Goal: Information Seeking & Learning: Learn about a topic

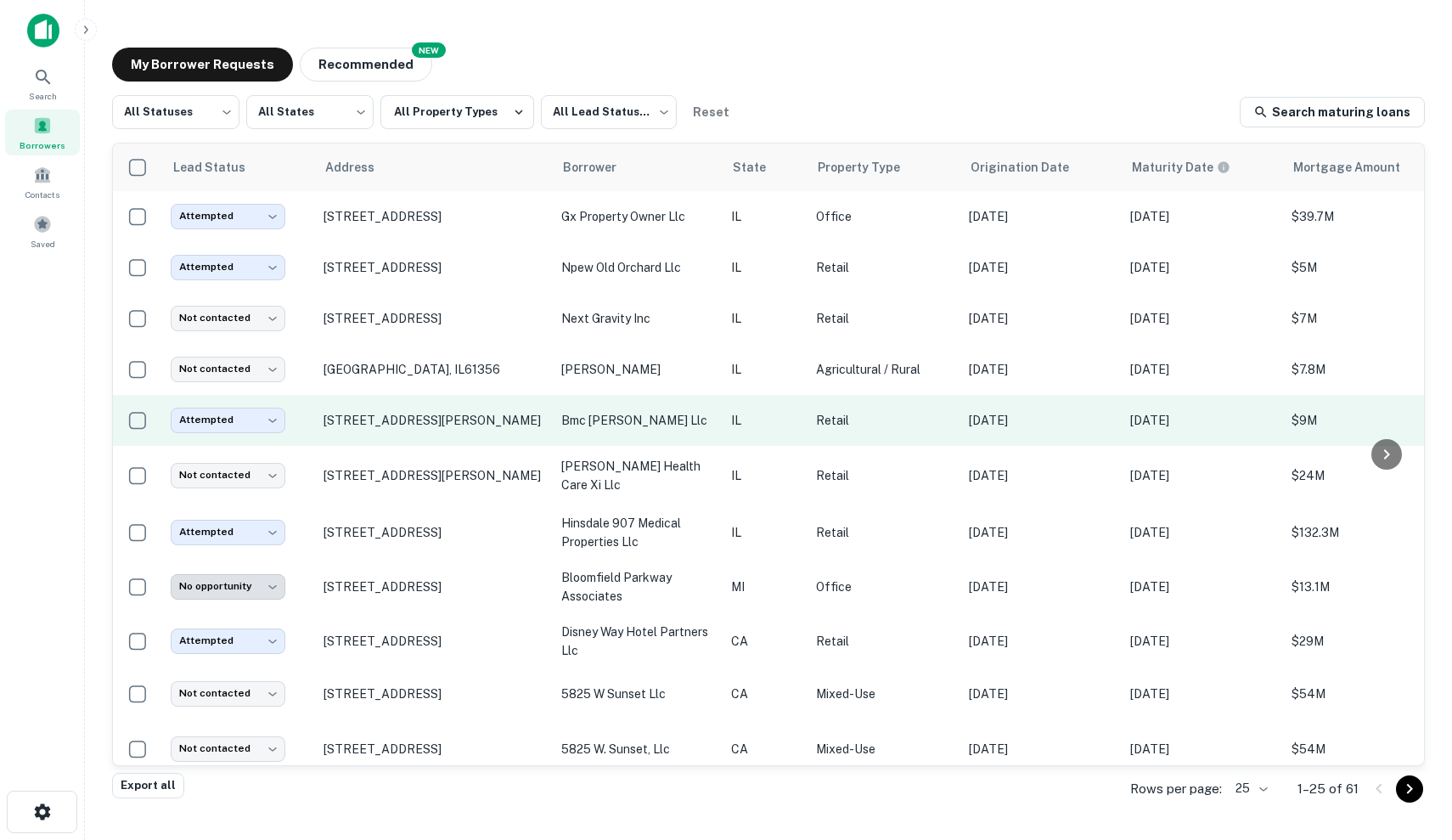
click at [584, 421] on p "bmc [PERSON_NAME] llc" at bounding box center [637, 420] width 153 height 18
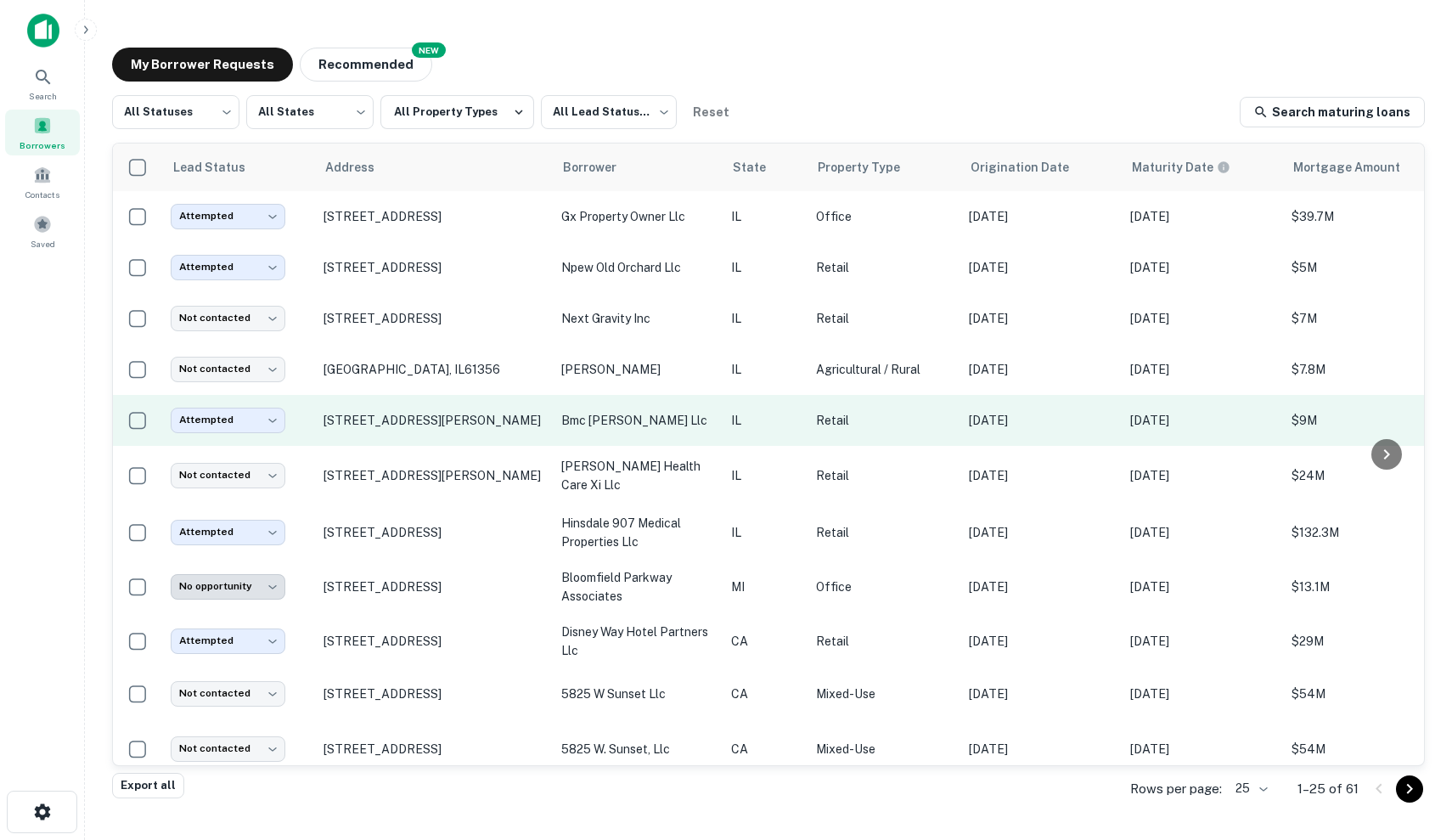
click at [262, 407] on td "Attempted ********* ​" at bounding box center [238, 420] width 153 height 51
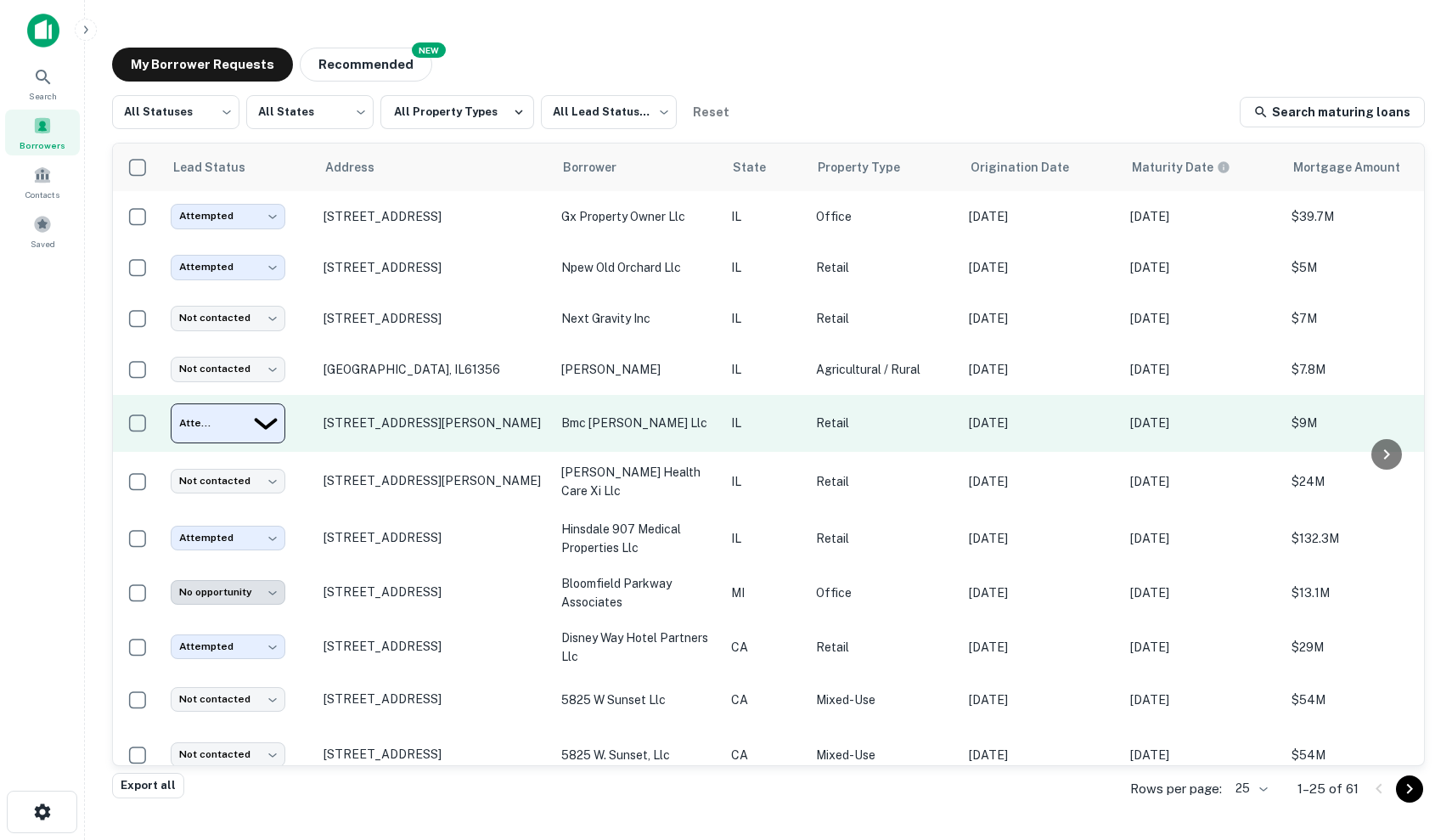
click at [263, 425] on body "Search Borrowers Contacts Saved My Borrower Requests NEW Recommended All Status…" at bounding box center [726, 420] width 1452 height 840
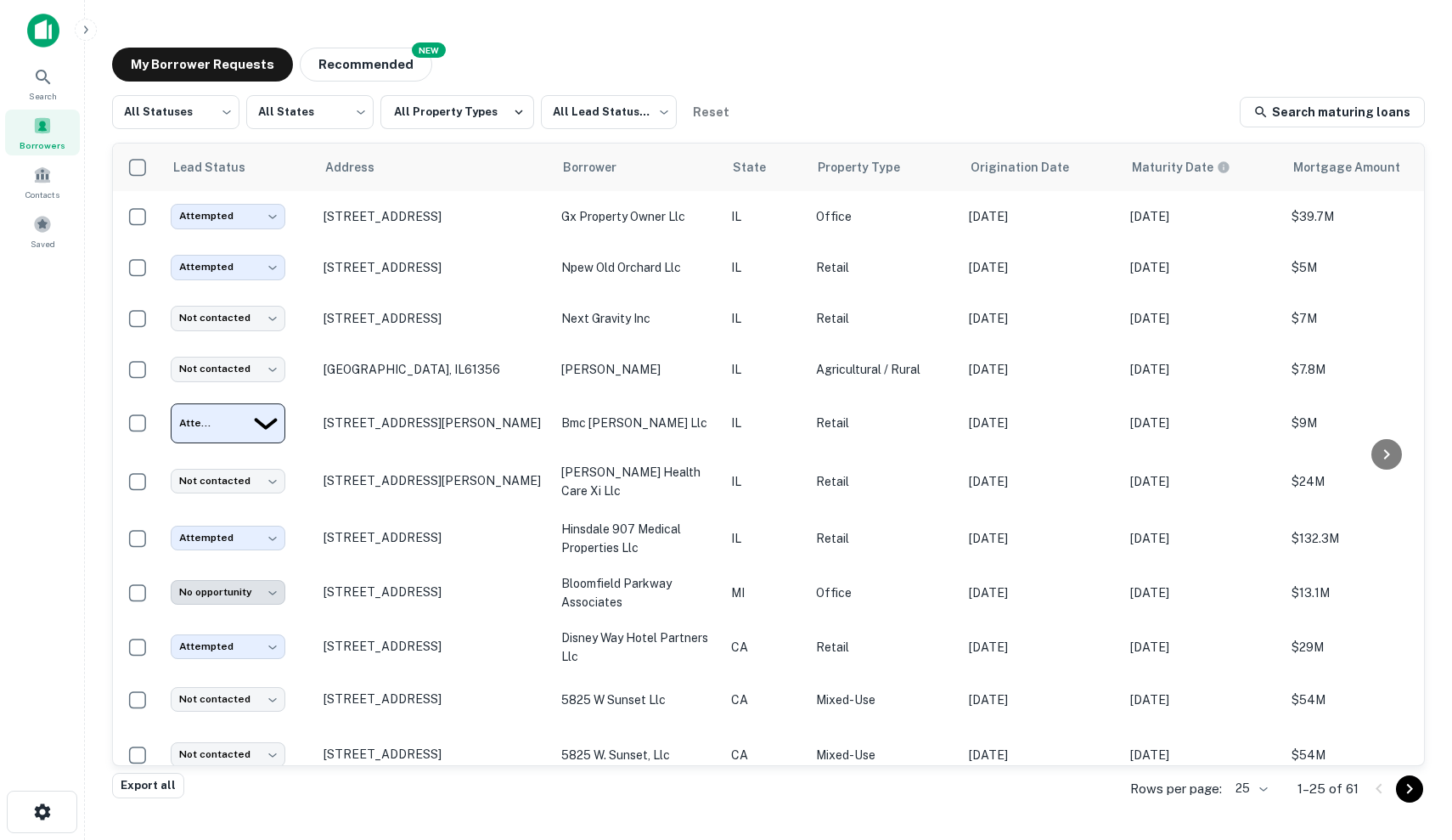
type input "**********"
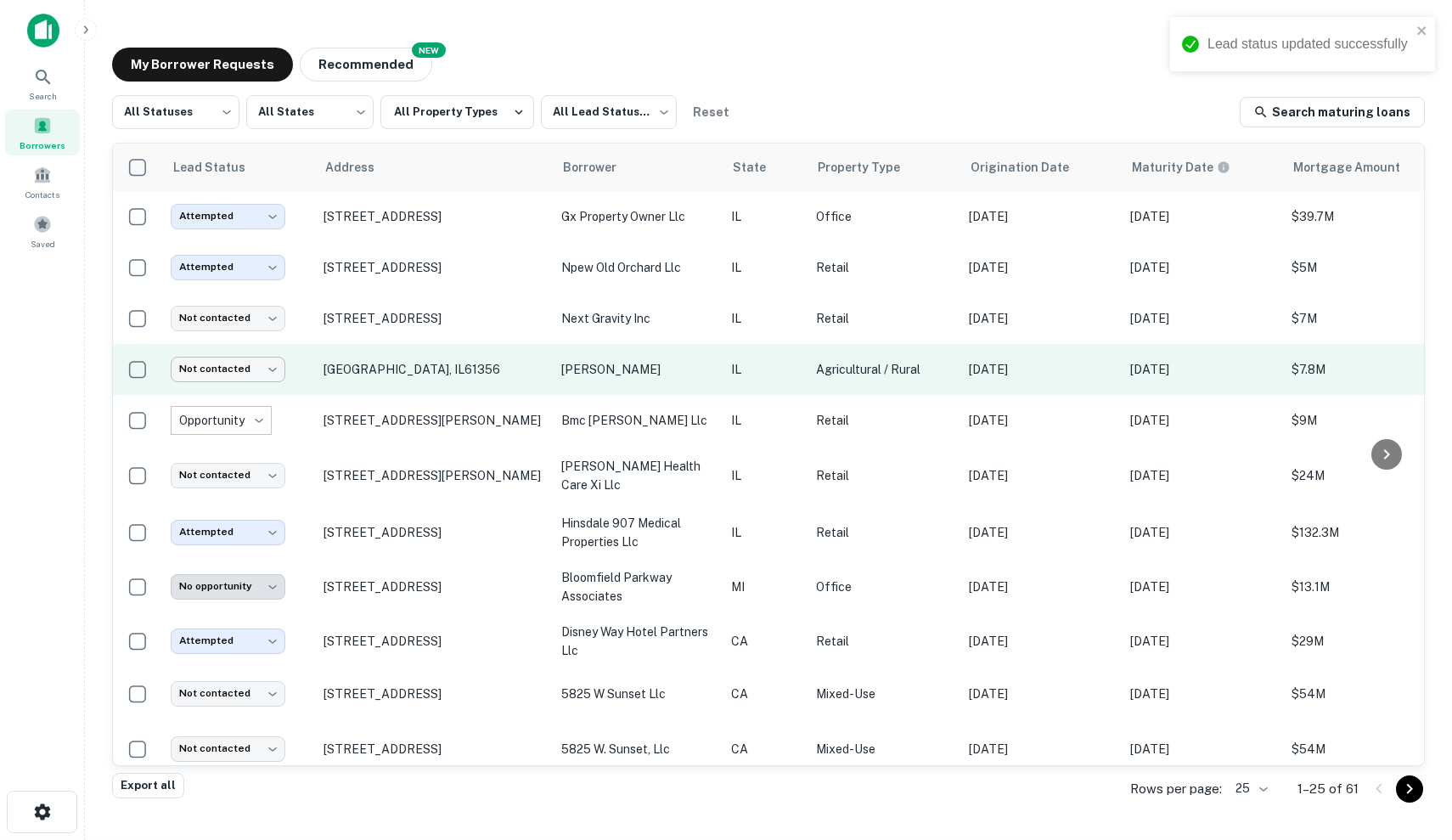
click at [253, 380] on body "Lead status updated successfully Search Borrowers Contacts Saved My Borrower Re…" at bounding box center [726, 420] width 1452 height 840
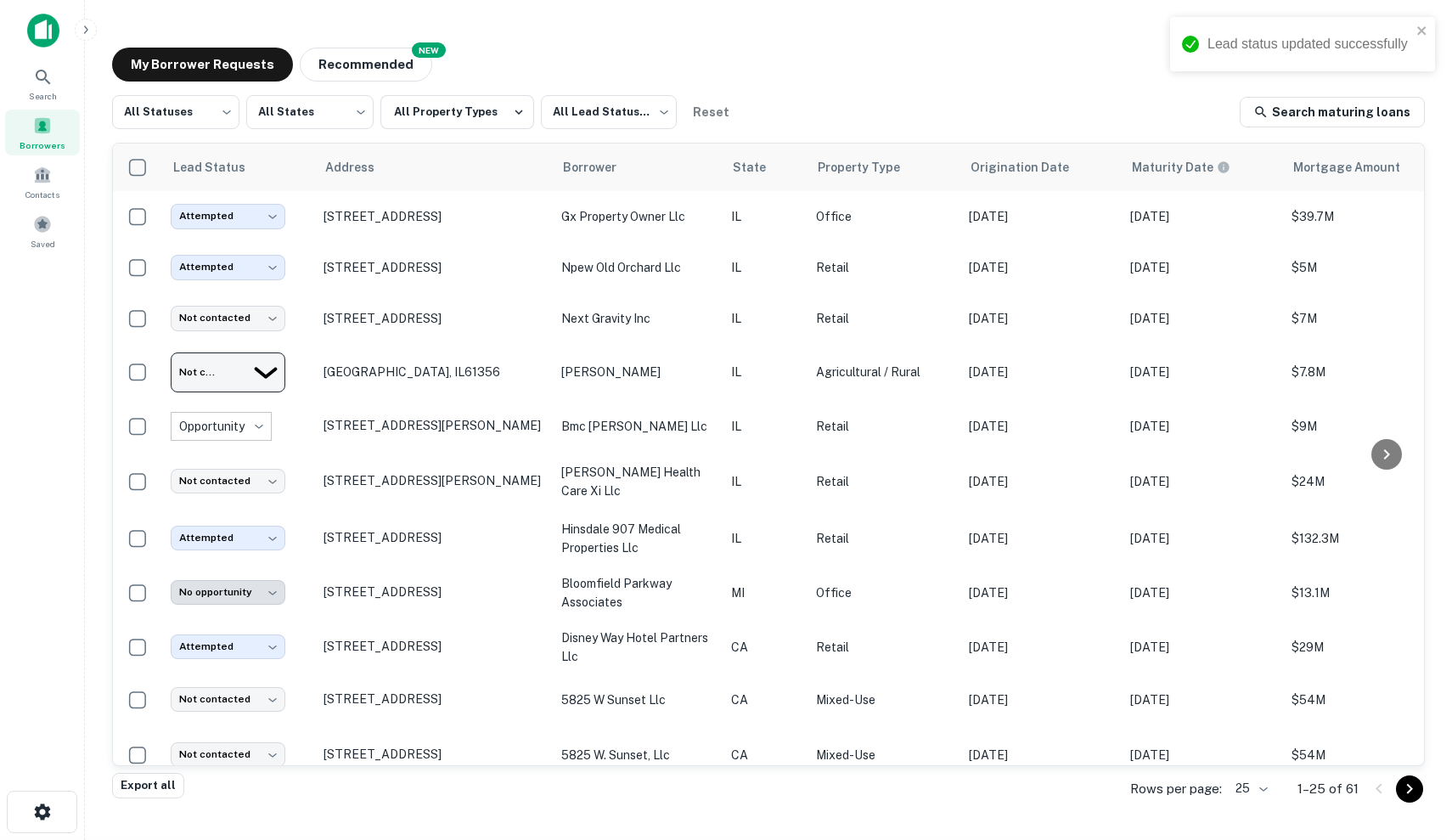
click at [256, 839] on div at bounding box center [726, 840] width 1452 height 0
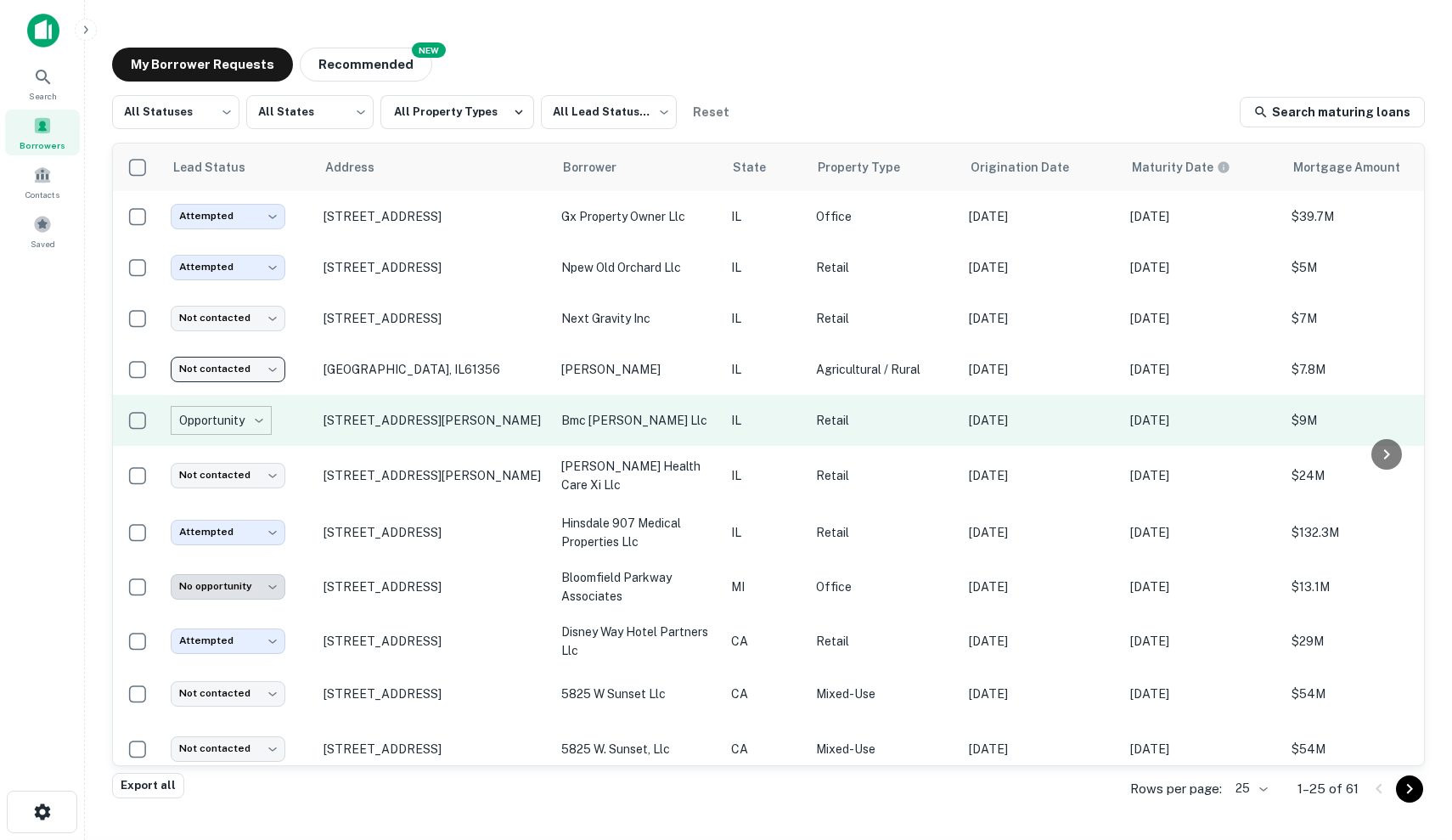
click at [237, 427] on body "Lead status updated successfully Search Borrowers Contacts Saved My Borrower Re…" at bounding box center [726, 420] width 1452 height 840
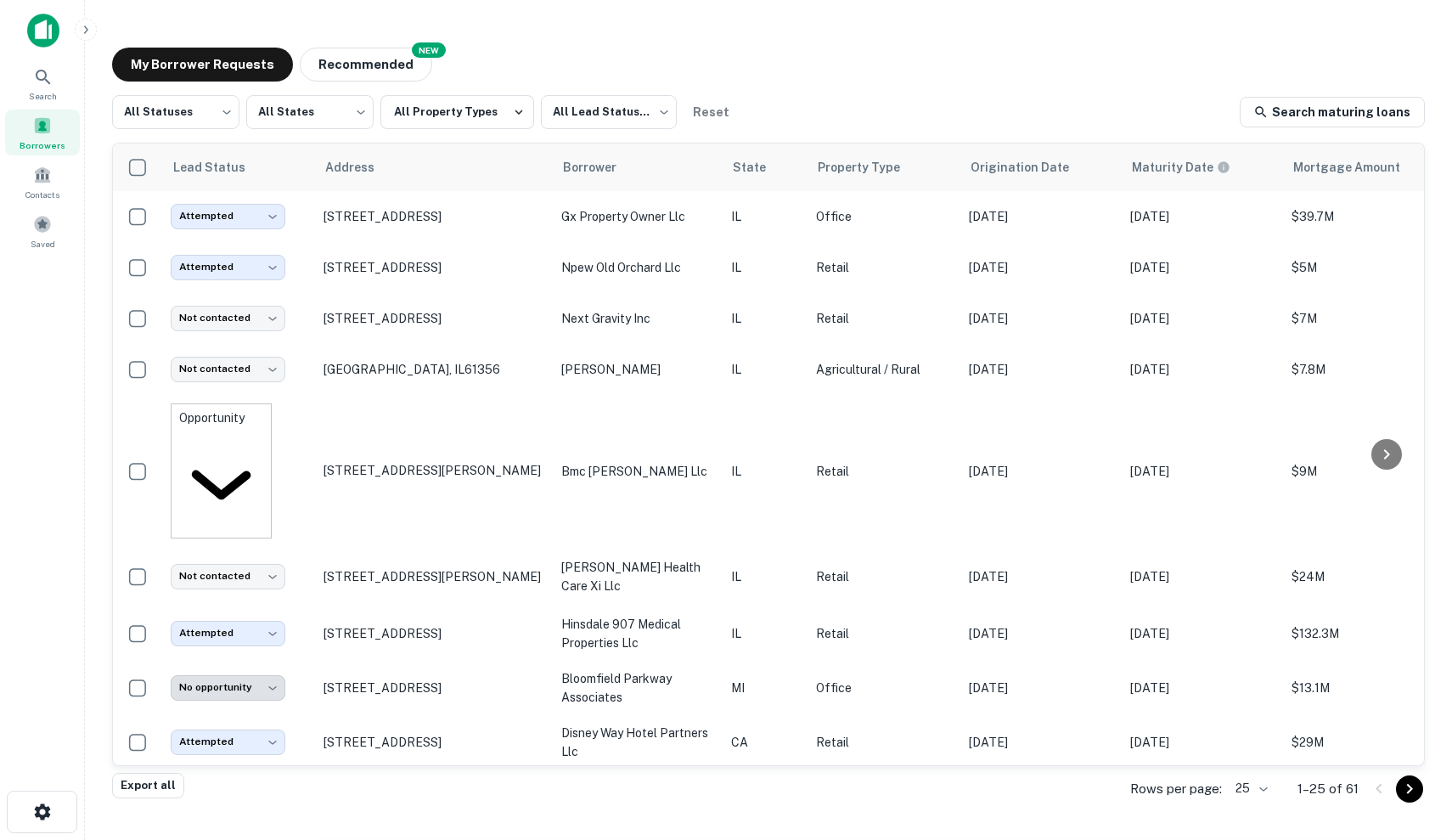
type input "*********"
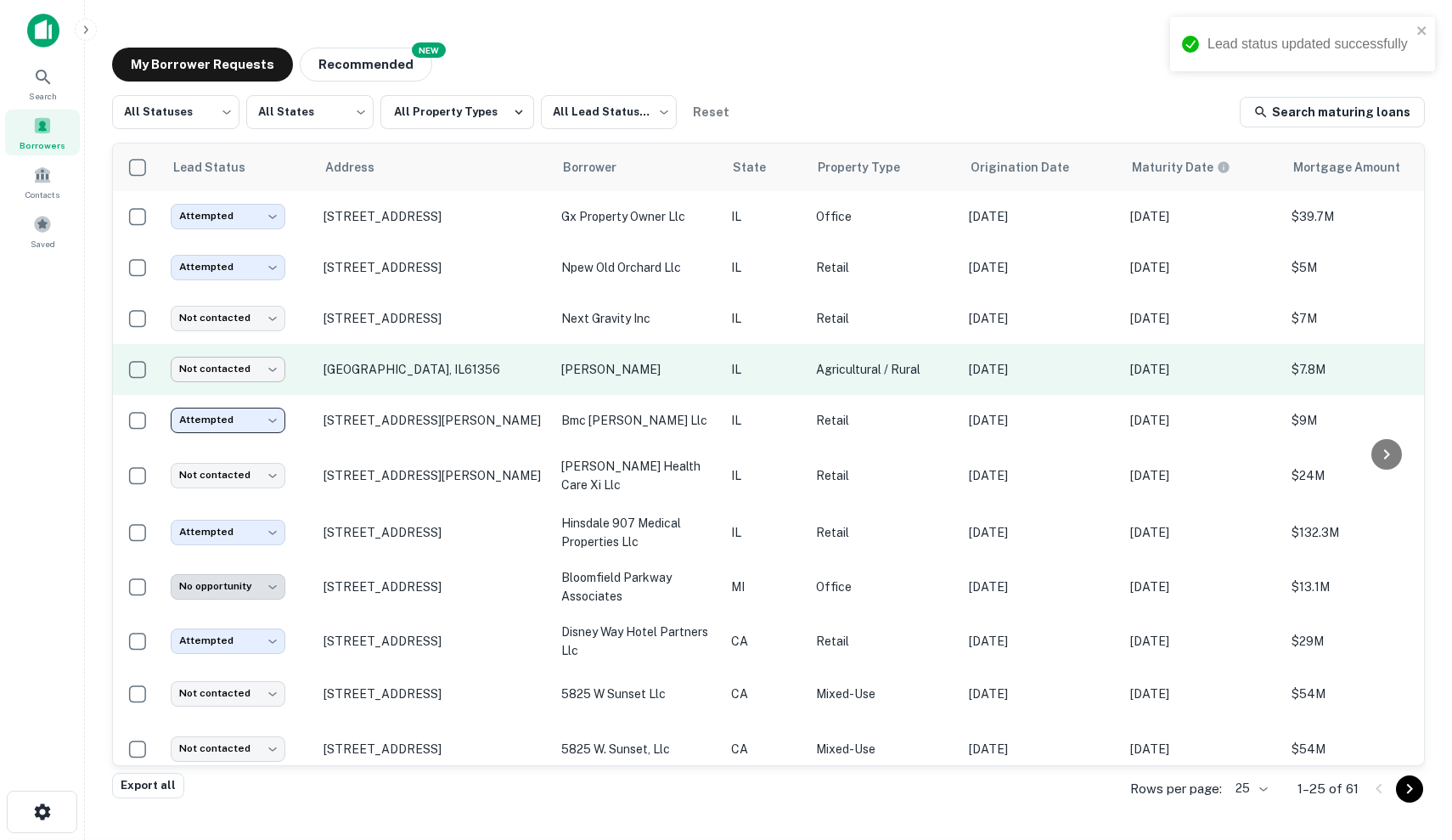
click at [249, 377] on body "Lead status updated successfully Search Borrowers Contacts Saved My Borrower Re…" at bounding box center [726, 420] width 1452 height 840
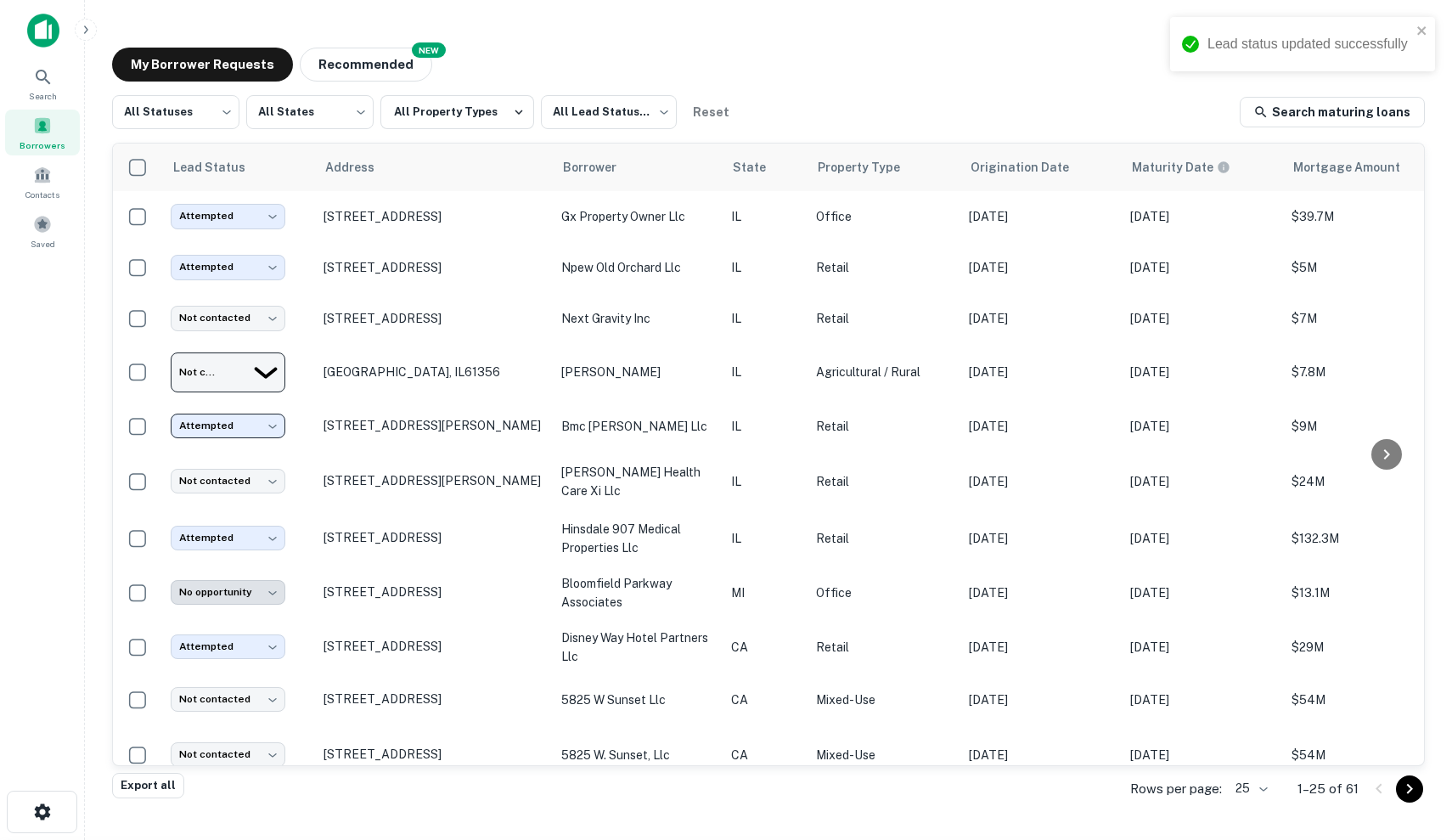
click at [441, 839] on div at bounding box center [726, 840] width 1452 height 0
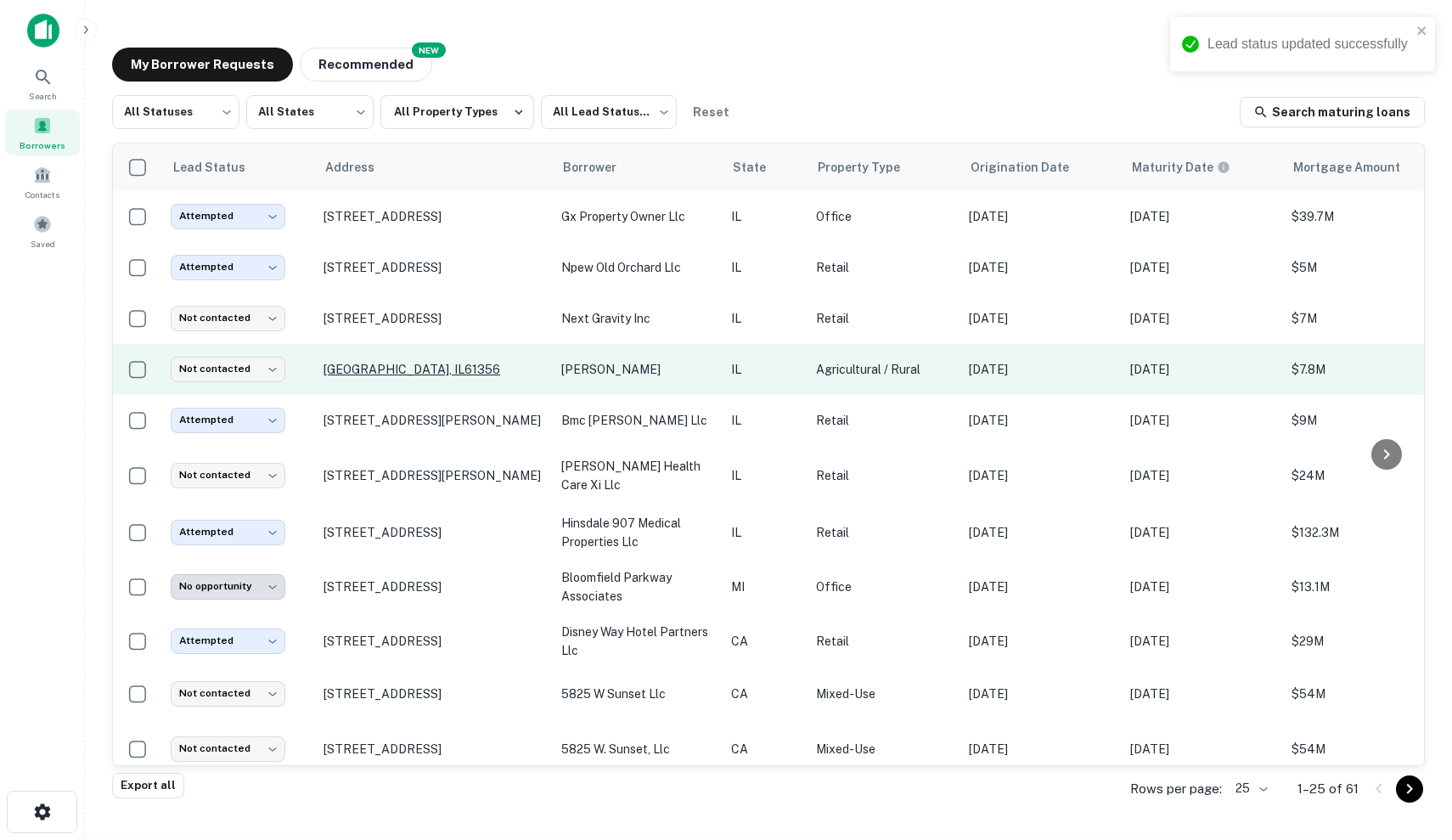
click at [513, 374] on p "Princeton, IL61356" at bounding box center [434, 369] width 221 height 16
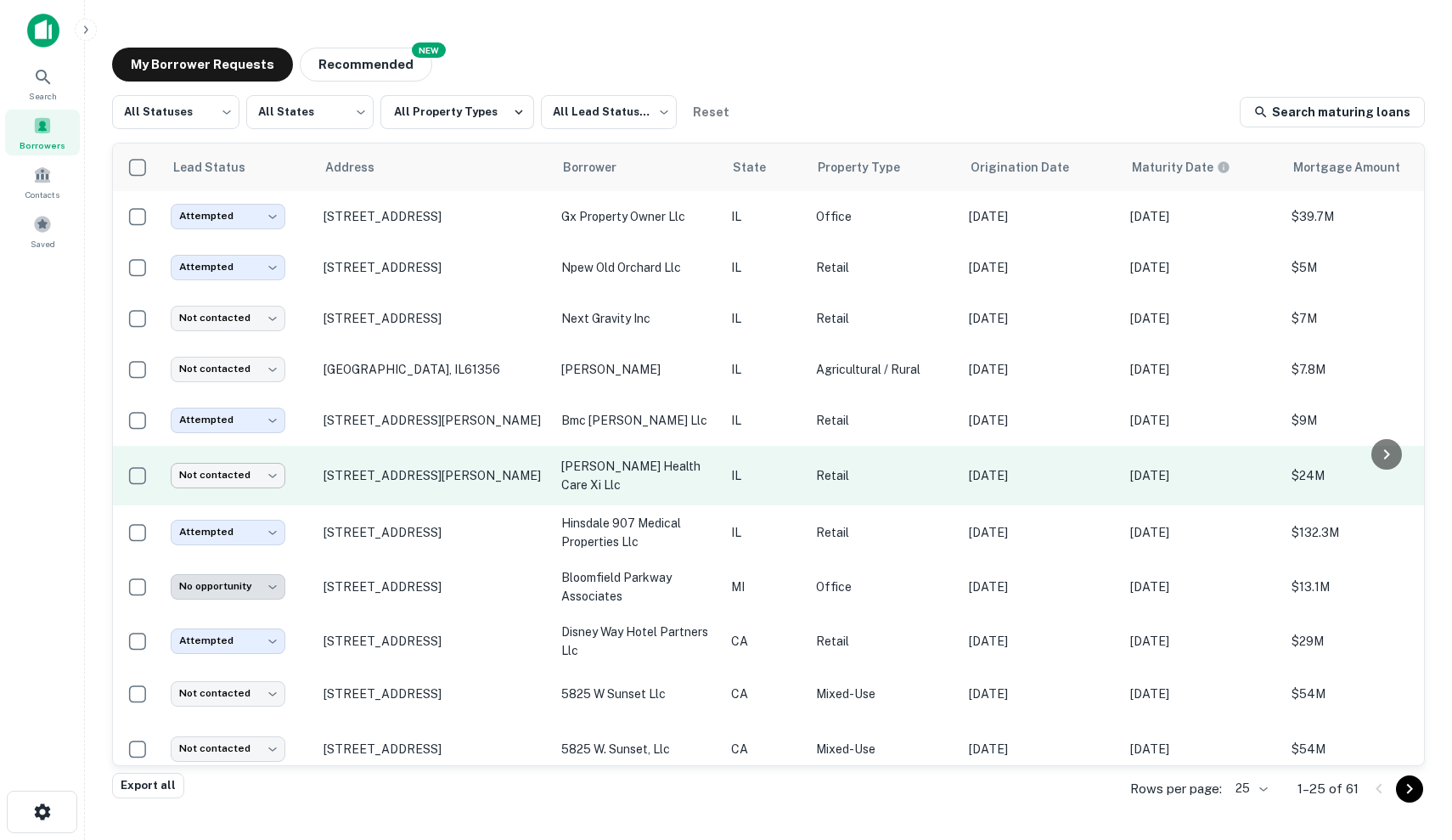
click at [253, 475] on body "Search Borrowers Contacts Saved My Borrower Requests NEW Recommended All Status…" at bounding box center [726, 420] width 1452 height 840
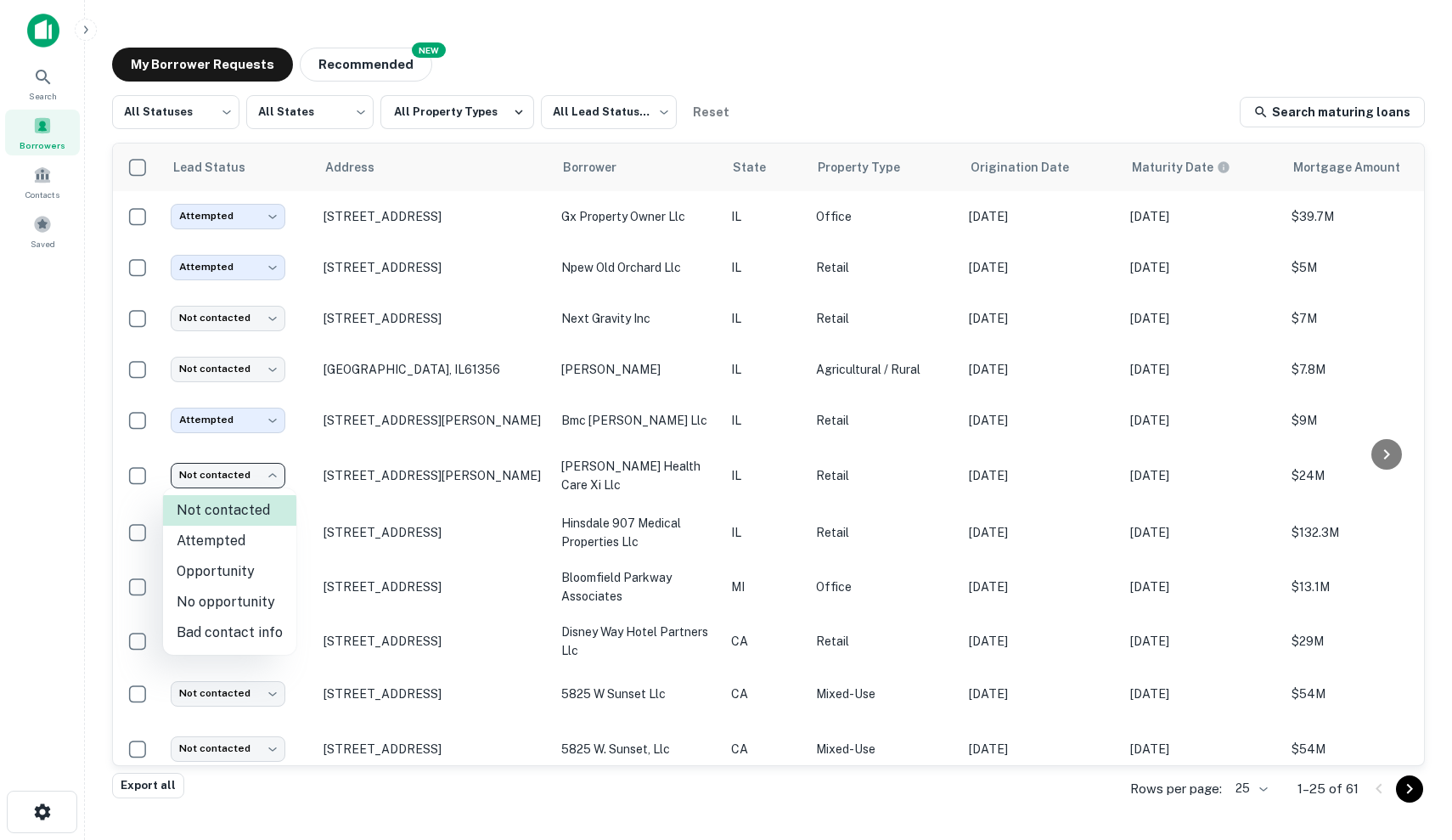
click at [438, 465] on div at bounding box center [726, 420] width 1452 height 840
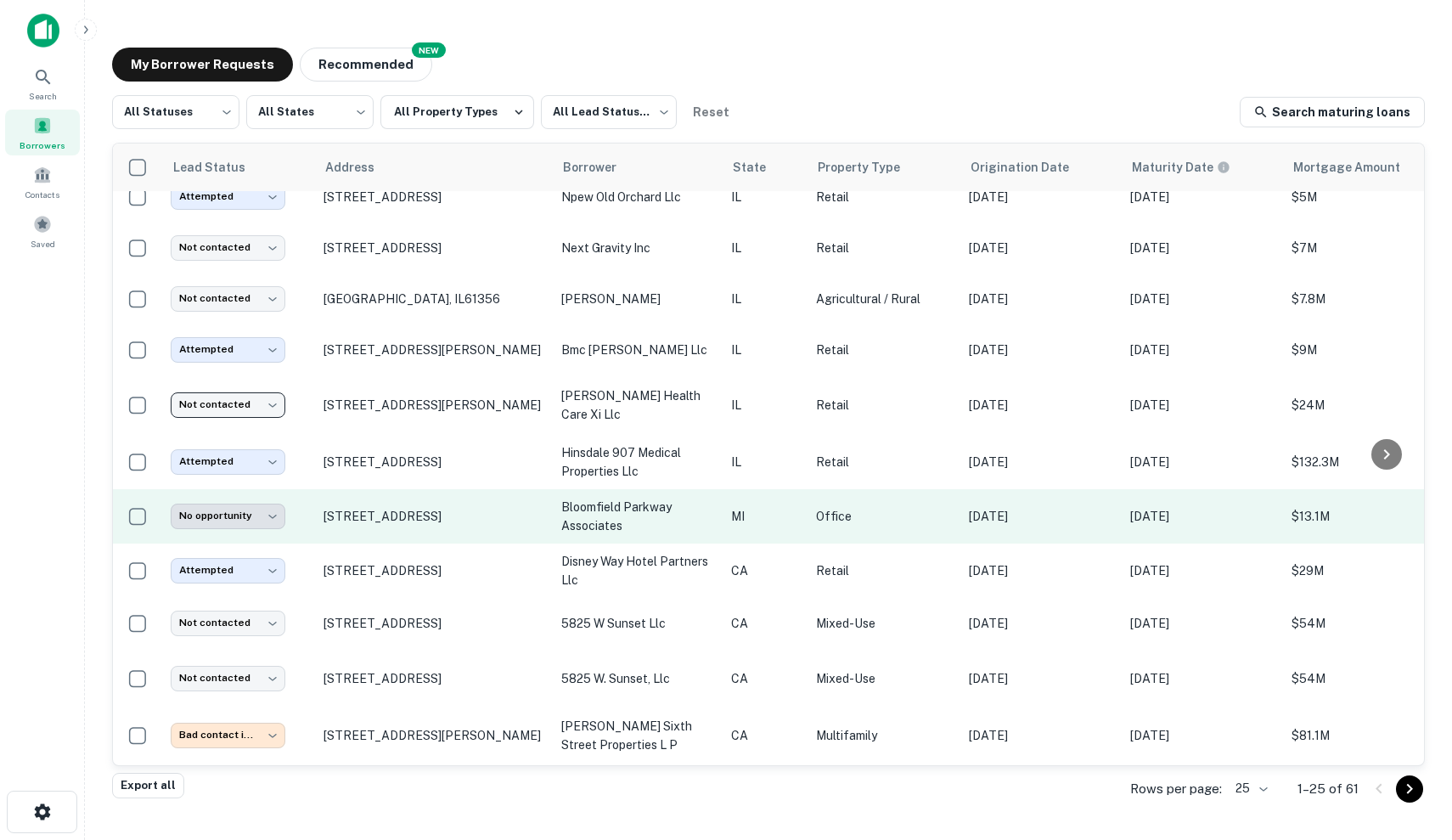
scroll to position [71, 0]
click at [602, 513] on p "bloomfield parkway associates" at bounding box center [637, 516] width 153 height 38
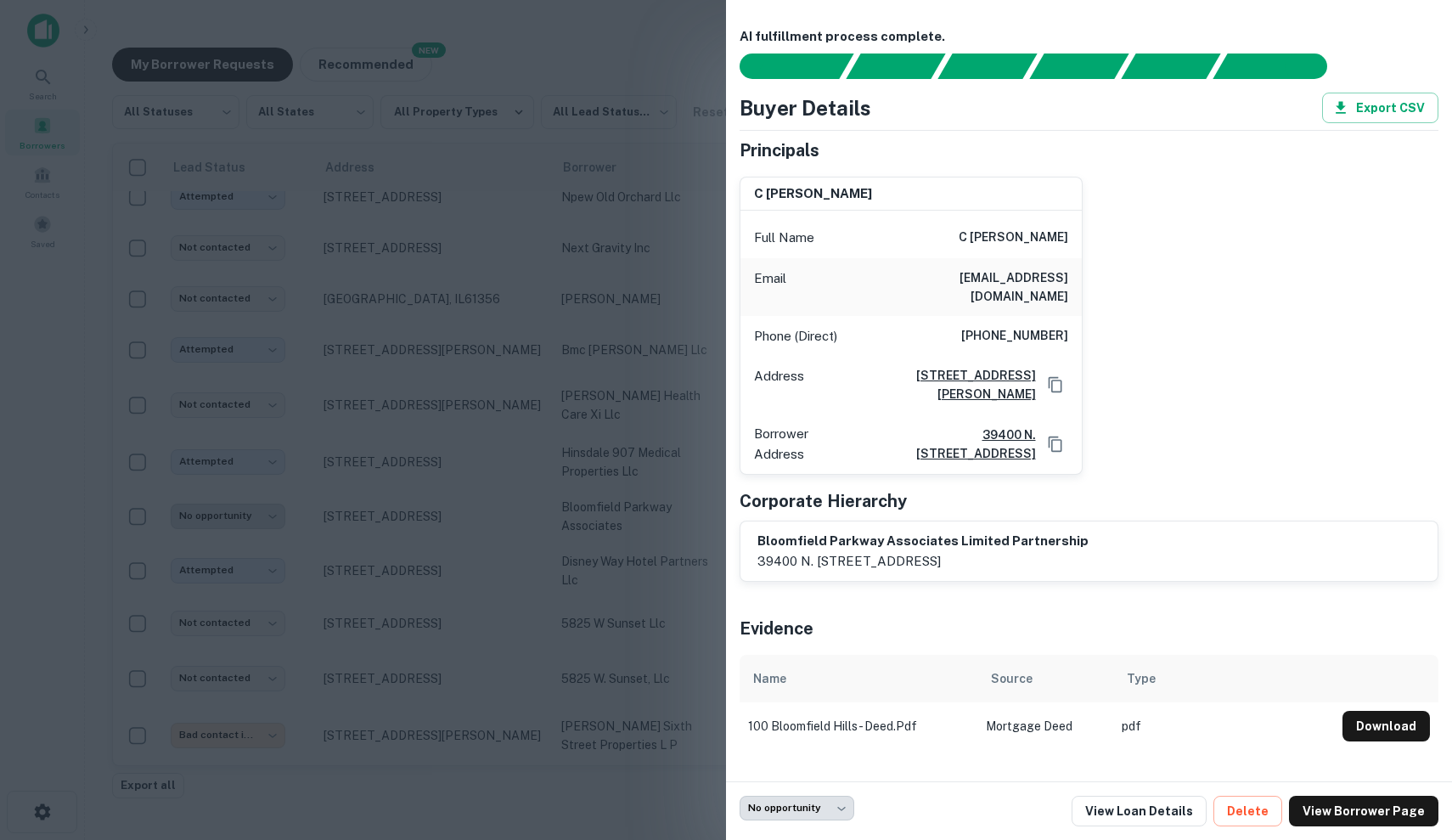
drag, startPoint x: 967, startPoint y: 233, endPoint x: 1068, endPoint y: 252, distance: 102.8
click at [1068, 252] on div "Full Name c michael kojaian" at bounding box center [911, 238] width 341 height 41
copy h6 "c michael kojaian"
click at [657, 219] on div at bounding box center [726, 420] width 1452 height 840
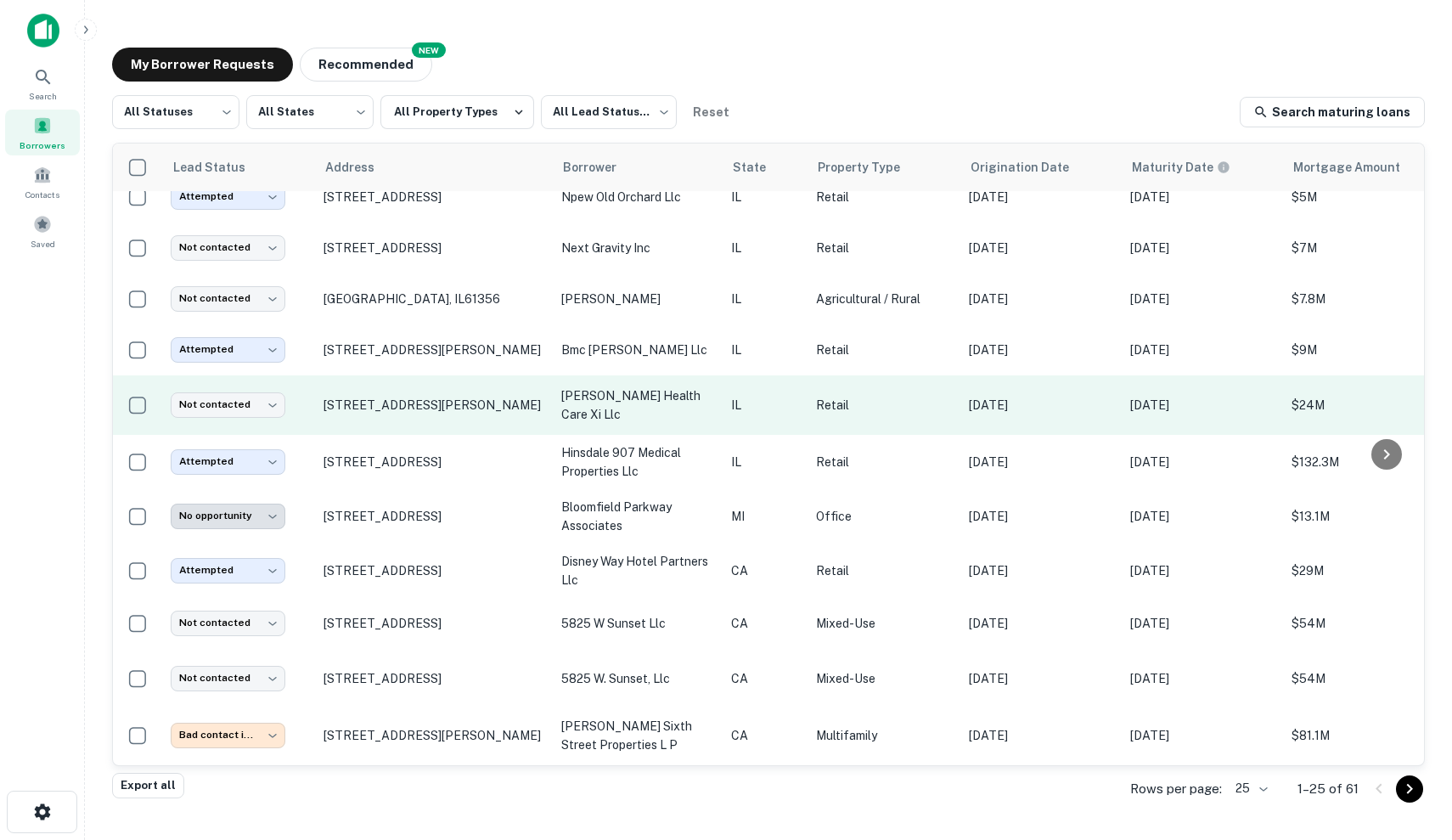
click at [859, 403] on p "Retail" at bounding box center [884, 404] width 136 height 18
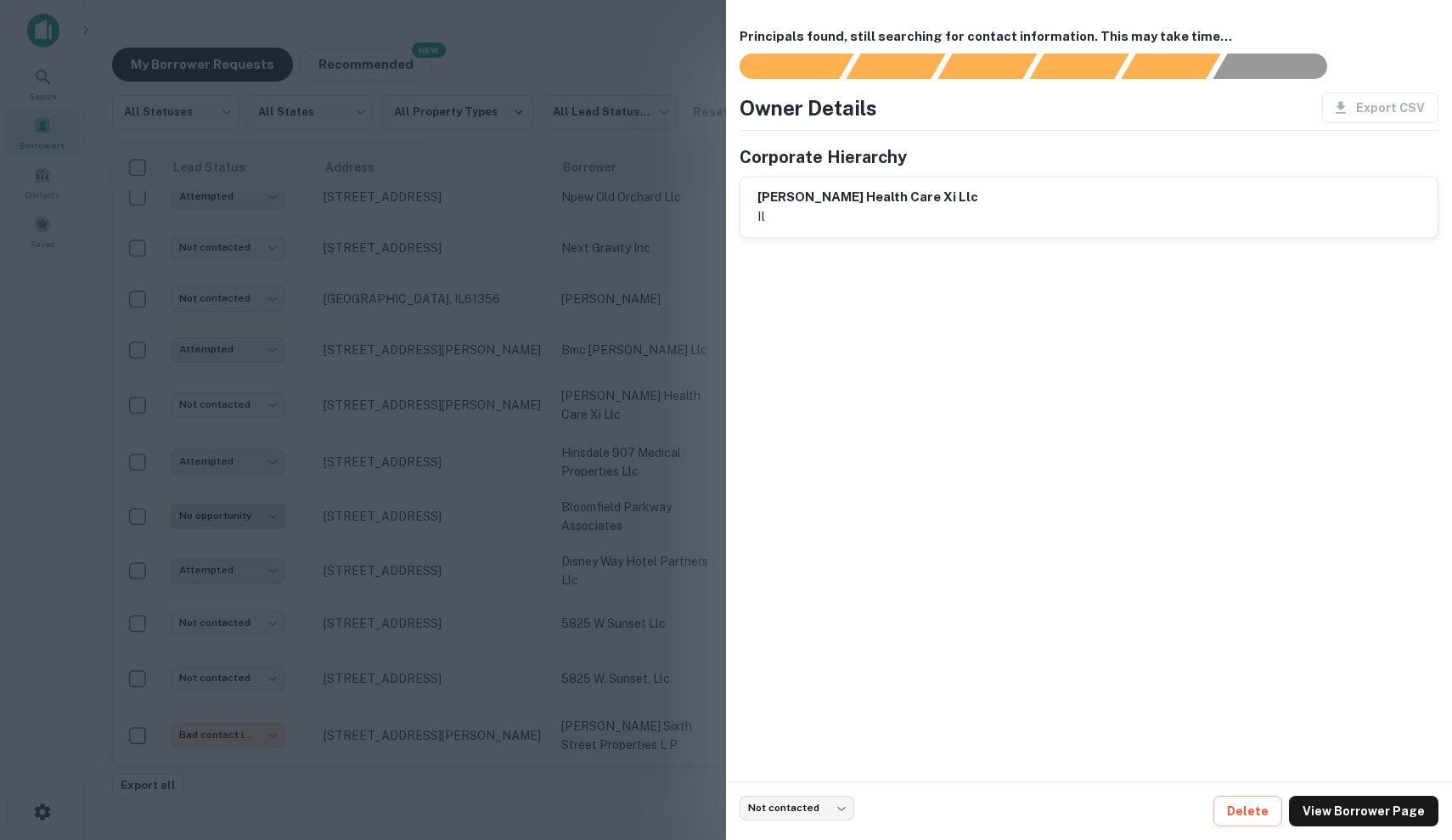
click at [579, 404] on div at bounding box center [726, 420] width 1452 height 840
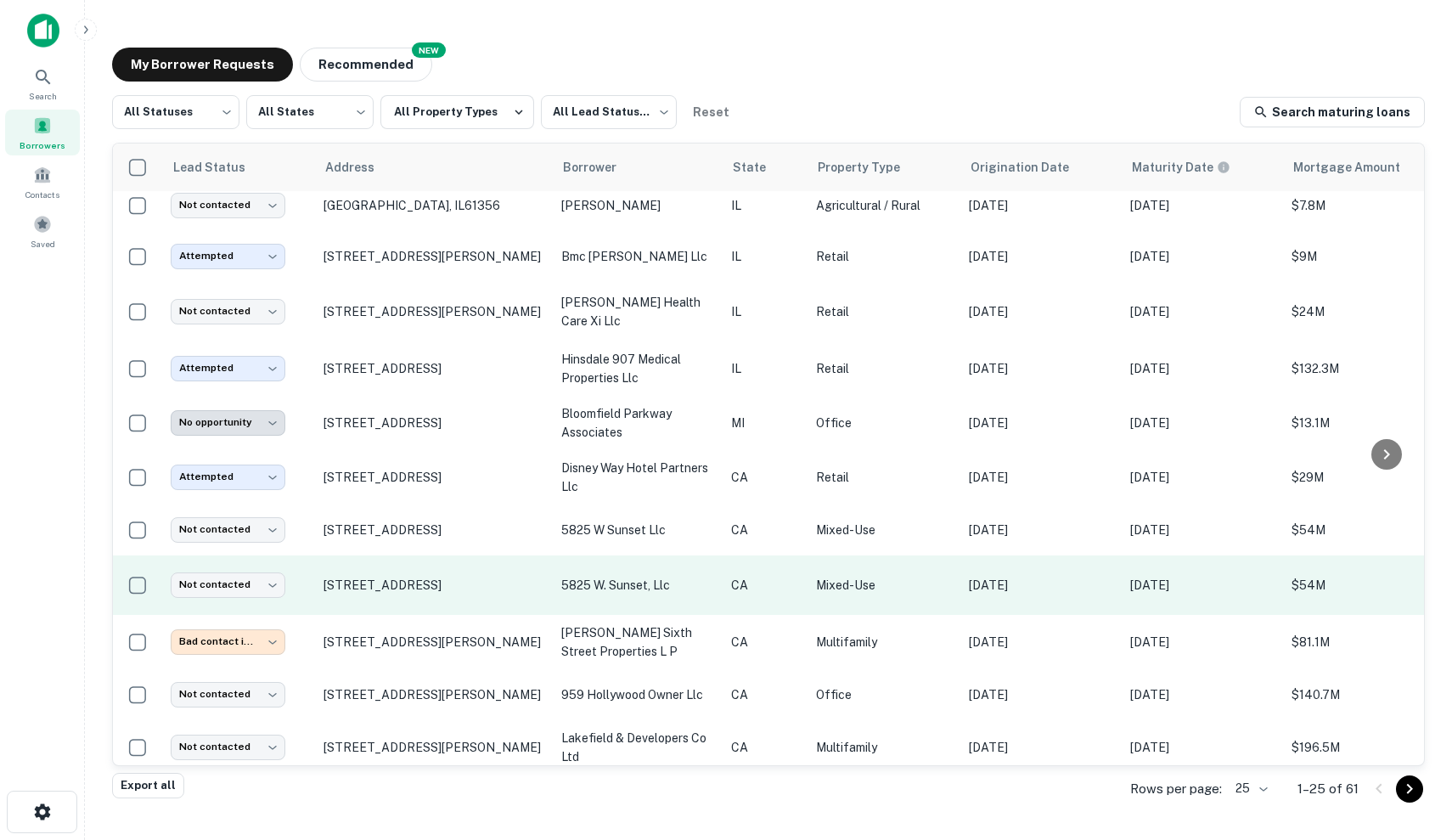
scroll to position [169, 0]
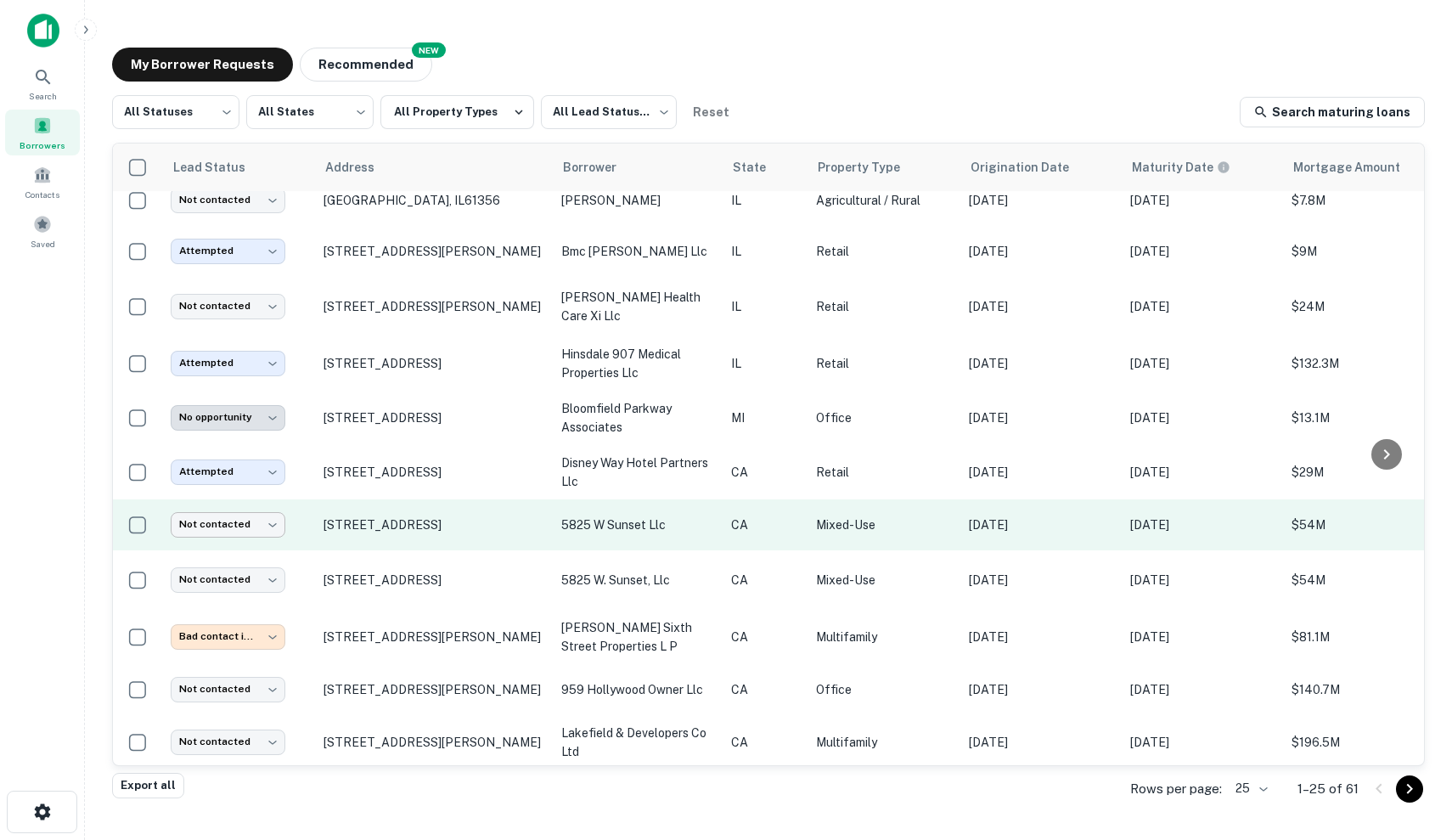
click at [223, 521] on body "Search Borrowers Contacts Saved My Borrower Requests NEW Recommended All Status…" at bounding box center [726, 420] width 1452 height 840
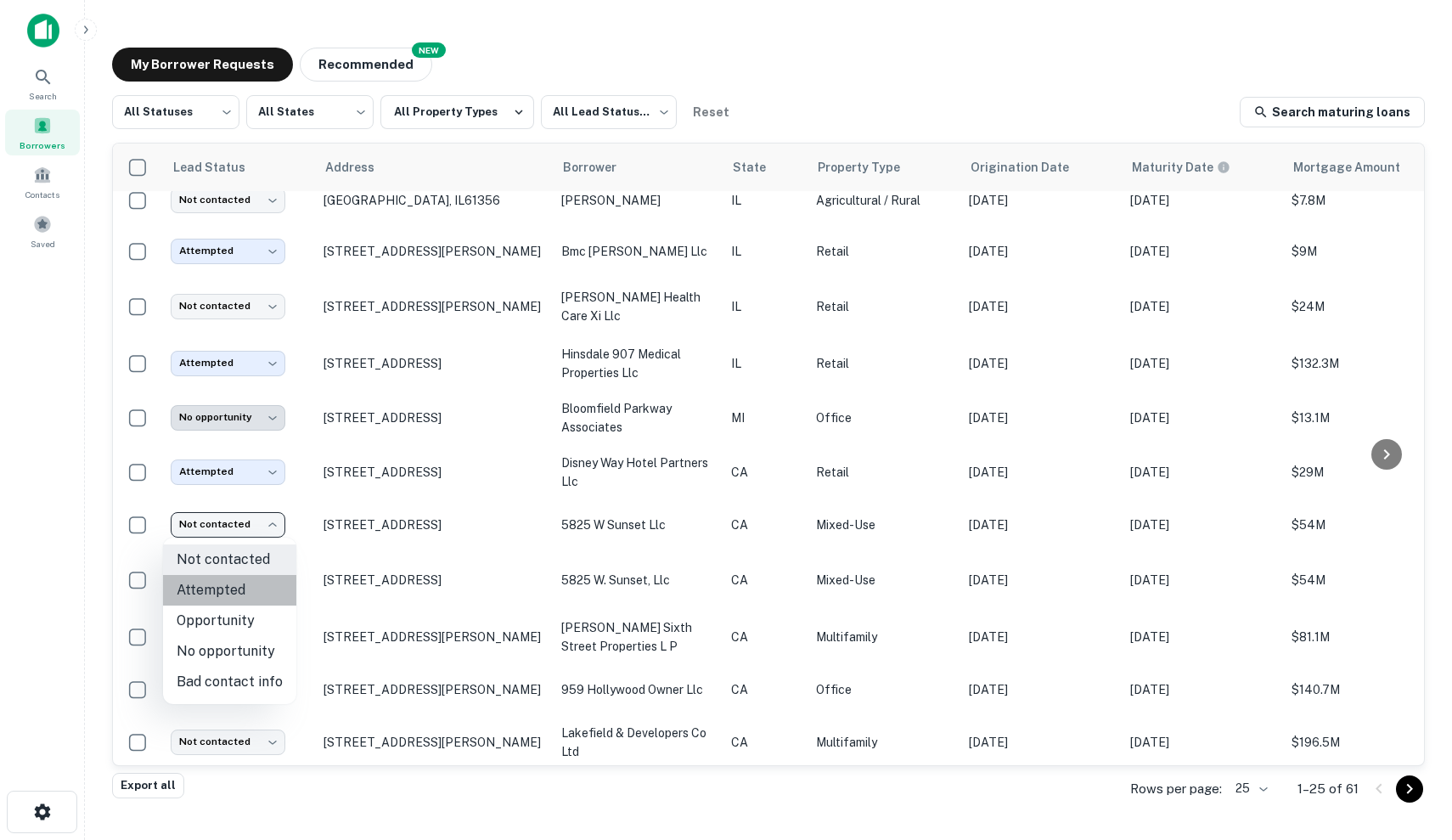
click at [240, 599] on li "Attempted" at bounding box center [230, 590] width 134 height 31
type input "*********"
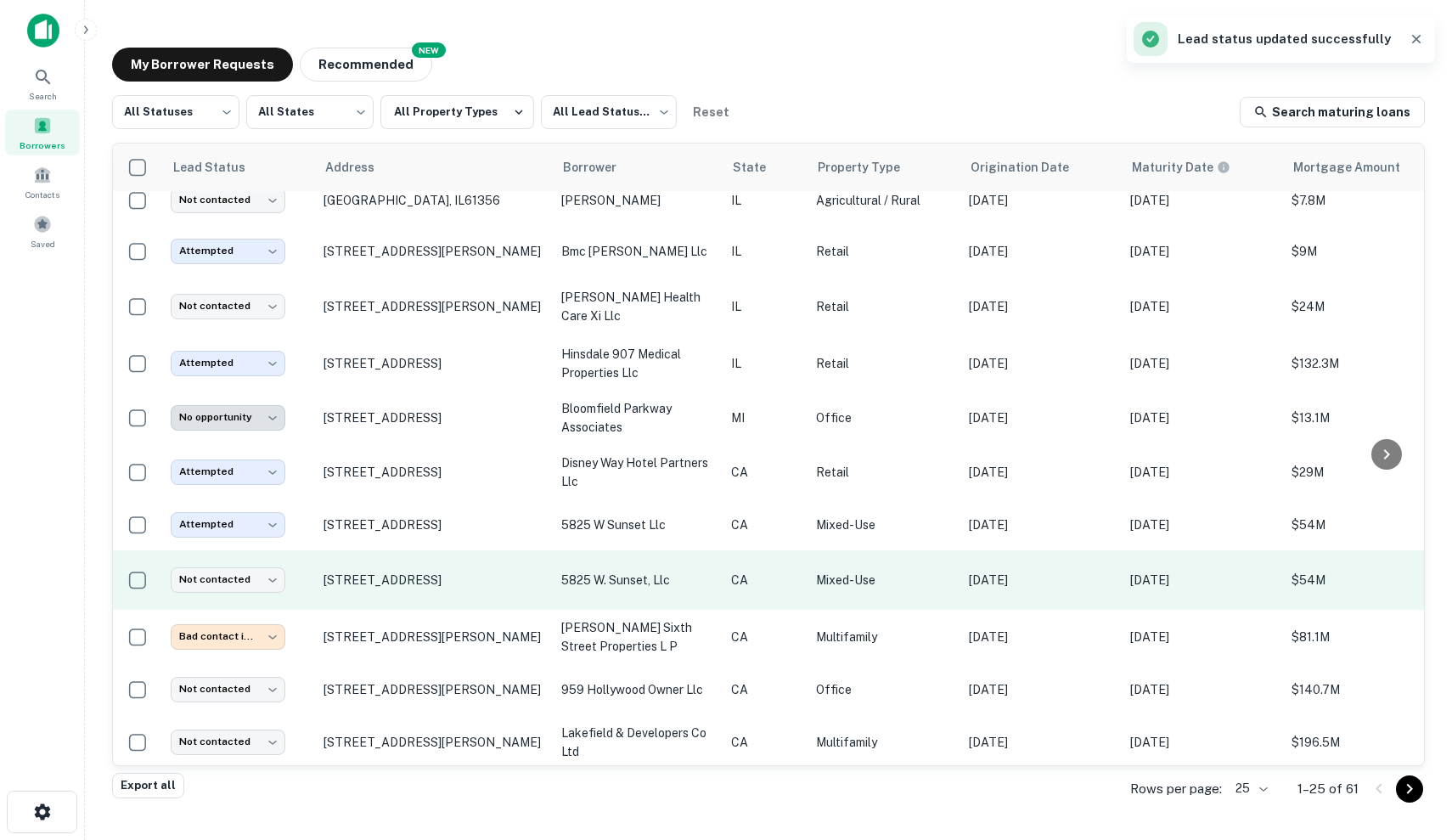
click at [493, 596] on td "[STREET_ADDRESS]" at bounding box center [434, 580] width 237 height 59
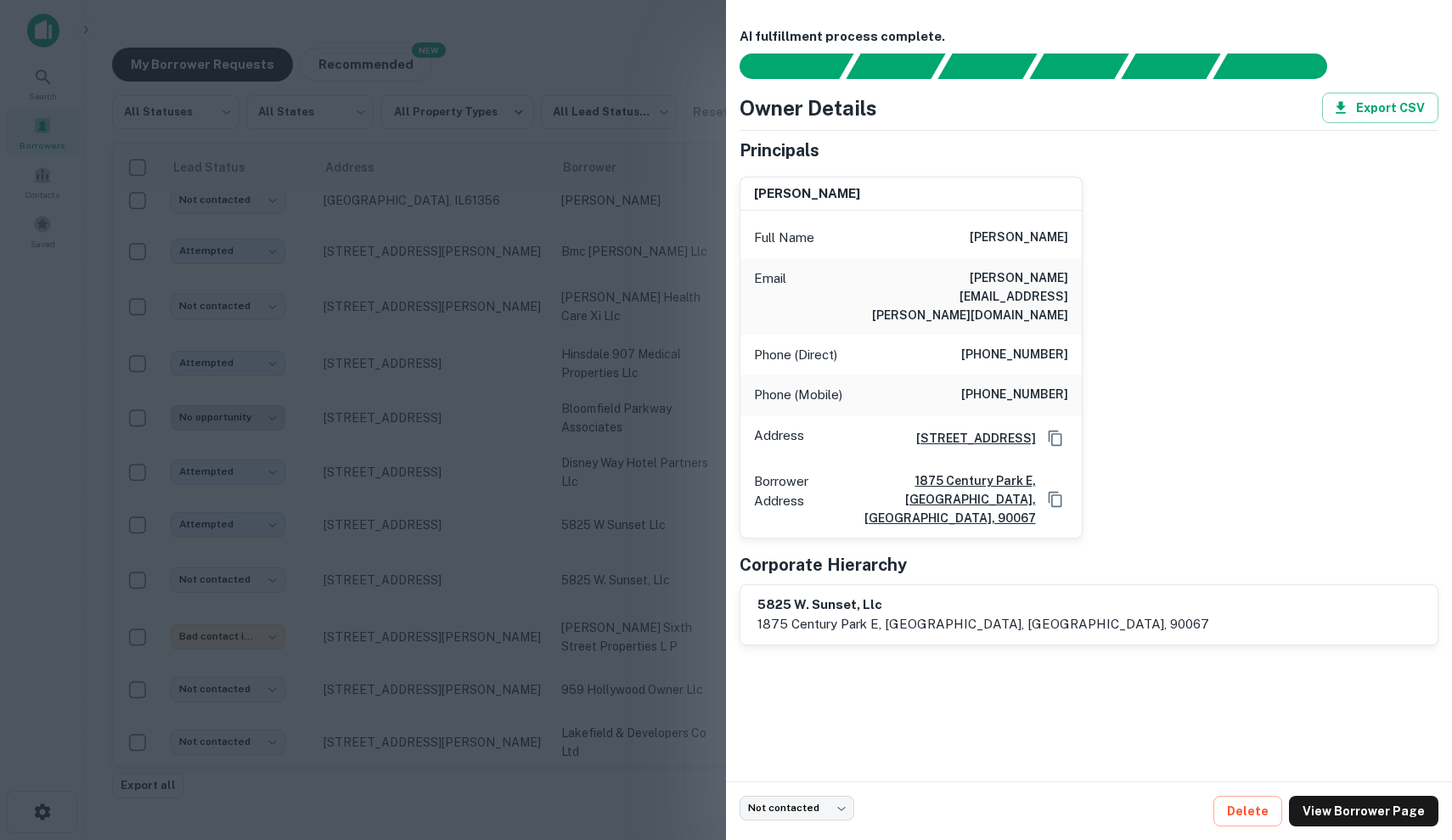
click at [525, 540] on div at bounding box center [726, 420] width 1452 height 840
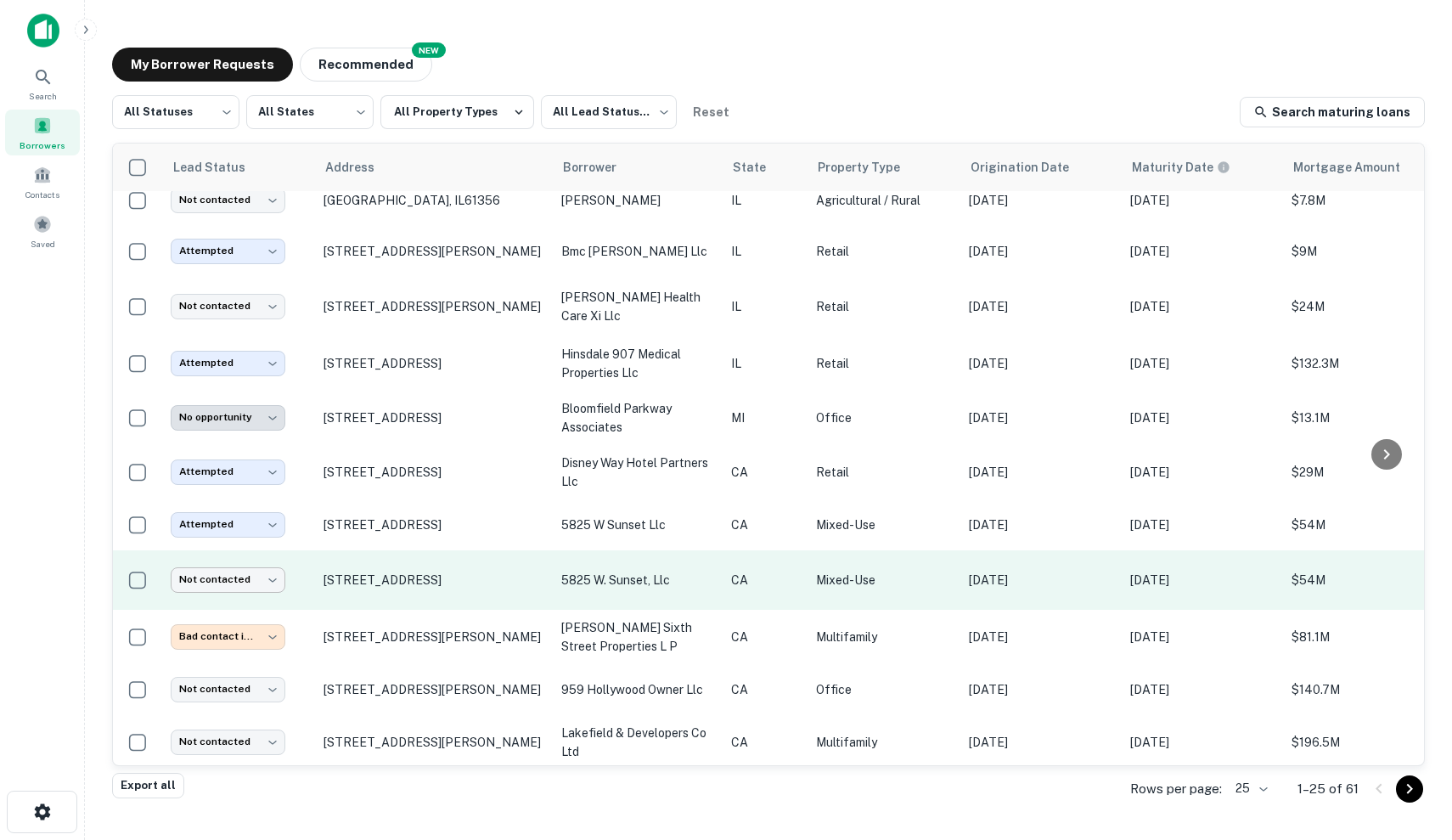
click at [210, 582] on body "Search Borrowers Contacts Saved My Borrower Requests NEW Recommended All Status…" at bounding box center [726, 420] width 1452 height 840
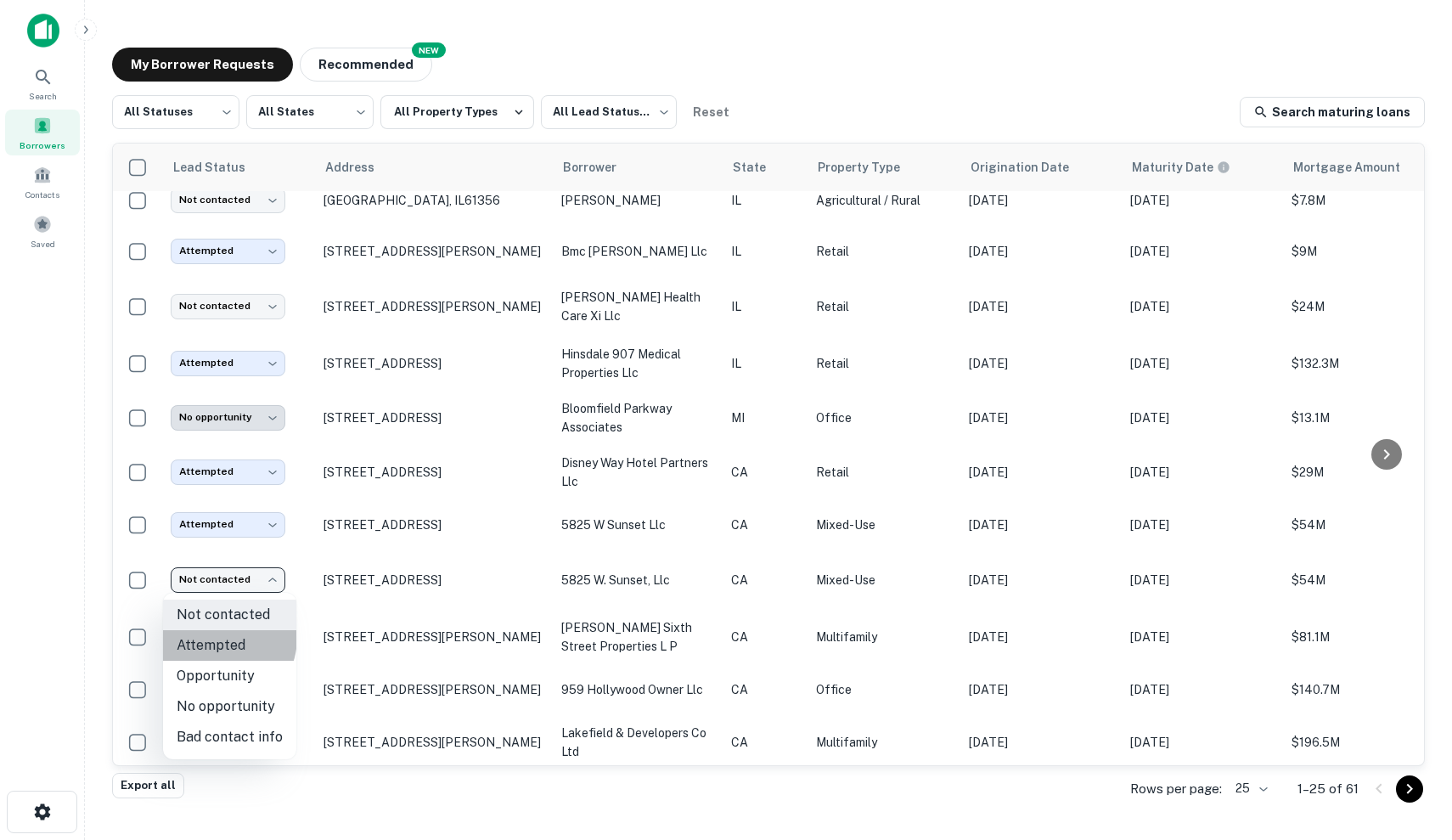
click at [215, 637] on li "Attempted" at bounding box center [230, 645] width 134 height 31
type input "*********"
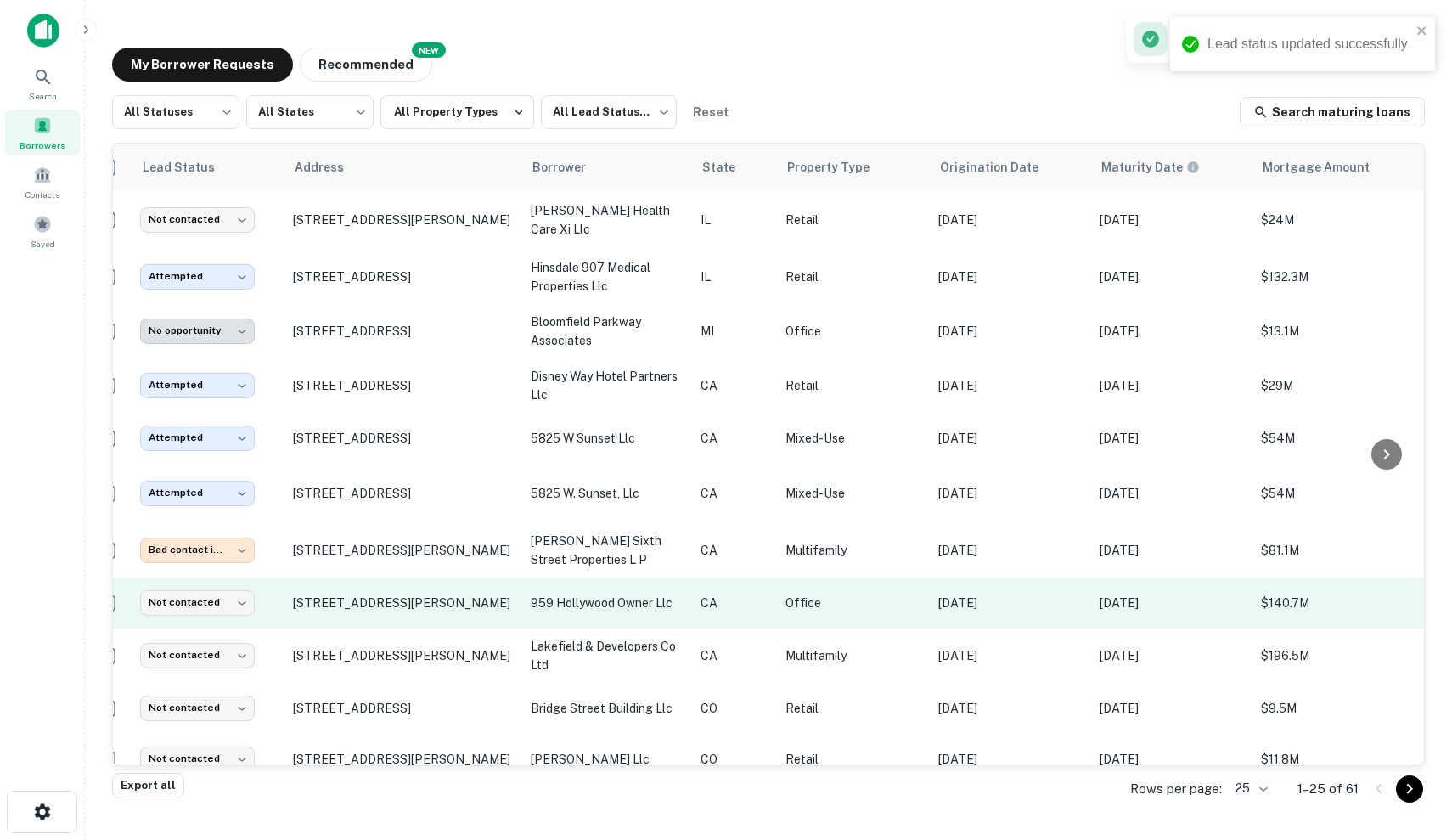
scroll to position [256, 33]
click at [752, 612] on td "CA" at bounding box center [732, 602] width 85 height 51
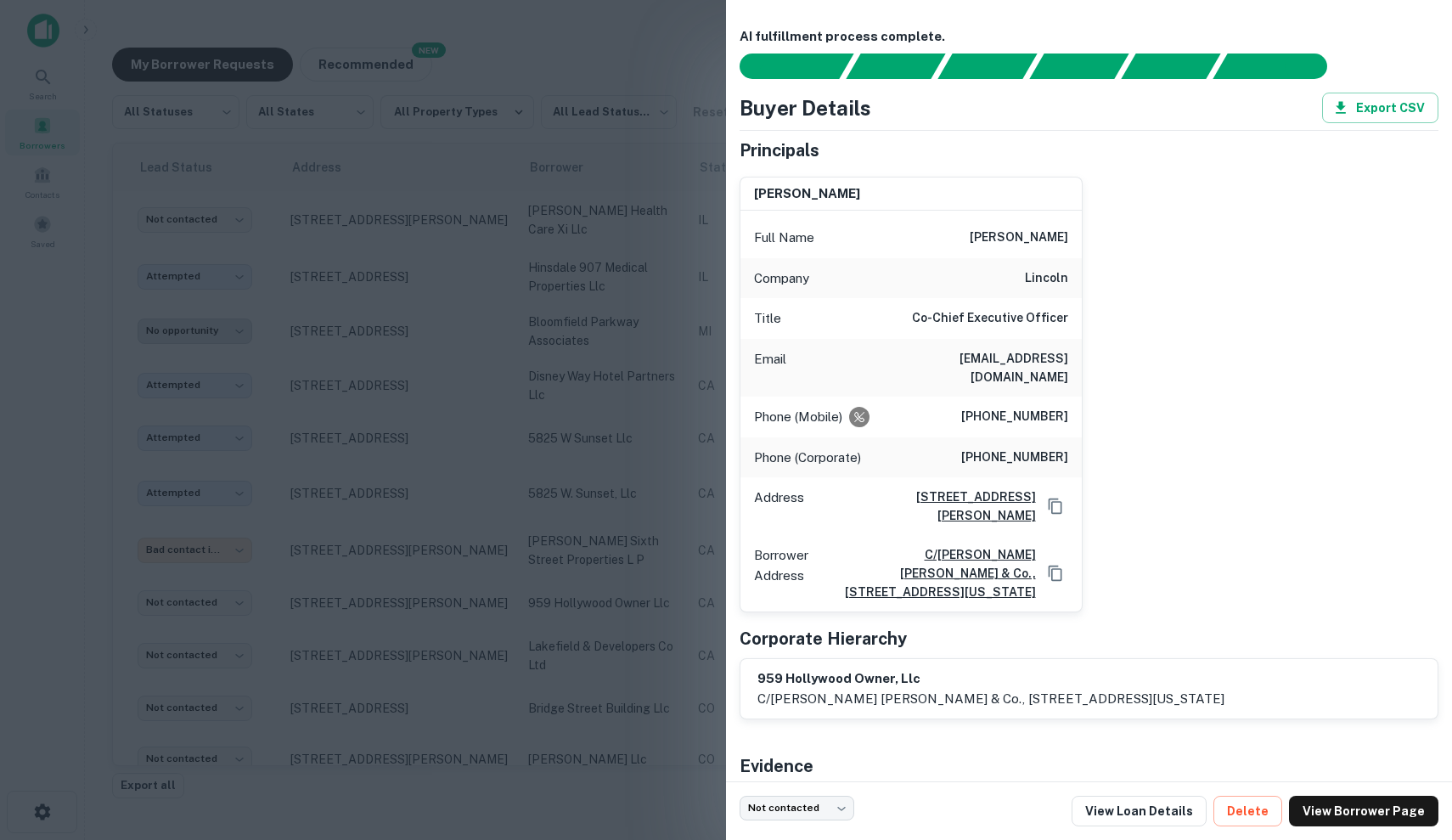
click at [625, 418] on div at bounding box center [726, 420] width 1452 height 840
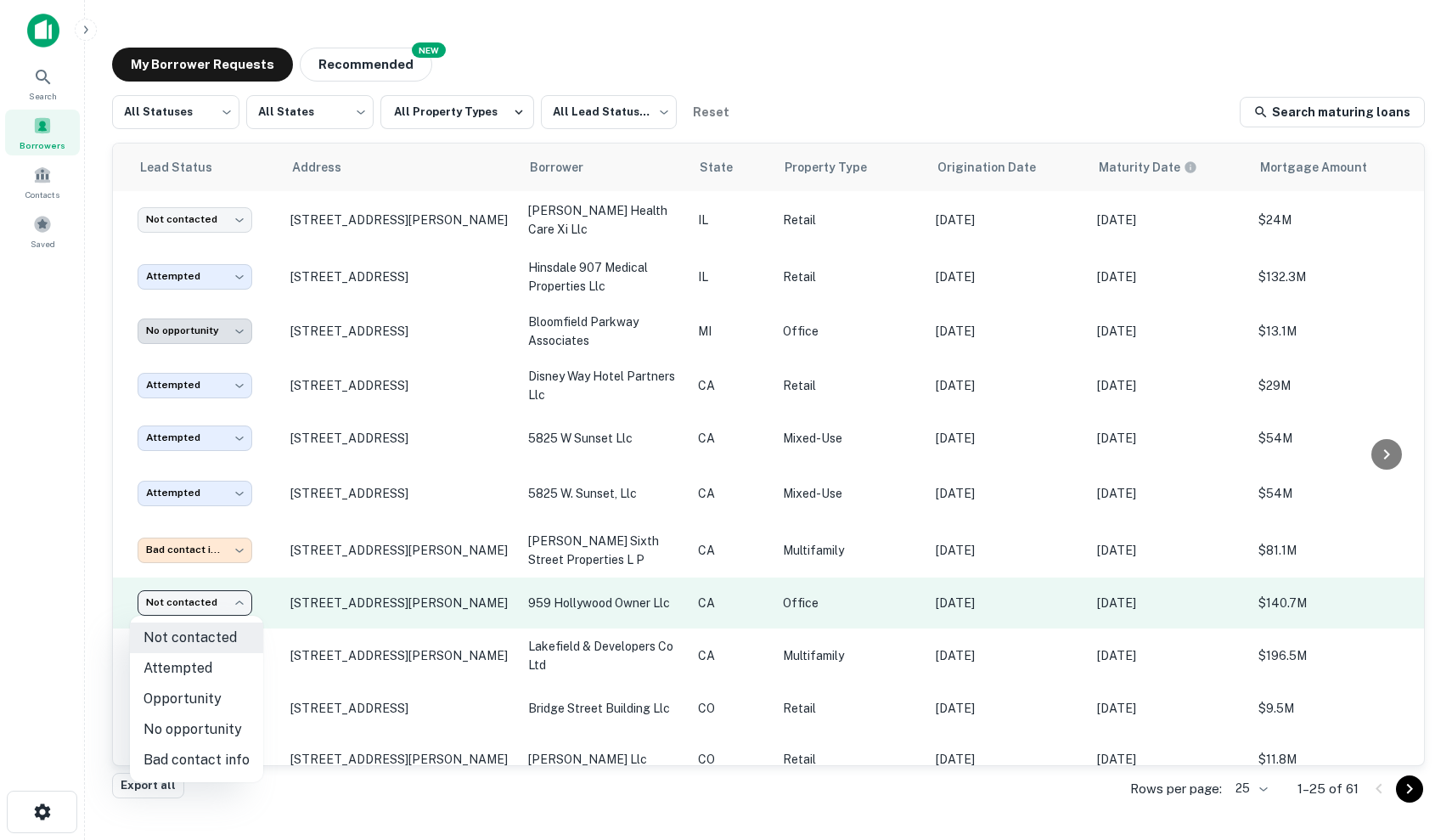
click at [208, 607] on body "Search Borrowers Contacts Saved My Borrower Requests NEW Recommended All Status…" at bounding box center [726, 420] width 1452 height 840
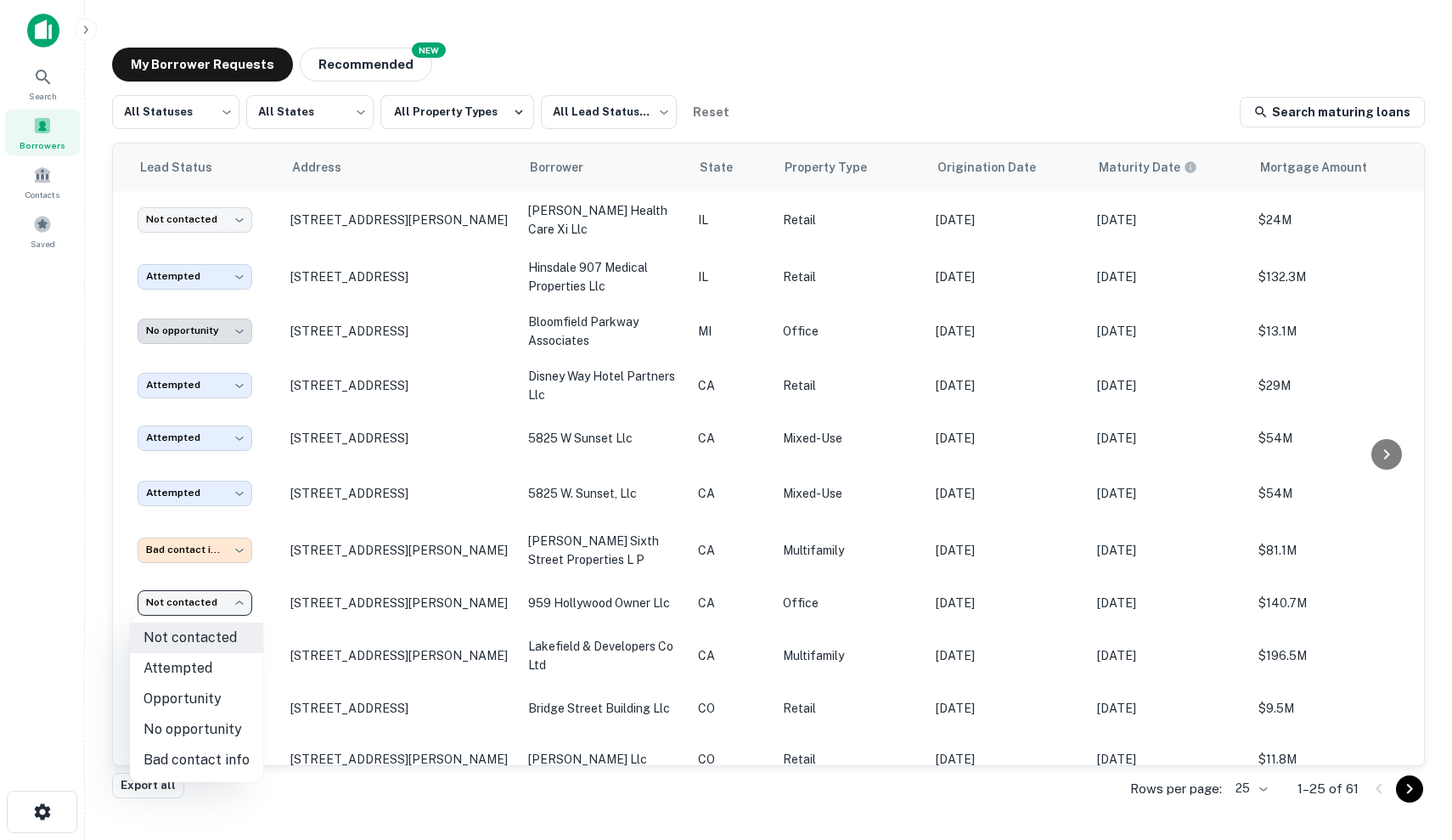
click at [571, 670] on div at bounding box center [726, 420] width 1452 height 840
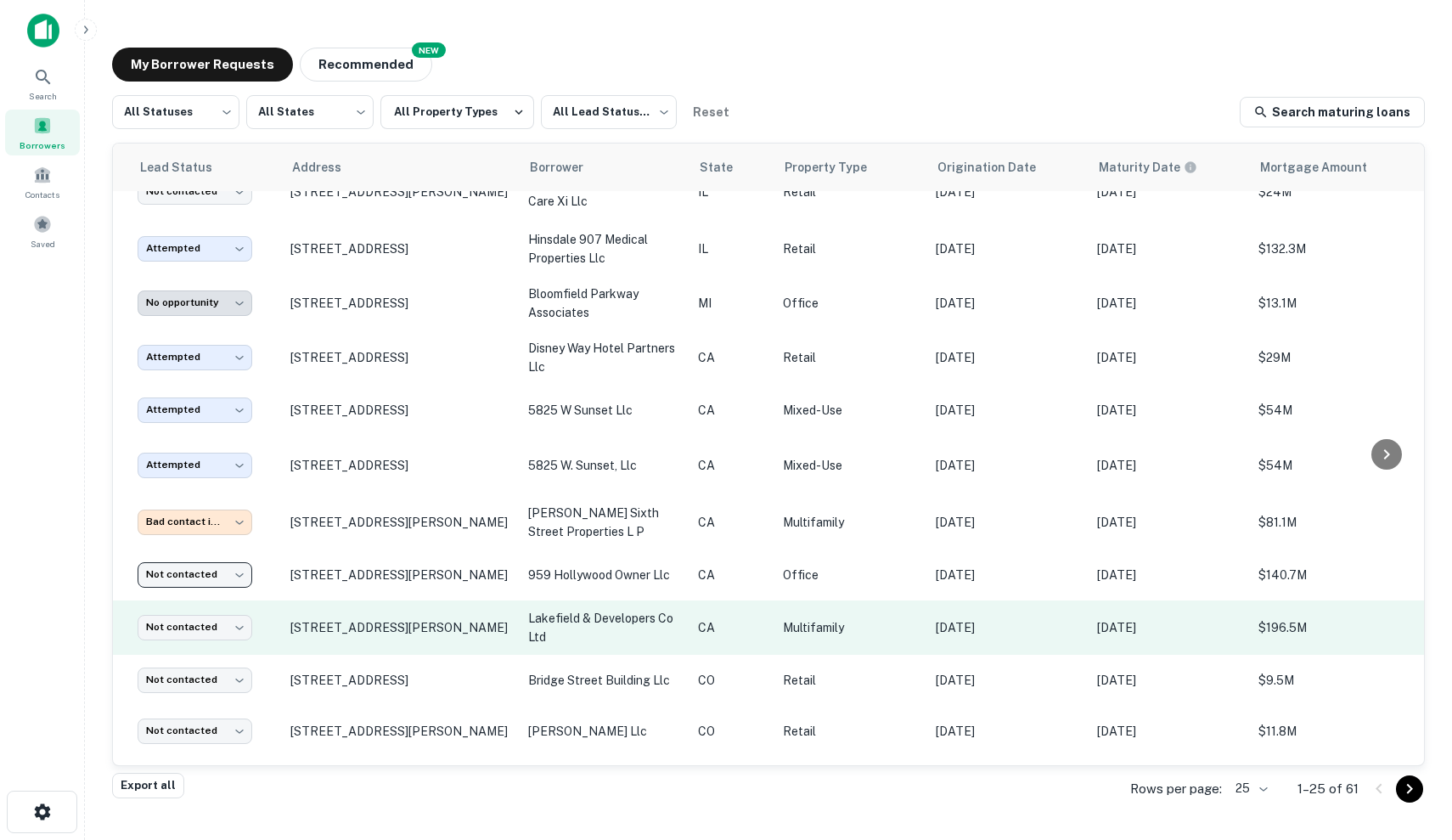
scroll to position [363, 33]
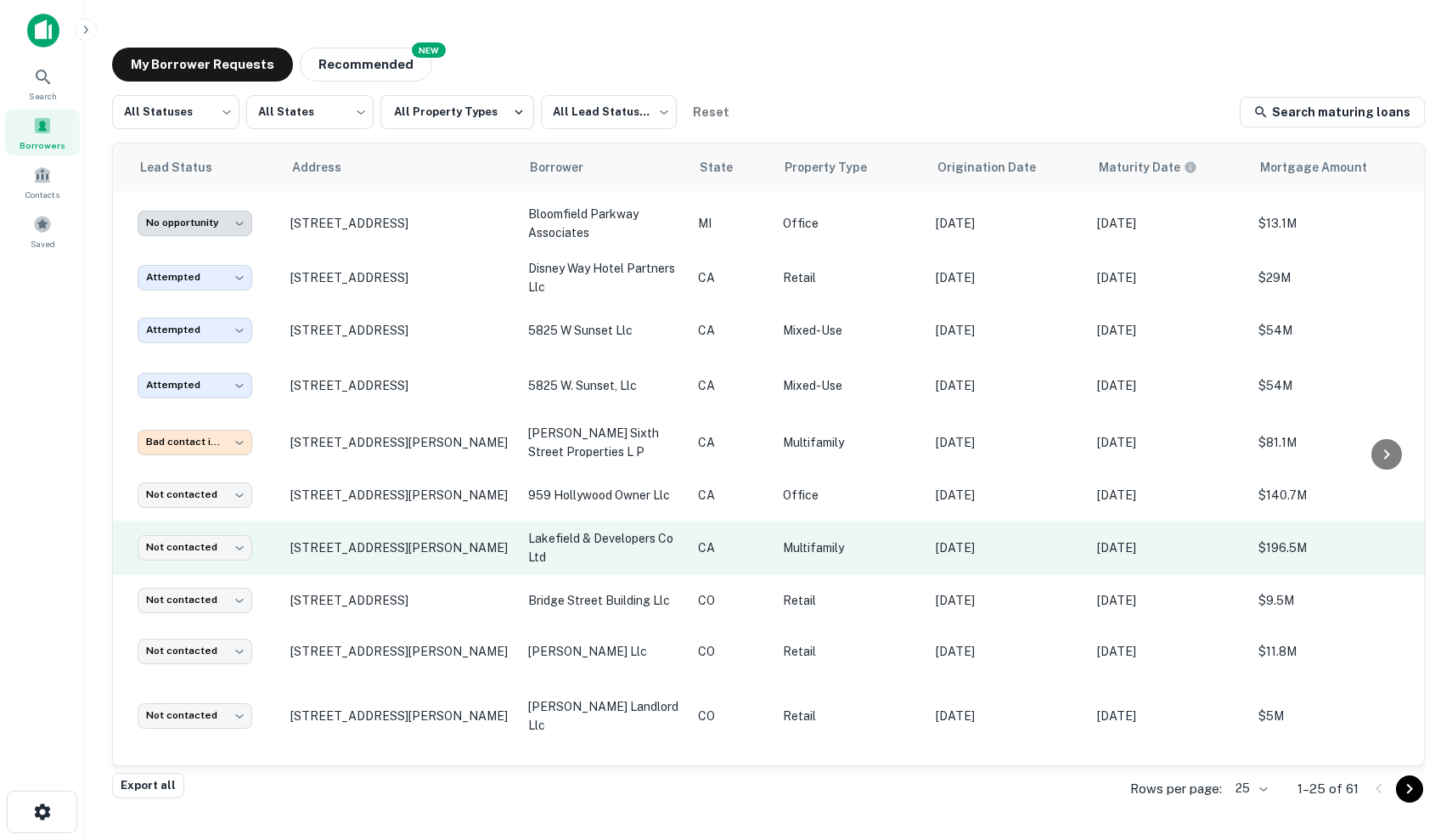
click at [755, 557] on td "CA" at bounding box center [732, 547] width 85 height 54
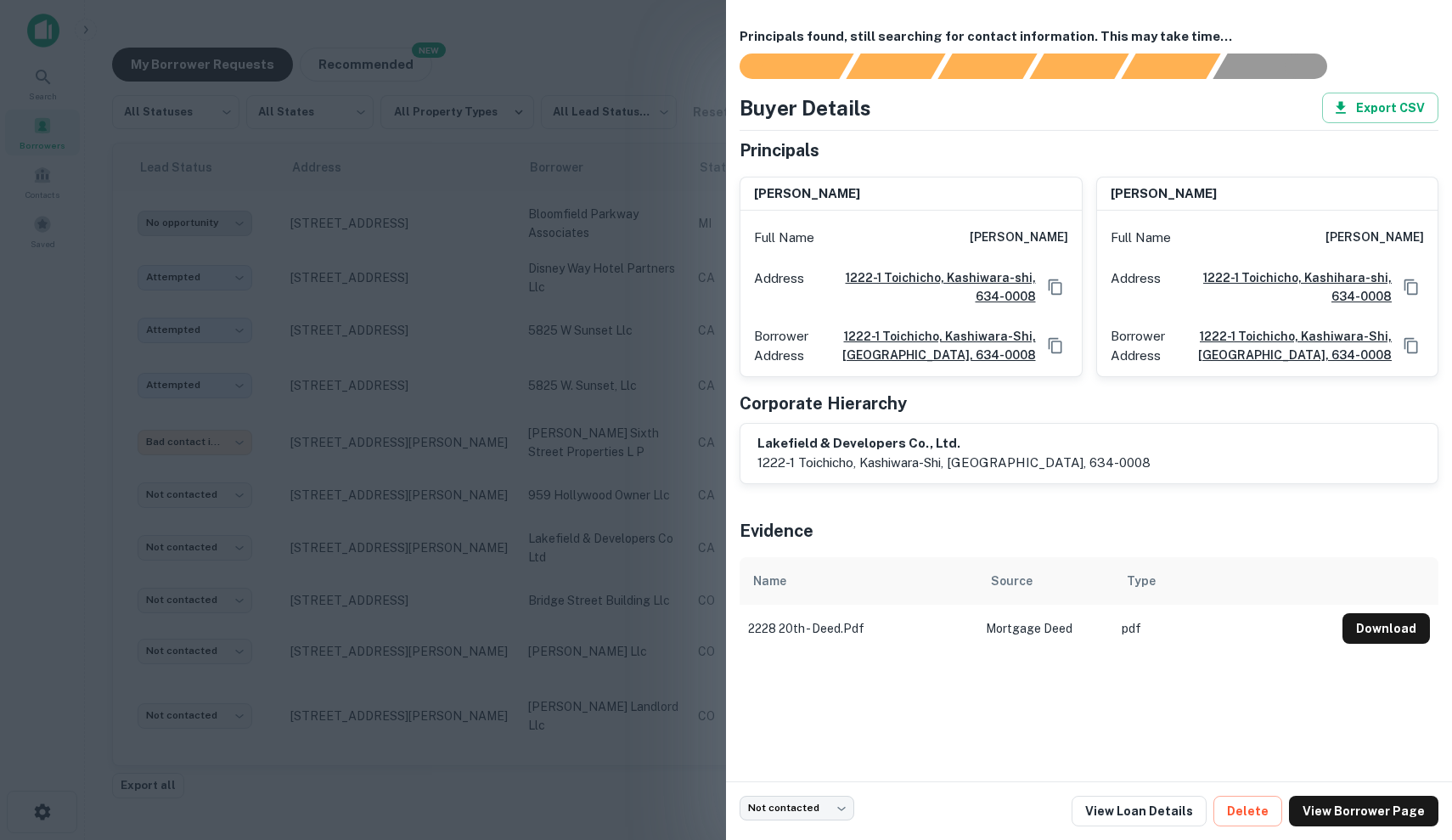
drag, startPoint x: 966, startPoint y: 233, endPoint x: 1085, endPoint y: 241, distance: 119.3
click at [1096, 241] on div "toshihiko ikehara Full Name toshihiko ikehara Address 1222-1 Toichicho, Kashiwa…" at bounding box center [1083, 270] width 712 height 214
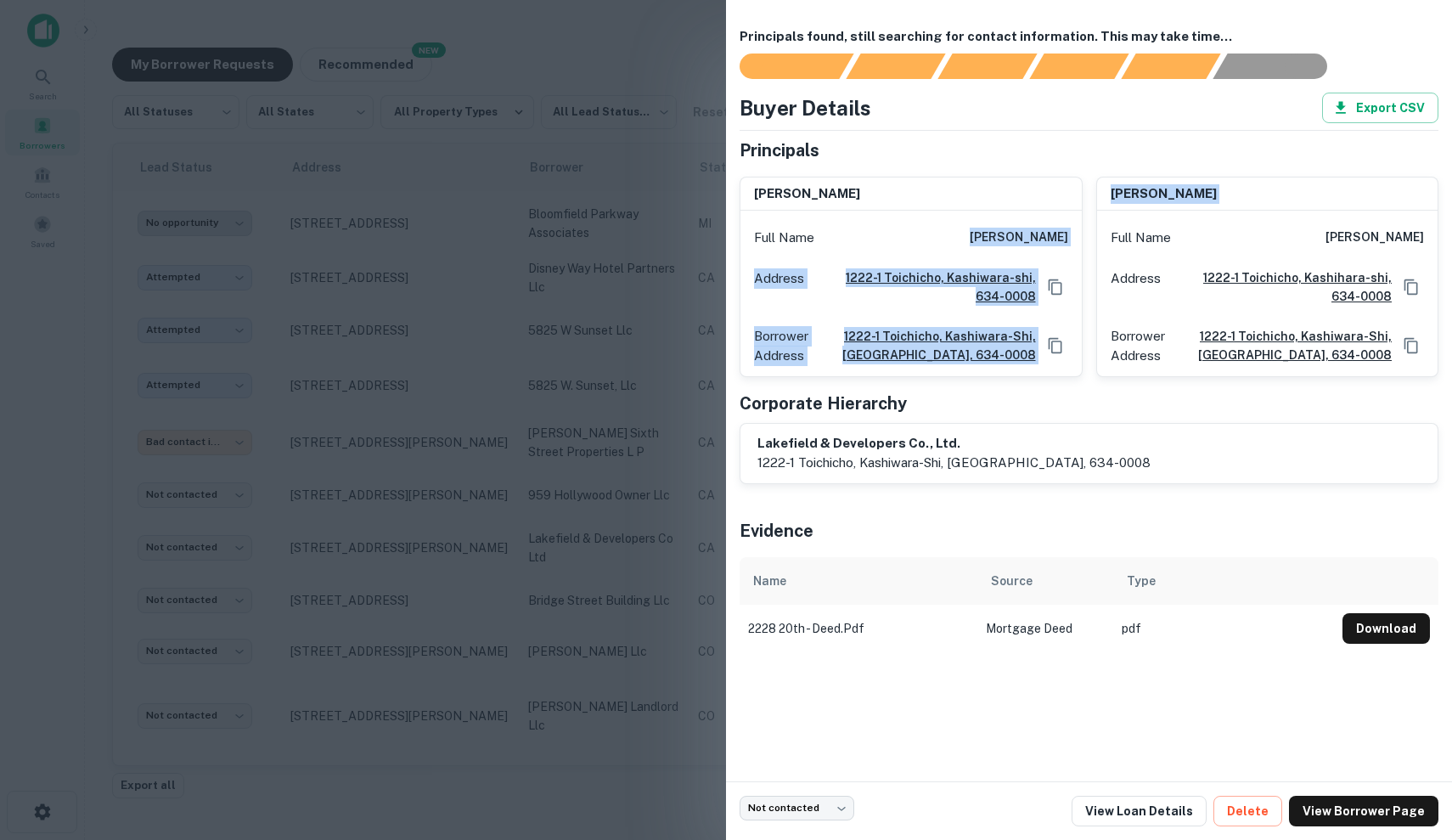
click at [1028, 235] on h6 "toshihiko ikehara" at bounding box center [1019, 238] width 99 height 20
drag, startPoint x: 969, startPoint y: 233, endPoint x: 1075, endPoint y: 238, distance: 106.1
click at [1075, 238] on div "Full Name toshihiko ikehara" at bounding box center [911, 238] width 341 height 41
copy h6 "toshihiko ikehara"
click at [650, 296] on div at bounding box center [726, 420] width 1452 height 840
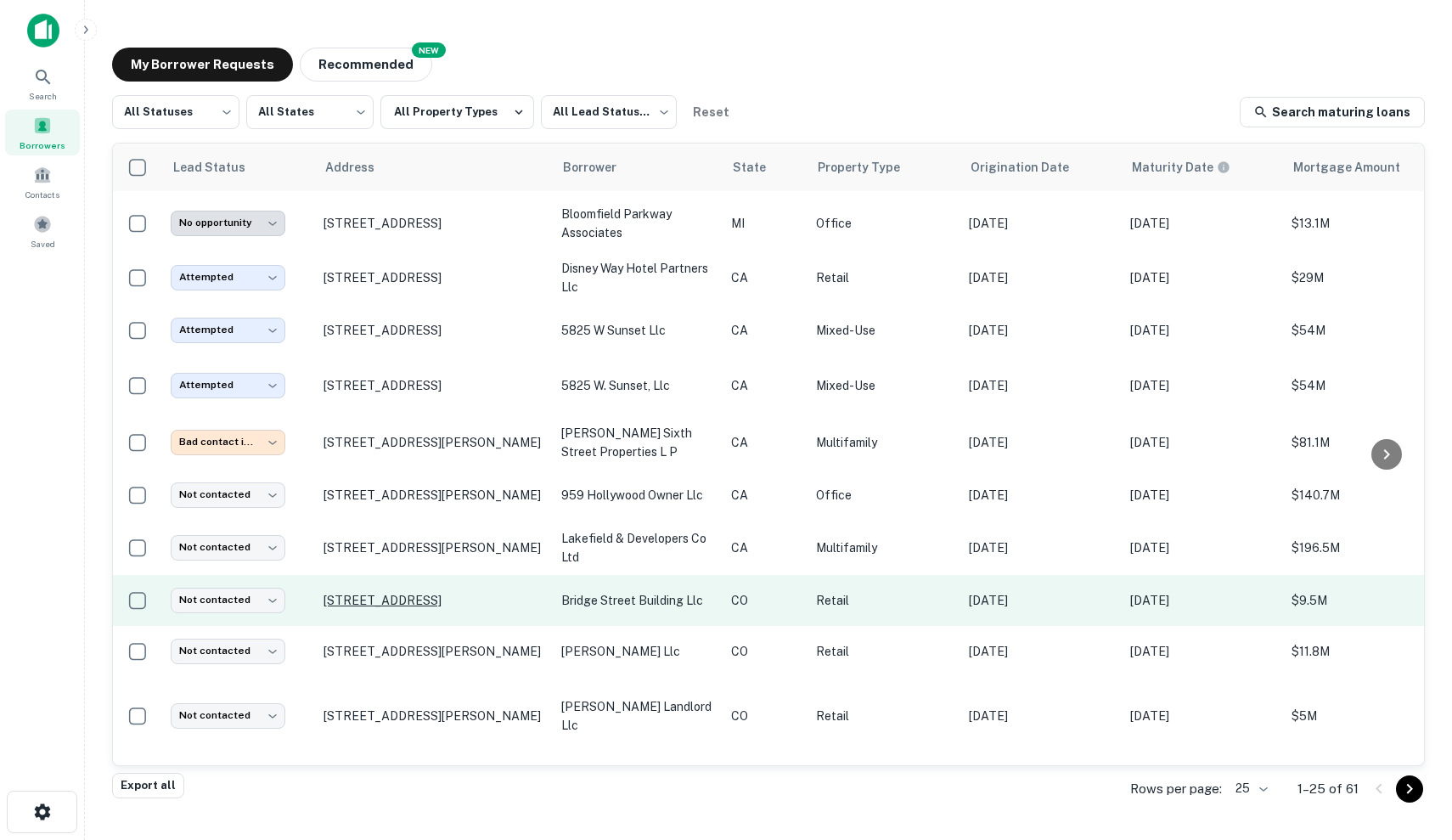
scroll to position [363, -3]
click at [504, 607] on p "288 Bridge St Vail, CO81657" at bounding box center [434, 601] width 221 height 16
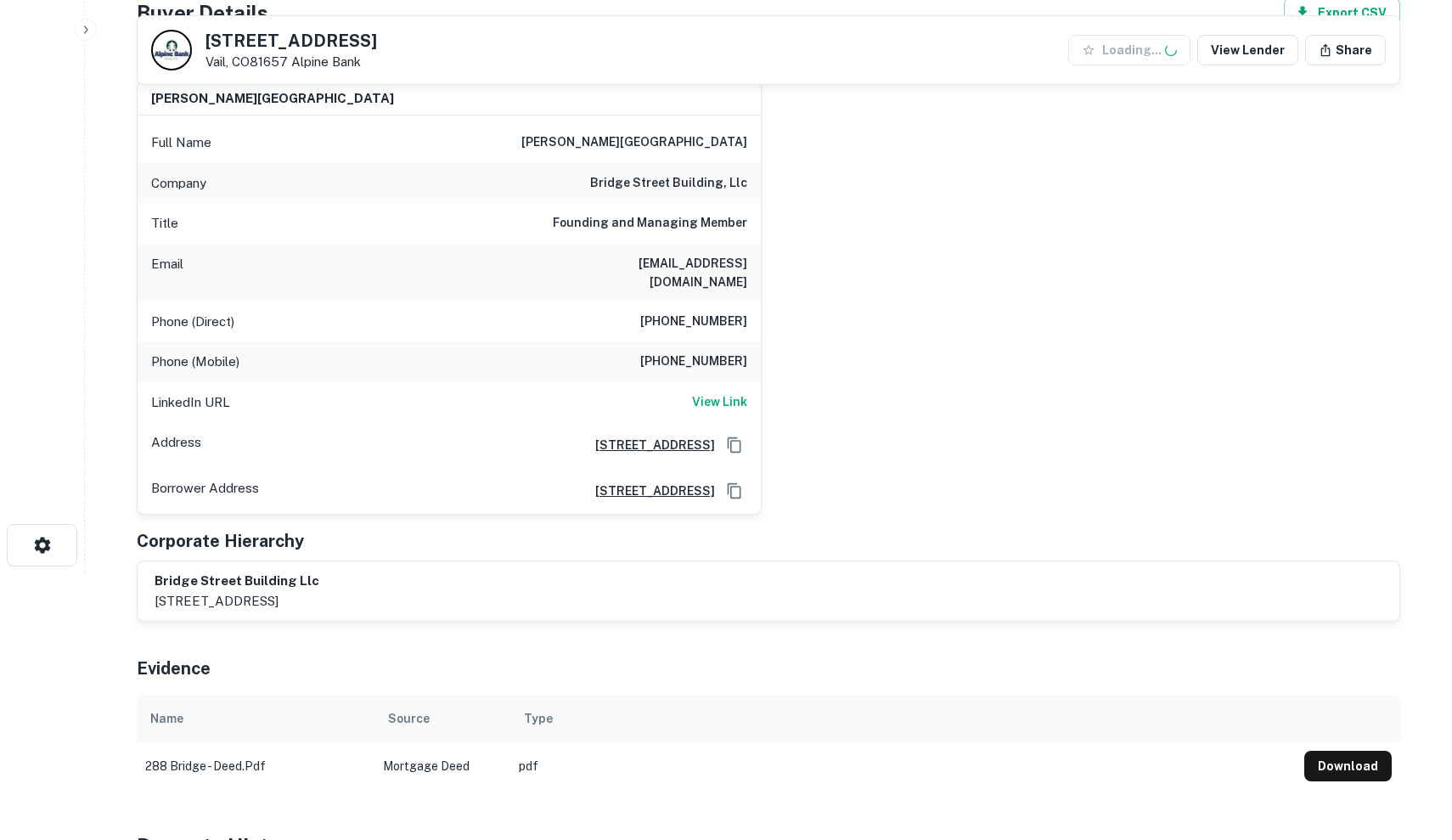
scroll to position [274, 0]
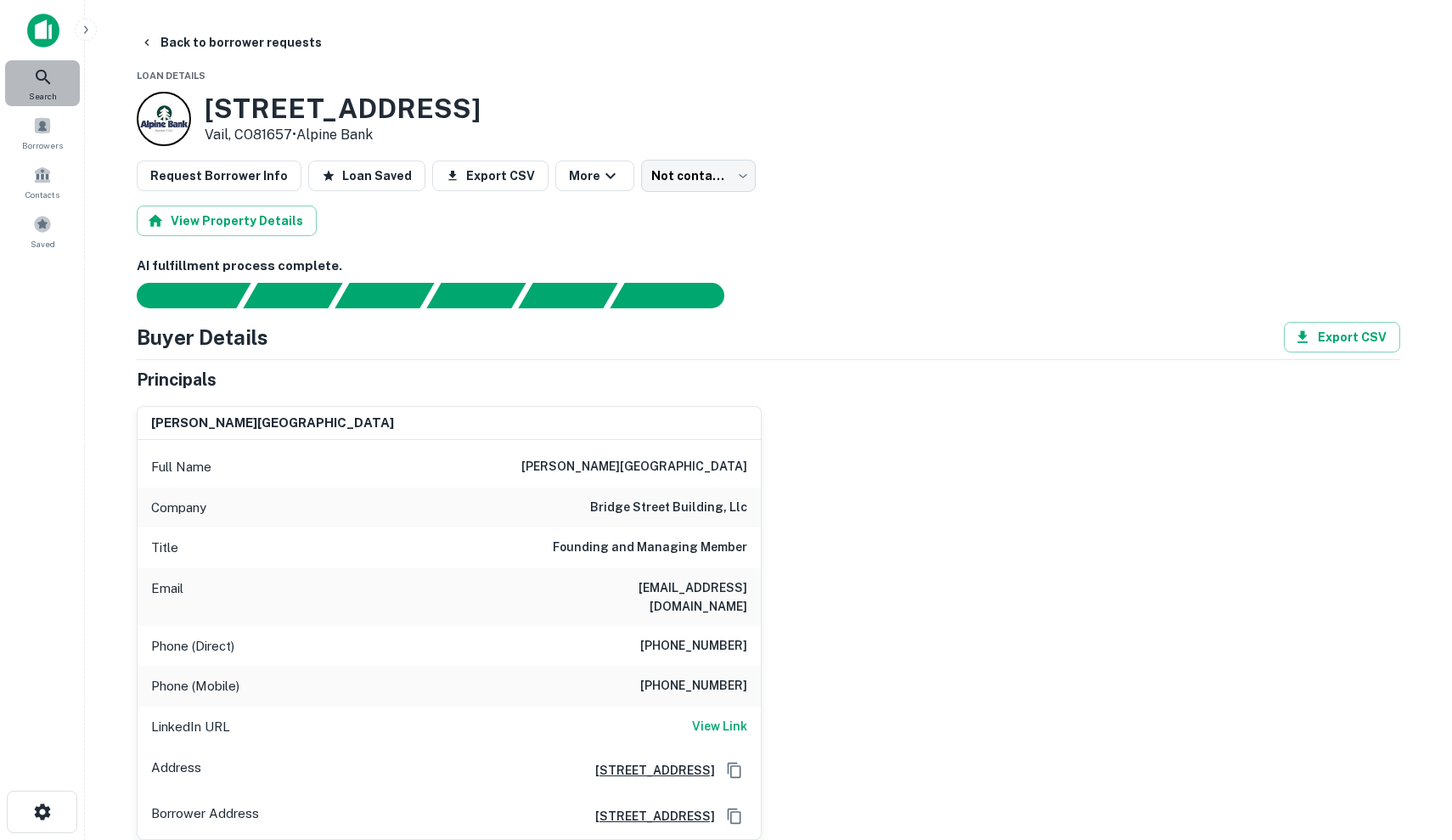
click at [43, 66] on div "Search" at bounding box center [43, 83] width 75 height 46
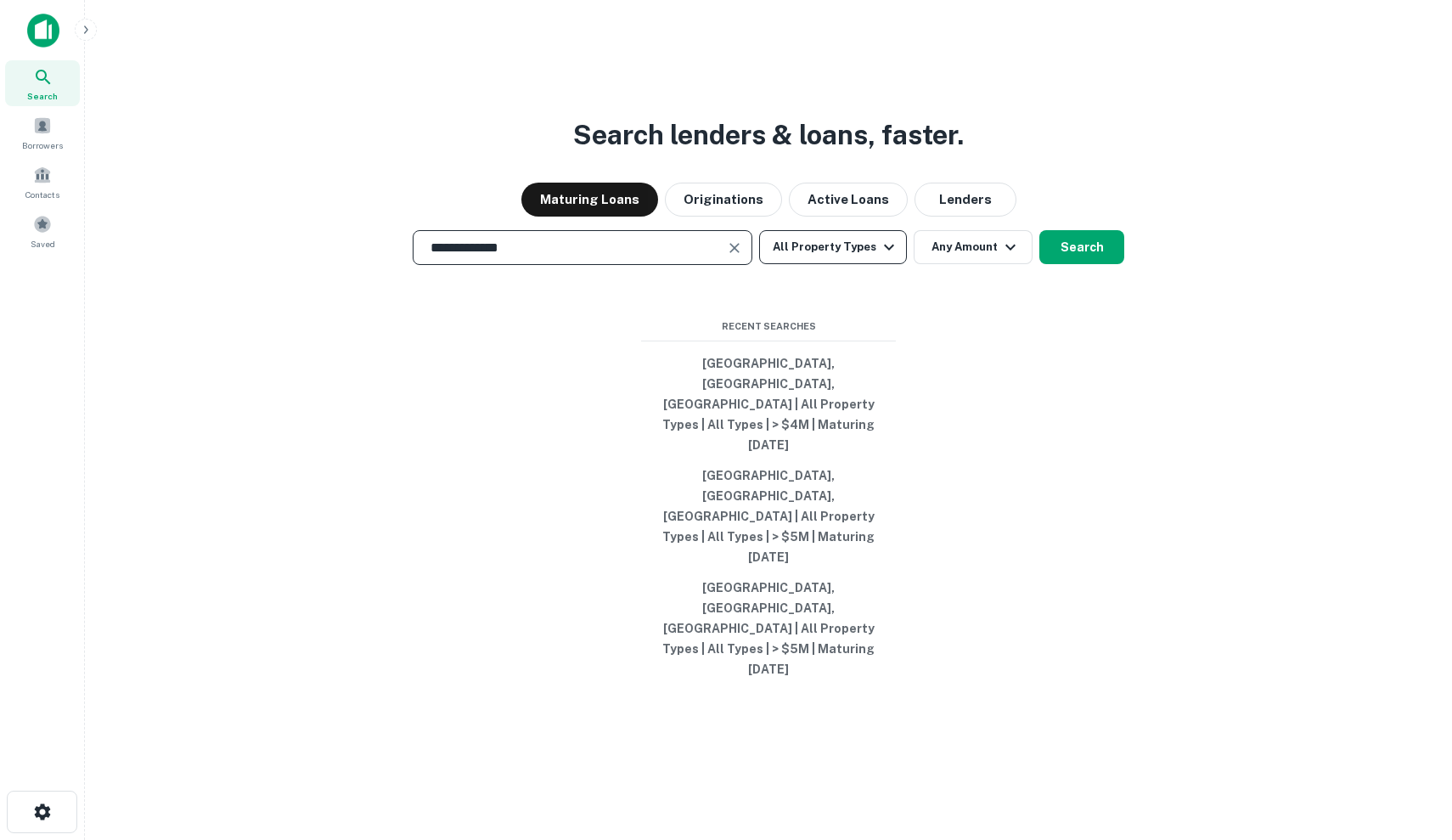
click at [812, 265] on button "All Property Types" at bounding box center [833, 247] width 148 height 34
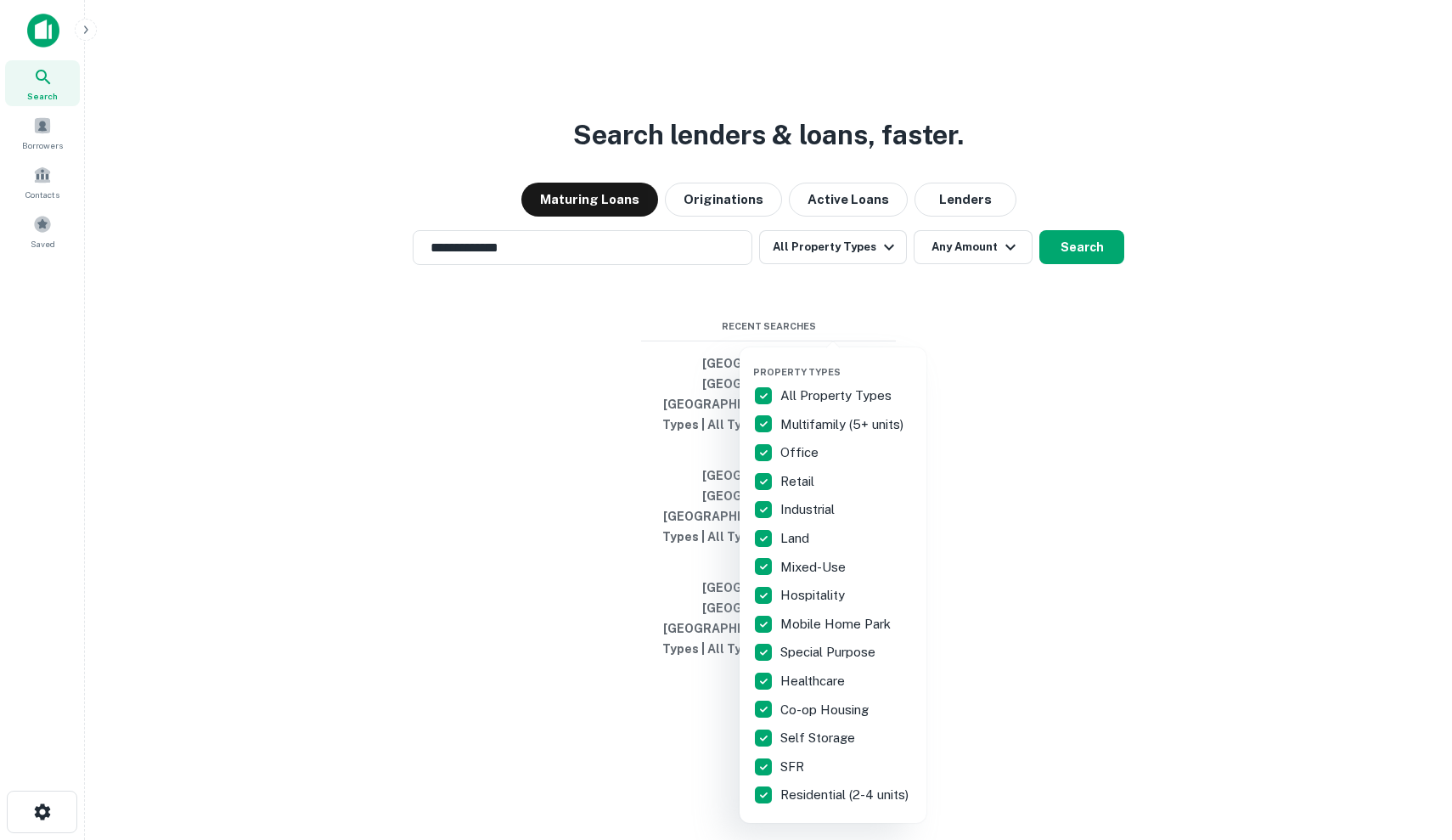
click at [925, 347] on div at bounding box center [726, 420] width 1452 height 840
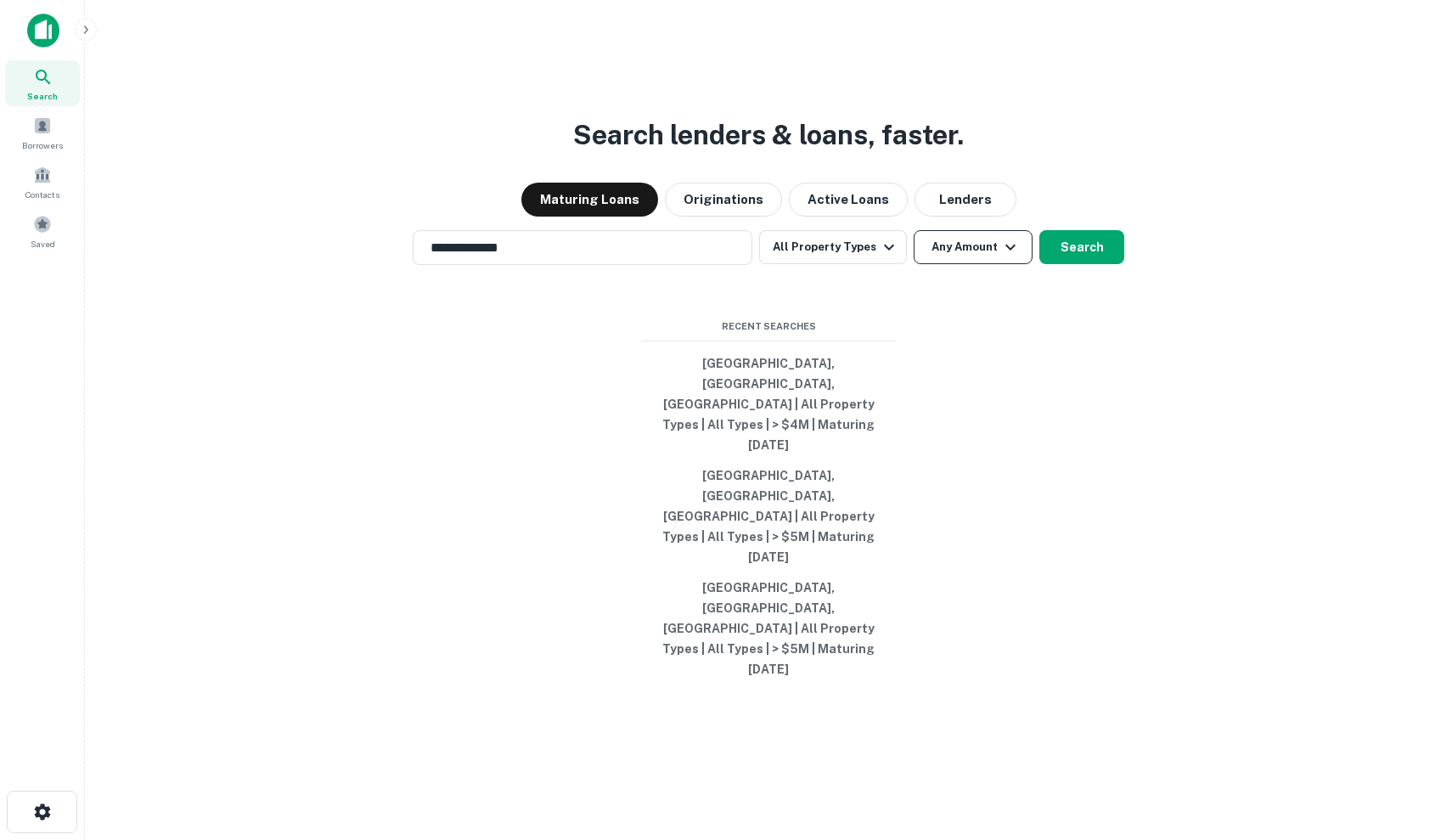
click at [949, 265] on button "Any Amount" at bounding box center [974, 247] width 119 height 34
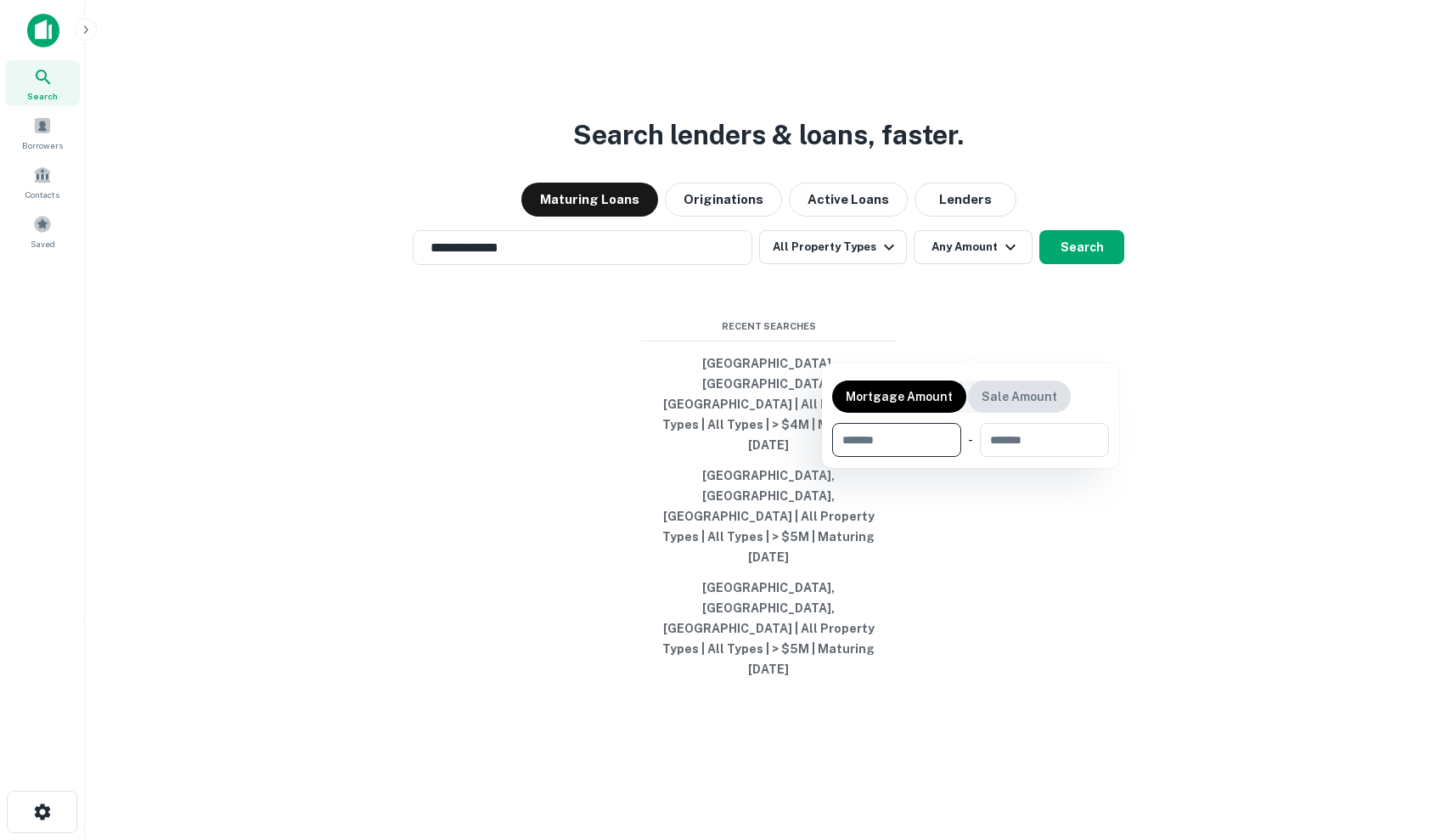
click at [1004, 397] on p "Sale Amount" at bounding box center [1019, 396] width 76 height 18
click at [912, 389] on p "Mortgage Amount" at bounding box center [899, 396] width 107 height 18
click at [907, 436] on input "number" at bounding box center [891, 439] width 117 height 34
type input "*"
type input "*******"
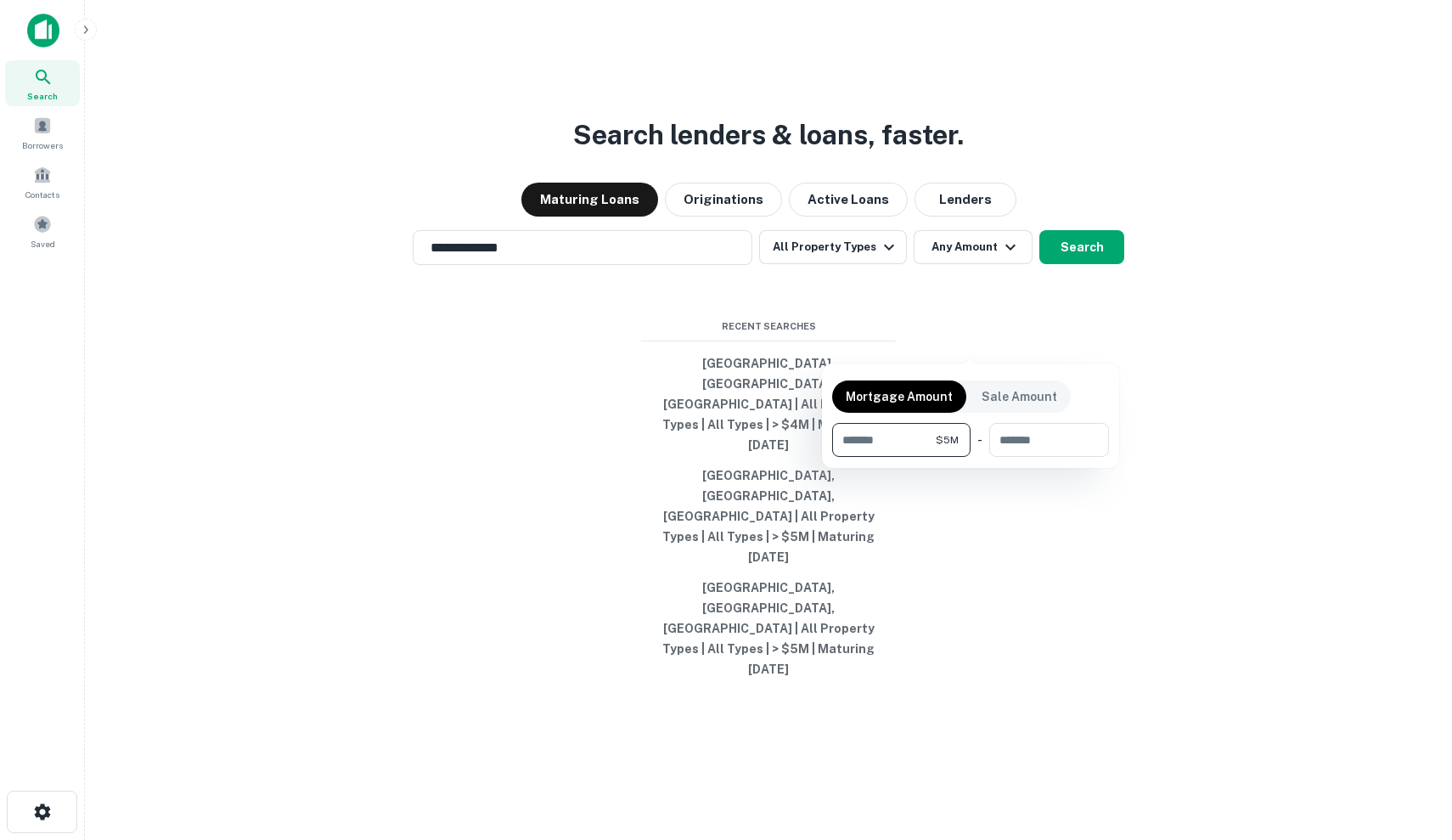
click at [1076, 353] on div at bounding box center [726, 420] width 1452 height 840
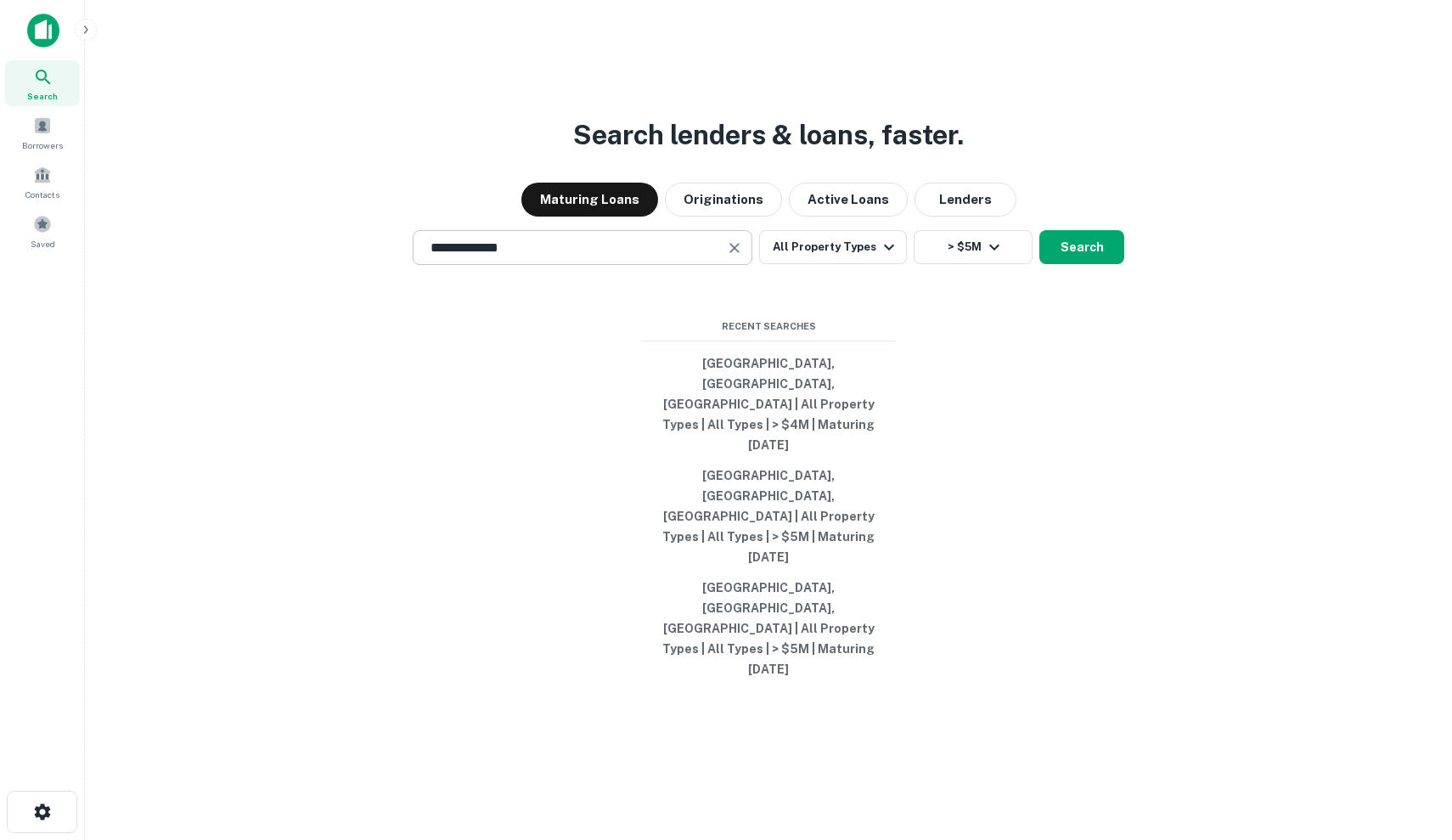
click at [653, 258] on input "**********" at bounding box center [569, 247] width 299 height 19
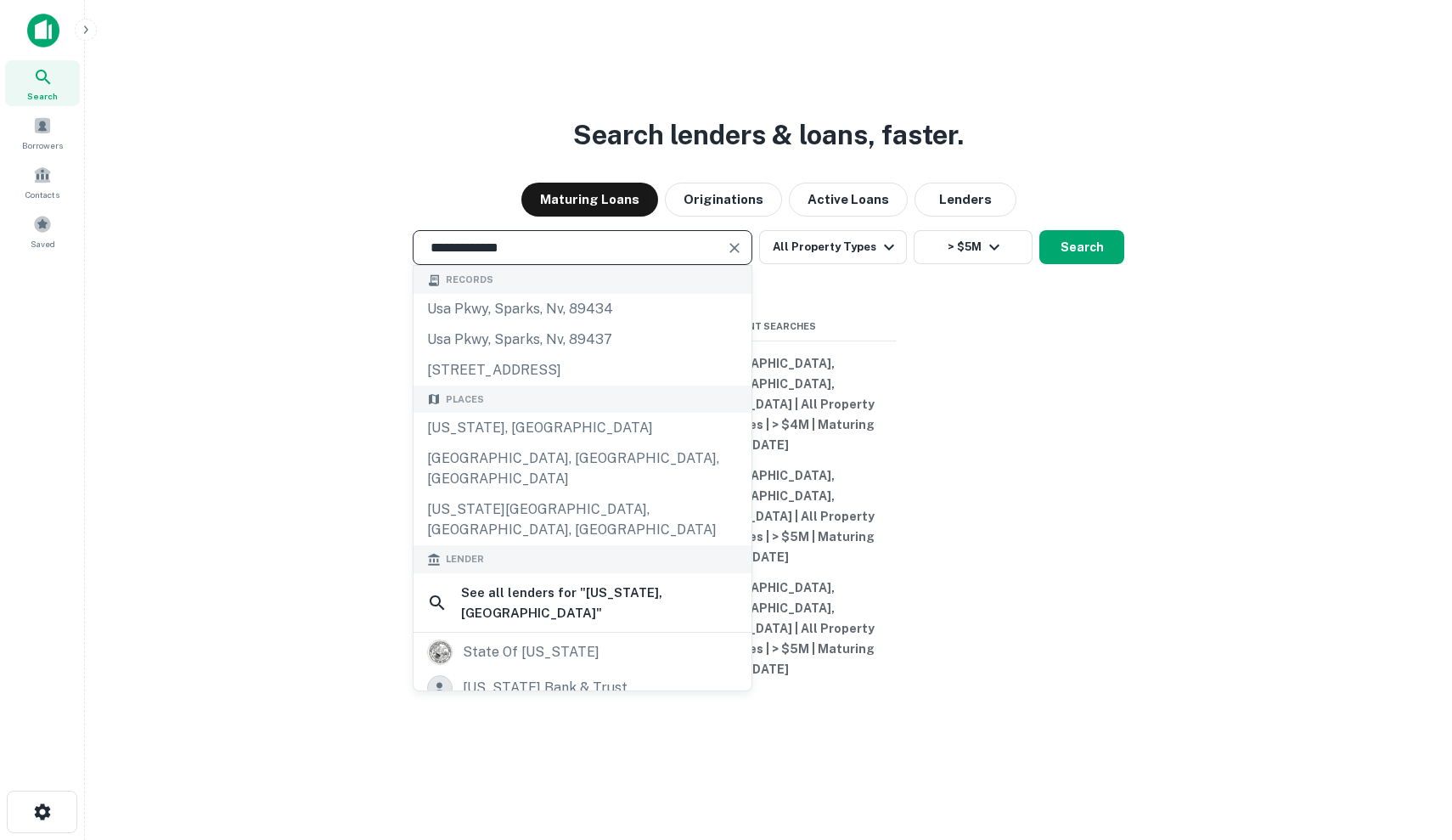
click at [1451, 174] on main "**********" at bounding box center [768, 420] width 1367 height 840
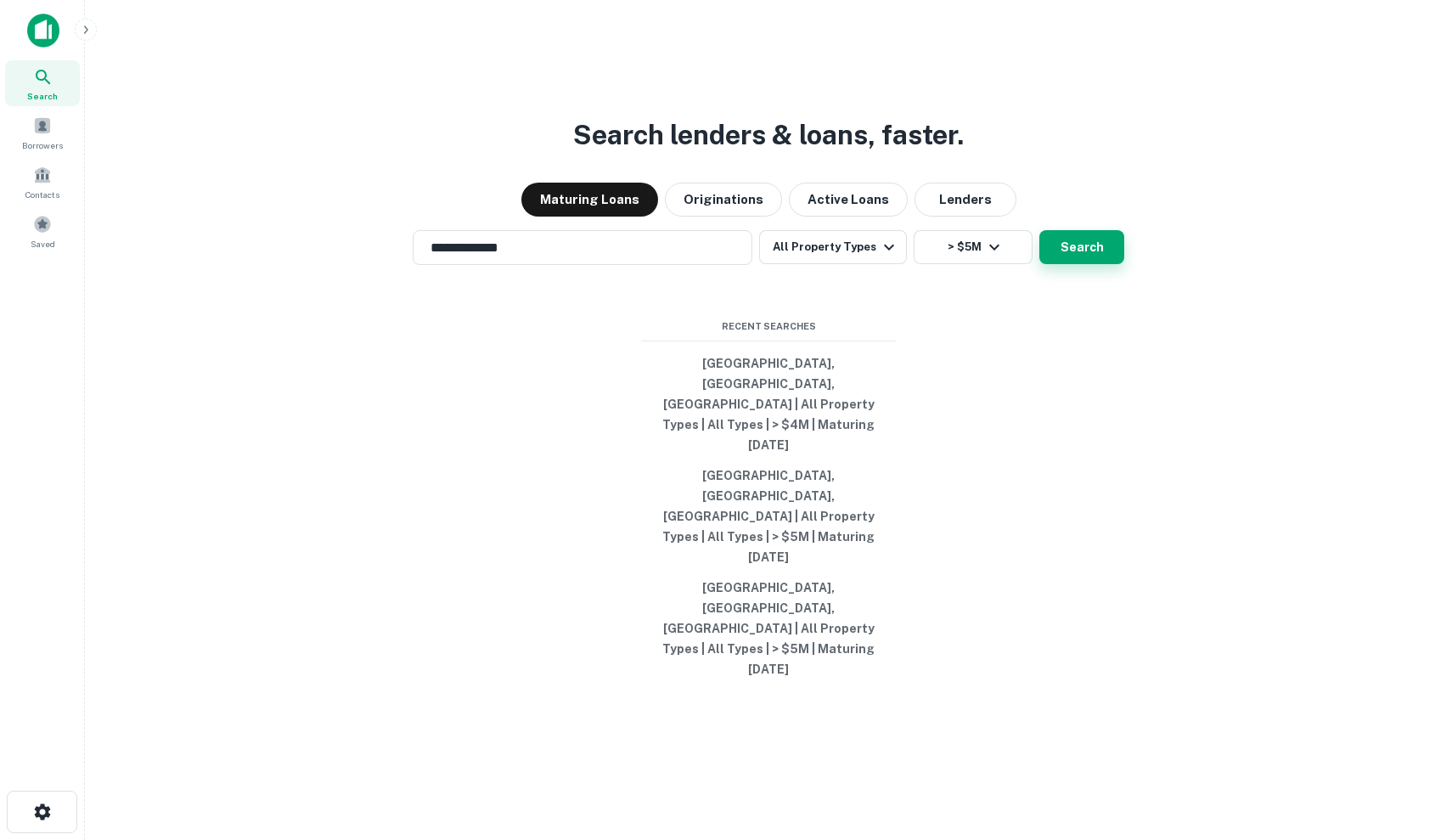
click at [1088, 265] on button "Search" at bounding box center [1082, 247] width 85 height 34
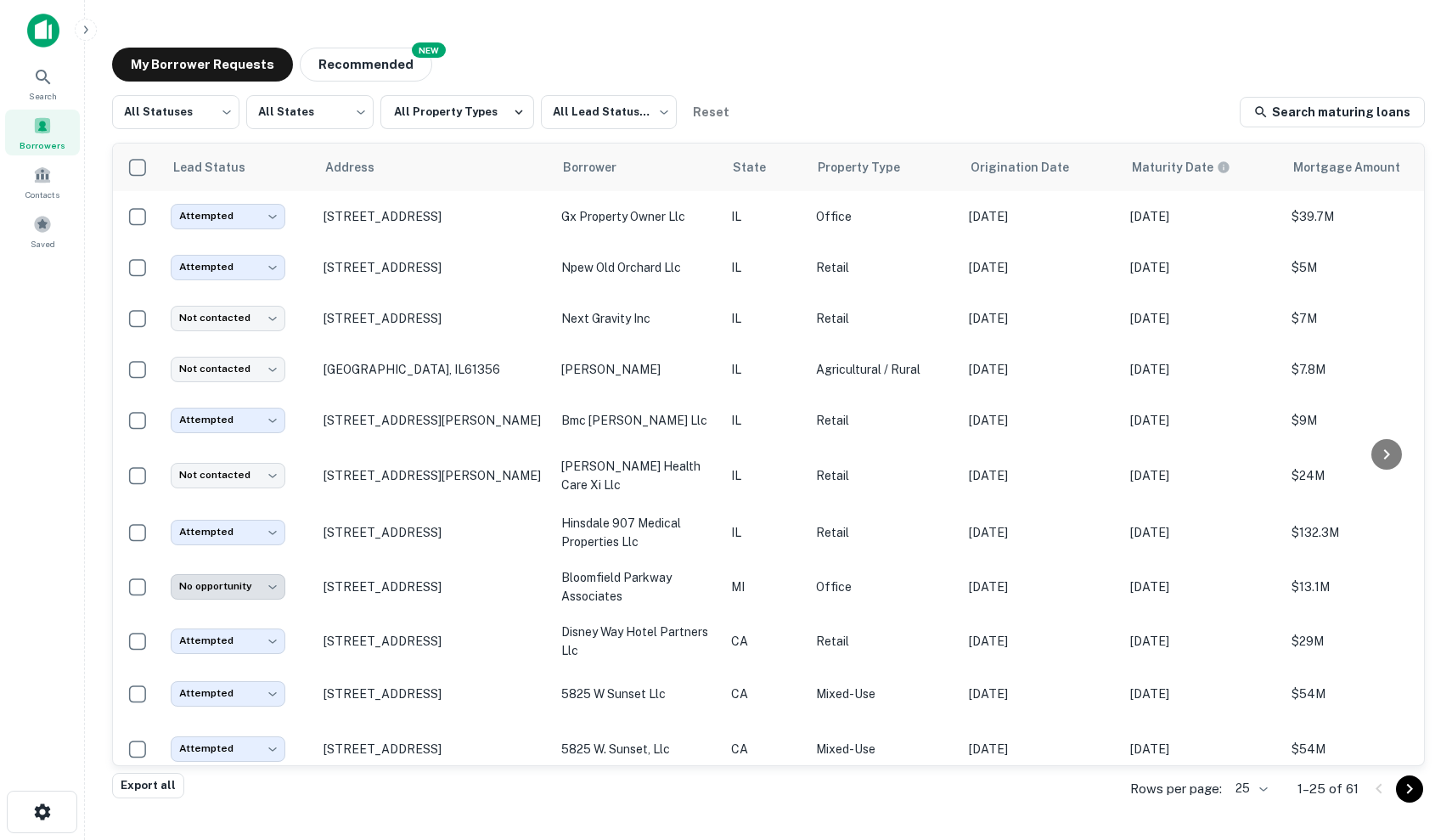
click at [1409, 794] on icon "Go to next page" at bounding box center [1409, 788] width 20 height 20
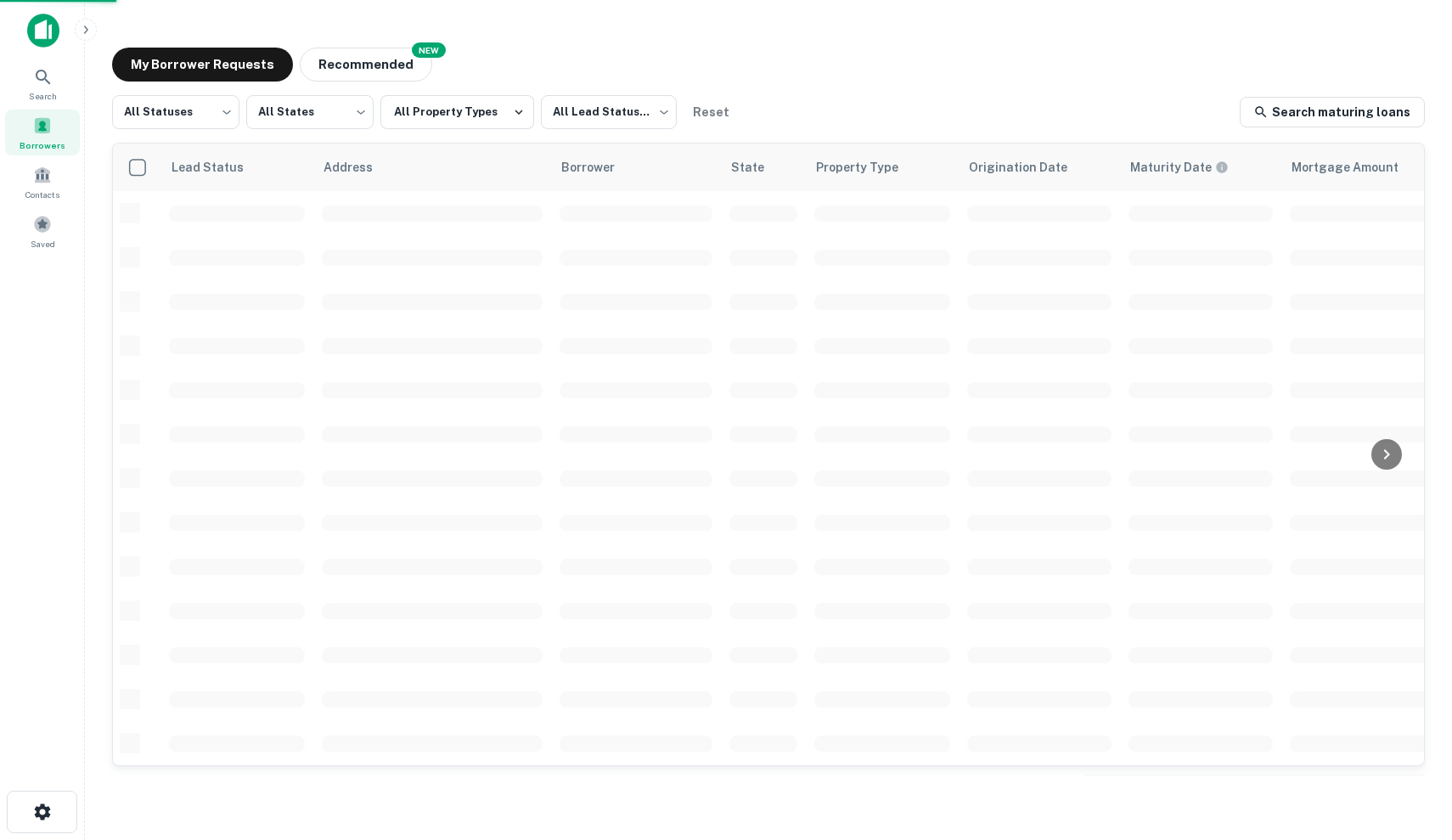
scroll to position [530, 0]
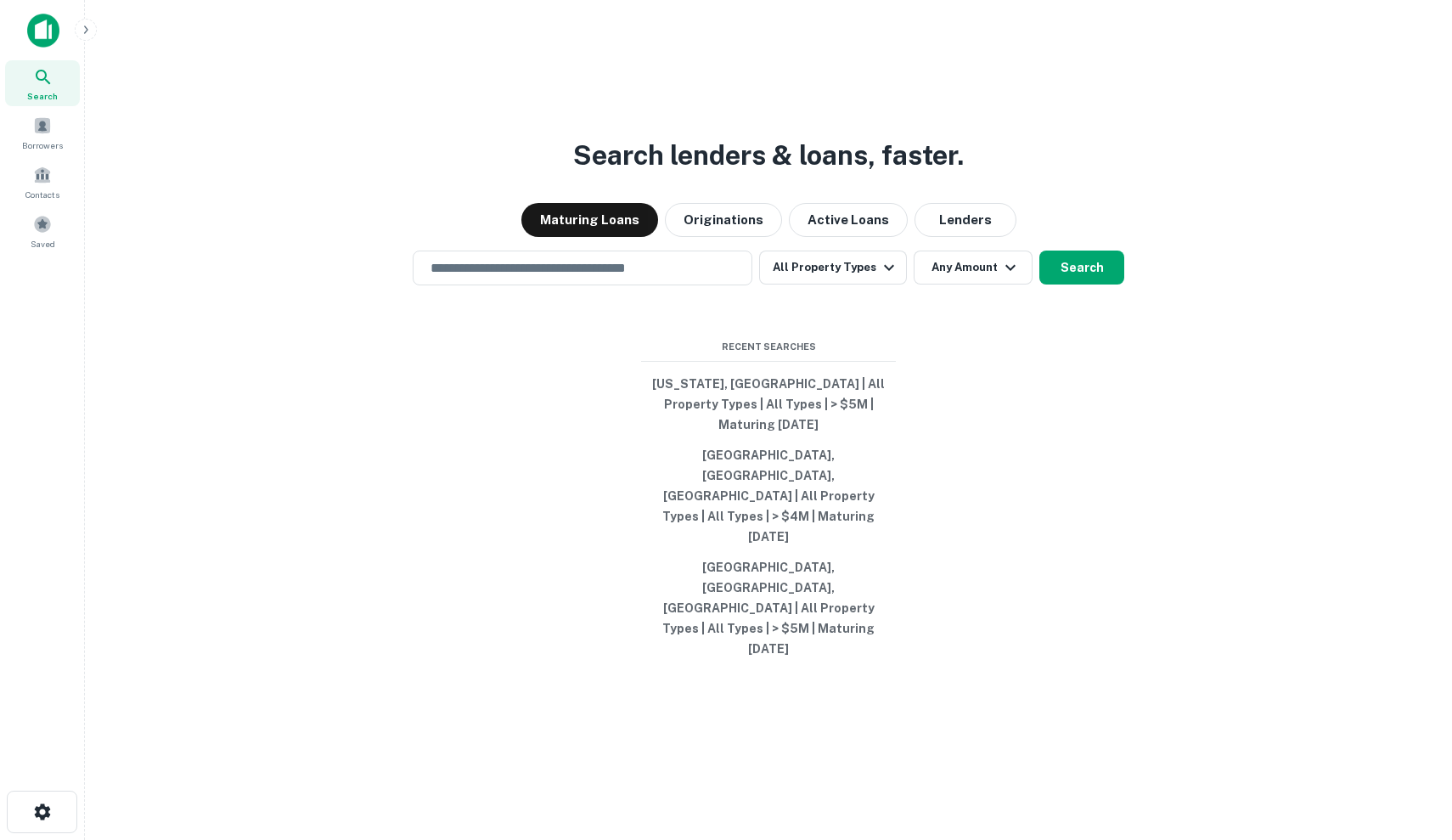
click at [644, 309] on div "Search lenders & loans, faster. Maturing Loans Originations Active Loans Lender…" at bounding box center [768, 461] width 1340 height 840
click at [642, 278] on input "text" at bounding box center [582, 268] width 325 height 19
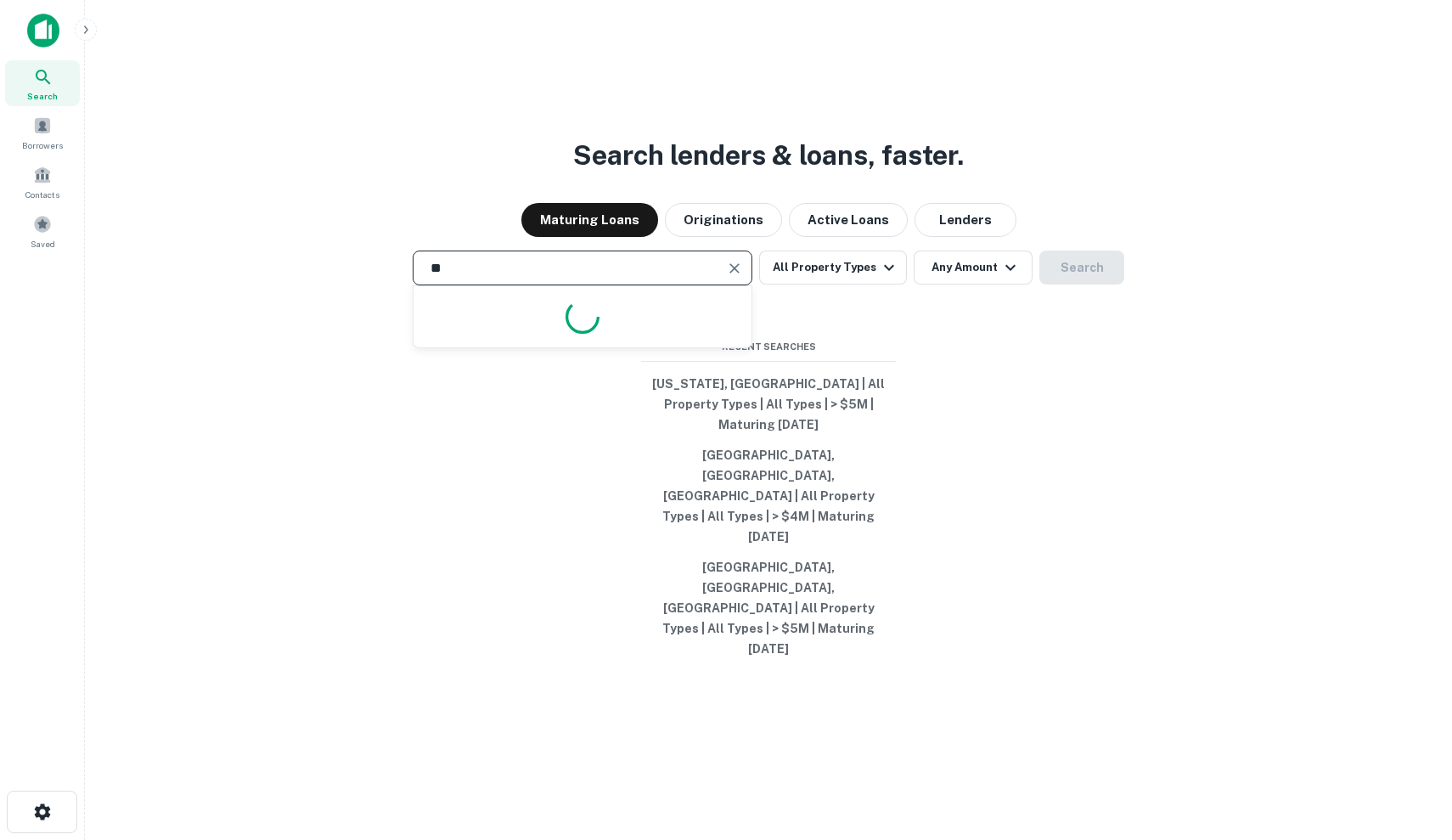
type input "*"
click at [854, 285] on button "All Property Types" at bounding box center [833, 267] width 148 height 34
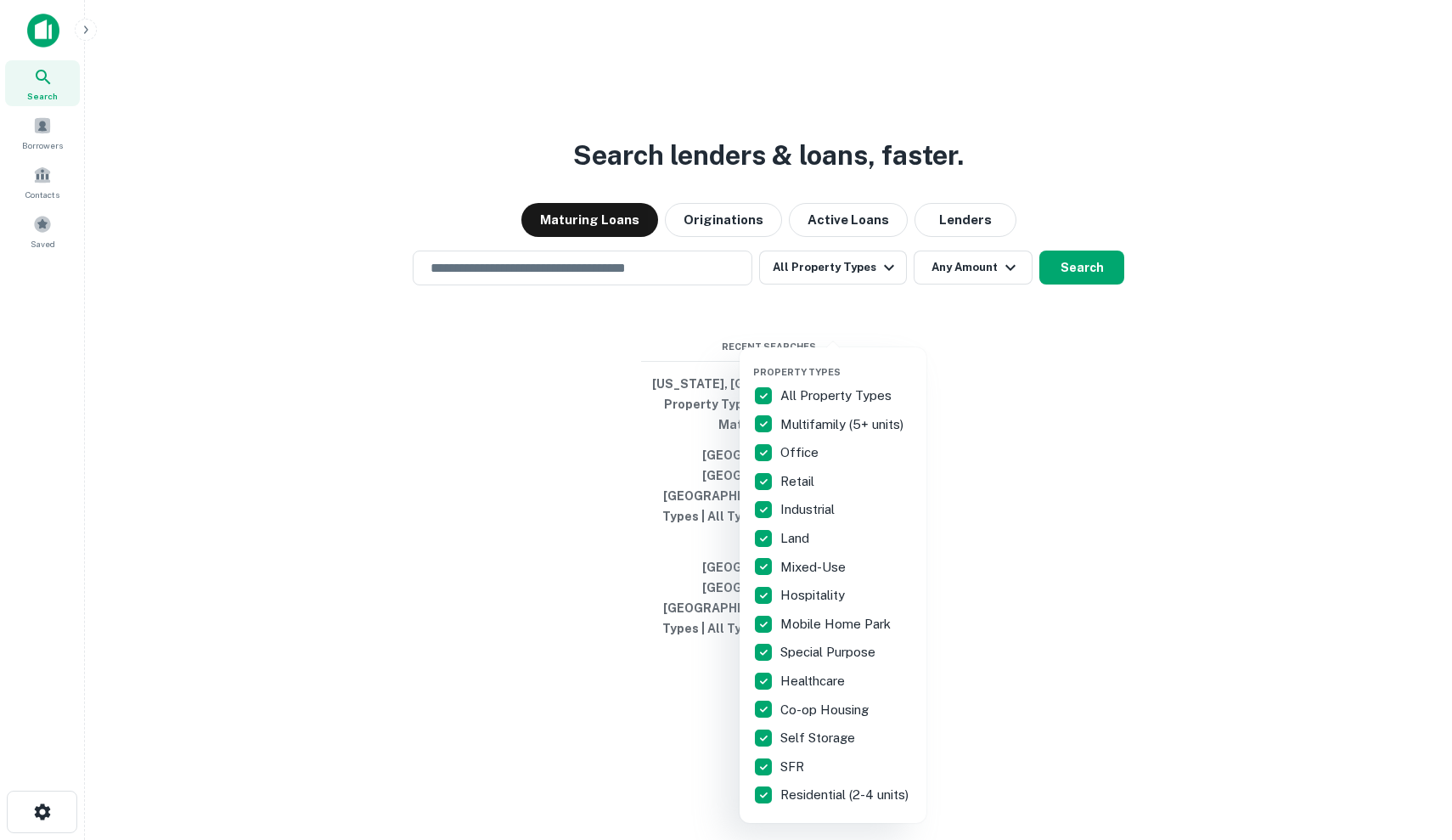
click at [600, 338] on div at bounding box center [726, 420] width 1452 height 840
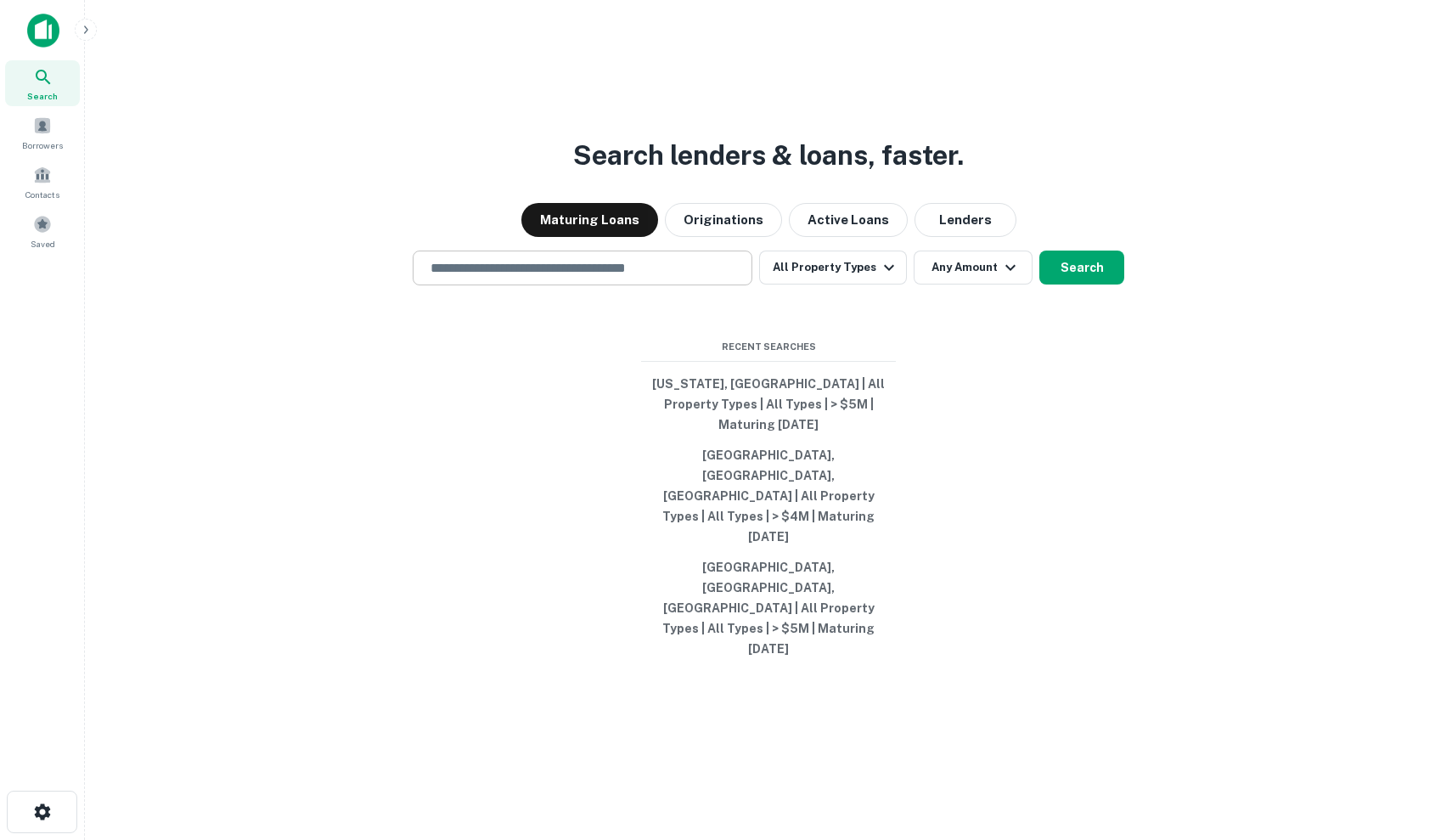
click at [584, 278] on input "text" at bounding box center [582, 268] width 325 height 19
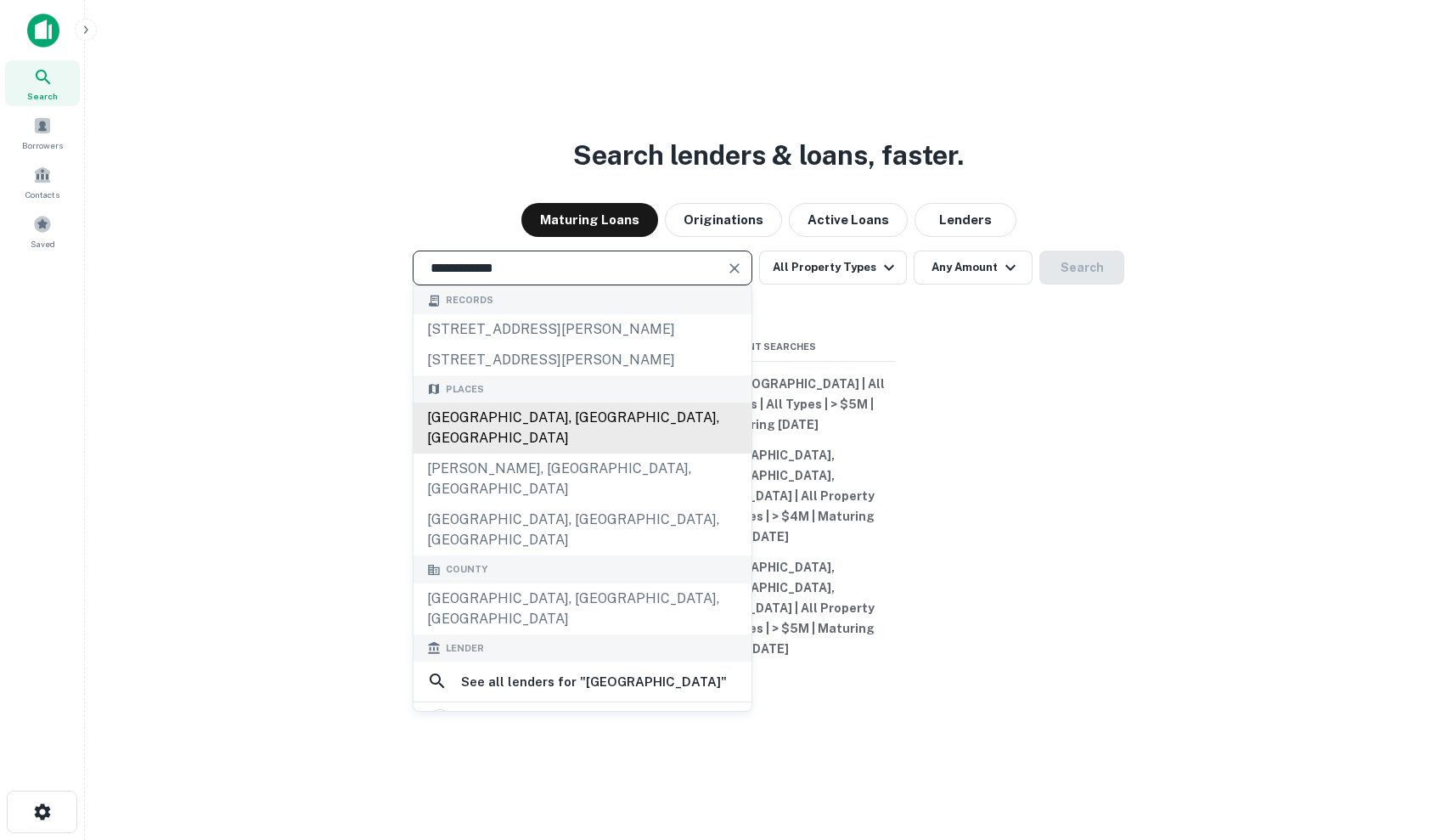
click at [561, 453] on div "Cook County, IL, USA" at bounding box center [582, 428] width 338 height 51
type input "**********"
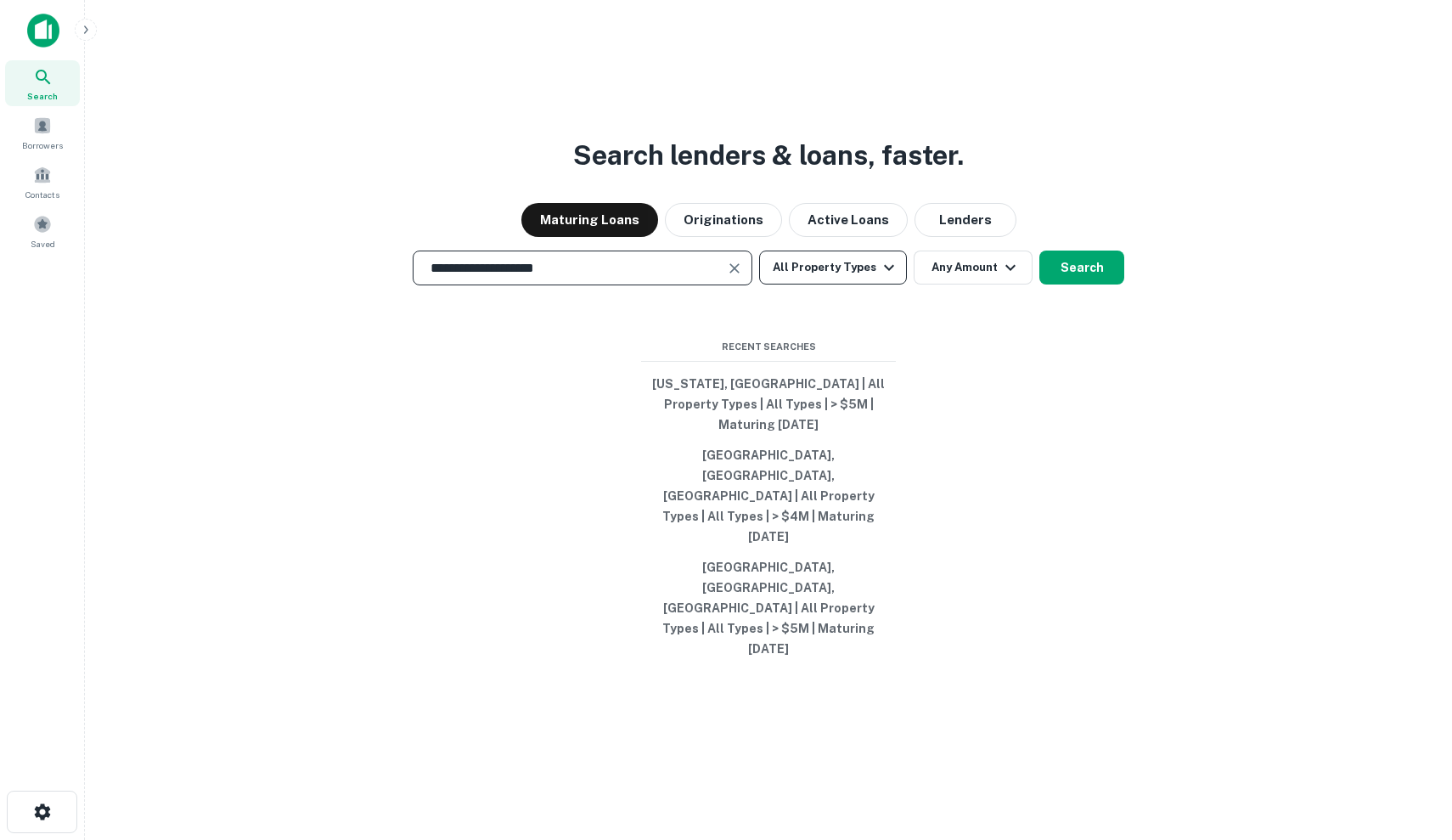
click at [797, 285] on button "All Property Types" at bounding box center [833, 267] width 148 height 34
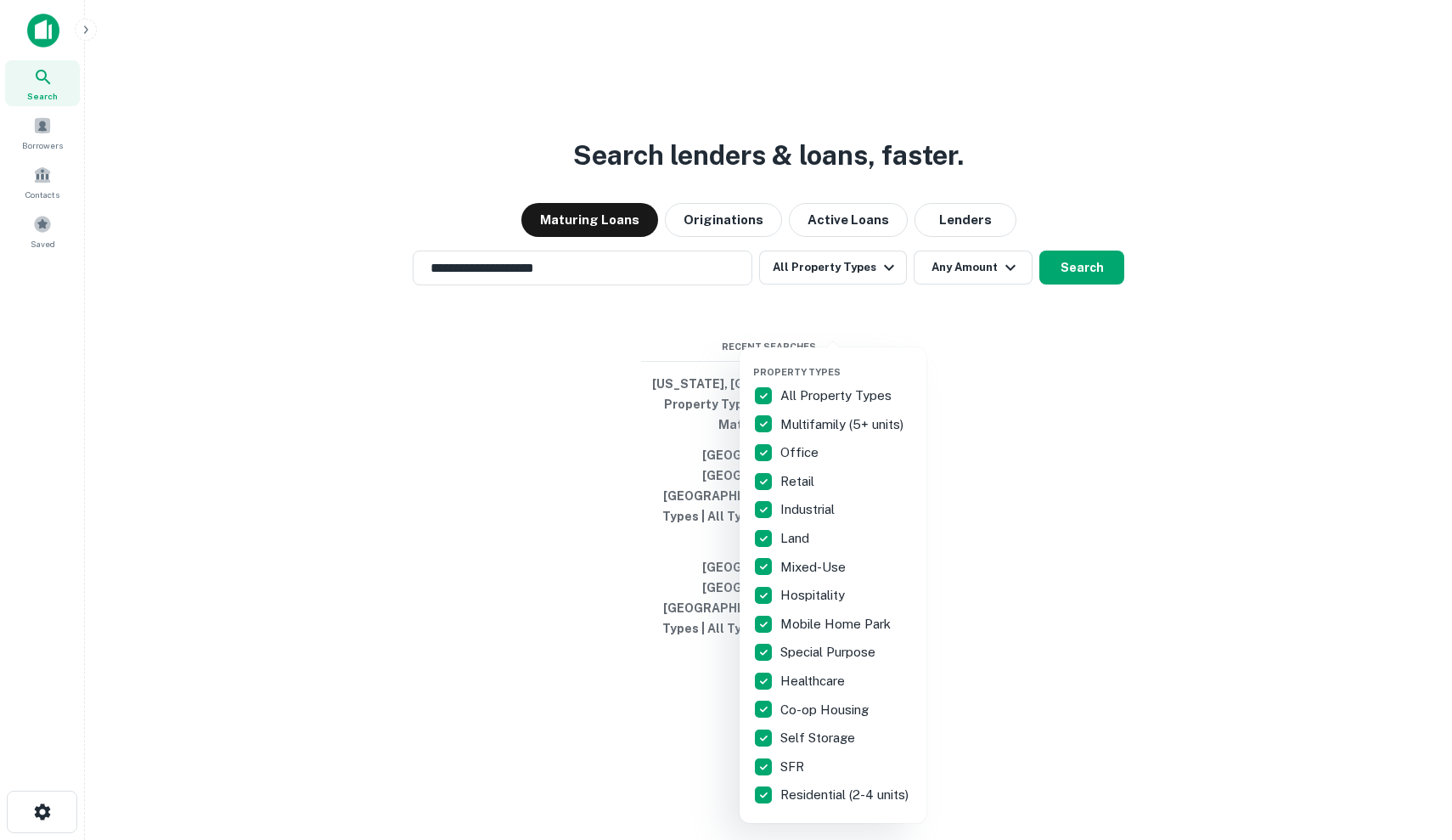
click at [847, 390] on p "All Property Types" at bounding box center [837, 396] width 114 height 20
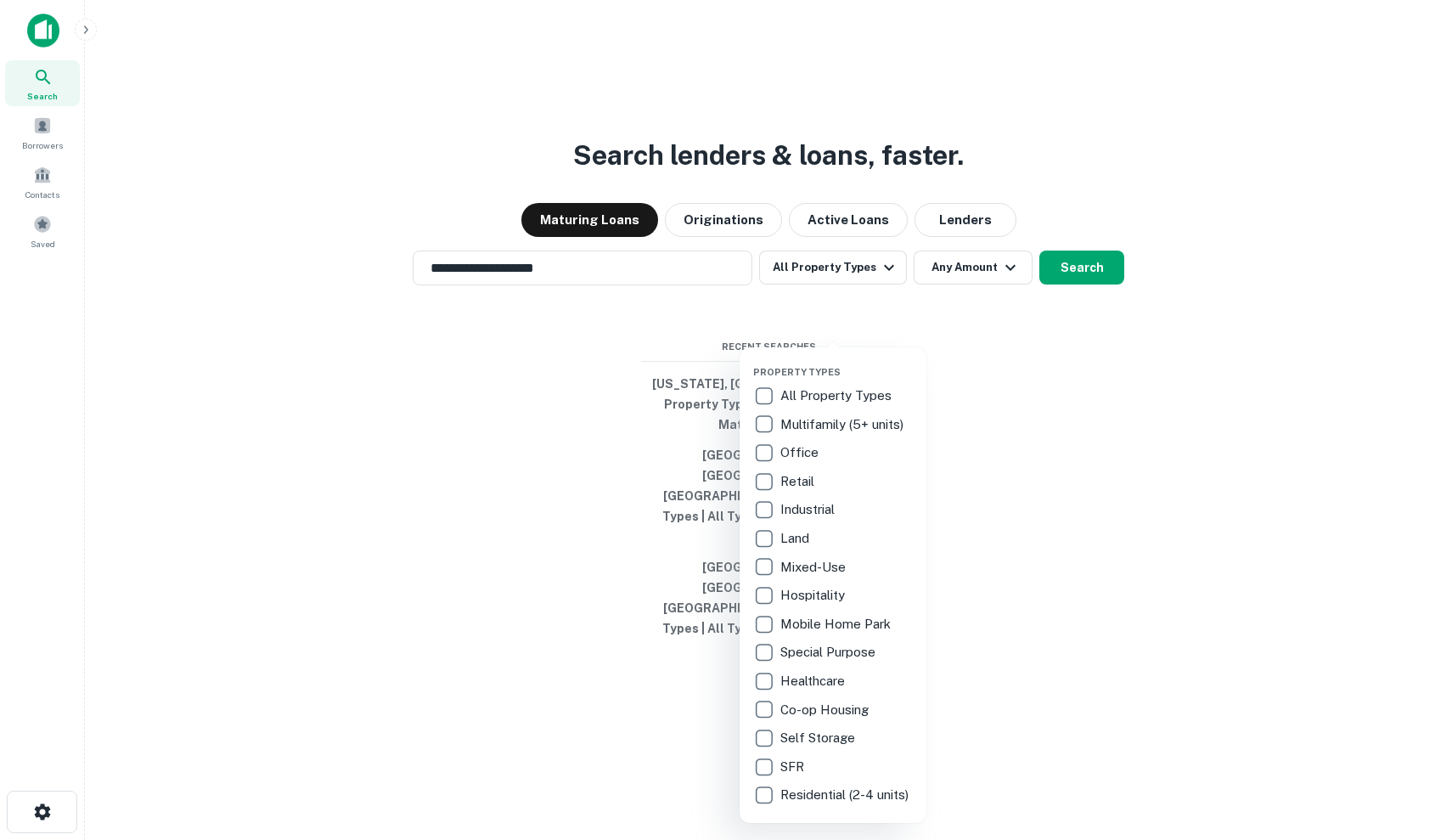
click at [794, 476] on p "Retail" at bounding box center [799, 481] width 38 height 20
click at [999, 498] on div at bounding box center [726, 420] width 1452 height 840
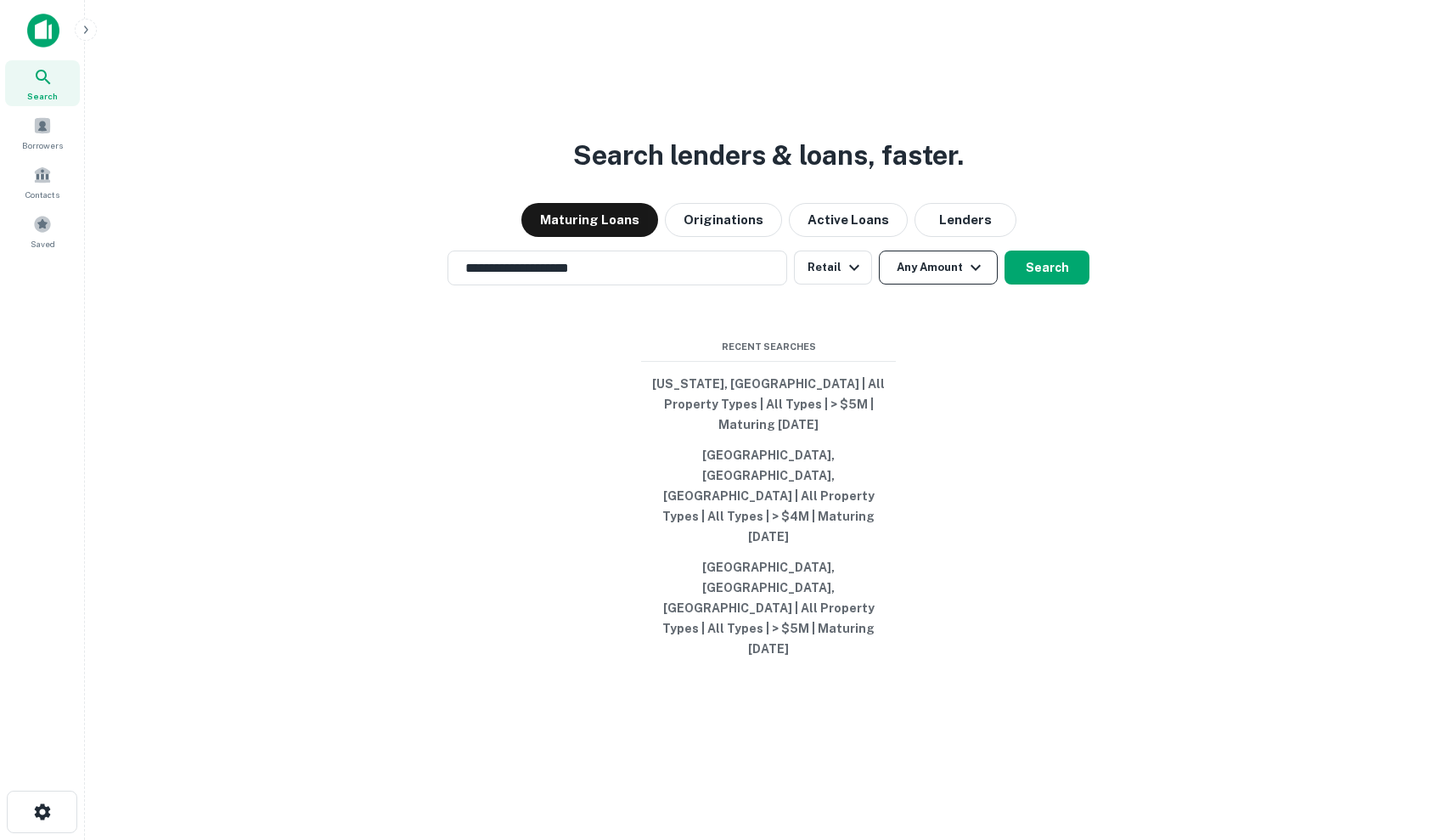
click at [954, 285] on button "Any Amount" at bounding box center [939, 267] width 119 height 34
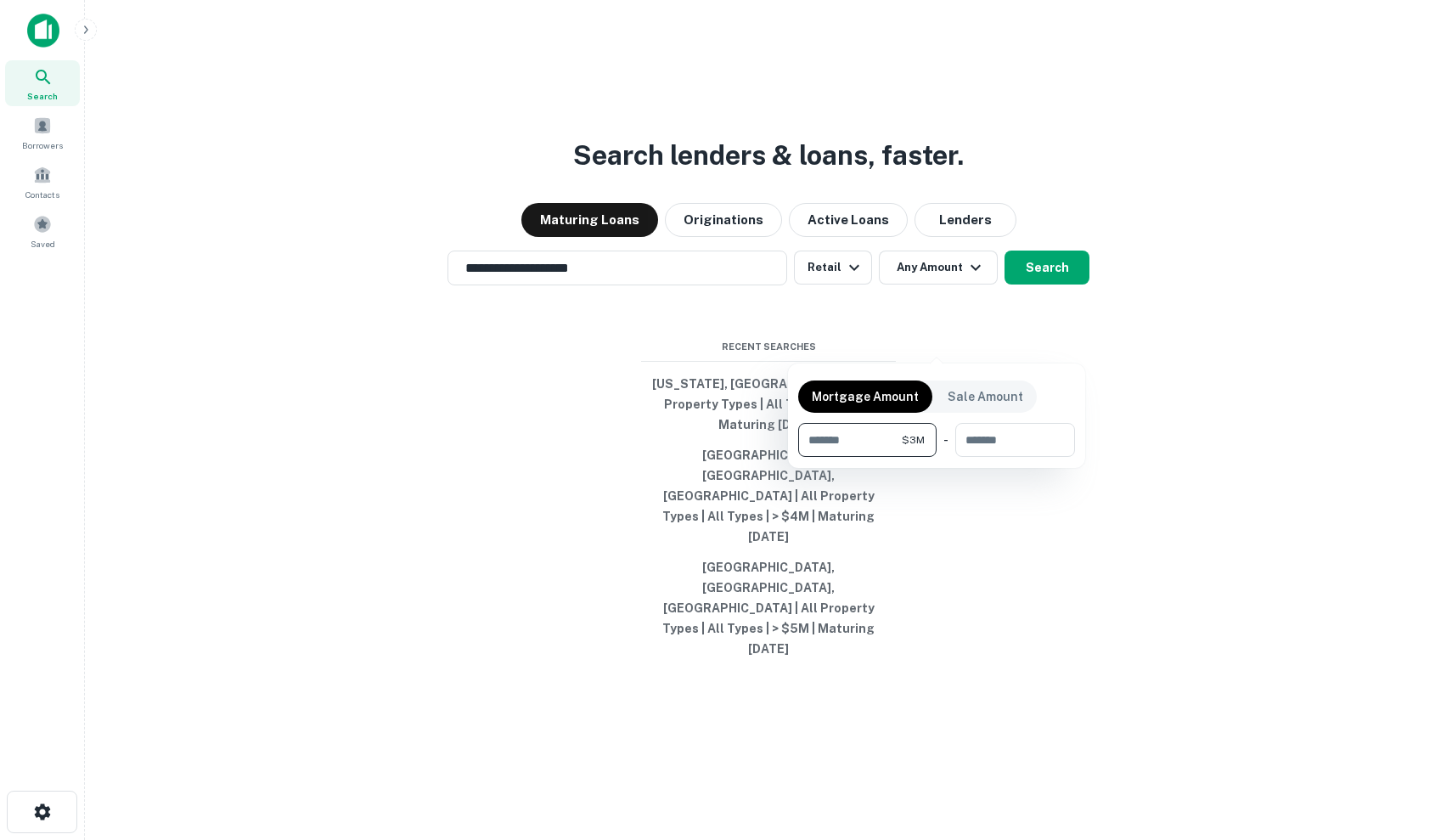
type input "*******"
click at [1048, 307] on div at bounding box center [726, 420] width 1452 height 840
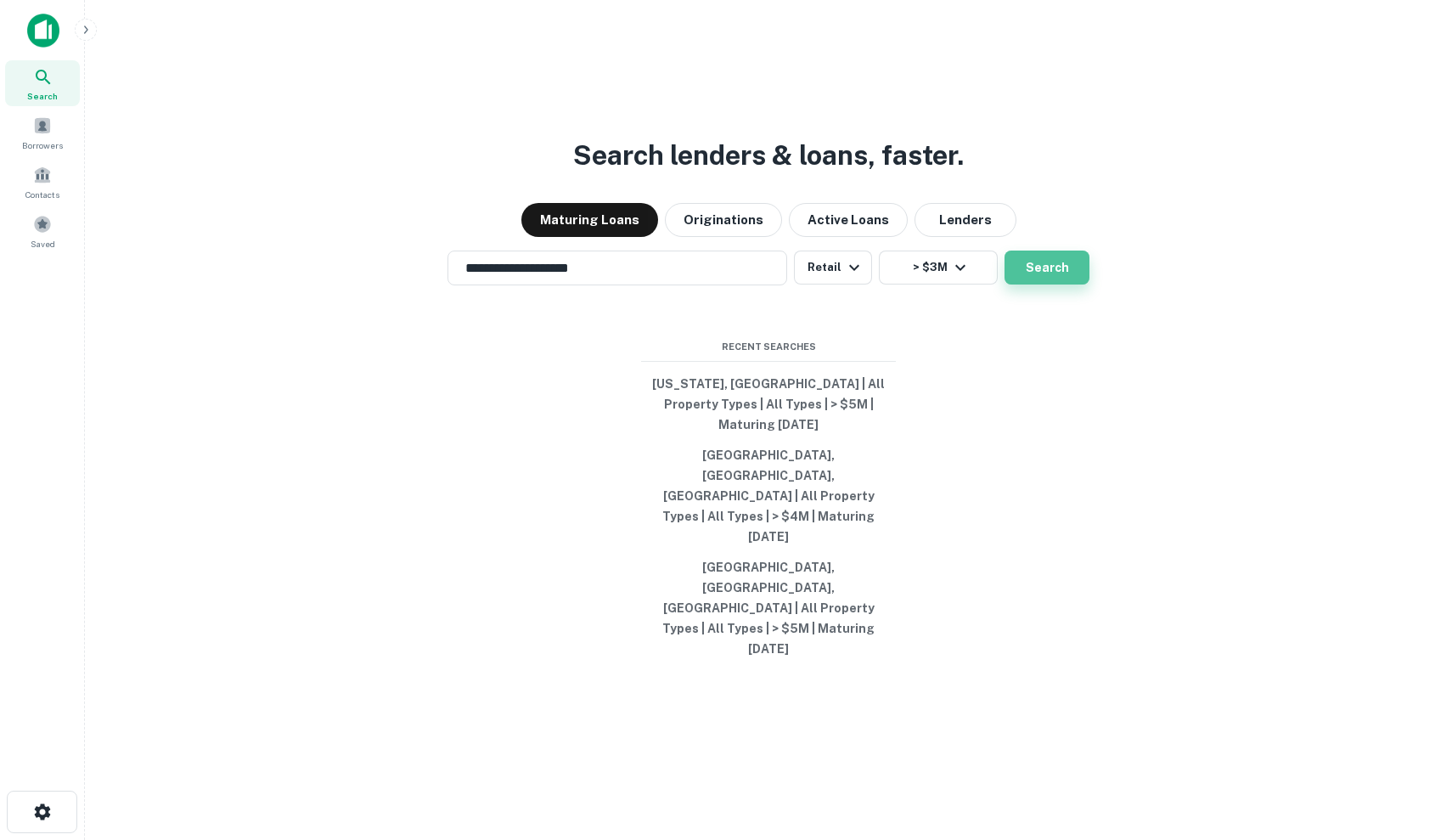
click at [1047, 285] on button "Search" at bounding box center [1047, 267] width 85 height 34
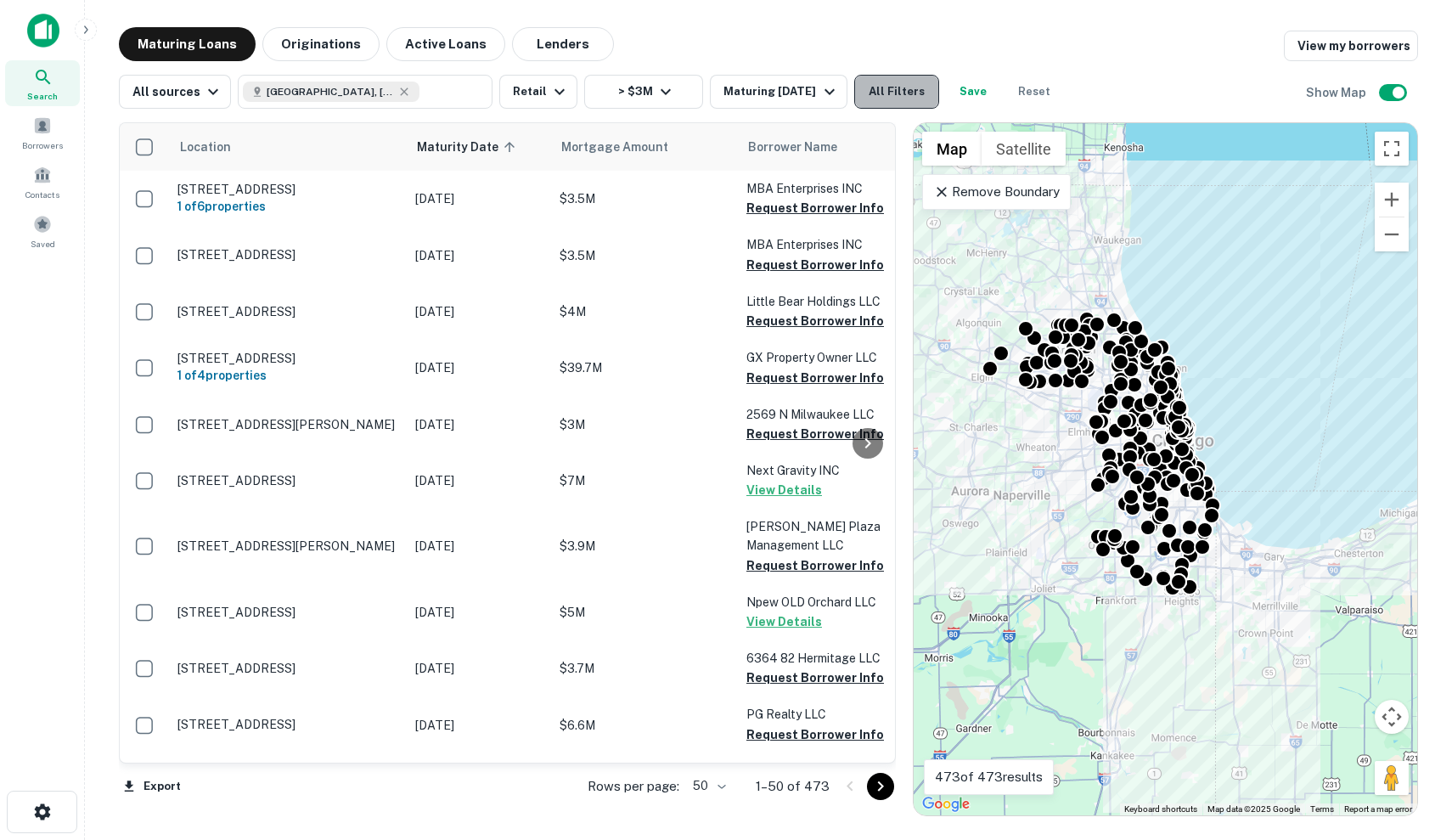
click at [898, 100] on button "All Filters" at bounding box center [897, 92] width 85 height 34
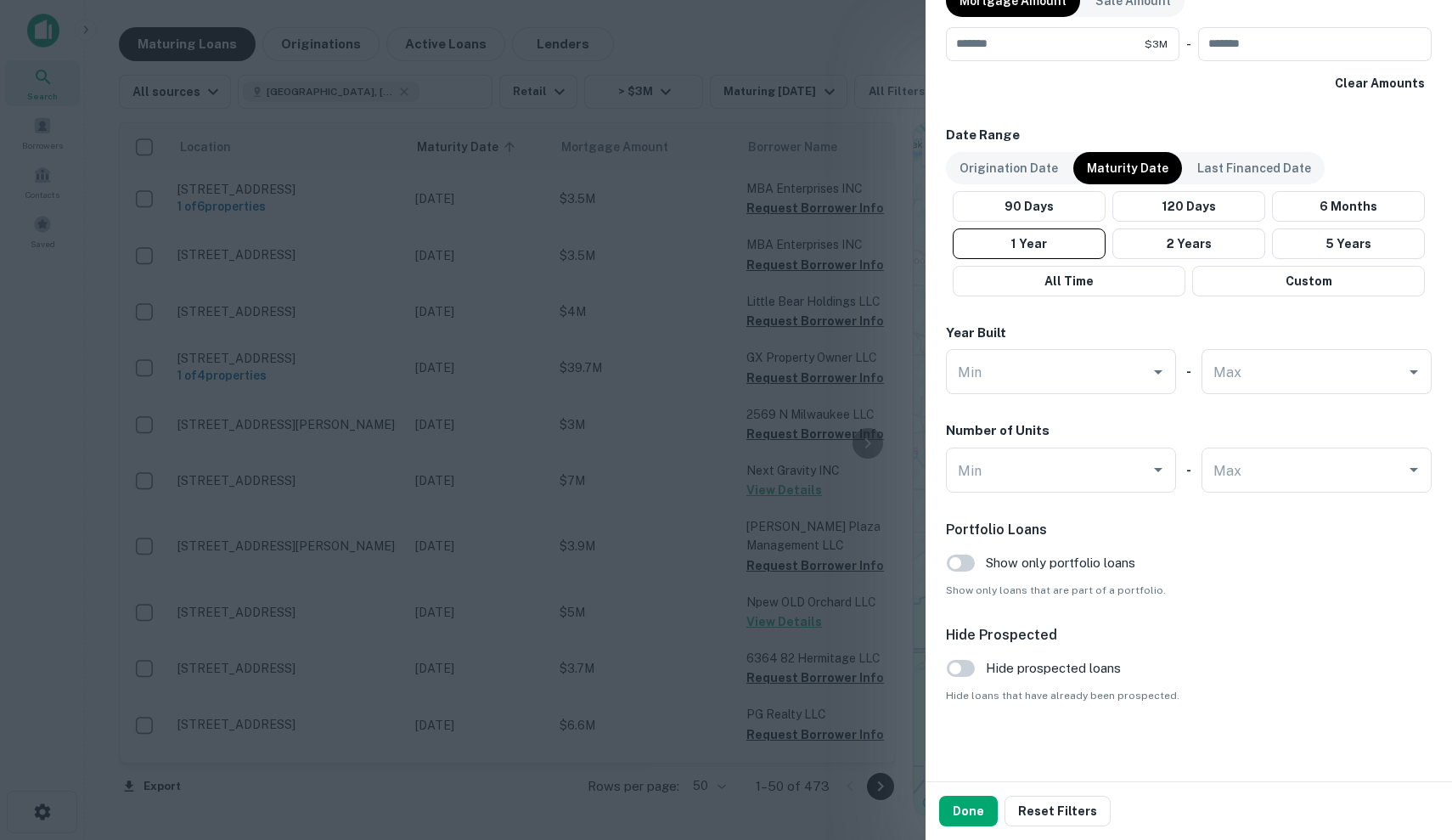
scroll to position [925, 0]
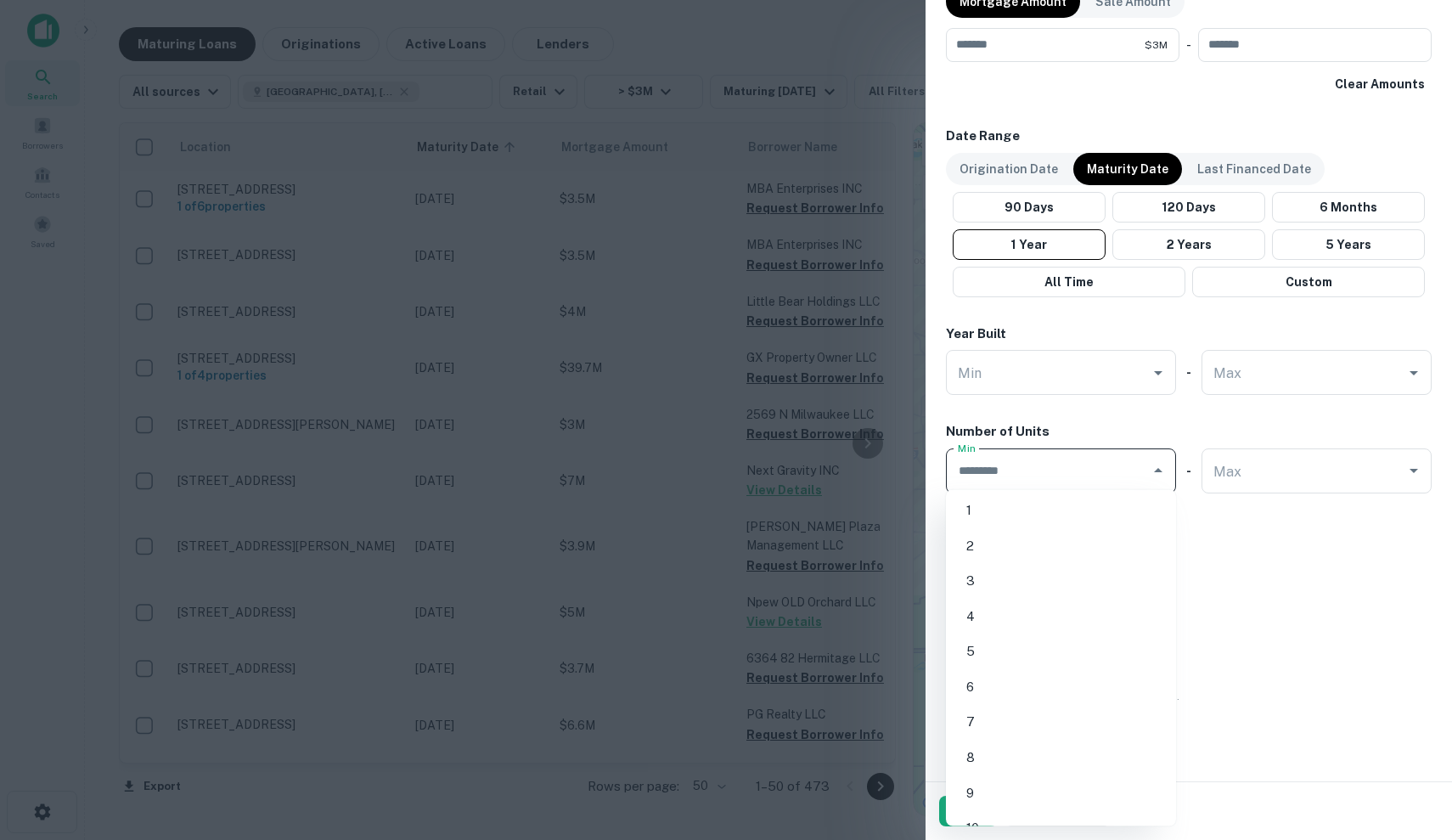
click at [1042, 459] on input "Min" at bounding box center [1048, 471] width 189 height 30
click at [1029, 510] on li "1" at bounding box center [1061, 510] width 217 height 31
type input "*"
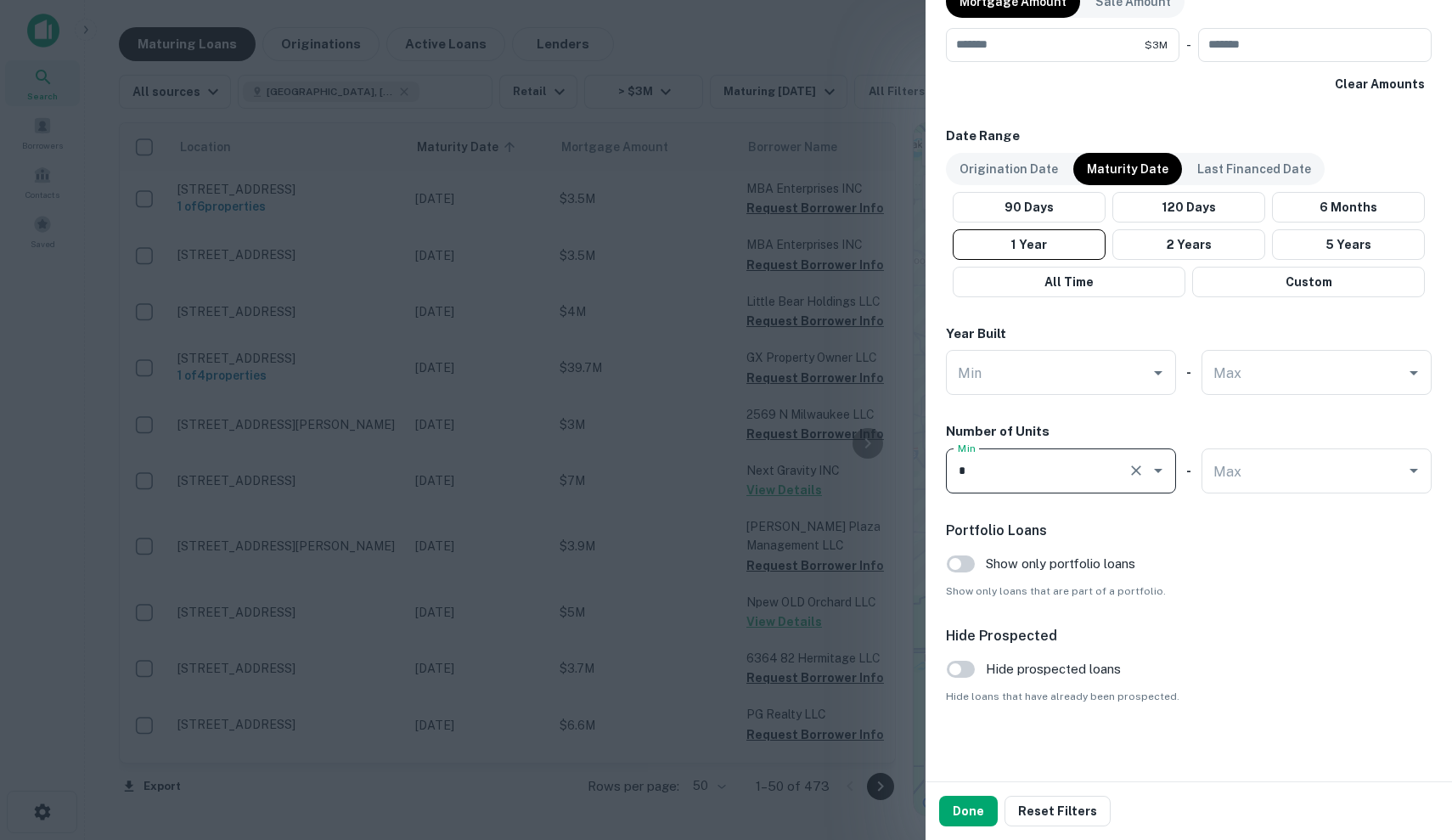
click at [1135, 463] on icon "Clear" at bounding box center [1136, 470] width 17 height 17
click at [1282, 484] on div "Max" at bounding box center [1317, 472] width 231 height 45
click at [1222, 521] on li "1" at bounding box center [1317, 510] width 217 height 31
type input "*"
click at [973, 804] on button "Done" at bounding box center [968, 810] width 58 height 31
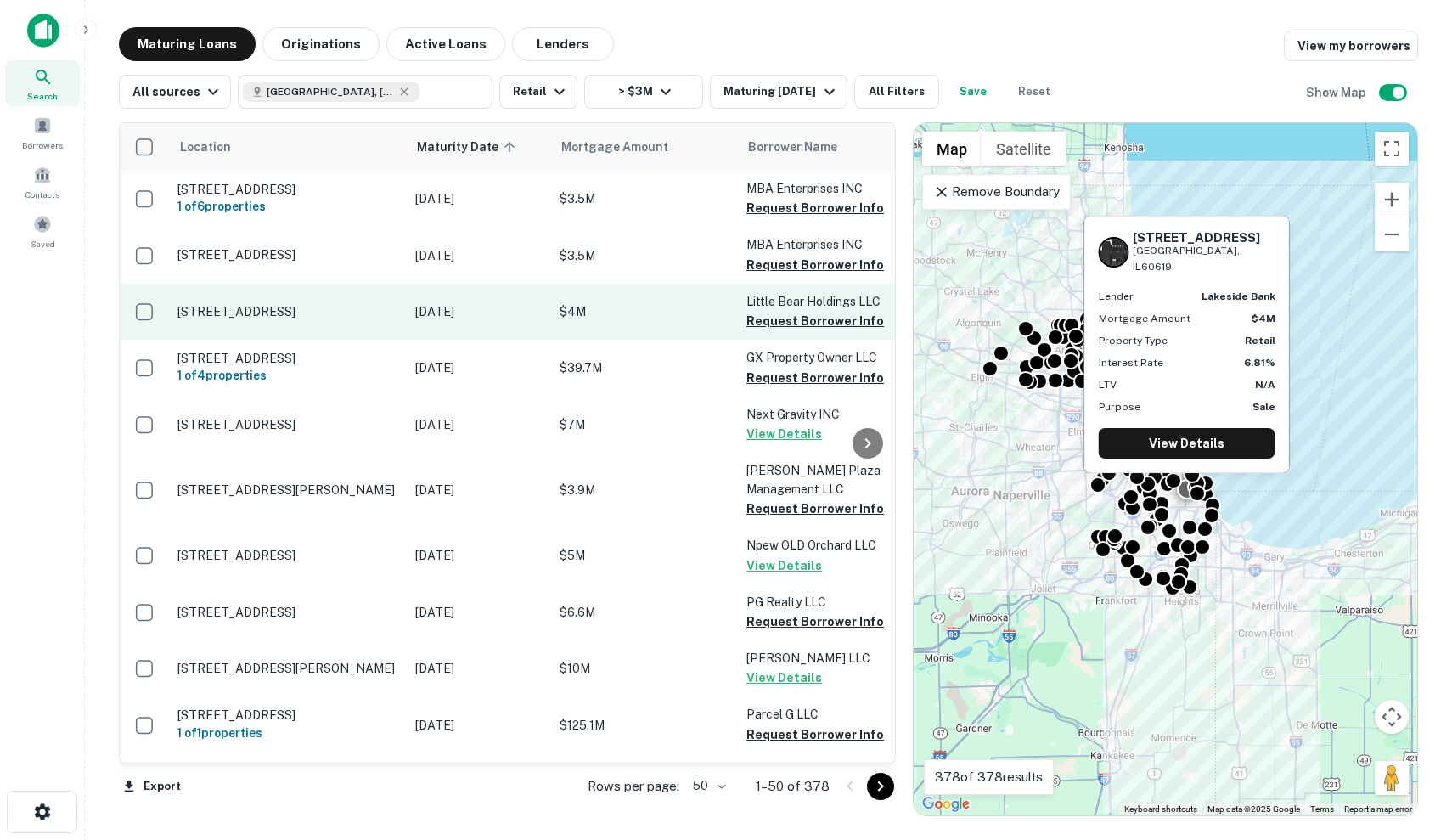
scroll to position [0, -1]
click at [486, 309] on p "Aug 27, 2025" at bounding box center [479, 311] width 127 height 18
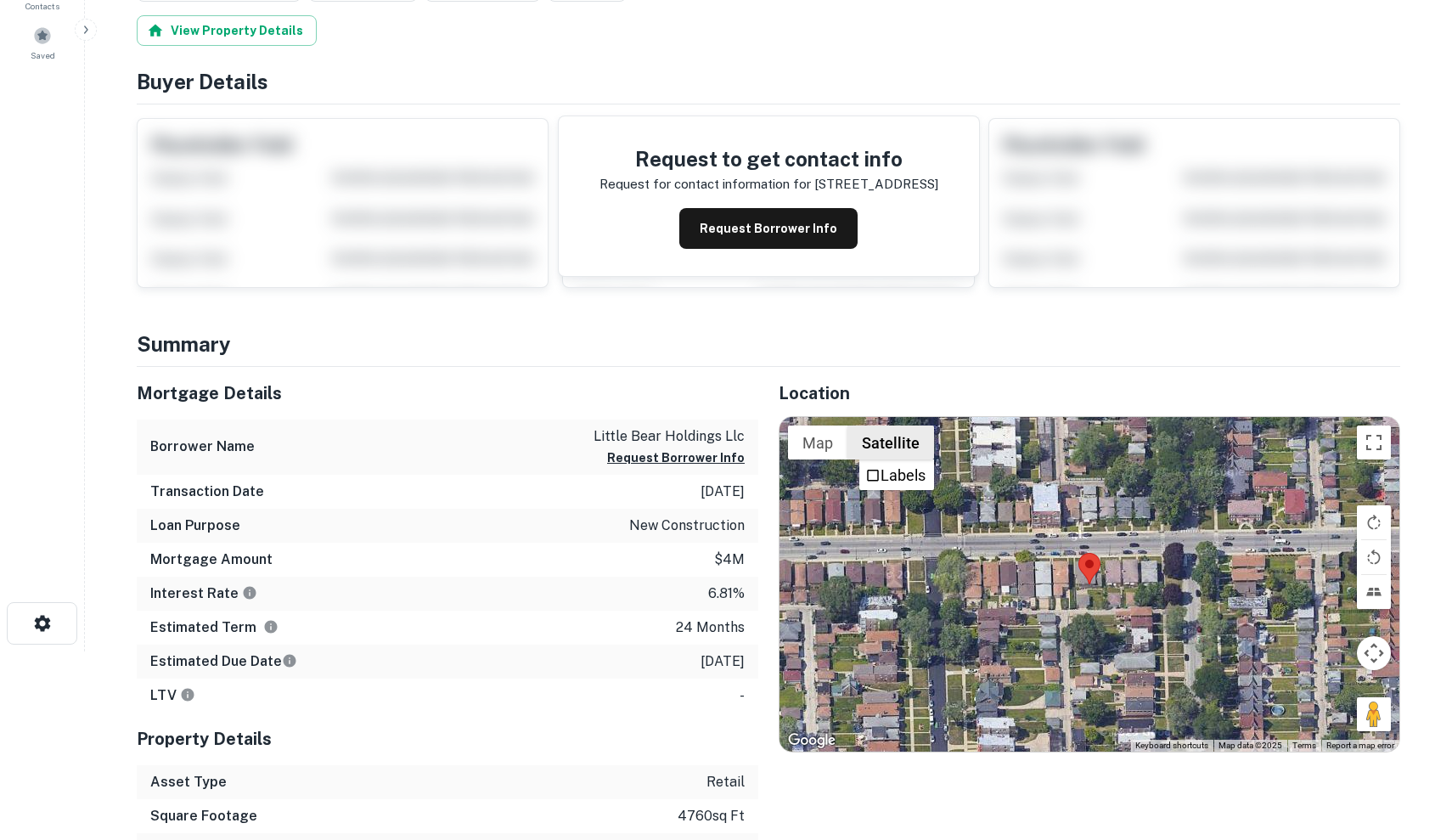
scroll to position [189, 0]
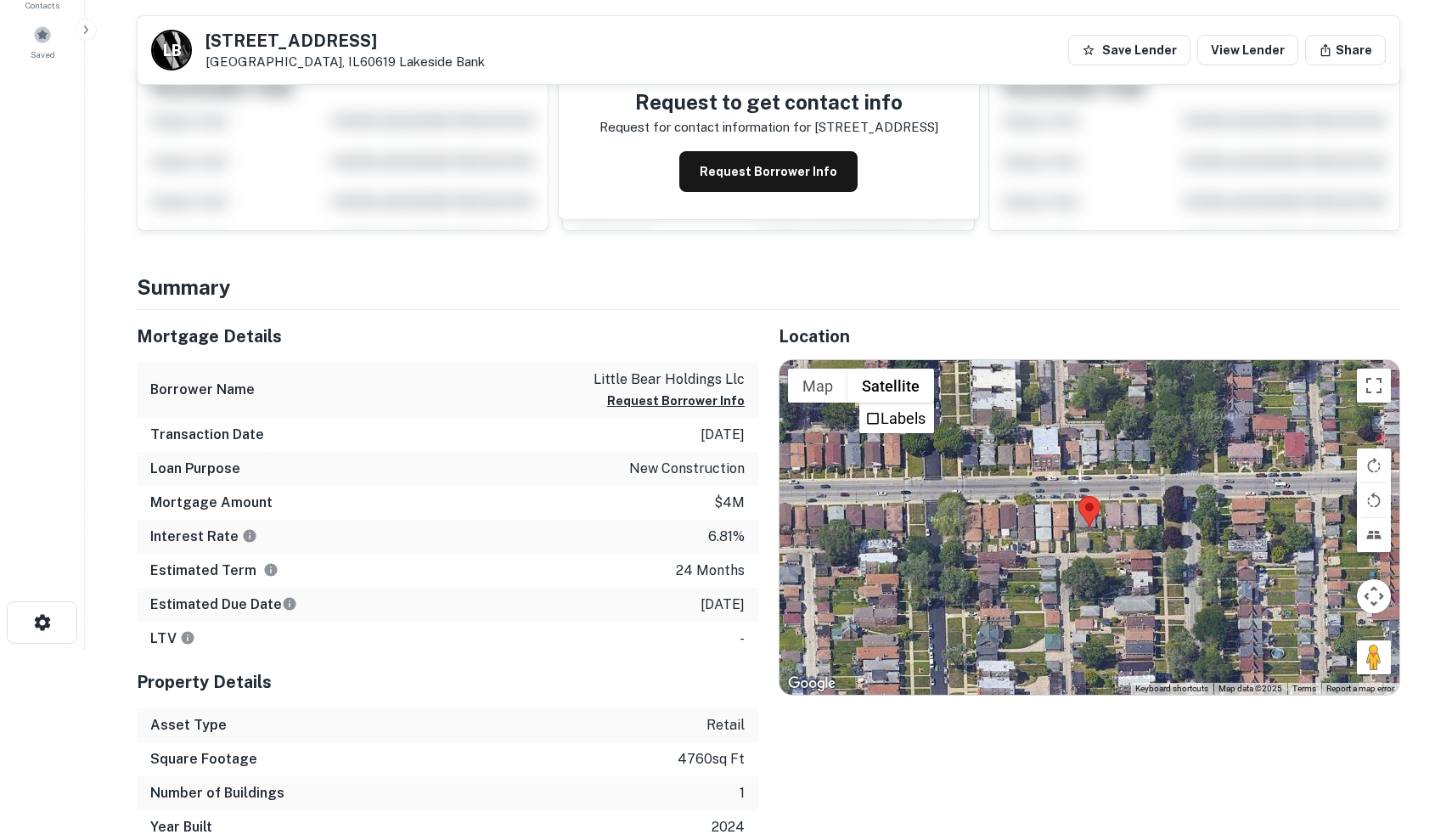
click at [1058, 530] on div at bounding box center [1090, 527] width 620 height 334
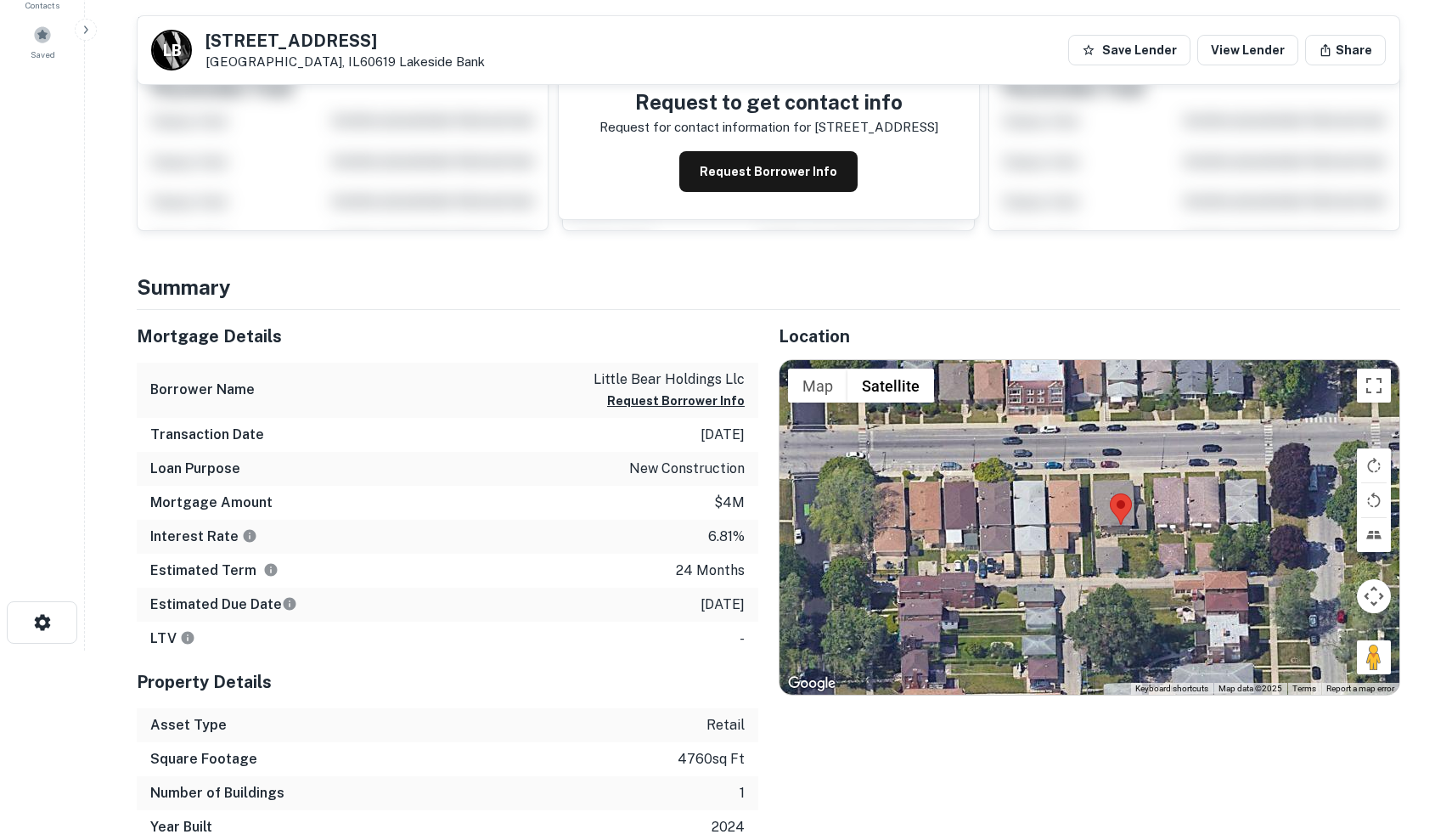
click at [1063, 506] on div at bounding box center [1090, 527] width 620 height 334
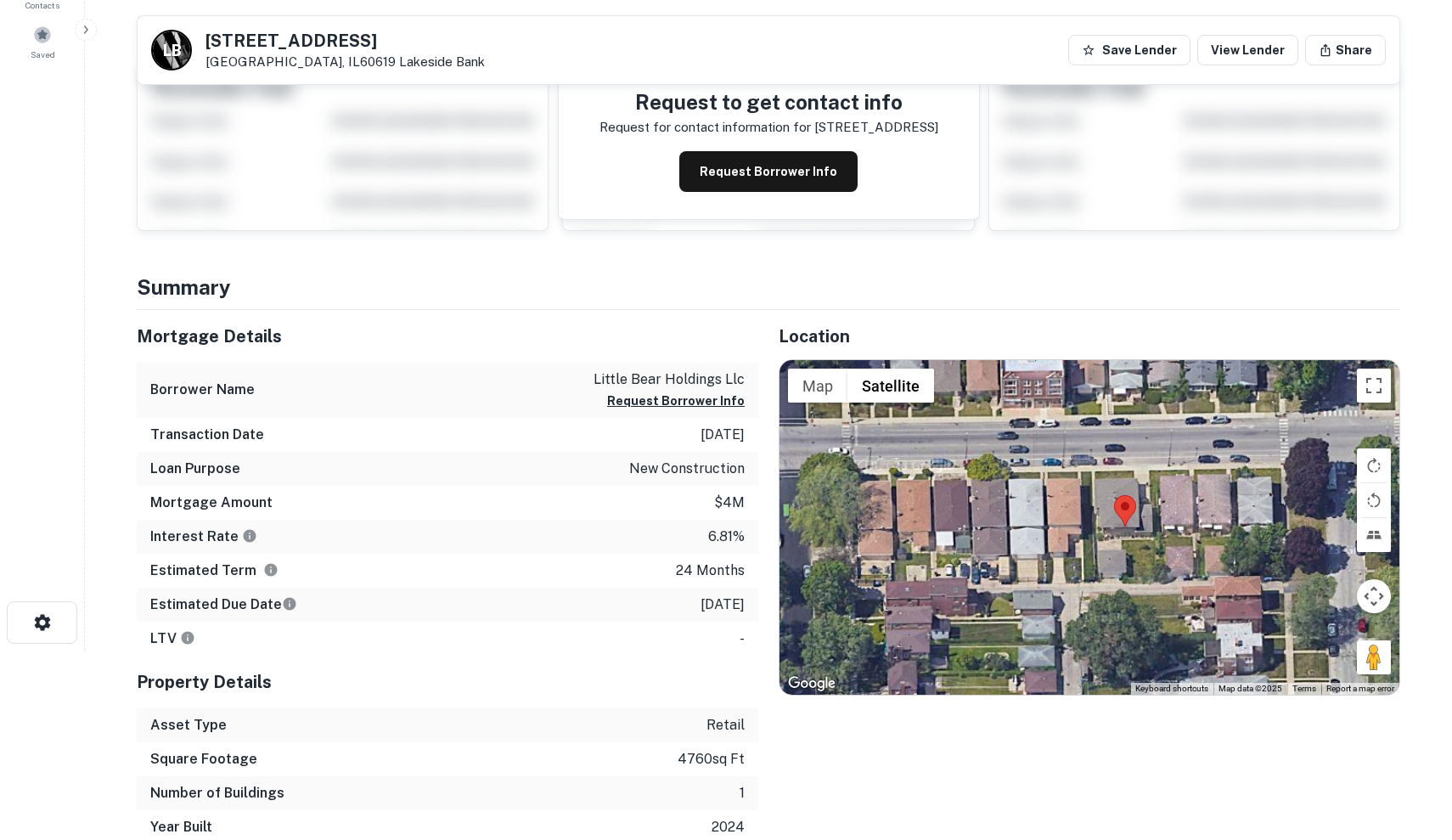
click at [1063, 506] on div at bounding box center [1090, 527] width 620 height 334
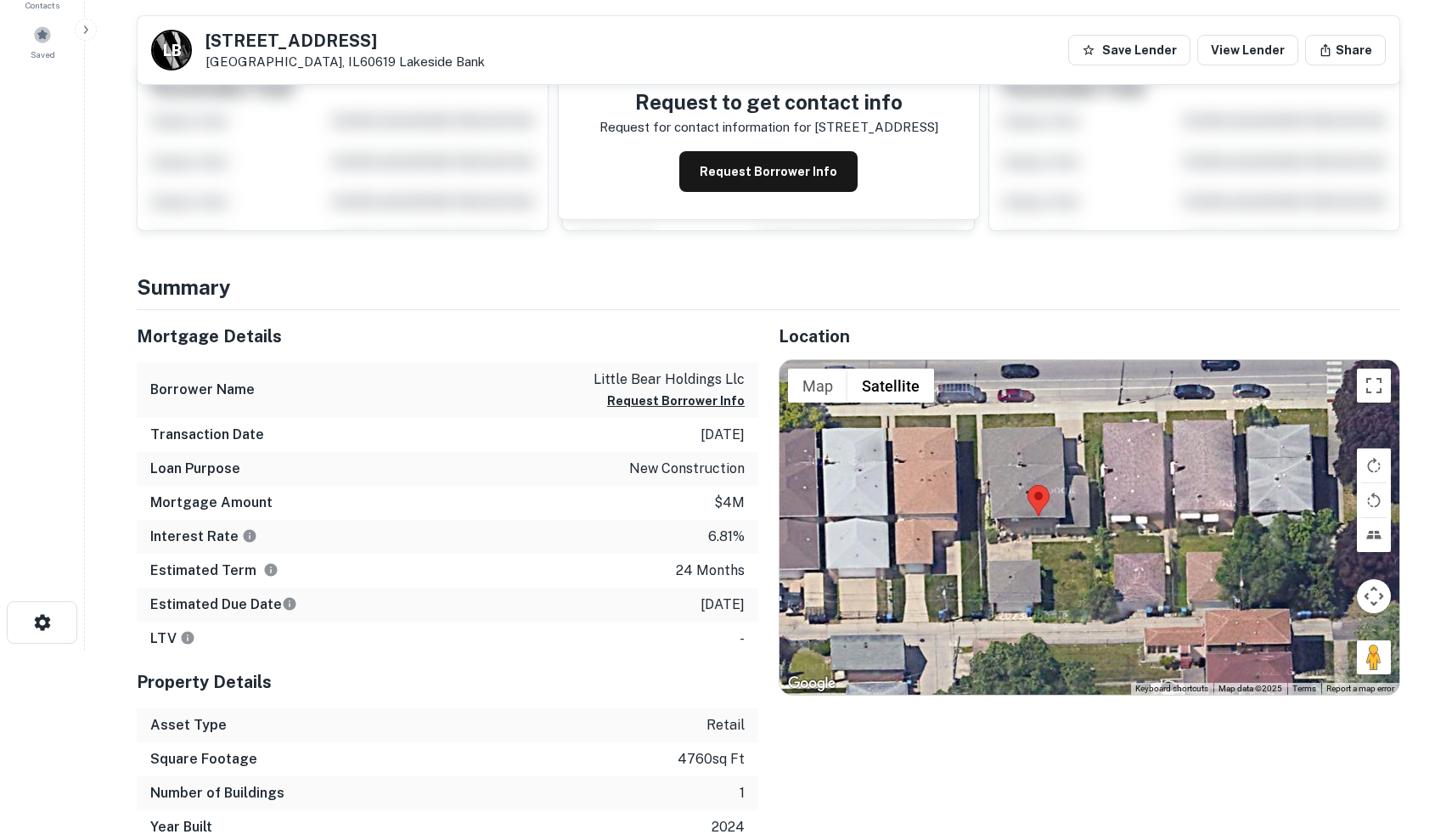
drag, startPoint x: 1088, startPoint y: 534, endPoint x: 947, endPoint y: 507, distance: 143.6
click at [947, 507] on div at bounding box center [1090, 527] width 620 height 334
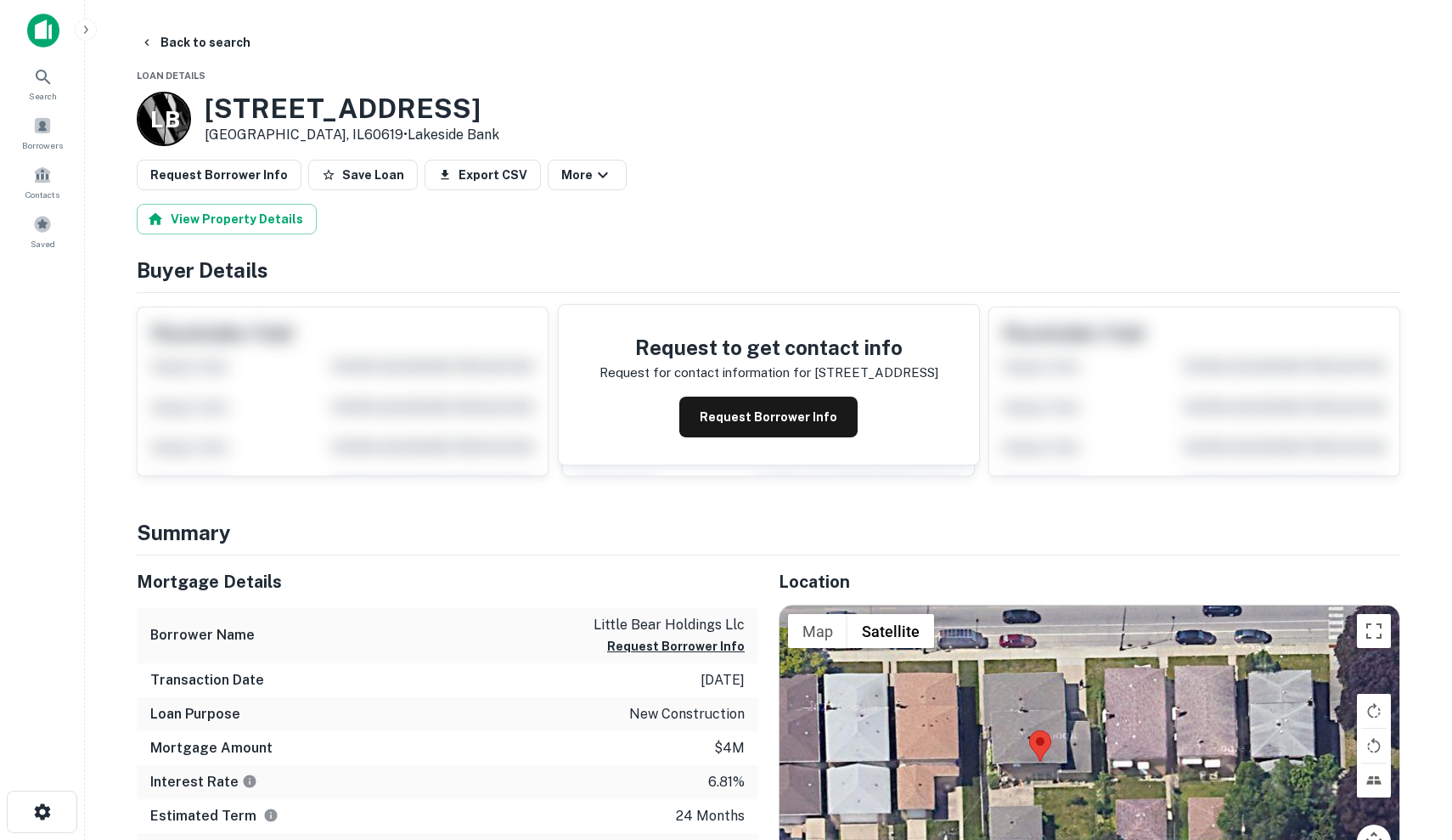
scroll to position [0, 0]
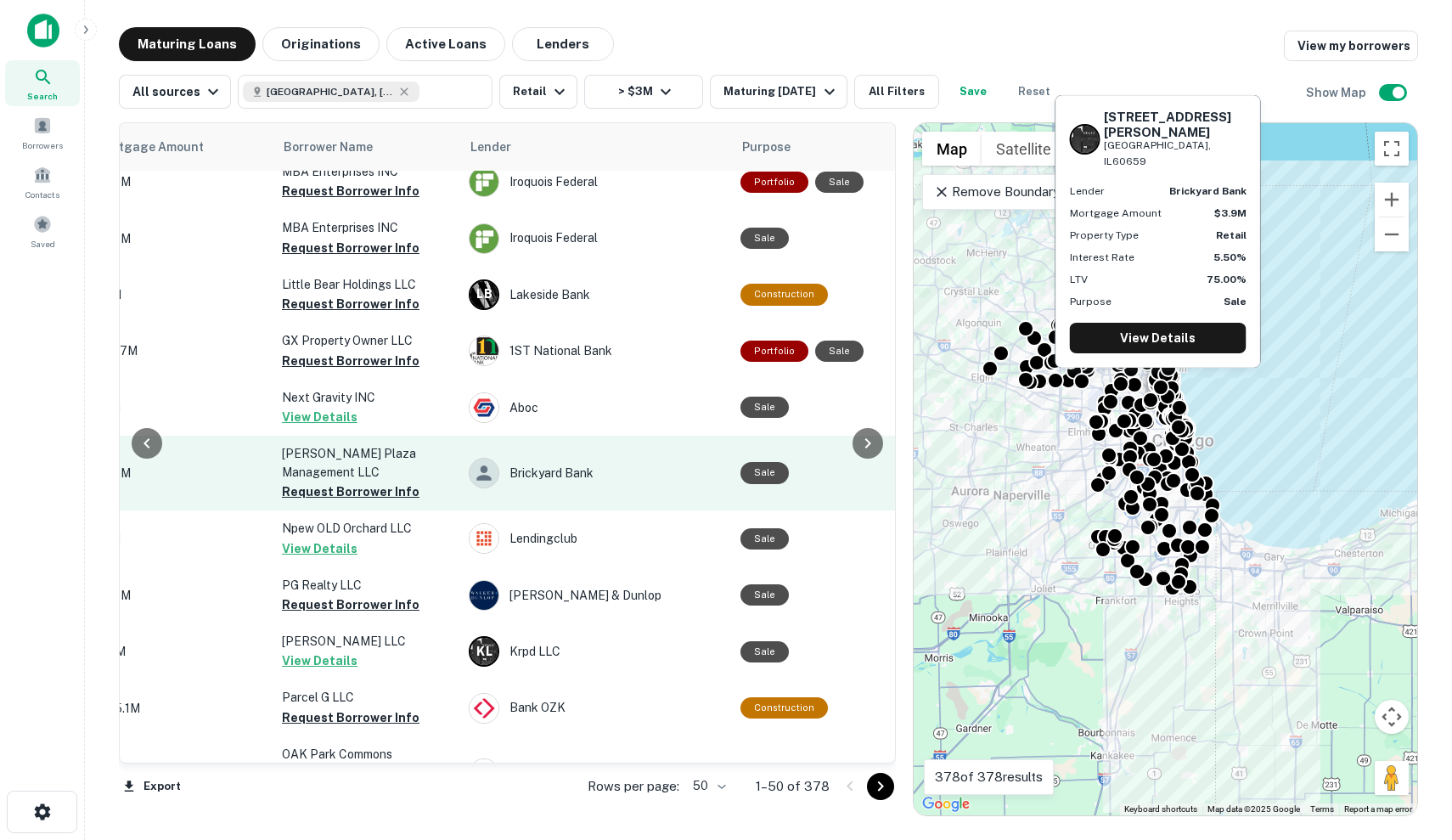
scroll to position [17, 491]
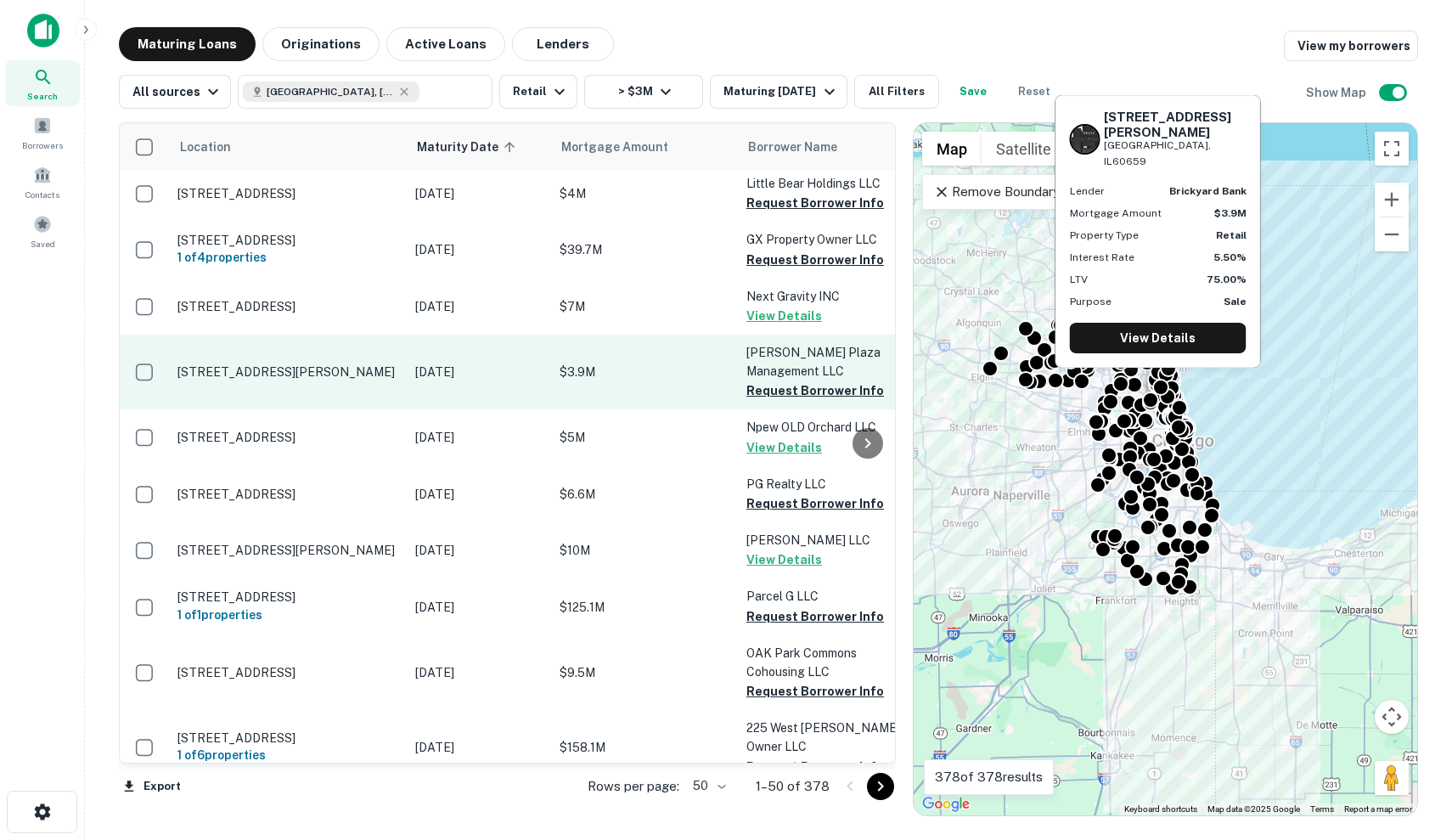
click at [403, 367] on td "6343 N Mccormick Rd Chicago, IL60659" at bounding box center [288, 372] width 237 height 75
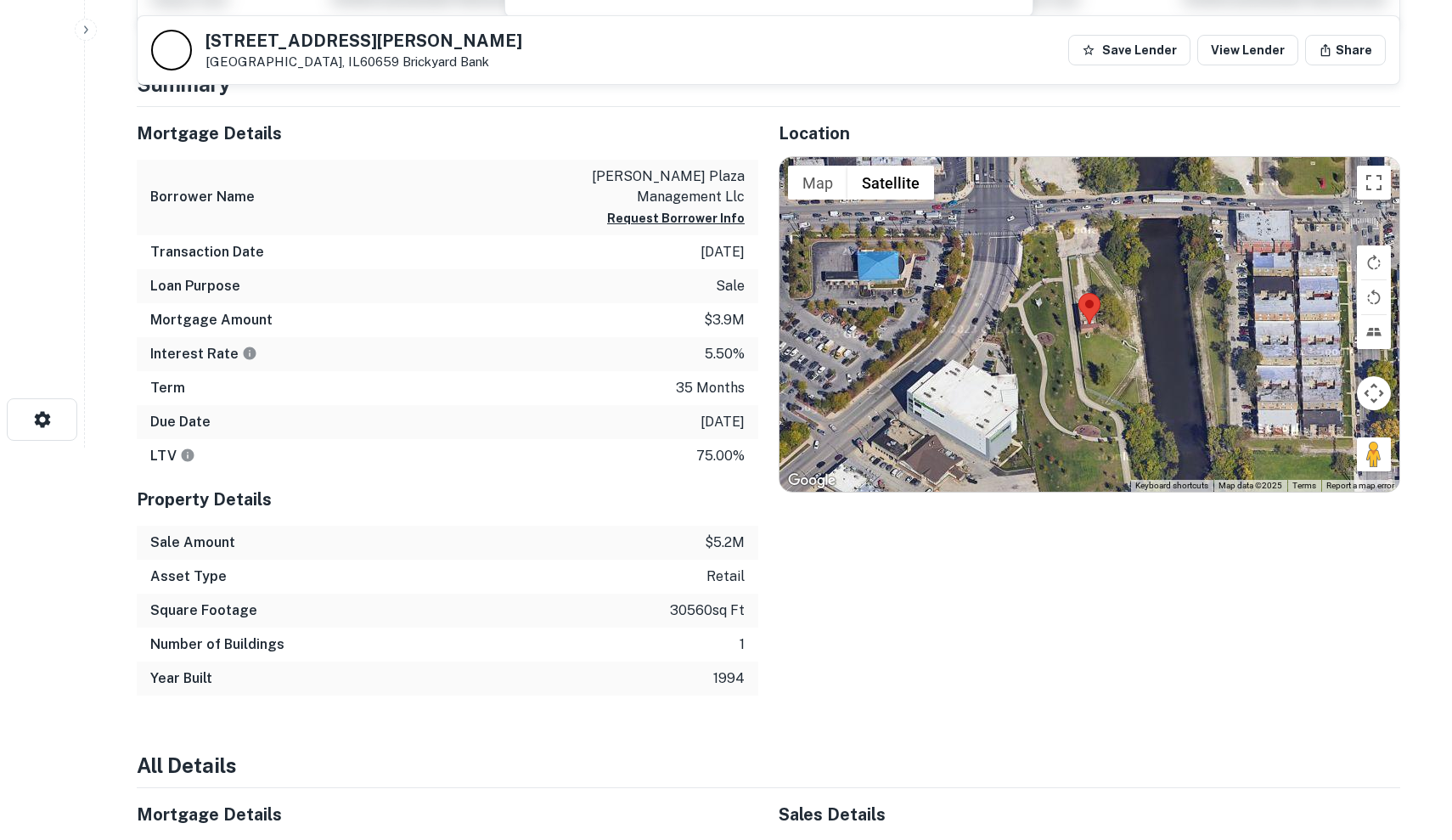
scroll to position [393, 0]
click at [990, 377] on div at bounding box center [1090, 323] width 620 height 334
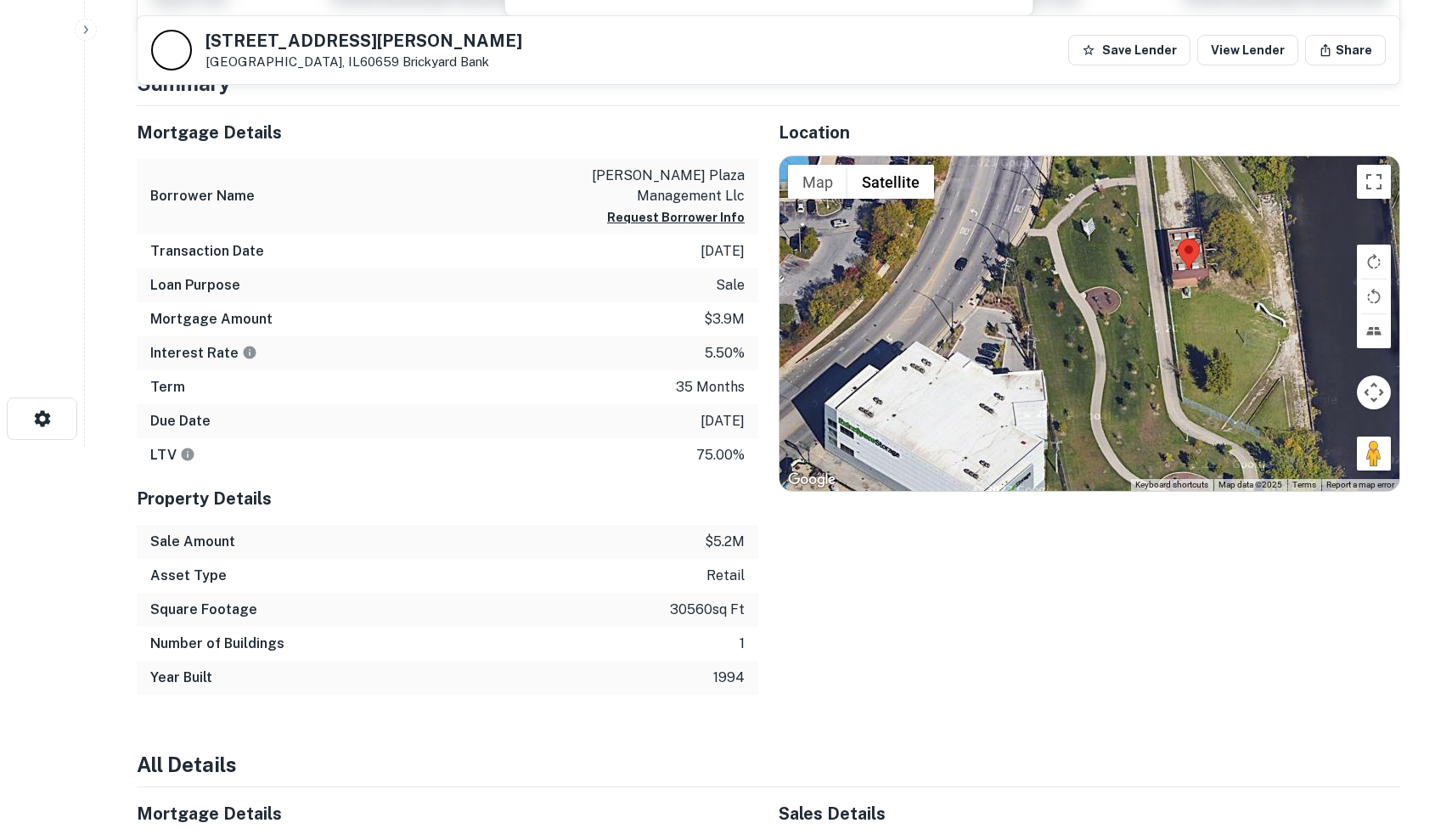
click at [1162, 330] on div at bounding box center [1090, 323] width 620 height 334
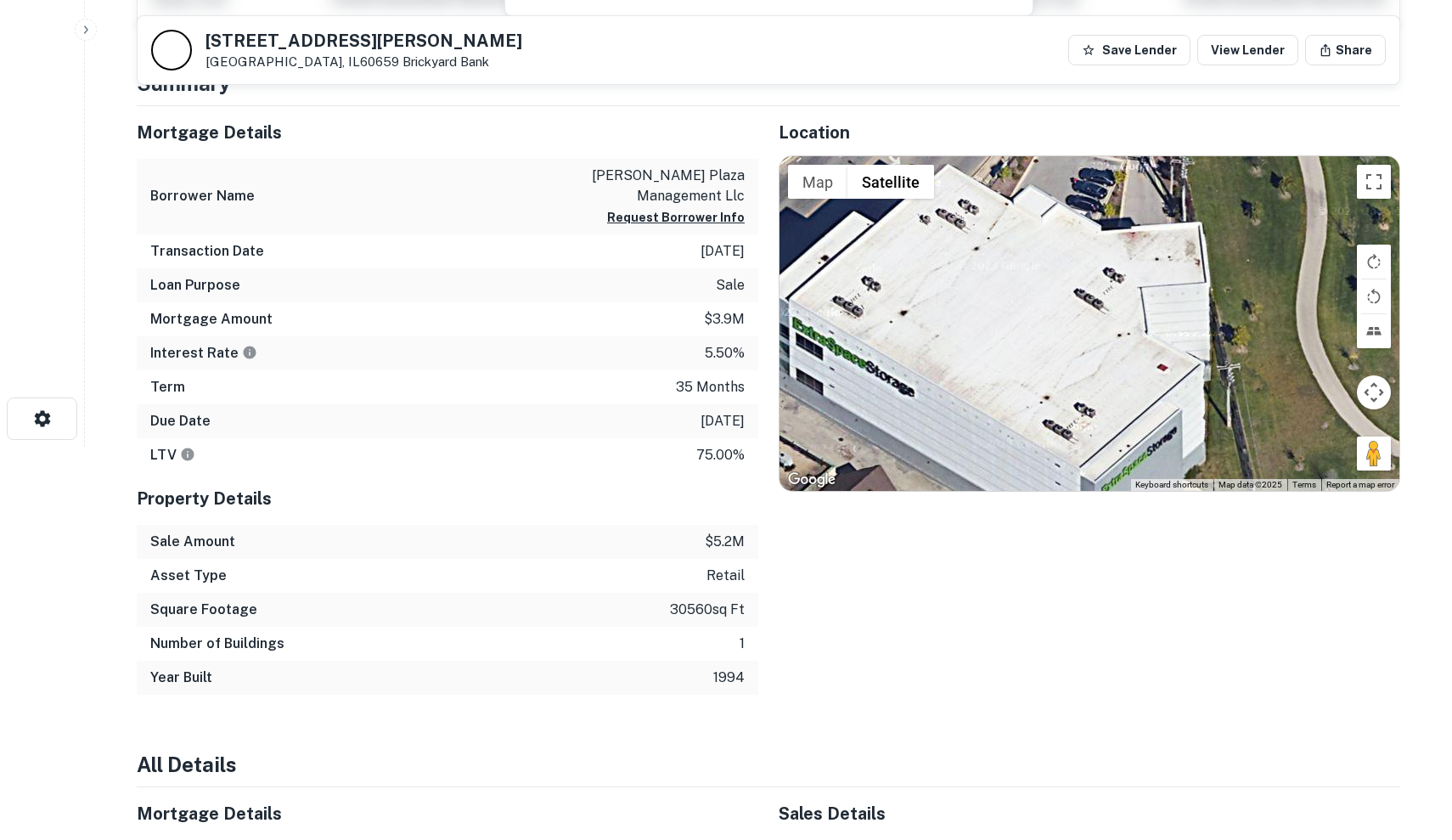
drag, startPoint x: 1162, startPoint y: 327, endPoint x: 1438, endPoint y: 142, distance: 332.3
click at [1438, 142] on main "Back to search 6343 N MCCORMICK RD Chicago, IL60659 Brickyard Bank Save Lender …" at bounding box center [768, 27] width 1367 height 840
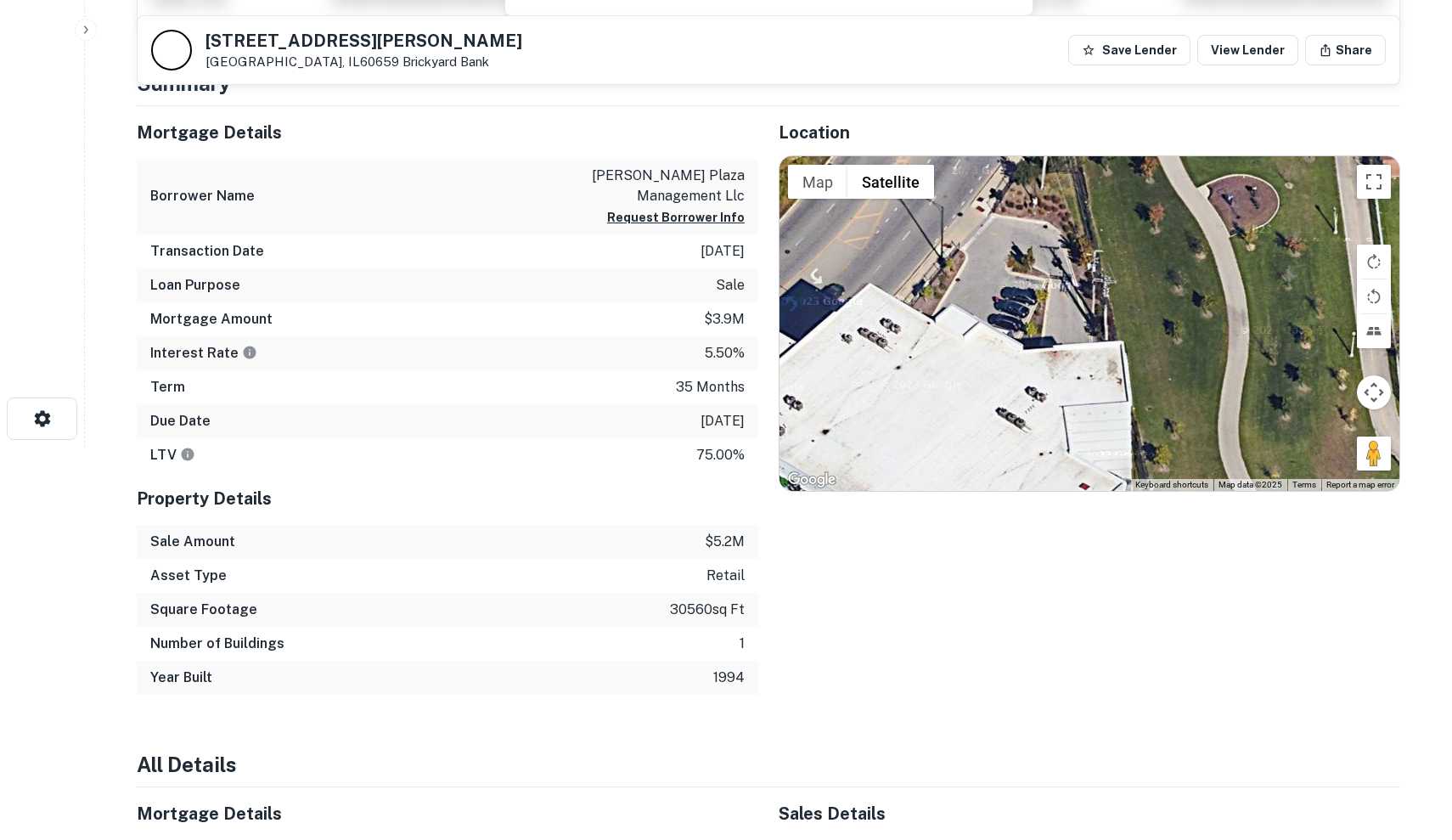
drag, startPoint x: 986, startPoint y: 306, endPoint x: 743, endPoint y: 562, distance: 353.0
click at [743, 562] on div "Mortgage Details Borrower Name mccormick plaza management llc Request Borrower …" at bounding box center [758, 401] width 1284 height 589
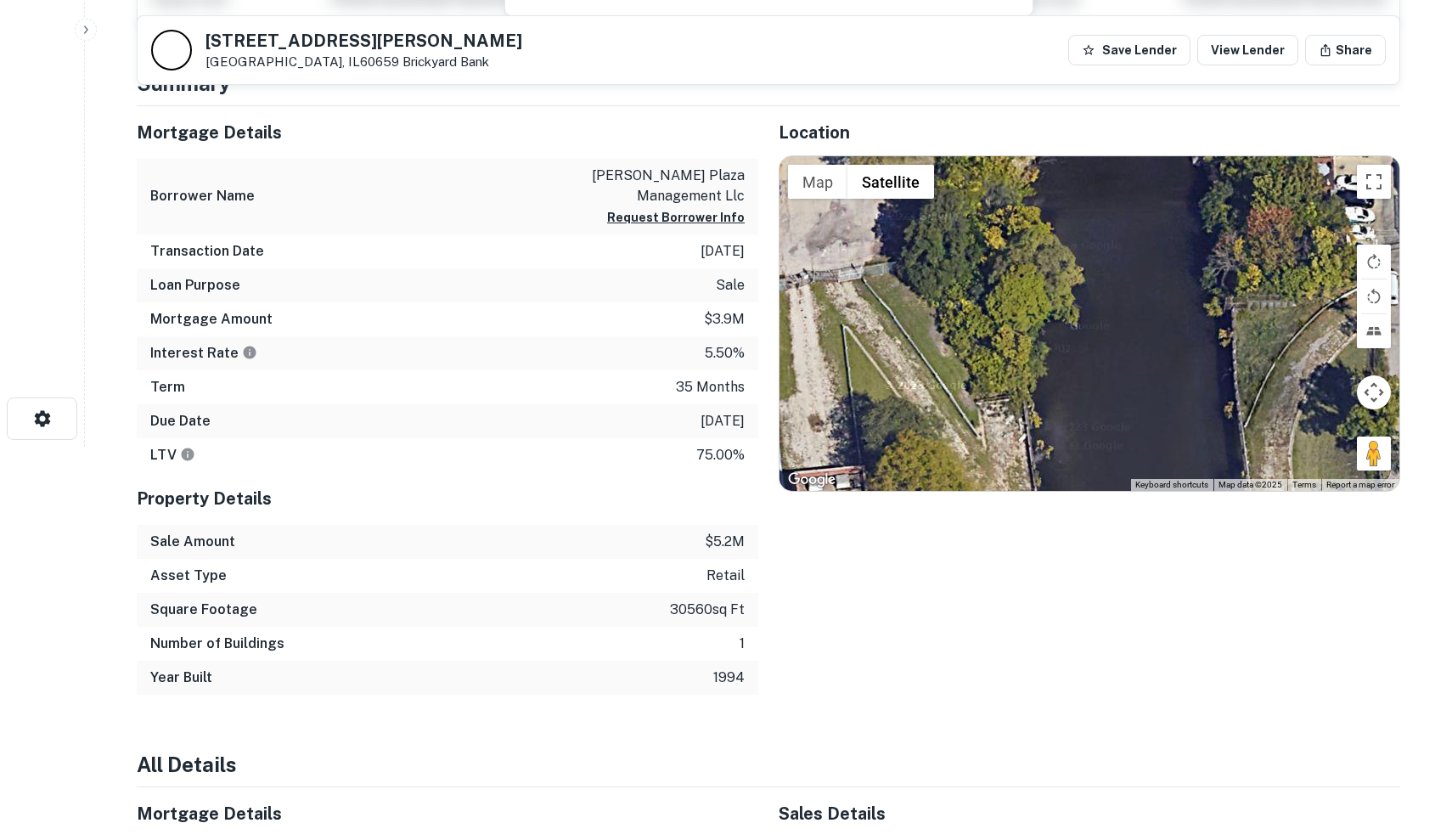
drag, startPoint x: 1242, startPoint y: 348, endPoint x: 911, endPoint y: 575, distance: 401.4
click at [910, 575] on div "Location ← Move left → Move right ↑ Move up ↓ Move down + Zoom in - Zoom out Ho…" at bounding box center [1079, 401] width 642 height 589
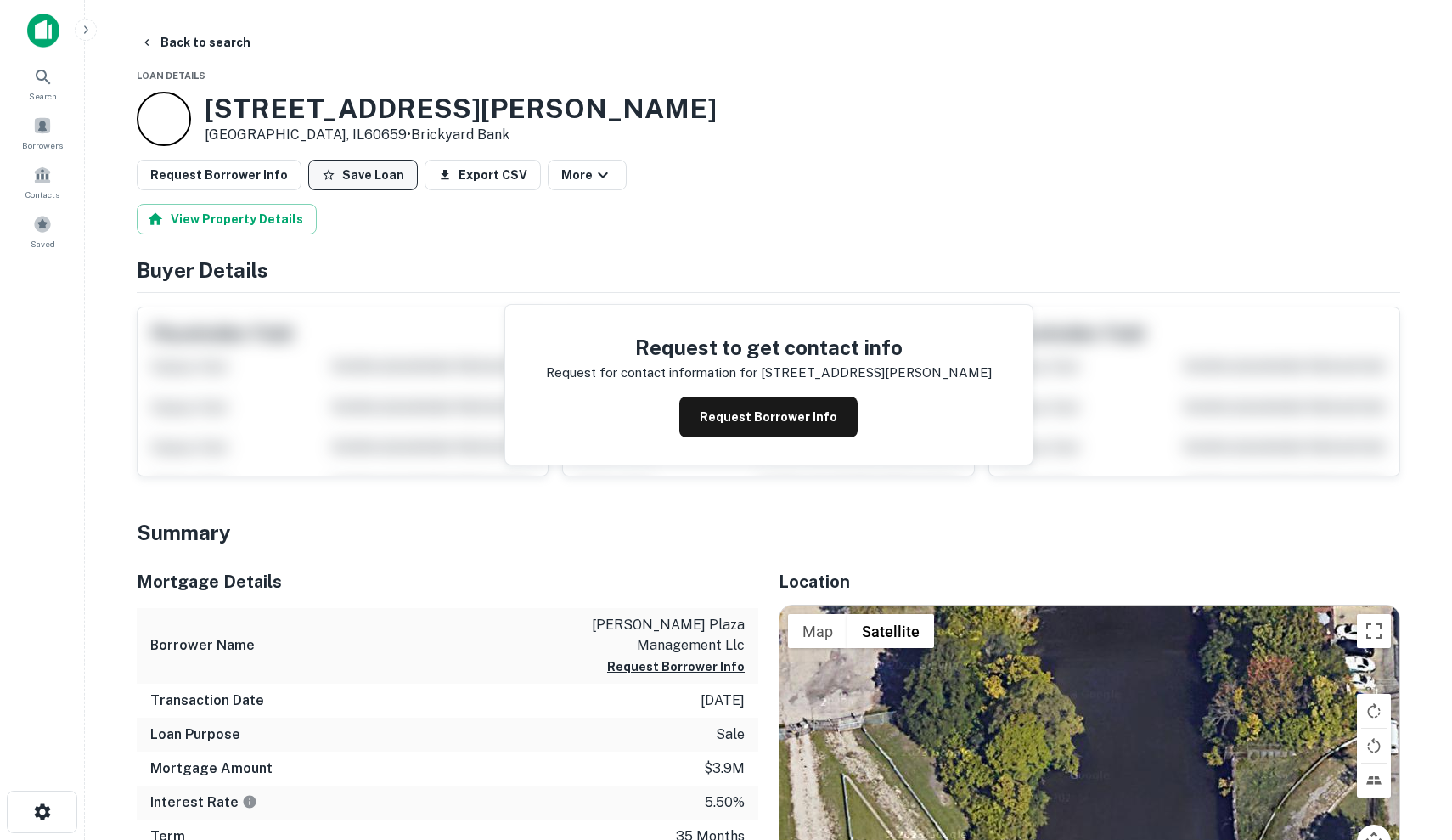
scroll to position [0, 0]
click at [377, 169] on button "Save Loan" at bounding box center [362, 175] width 109 height 31
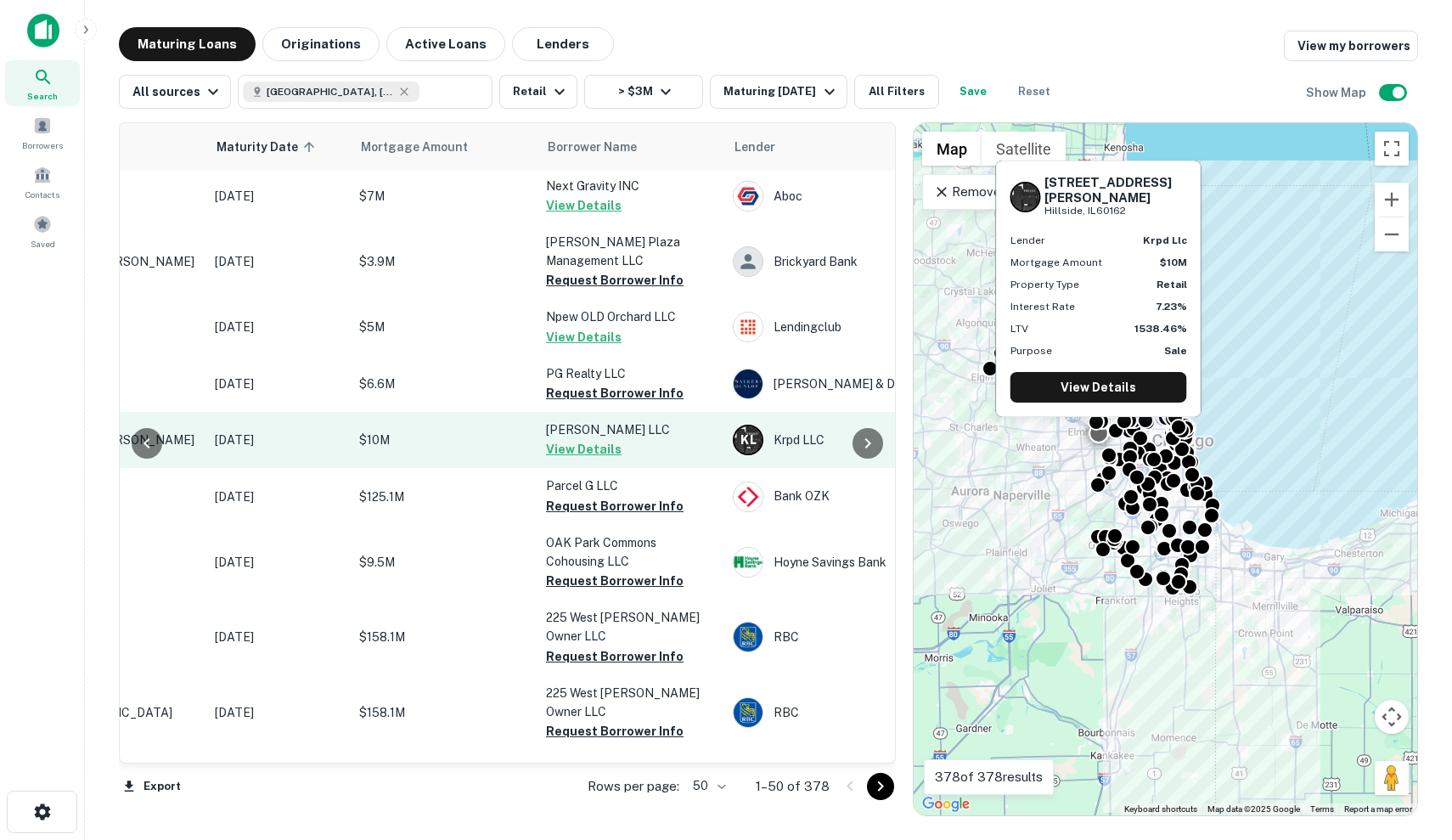
scroll to position [230, 201]
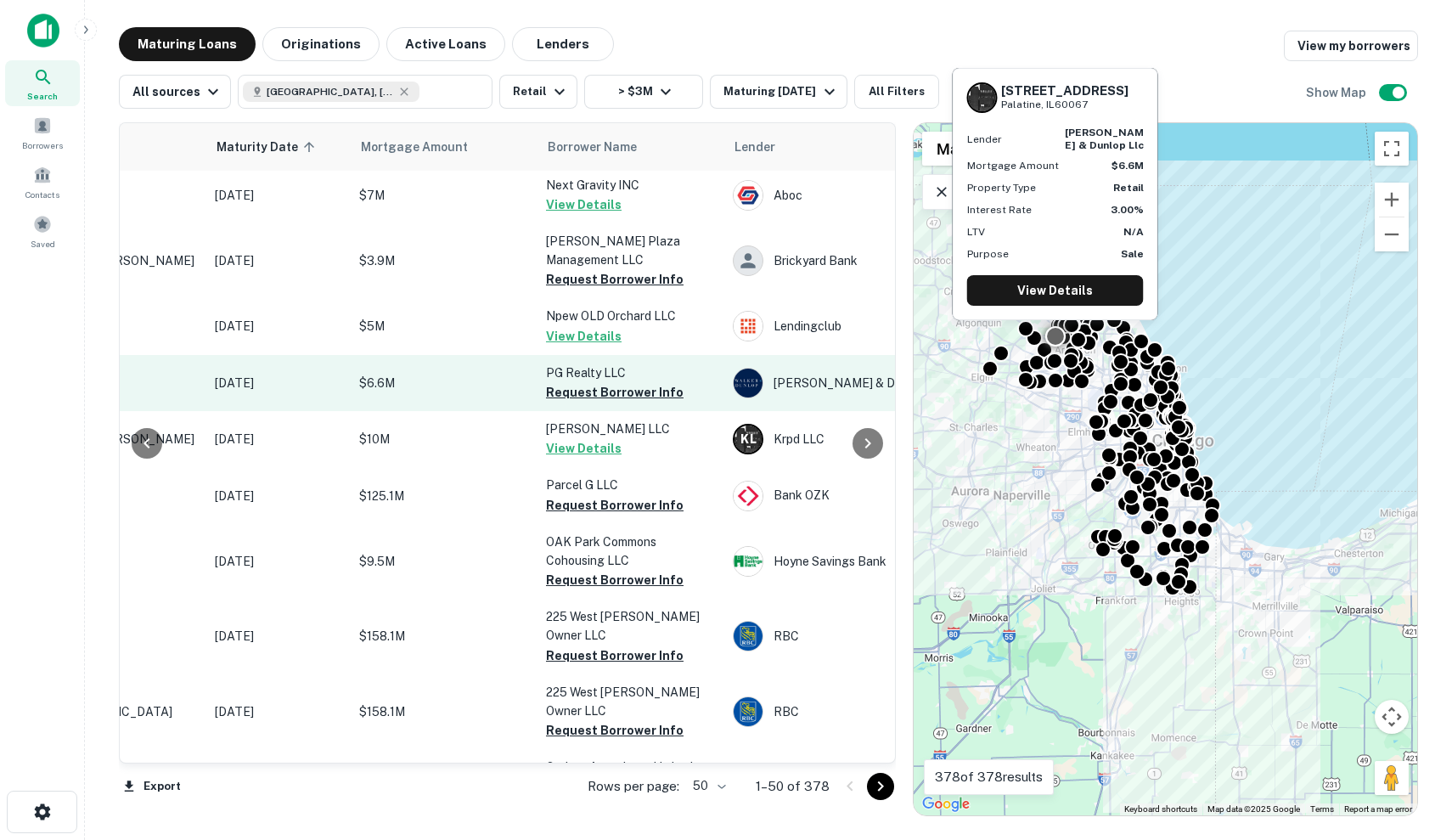
click at [465, 376] on p "$6.6M" at bounding box center [444, 382] width 170 height 18
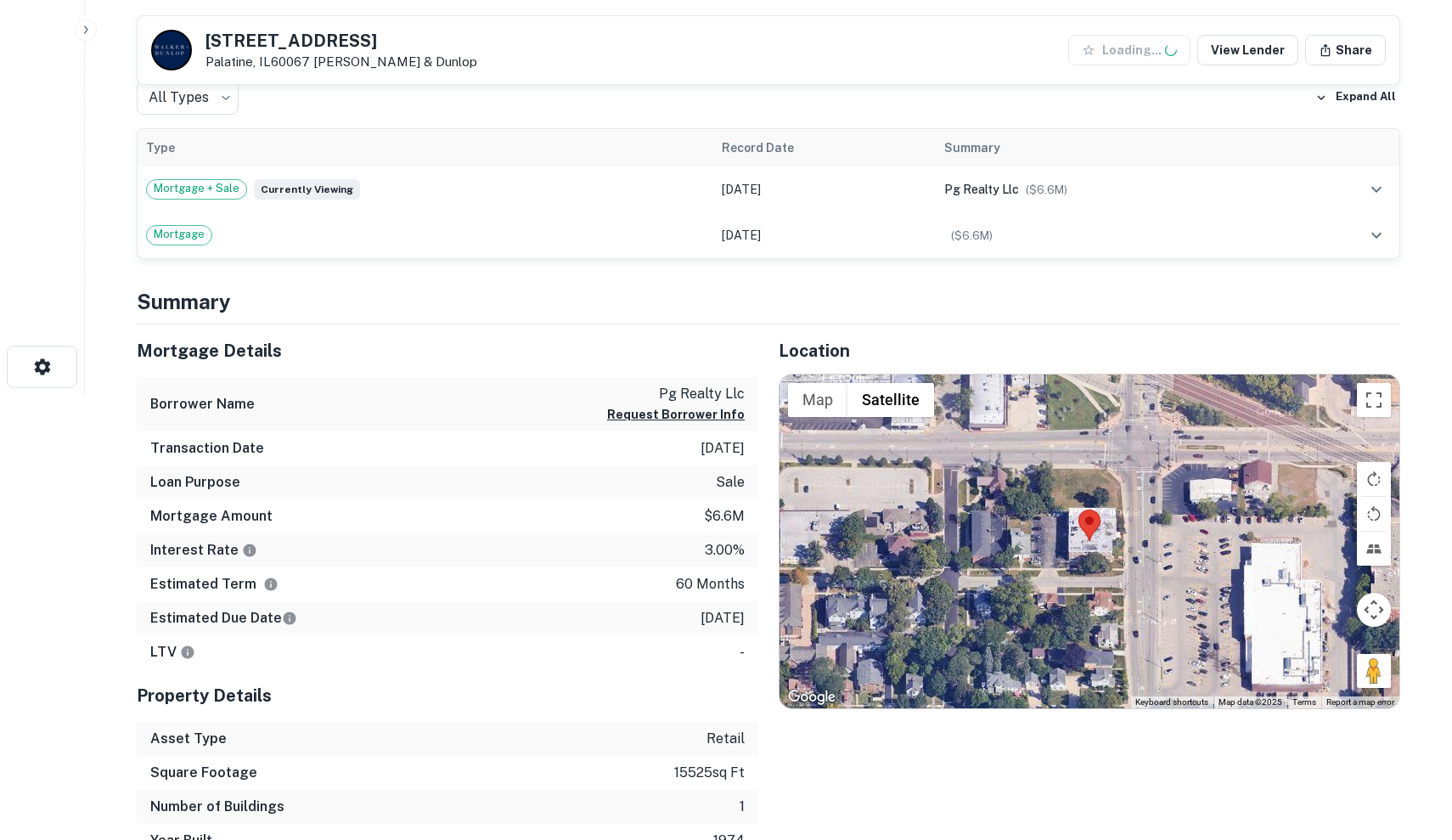
scroll to position [450, 0]
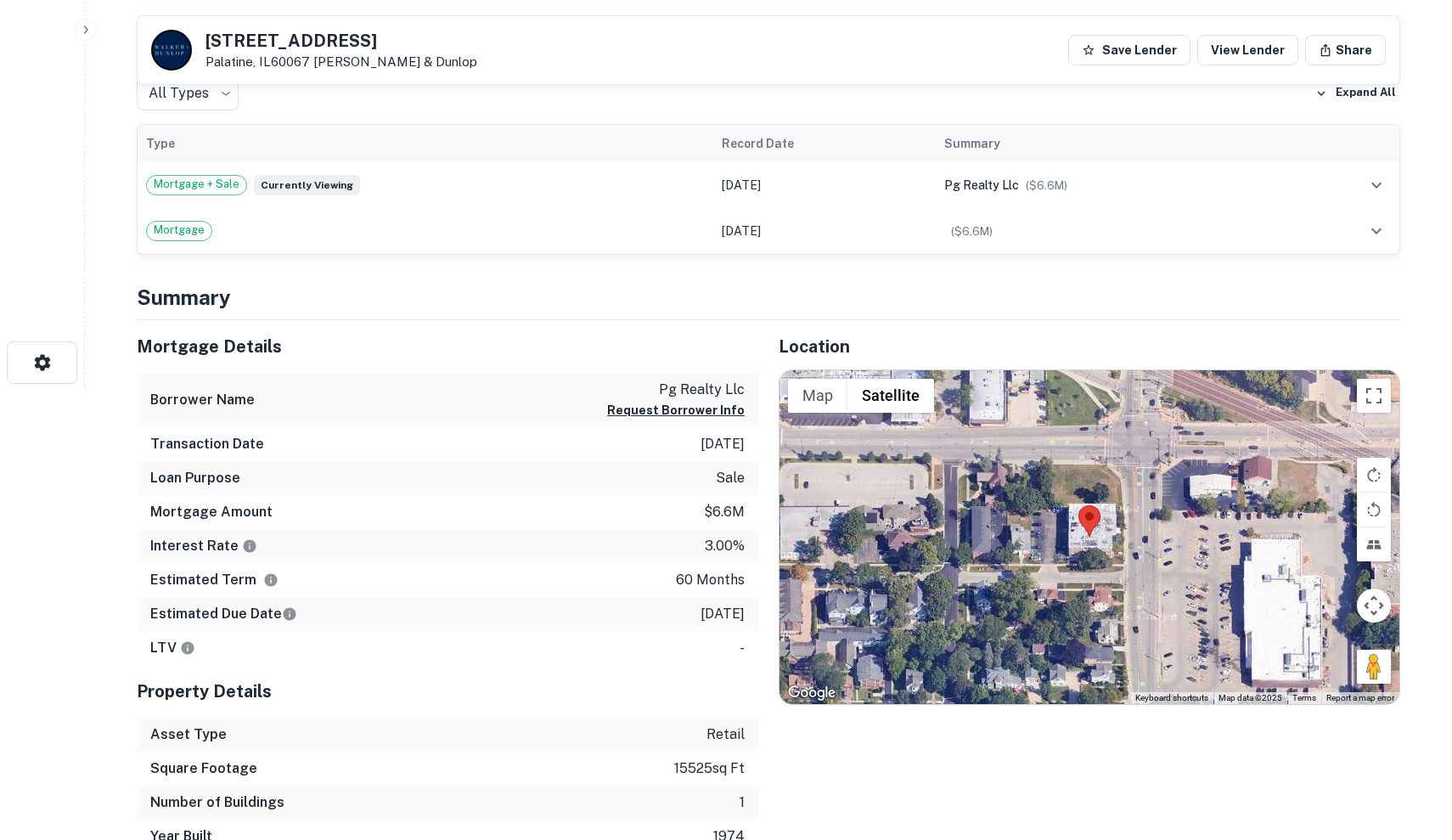
click at [1065, 512] on div at bounding box center [1090, 537] width 620 height 334
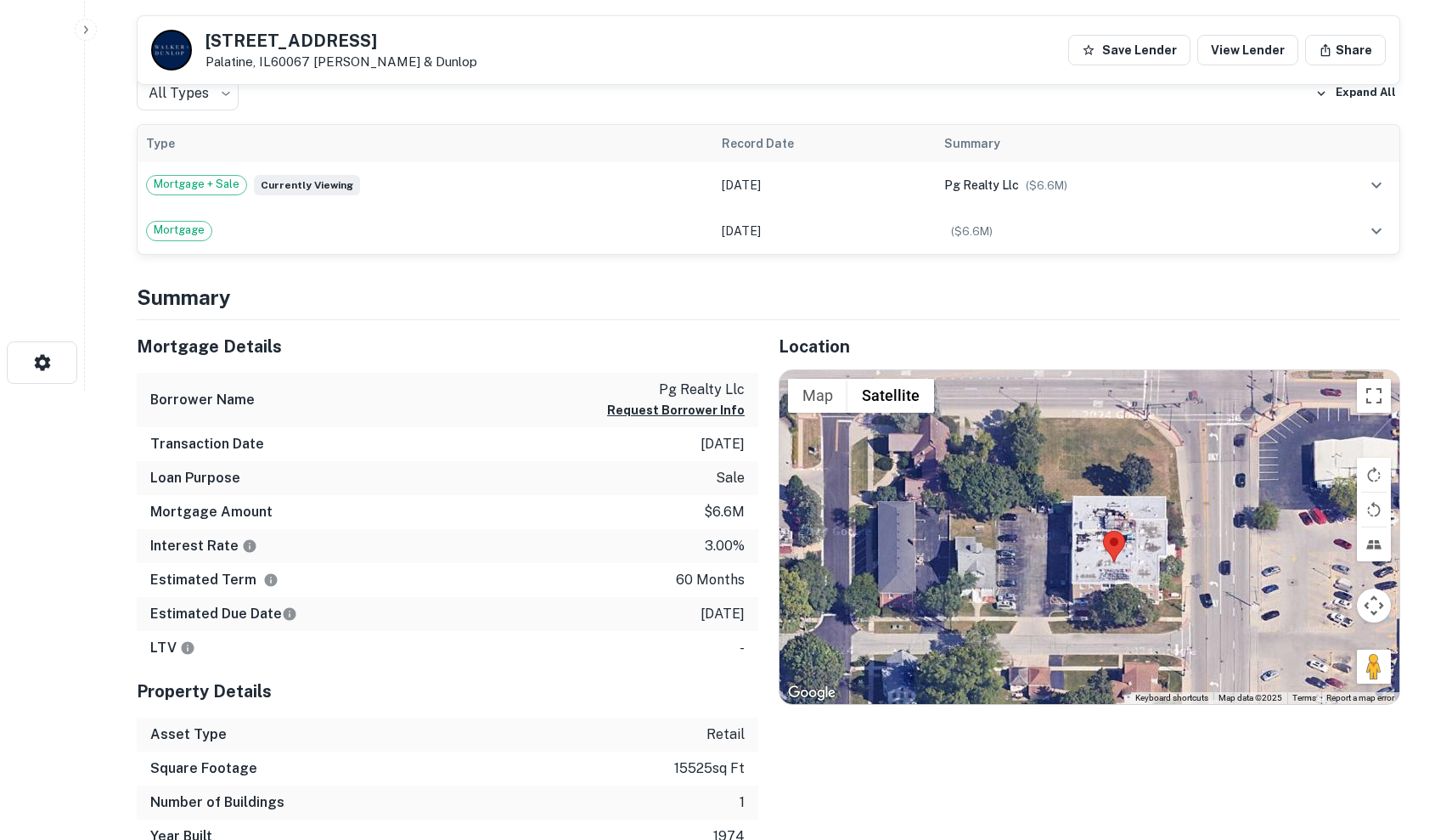
click at [1104, 542] on img at bounding box center [1114, 547] width 22 height 31
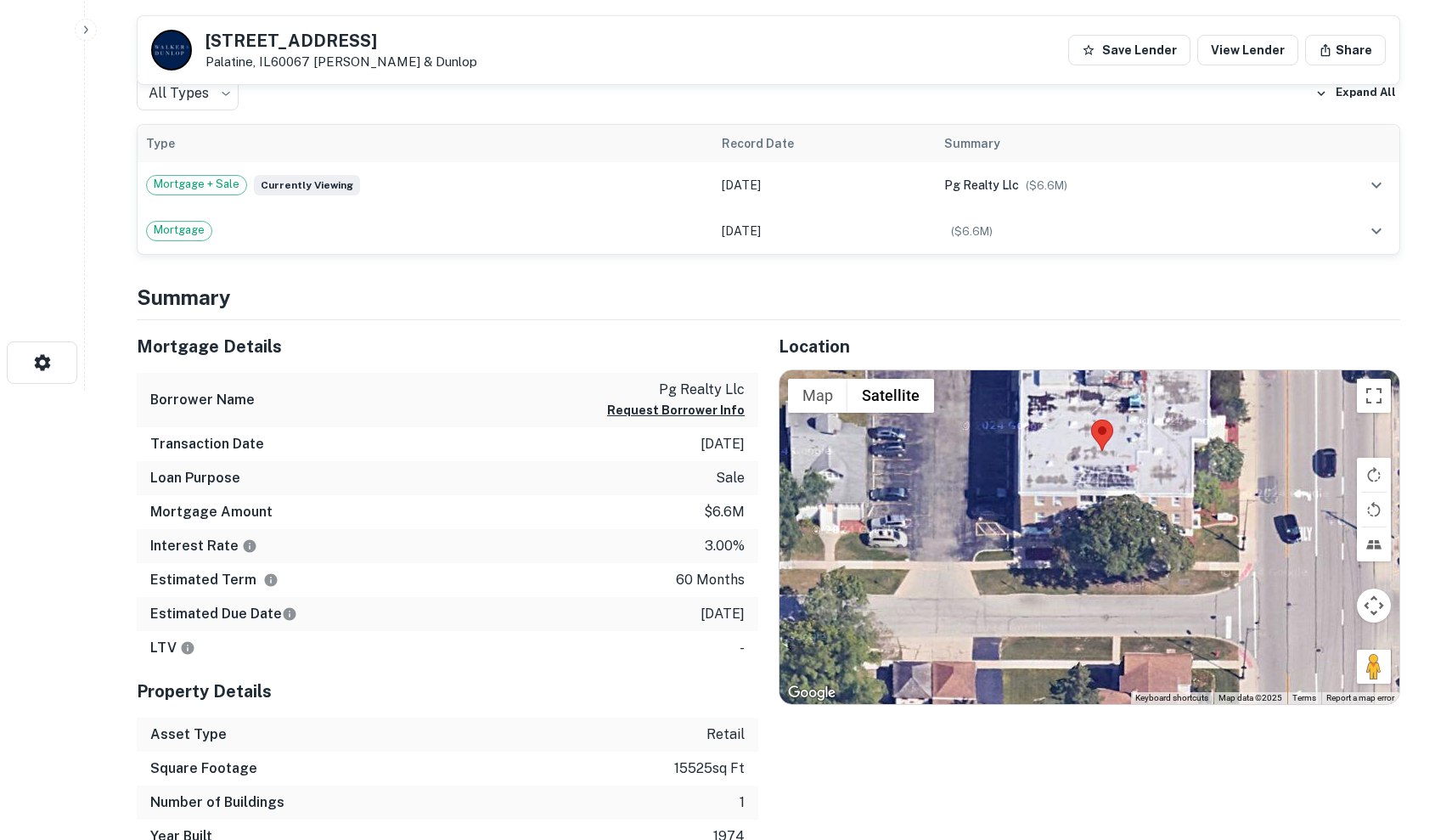
drag, startPoint x: 1104, startPoint y: 542, endPoint x: 1080, endPoint y: 410, distance: 134.2
click at [1080, 410] on div at bounding box center [1090, 537] width 620 height 334
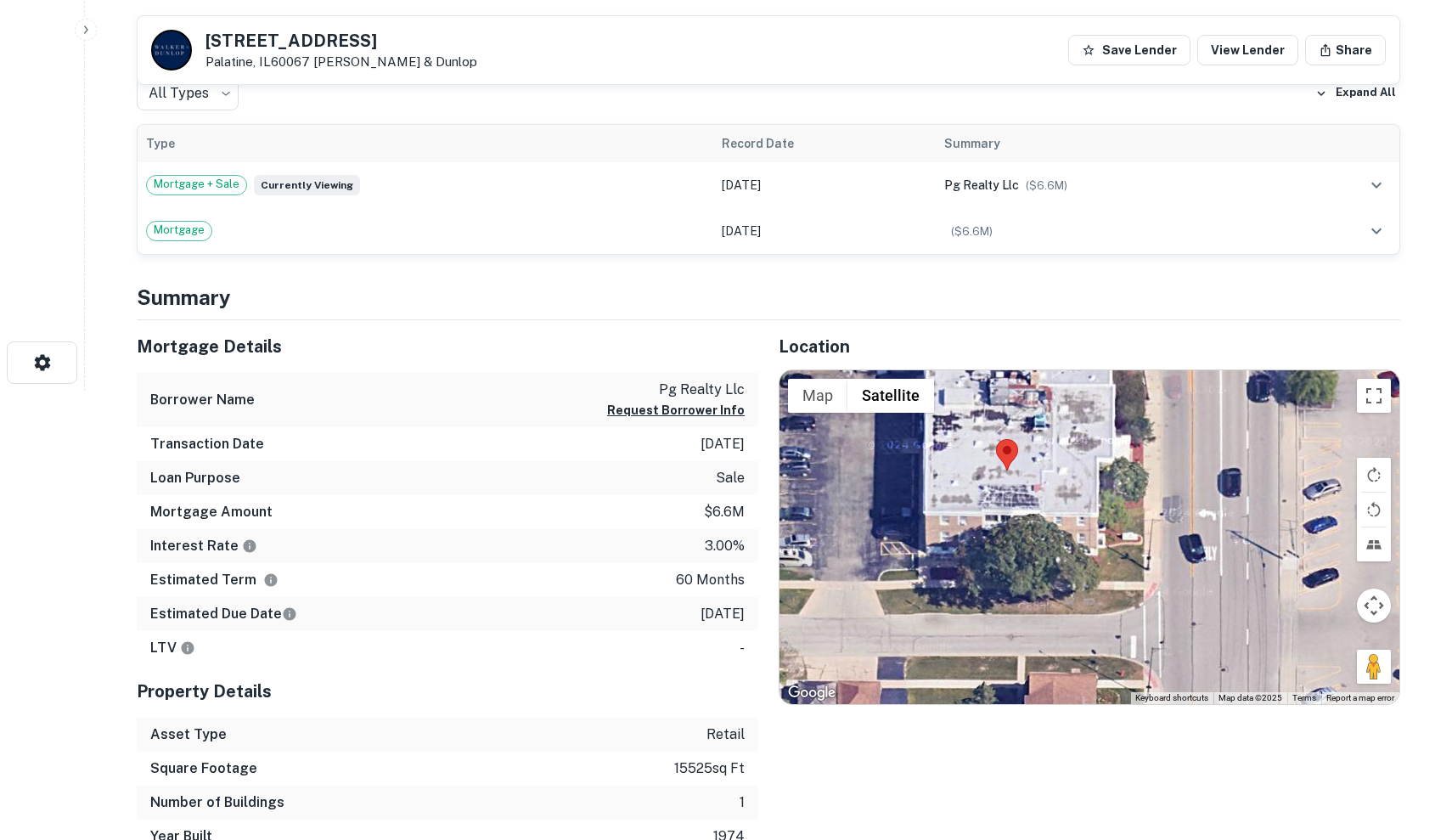
drag, startPoint x: 1023, startPoint y: 472, endPoint x: 926, endPoint y: 491, distance: 98.8
click at [926, 491] on div at bounding box center [1090, 537] width 620 height 334
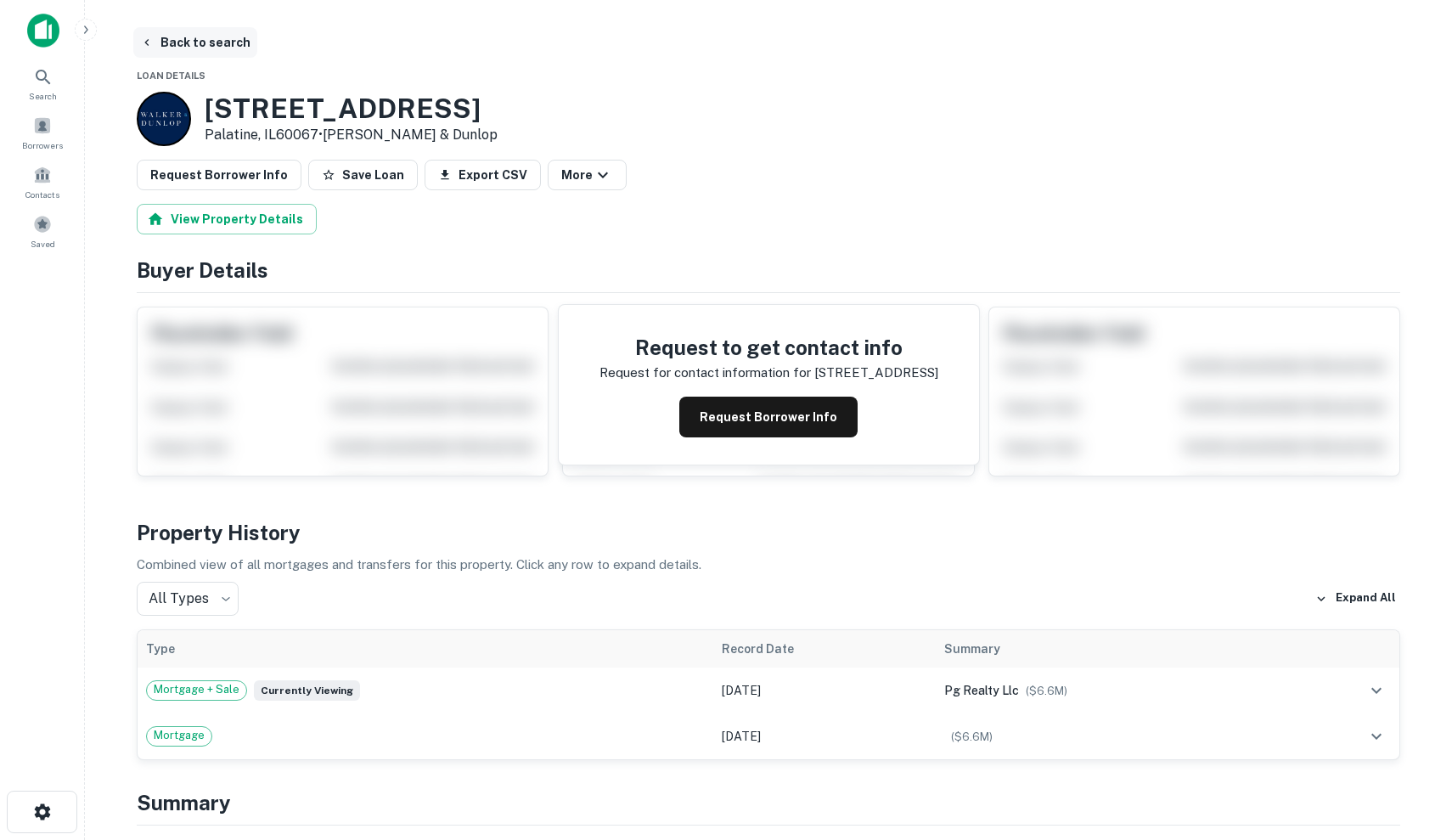
scroll to position [0, 0]
click at [370, 178] on button "Save Loan" at bounding box center [362, 175] width 109 height 31
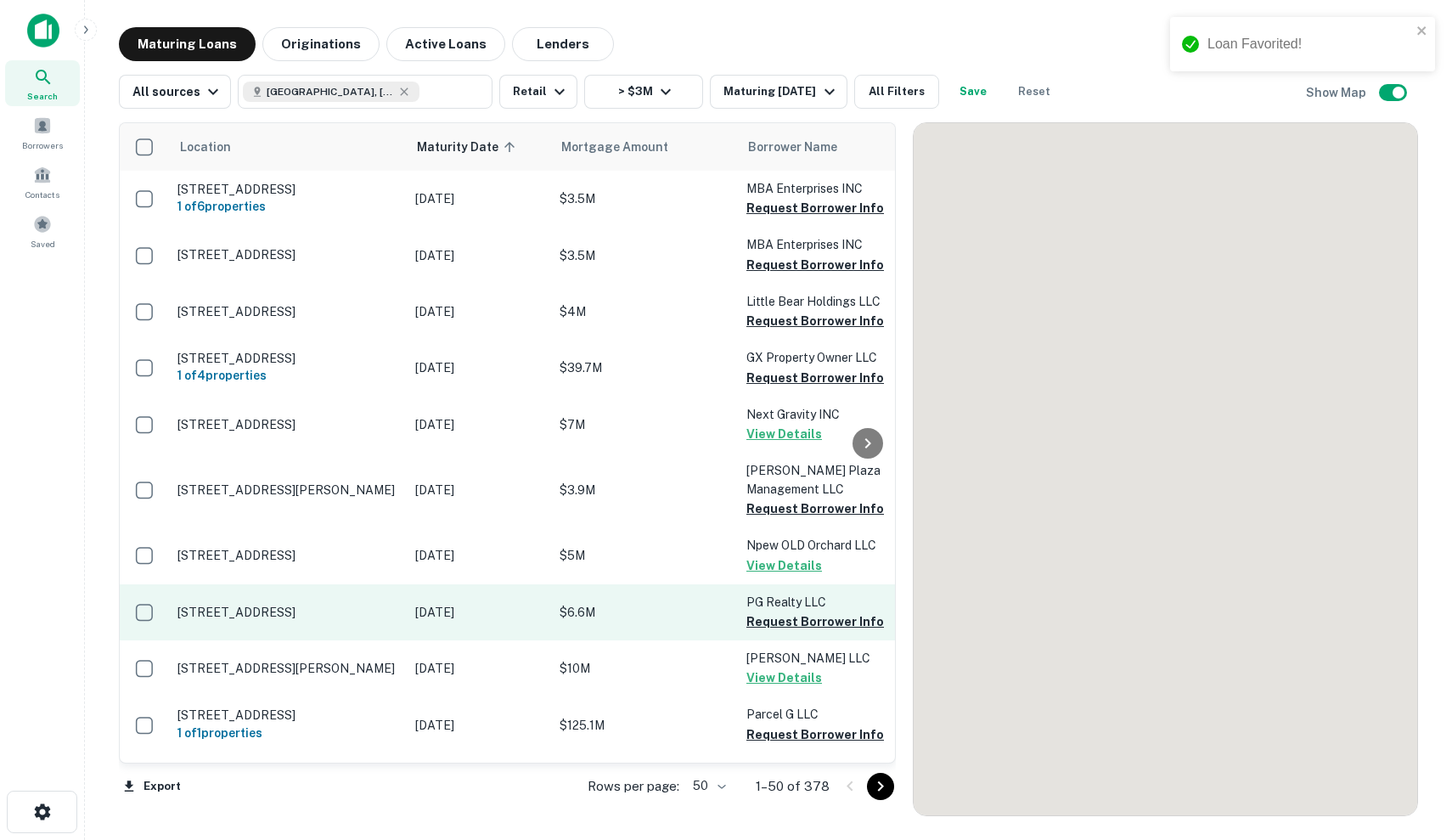
scroll to position [230, 0]
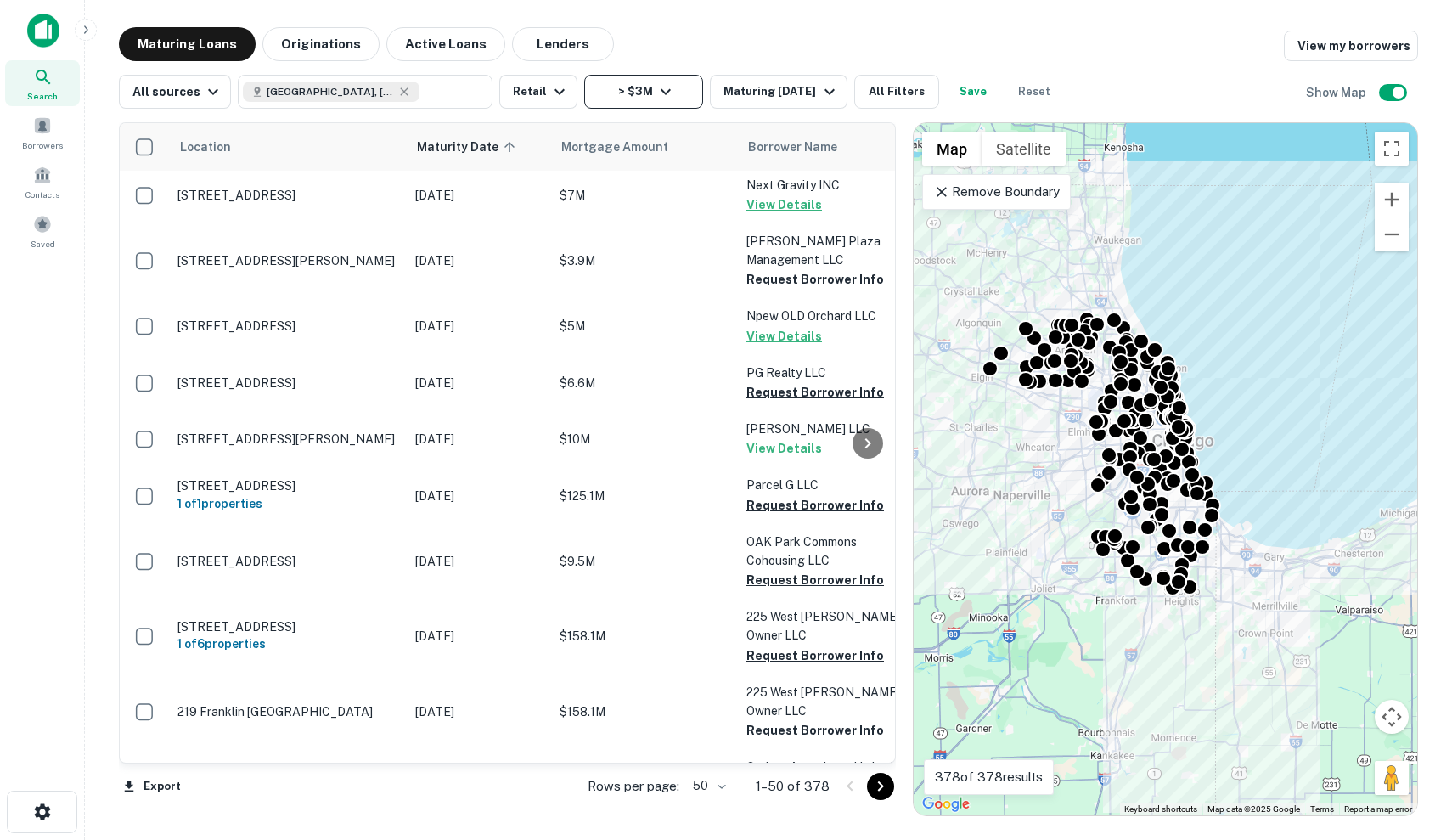
click at [678, 86] on button "> $3M" at bounding box center [643, 92] width 119 height 34
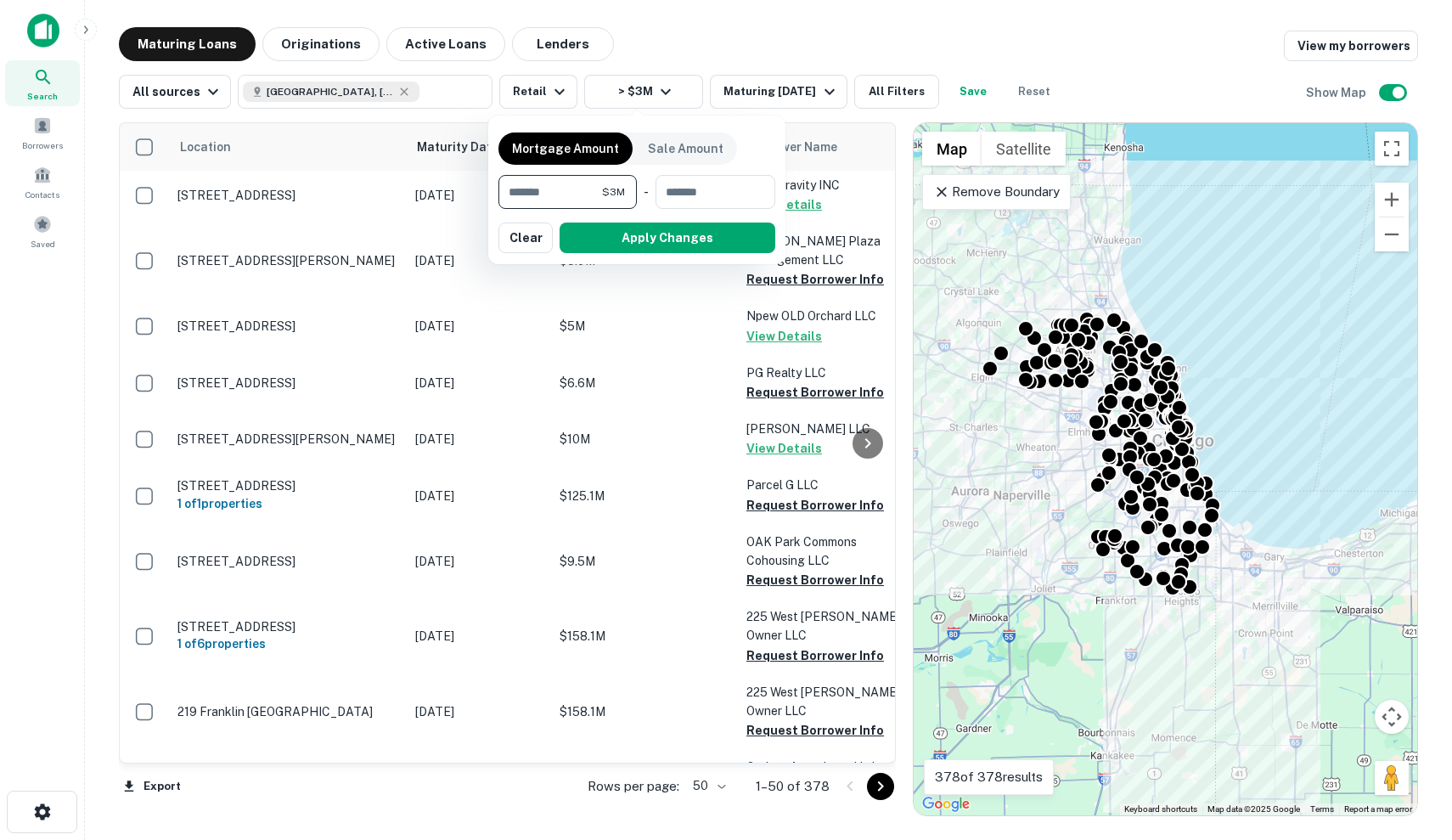
click at [828, 90] on div at bounding box center [726, 420] width 1452 height 840
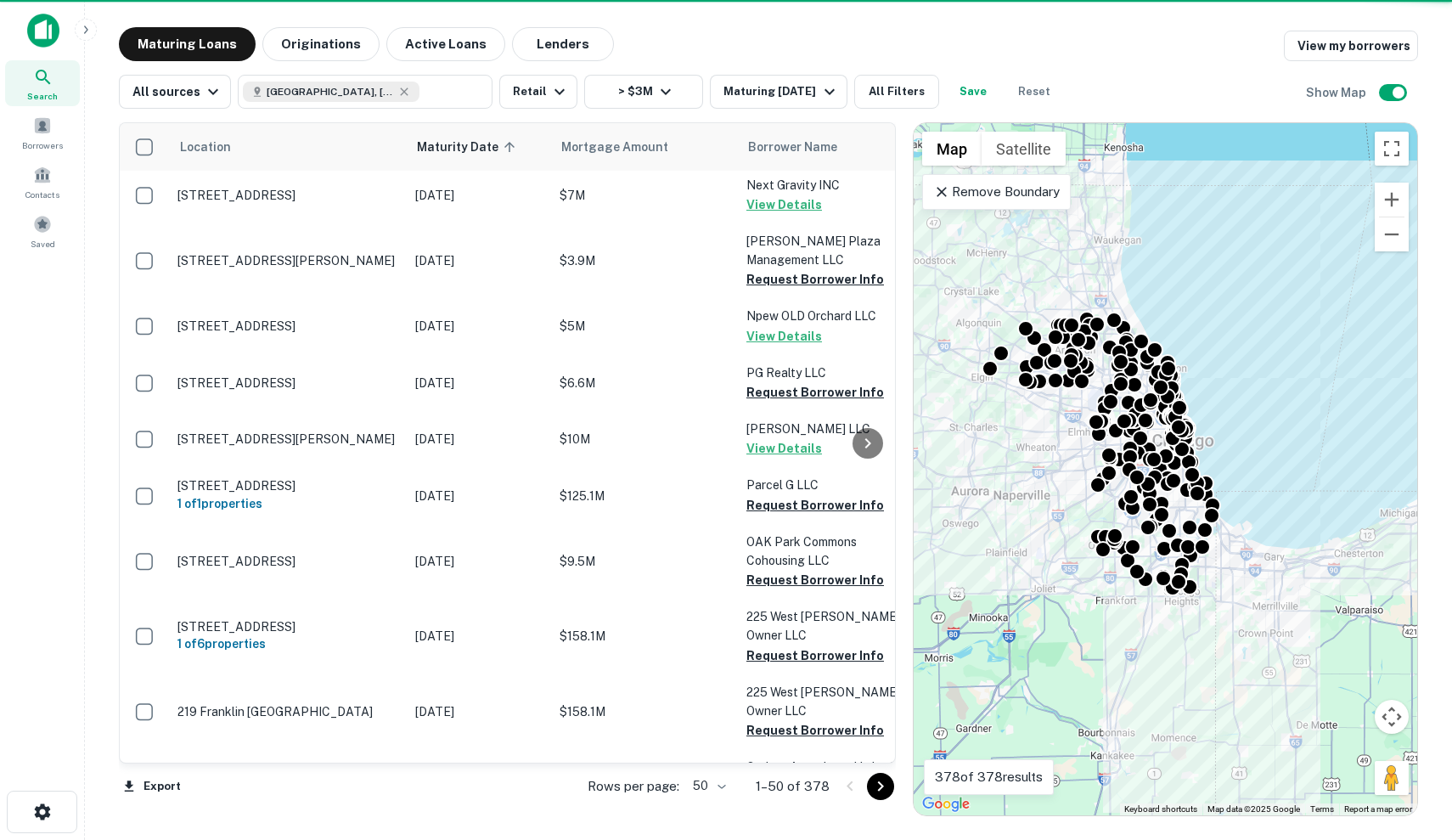
click at [828, 90] on icon "button" at bounding box center [829, 92] width 10 height 6
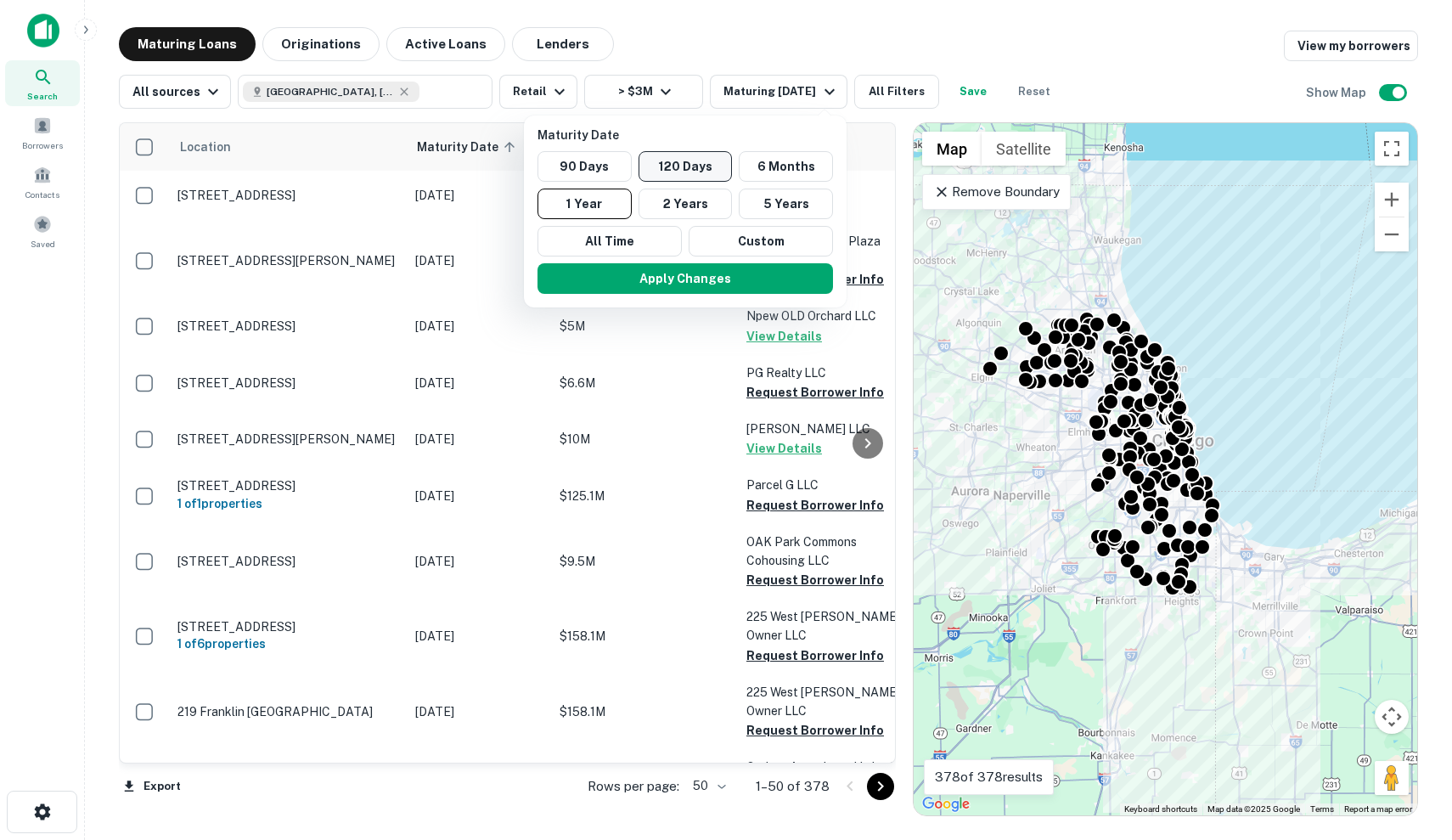
click at [699, 173] on button "120 Days" at bounding box center [685, 166] width 94 height 31
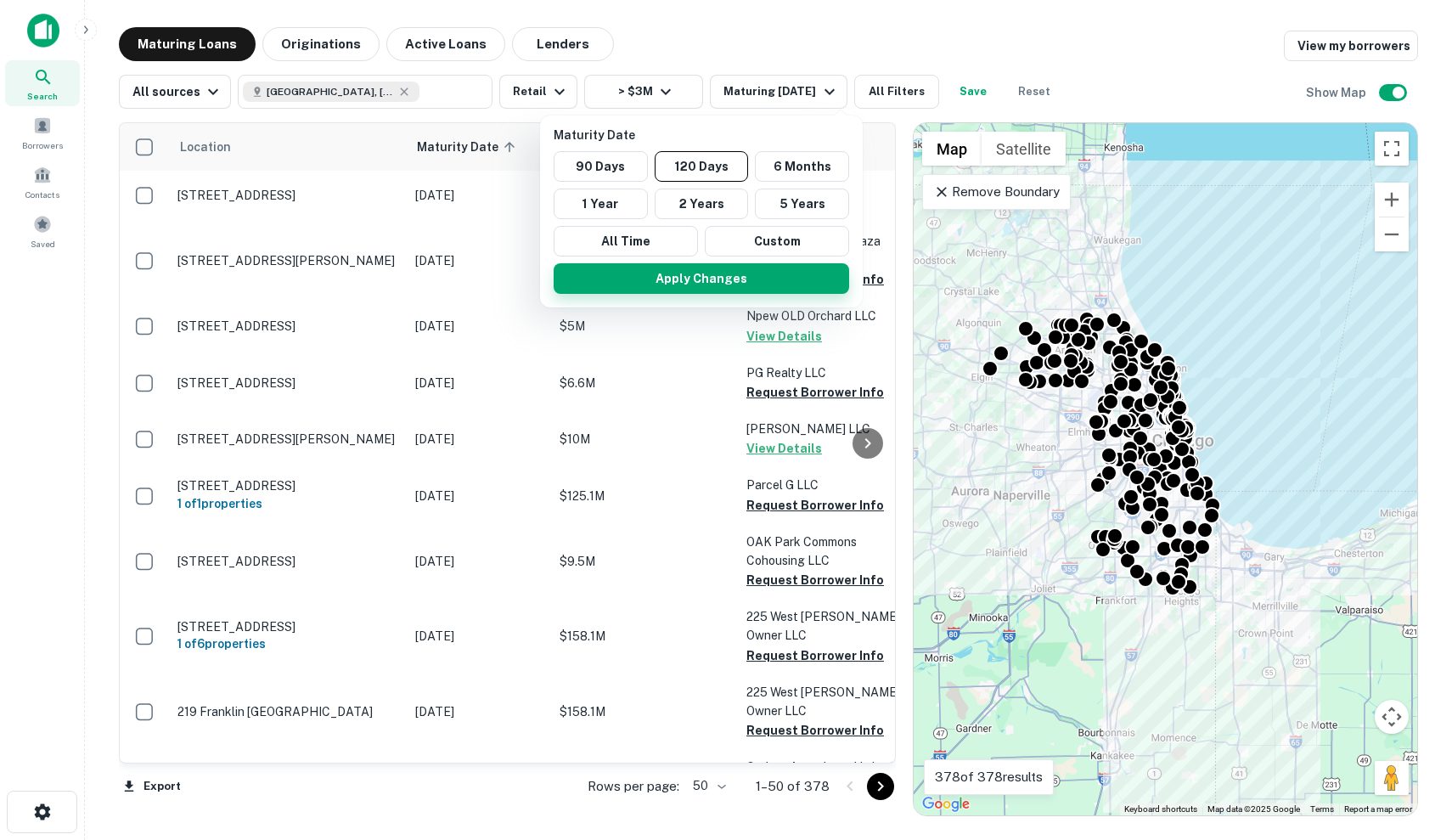
click at [754, 281] on button "Apply Changes" at bounding box center [701, 279] width 296 height 31
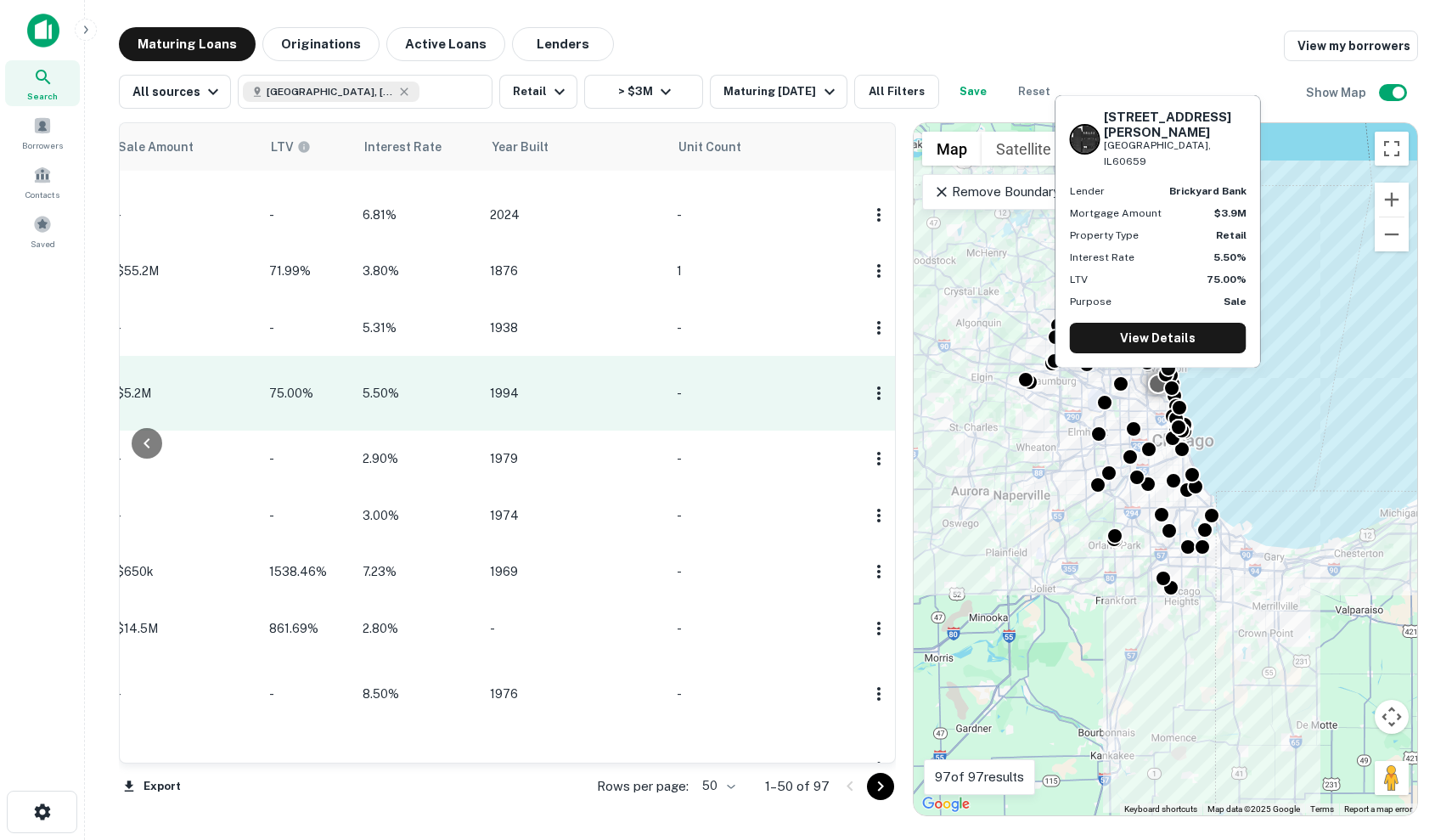
scroll to position [336, 1523]
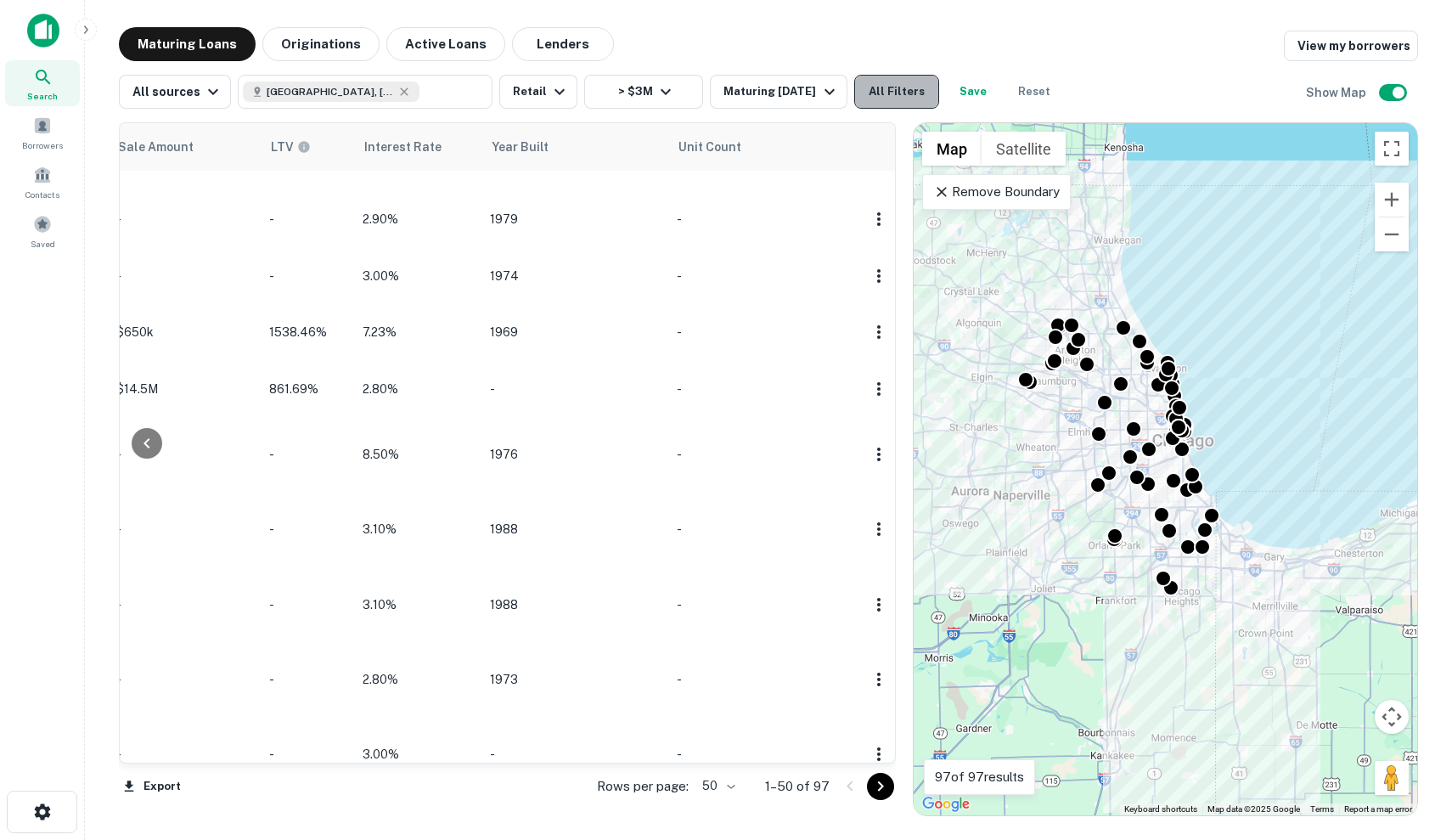
click at [914, 86] on button "All Filters" at bounding box center [897, 92] width 85 height 34
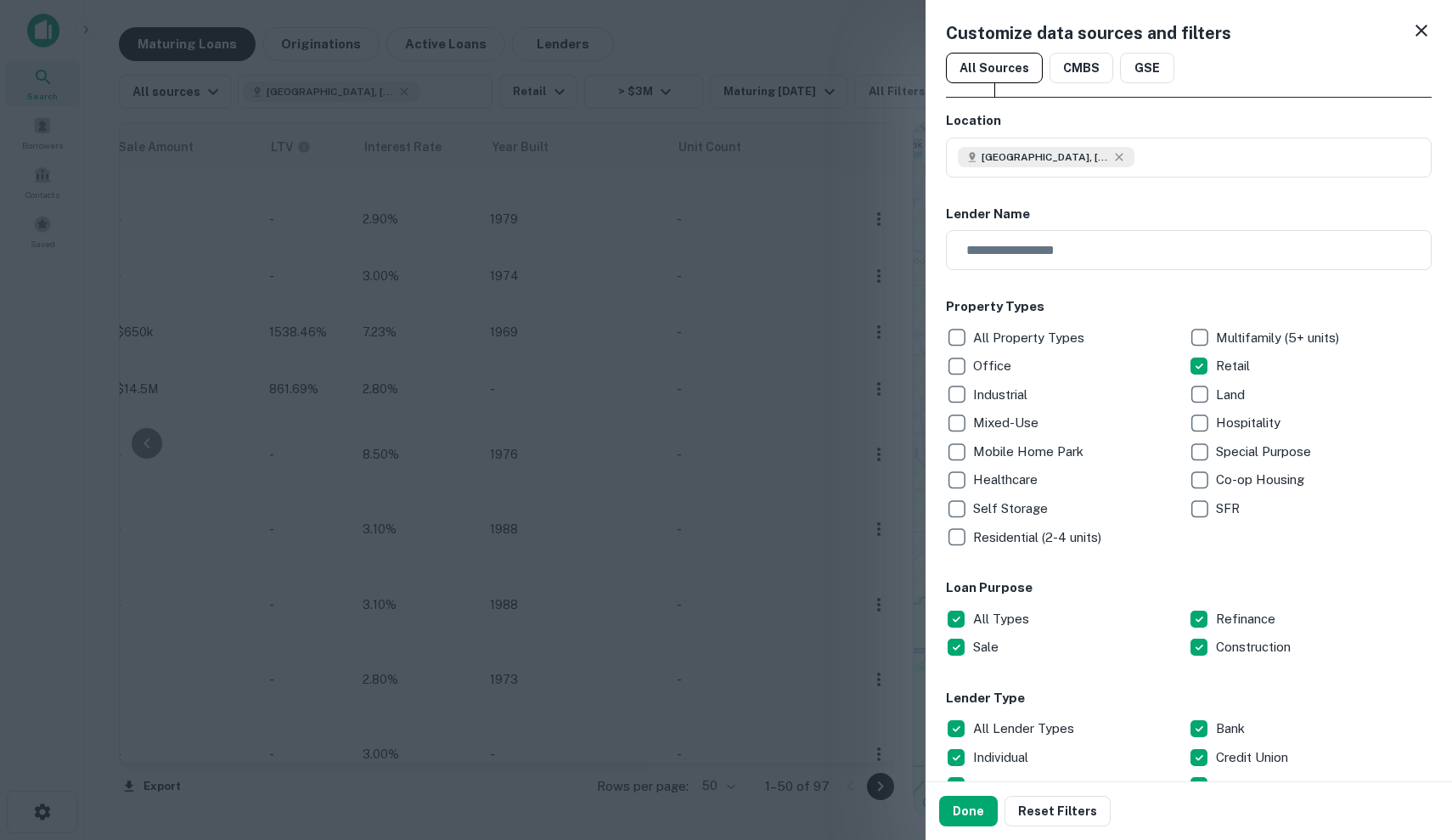
type input "*"
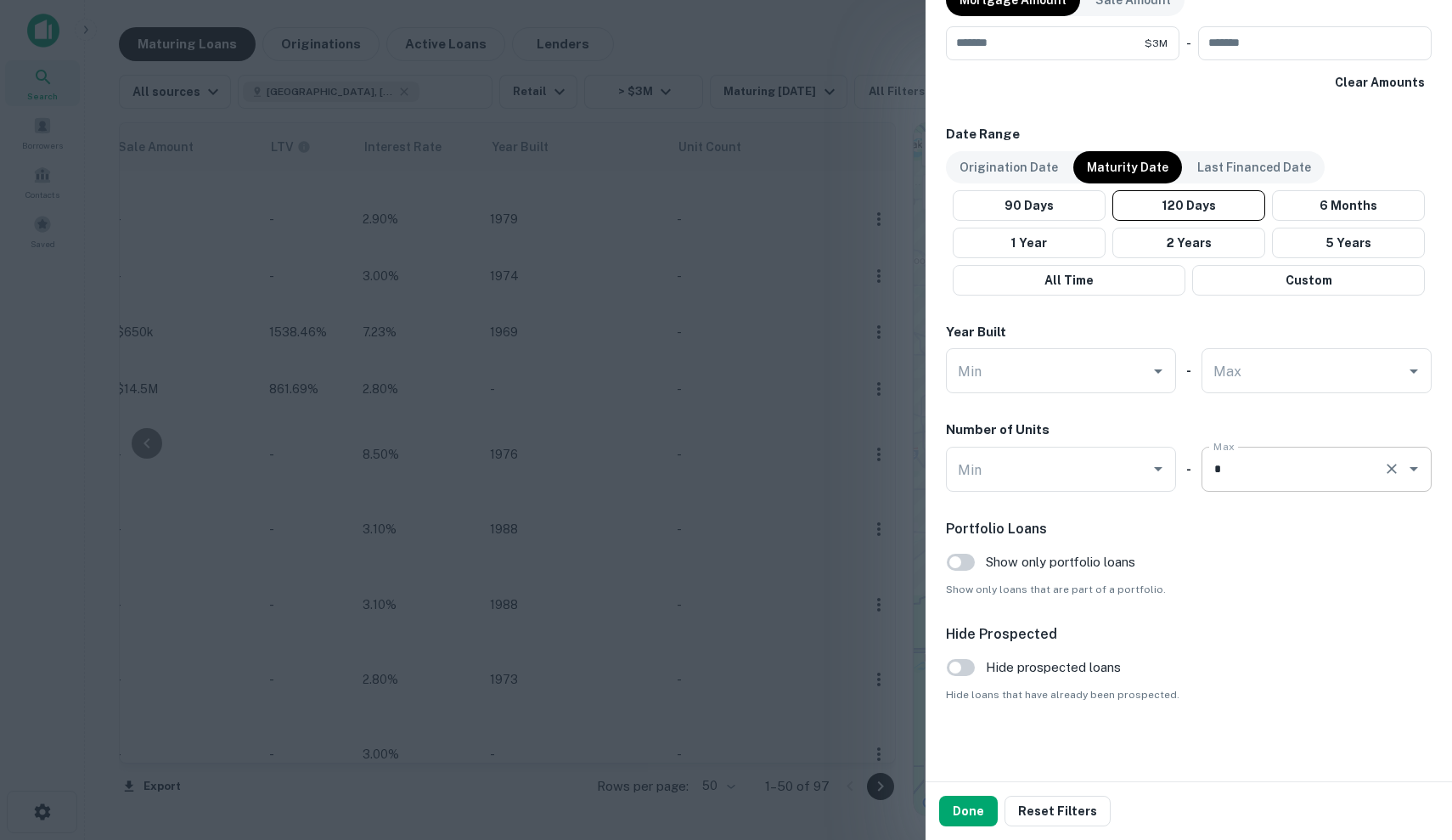
scroll to position [925, 0]
click at [1092, 475] on input "Min" at bounding box center [1048, 471] width 189 height 30
click at [1043, 513] on li "1" at bounding box center [1061, 510] width 217 height 31
type input "*"
click at [953, 804] on button "Done" at bounding box center [968, 810] width 58 height 31
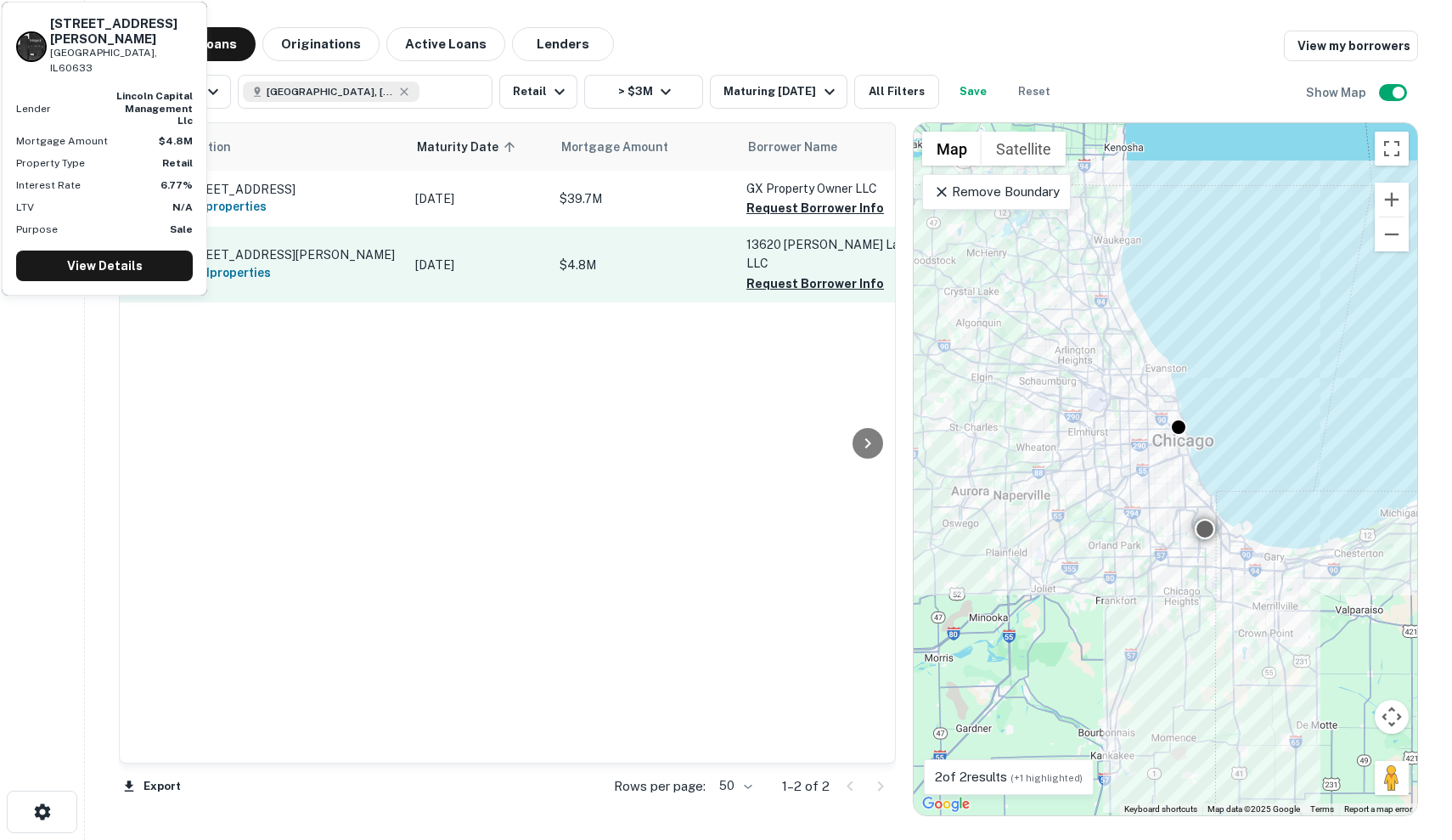
click at [602, 256] on p "$4.8M" at bounding box center [644, 265] width 170 height 18
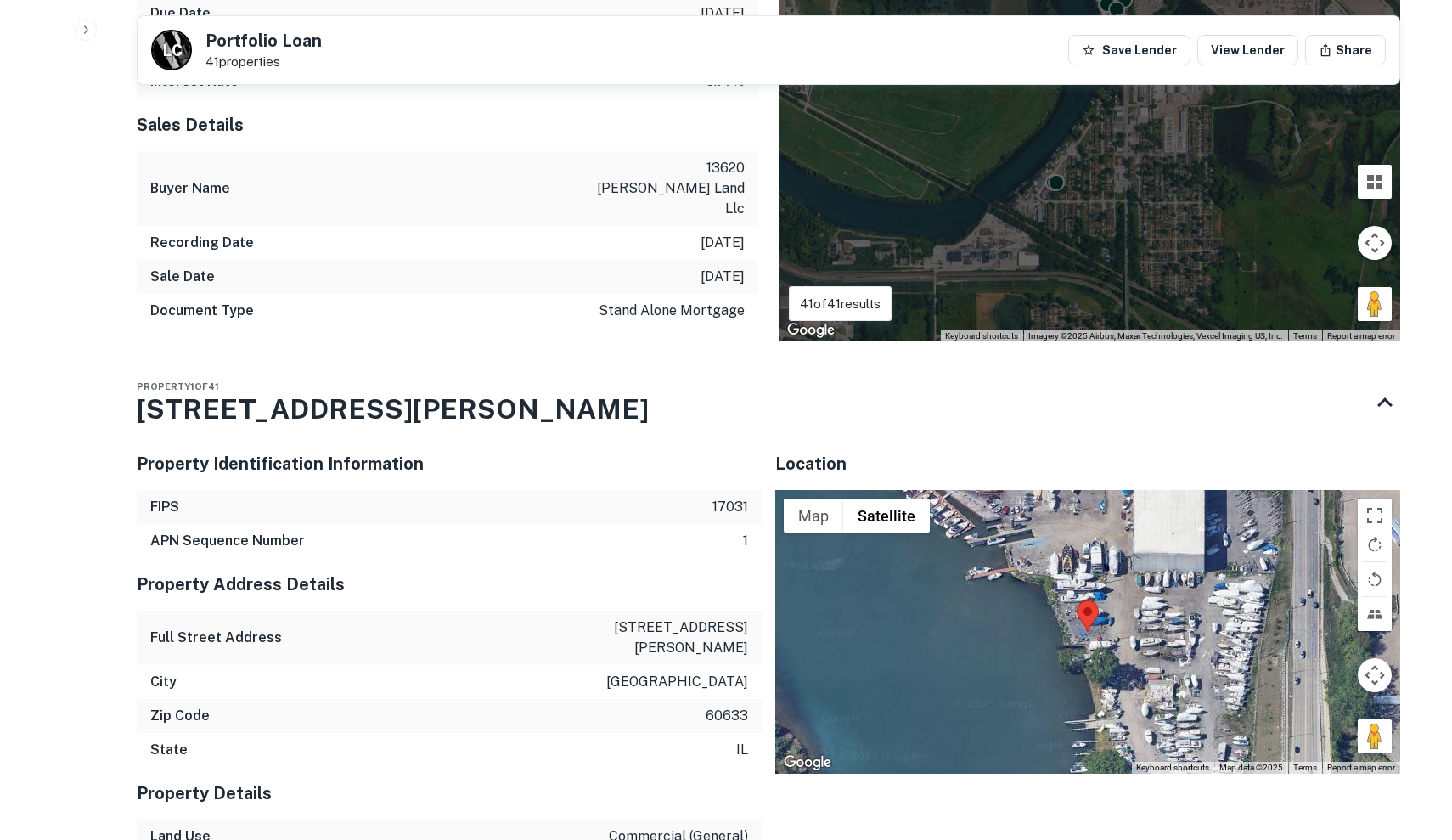
scroll to position [2859, 0]
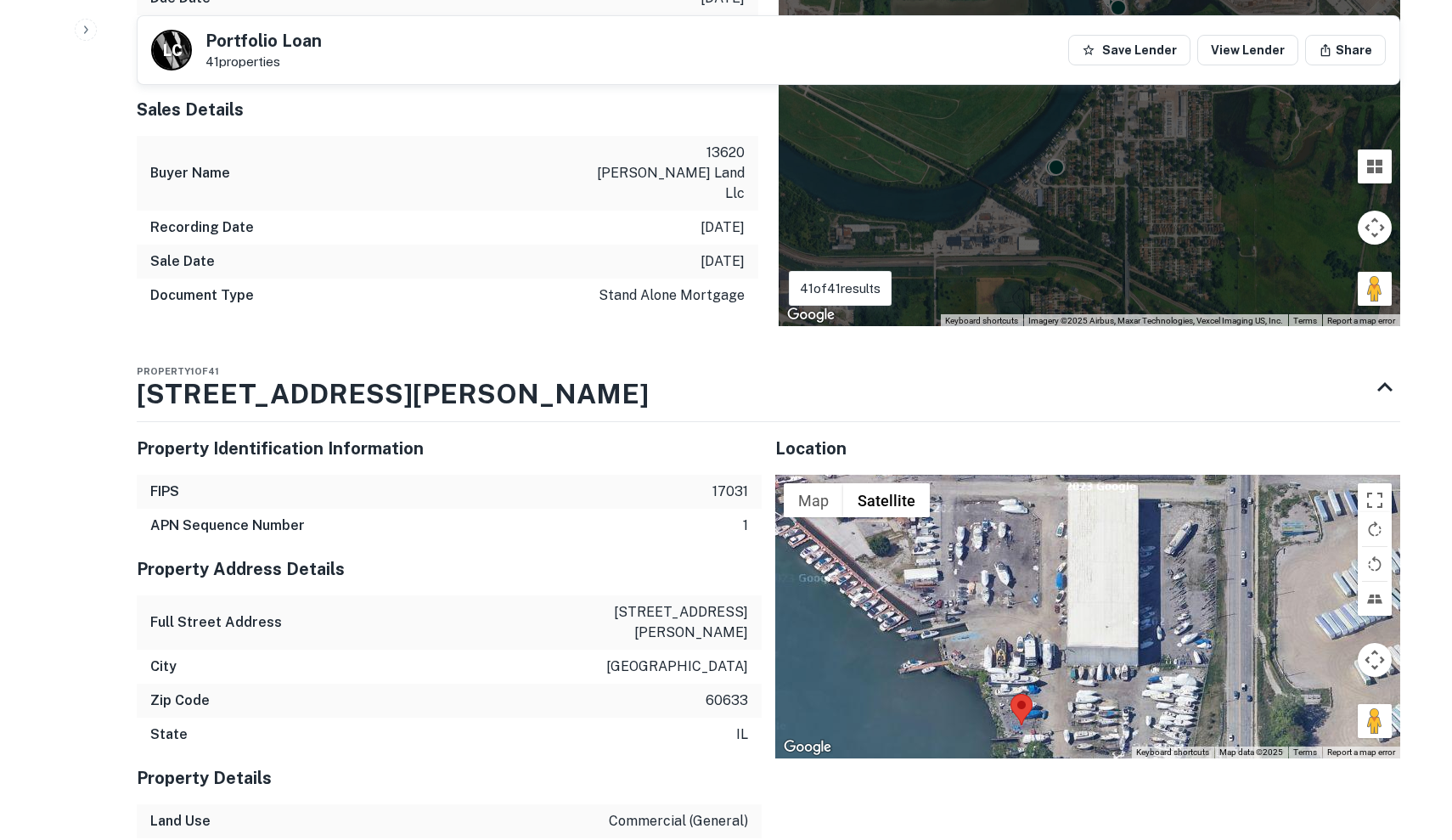
drag, startPoint x: 1145, startPoint y: 531, endPoint x: 1075, endPoint y: 646, distance: 134.6
click at [1075, 646] on div at bounding box center [1088, 616] width 625 height 284
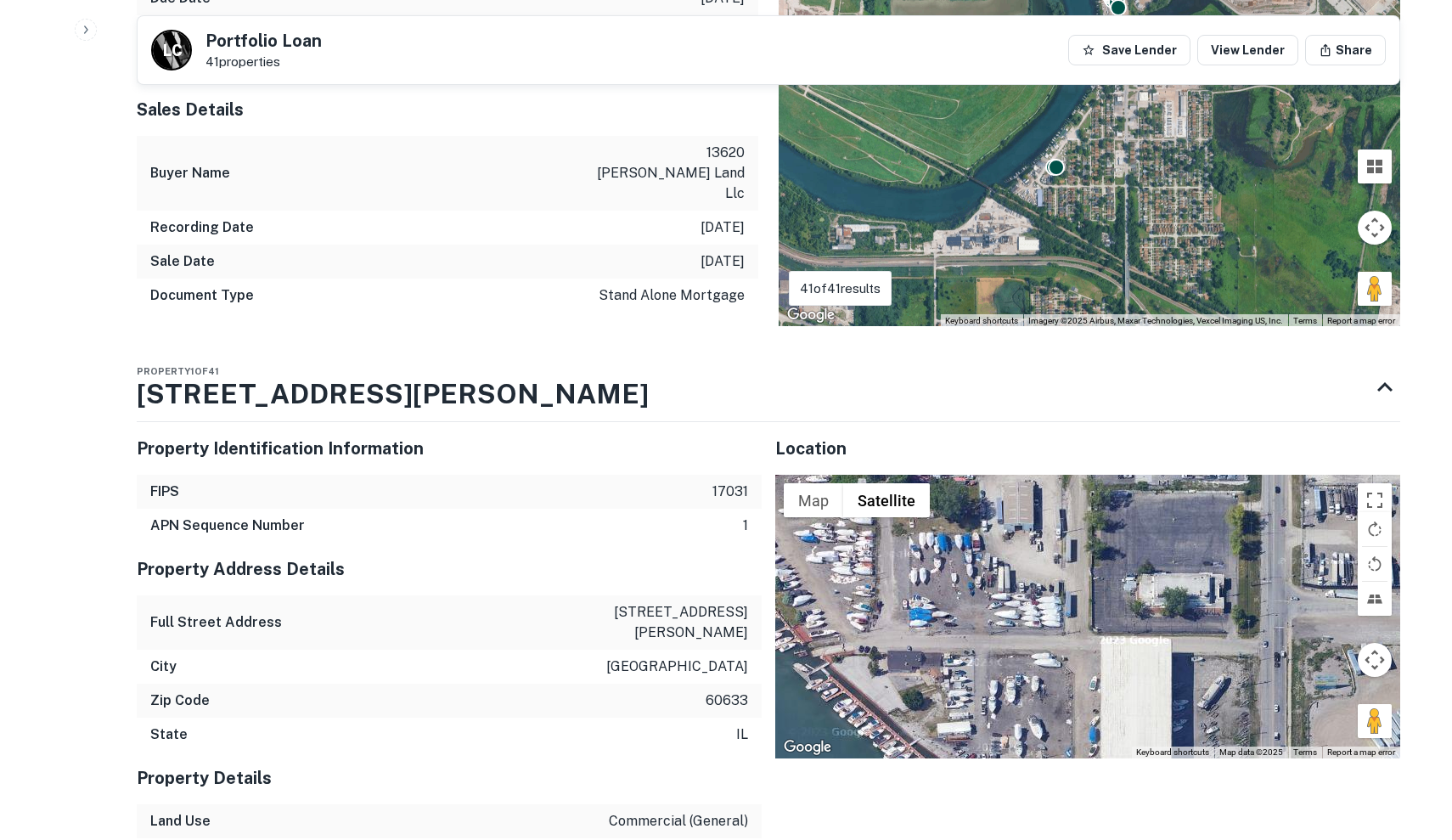
drag, startPoint x: 1113, startPoint y: 503, endPoint x: 1146, endPoint y: 664, distance: 164.3
click at [1146, 664] on div at bounding box center [1088, 616] width 625 height 284
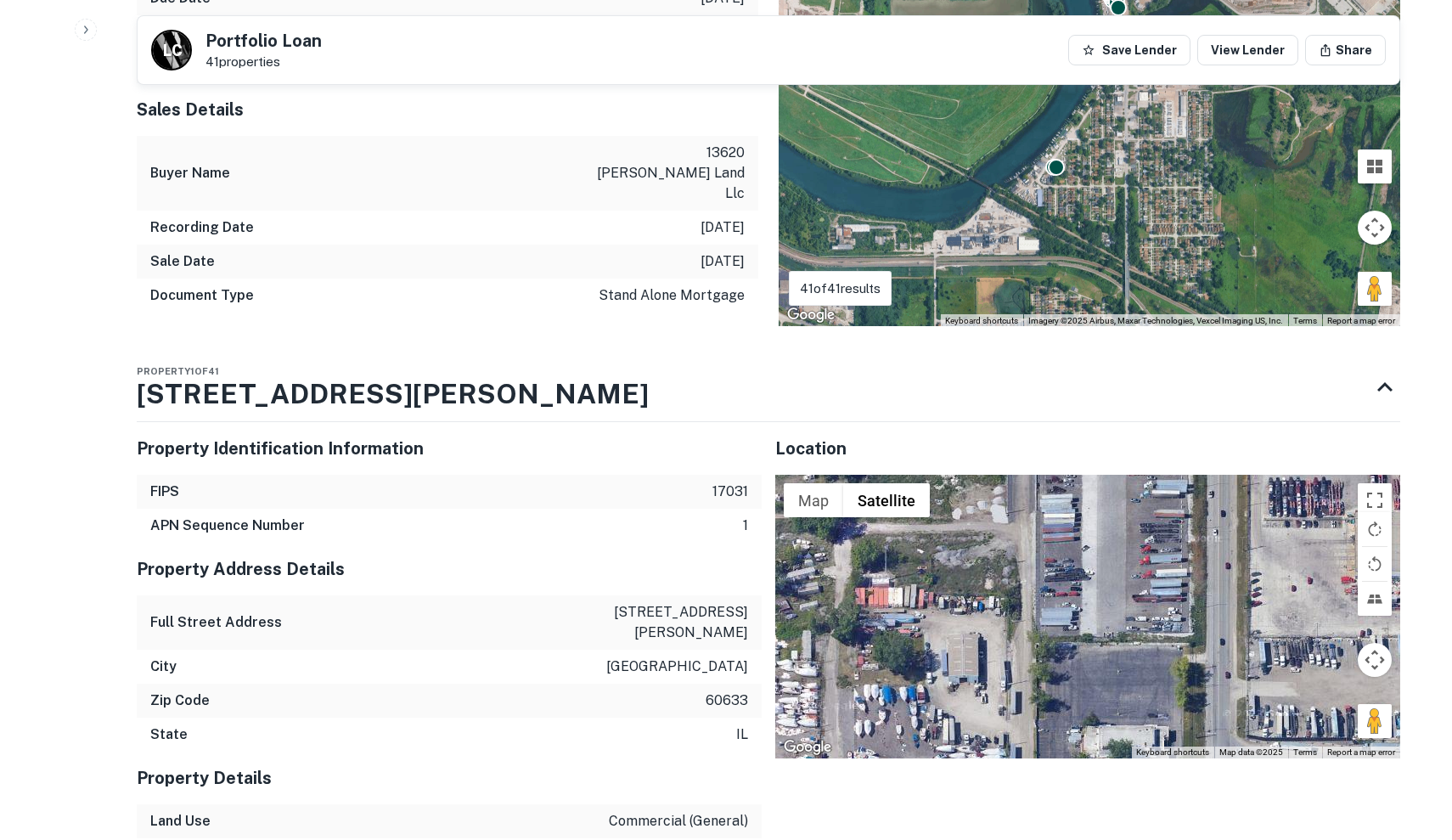
drag, startPoint x: 1201, startPoint y: 518, endPoint x: 1146, endPoint y: 672, distance: 163.5
click at [1146, 672] on div "Map Terrain Satellite Labels Keyboard shortcuts Map Data Map data ©2025 Map dat…" at bounding box center [1088, 616] width 625 height 284
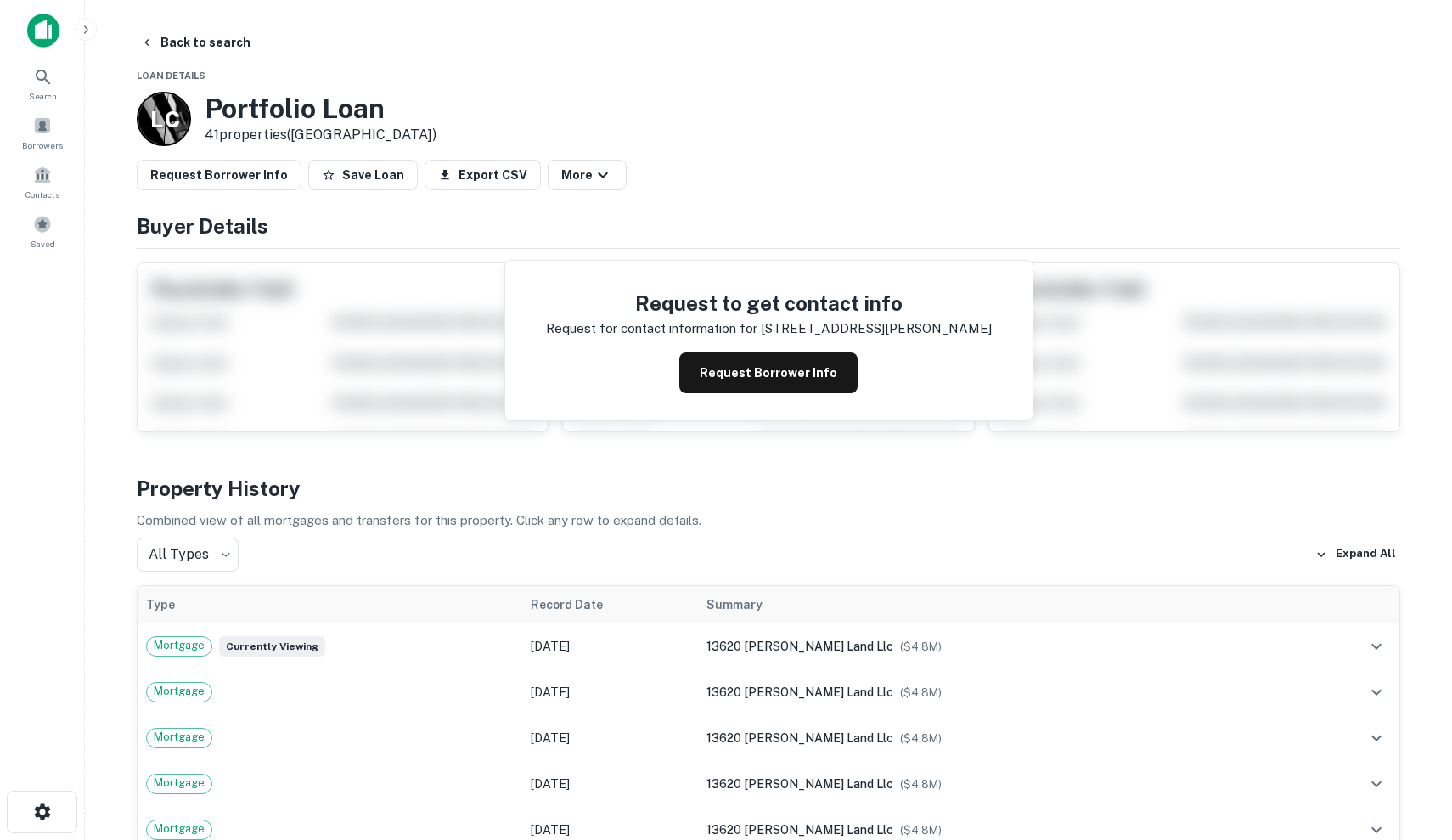
scroll to position [0, 0]
click at [348, 176] on button "Save Loan" at bounding box center [362, 175] width 109 height 31
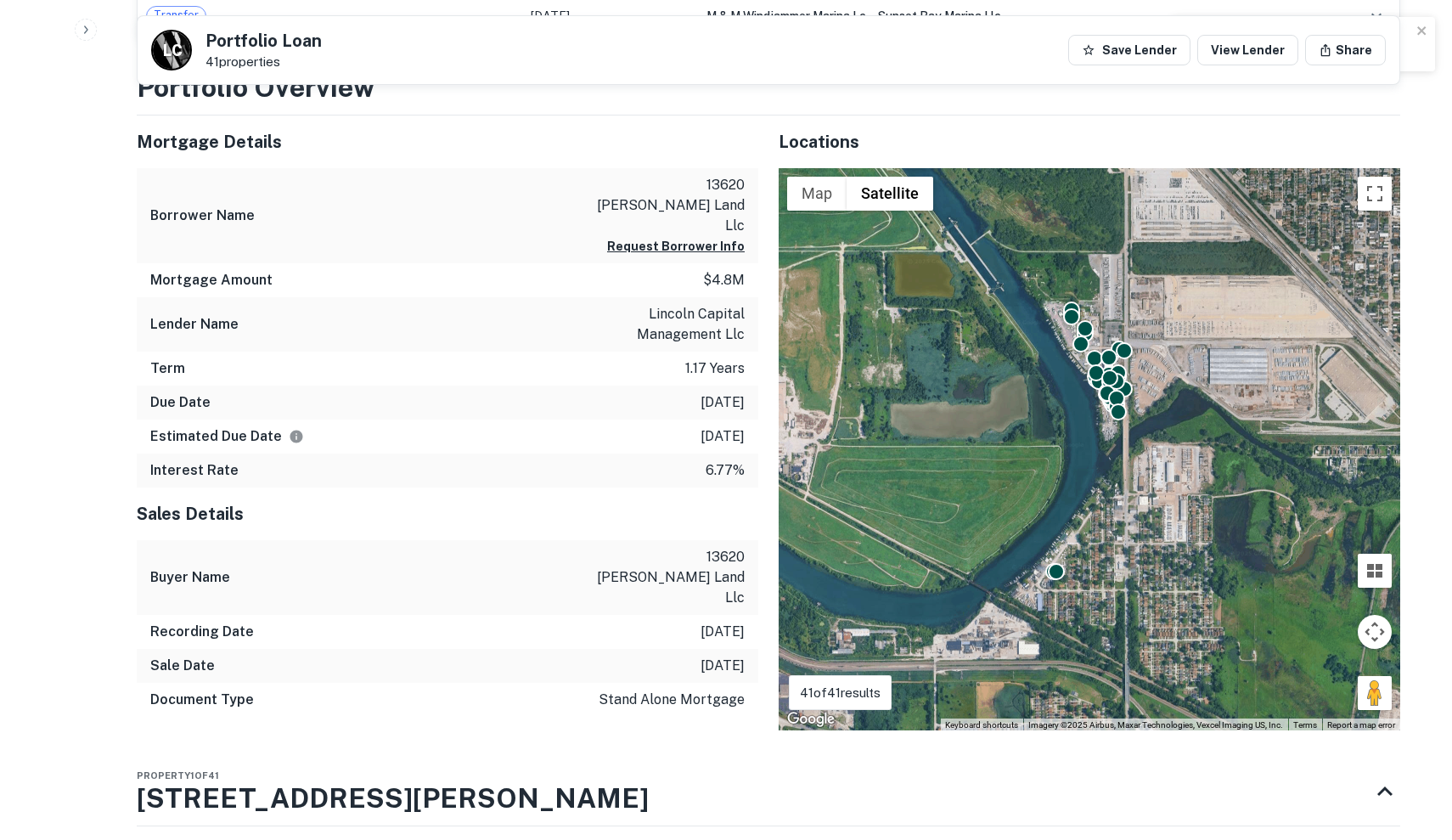
scroll to position [2469, 0]
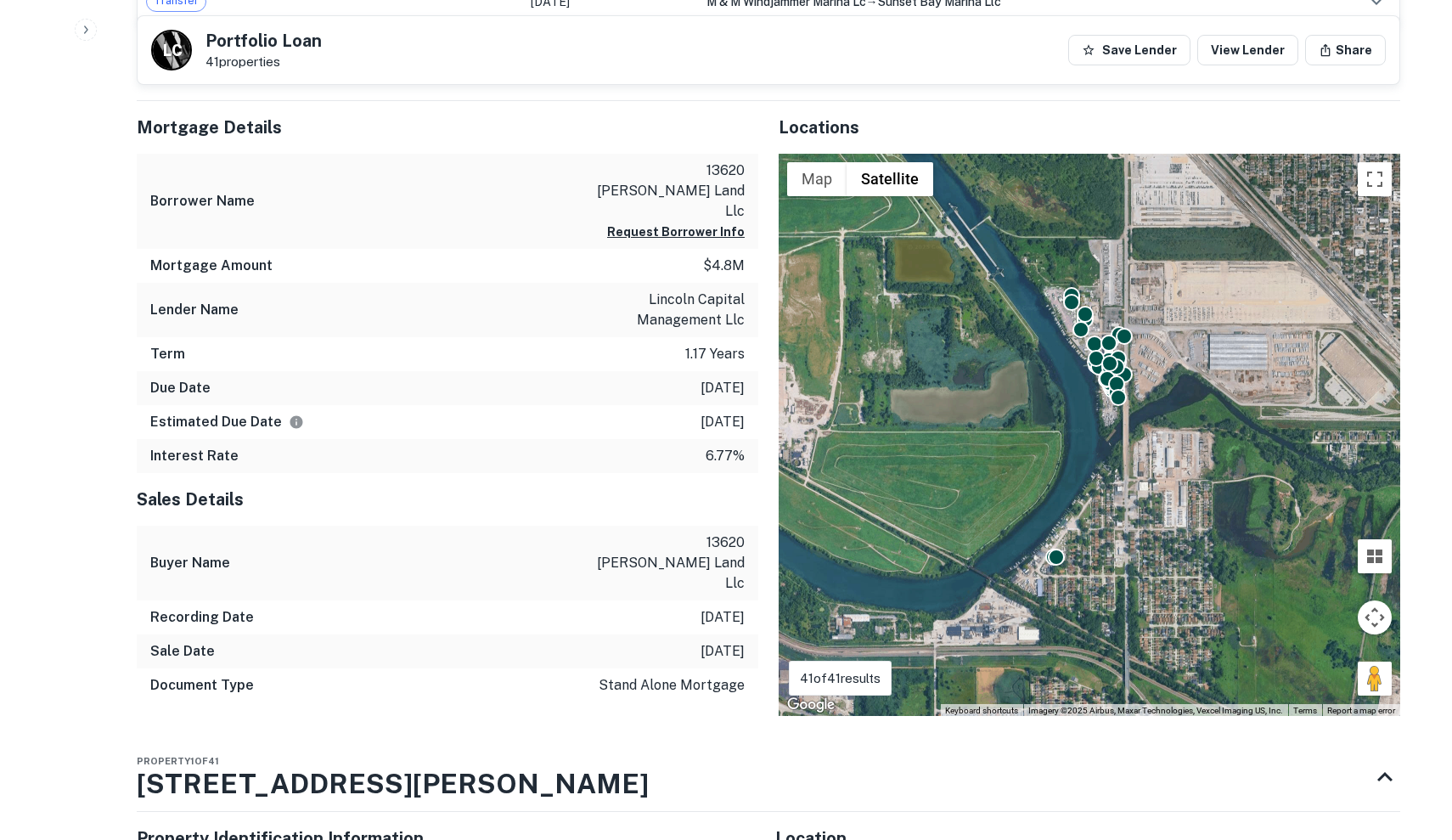
click at [1073, 517] on div "To activate drag with keyboard, press Alt + Enter. Once in keyboard drag state,…" at bounding box center [1090, 435] width 622 height 563
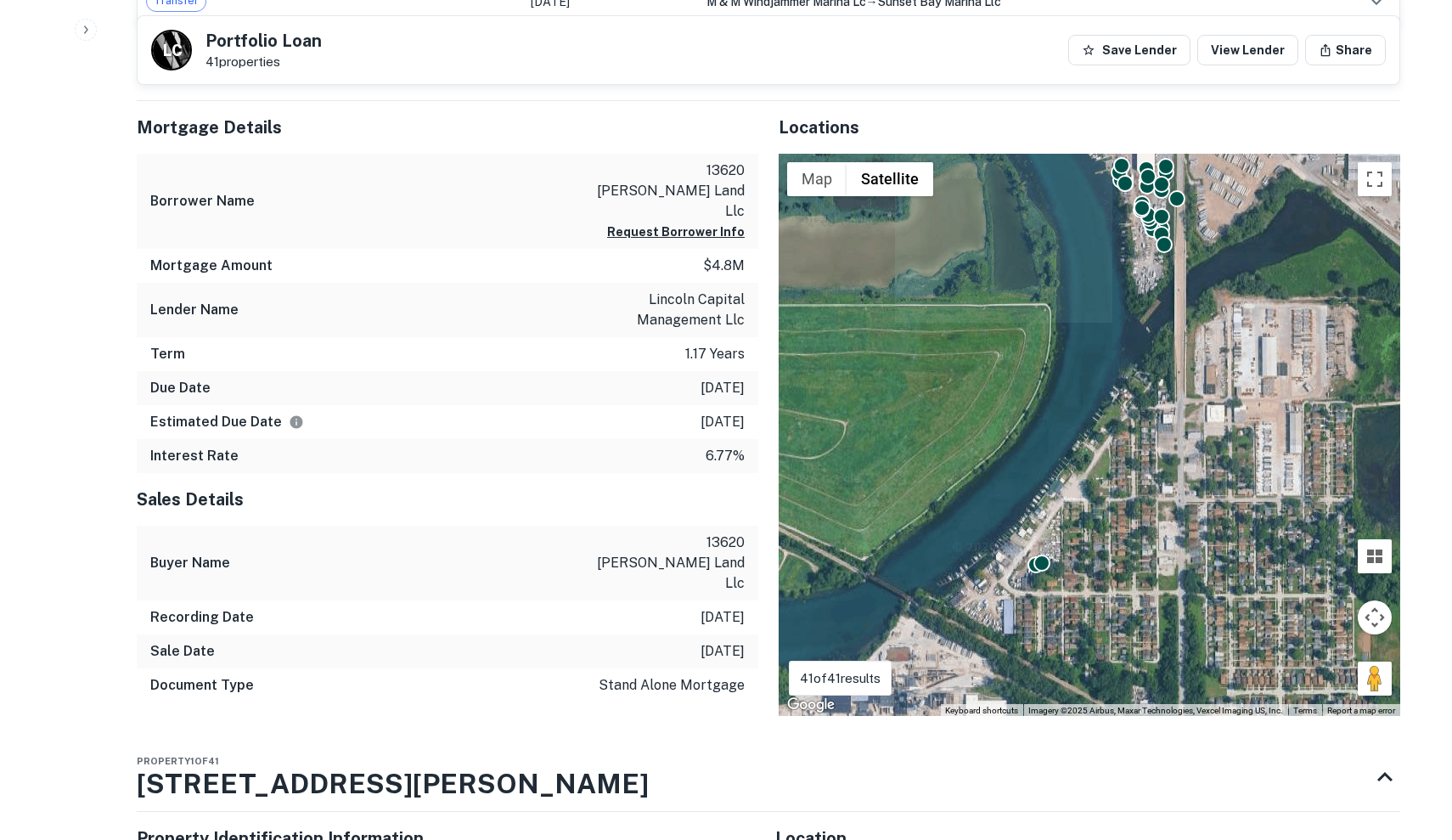
click at [1073, 517] on div "To activate drag with keyboard, press Alt + Enter. Once in keyboard drag state,…" at bounding box center [1090, 435] width 622 height 563
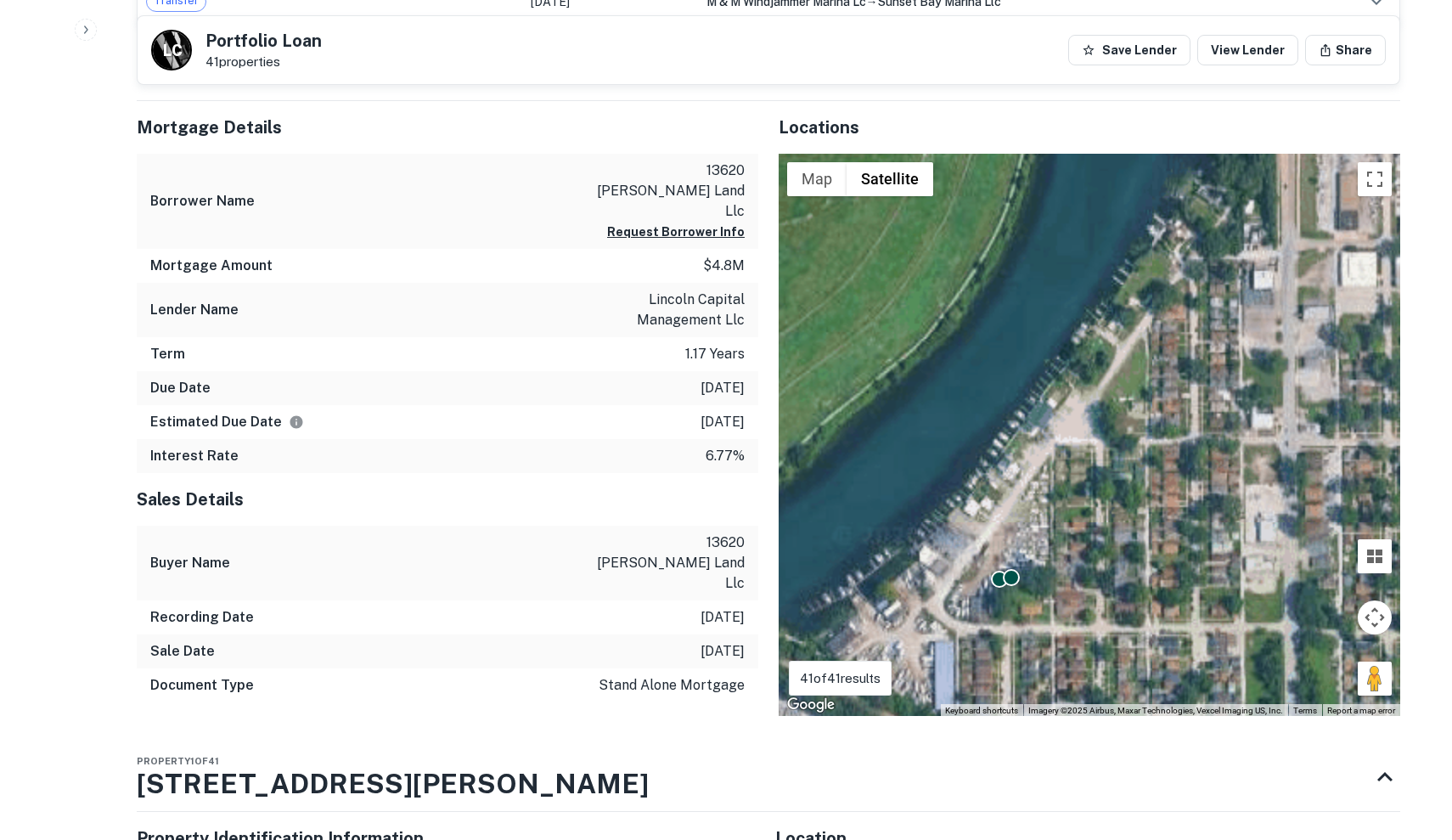
click at [1073, 517] on div "To activate drag with keyboard, press Alt + Enter. Once in keyboard drag state,…" at bounding box center [1090, 435] width 622 height 563
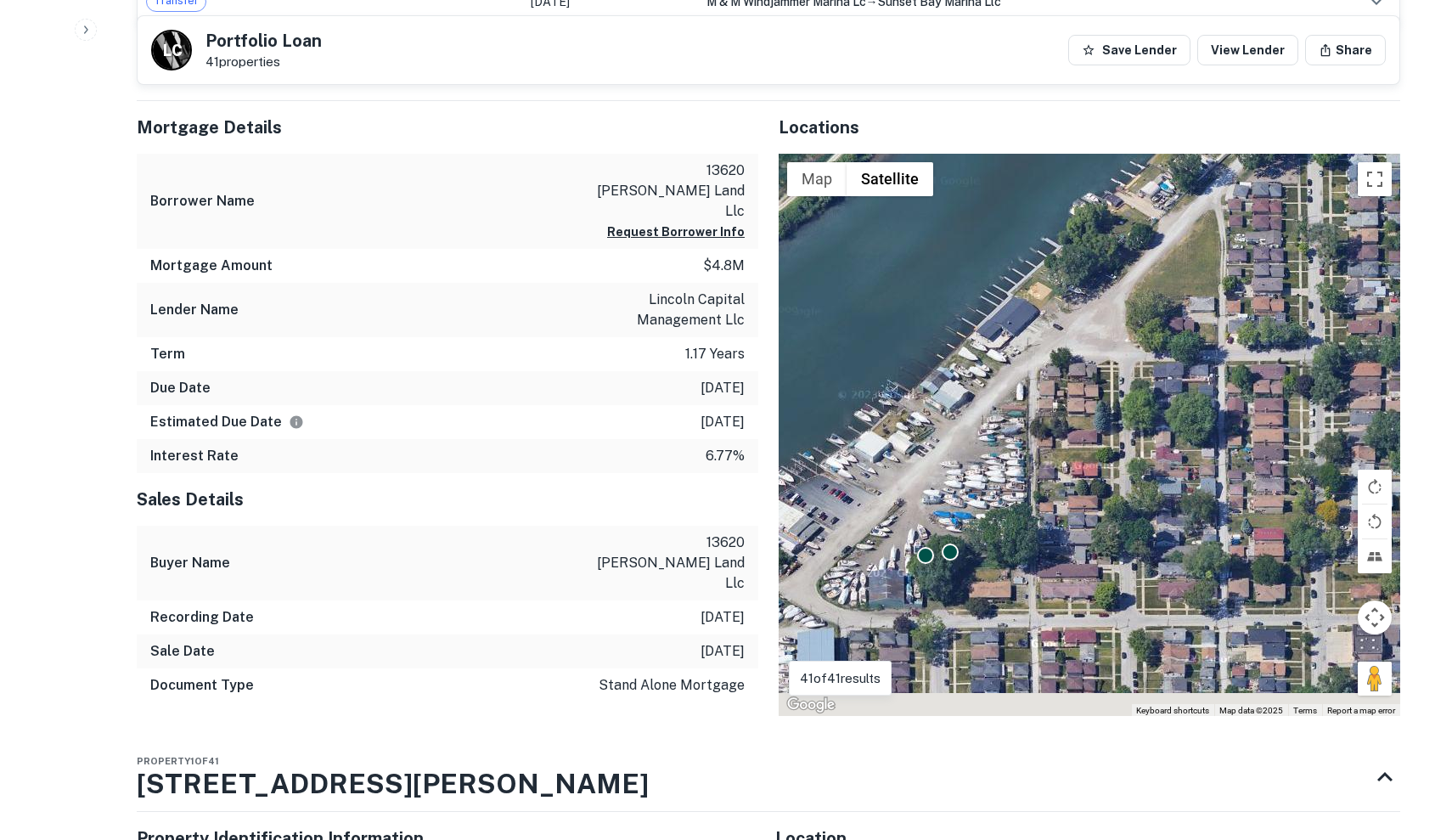
click at [1070, 521] on div "To activate drag with keyboard, press Alt + Enter. Once in keyboard drag state,…" at bounding box center [1090, 435] width 622 height 563
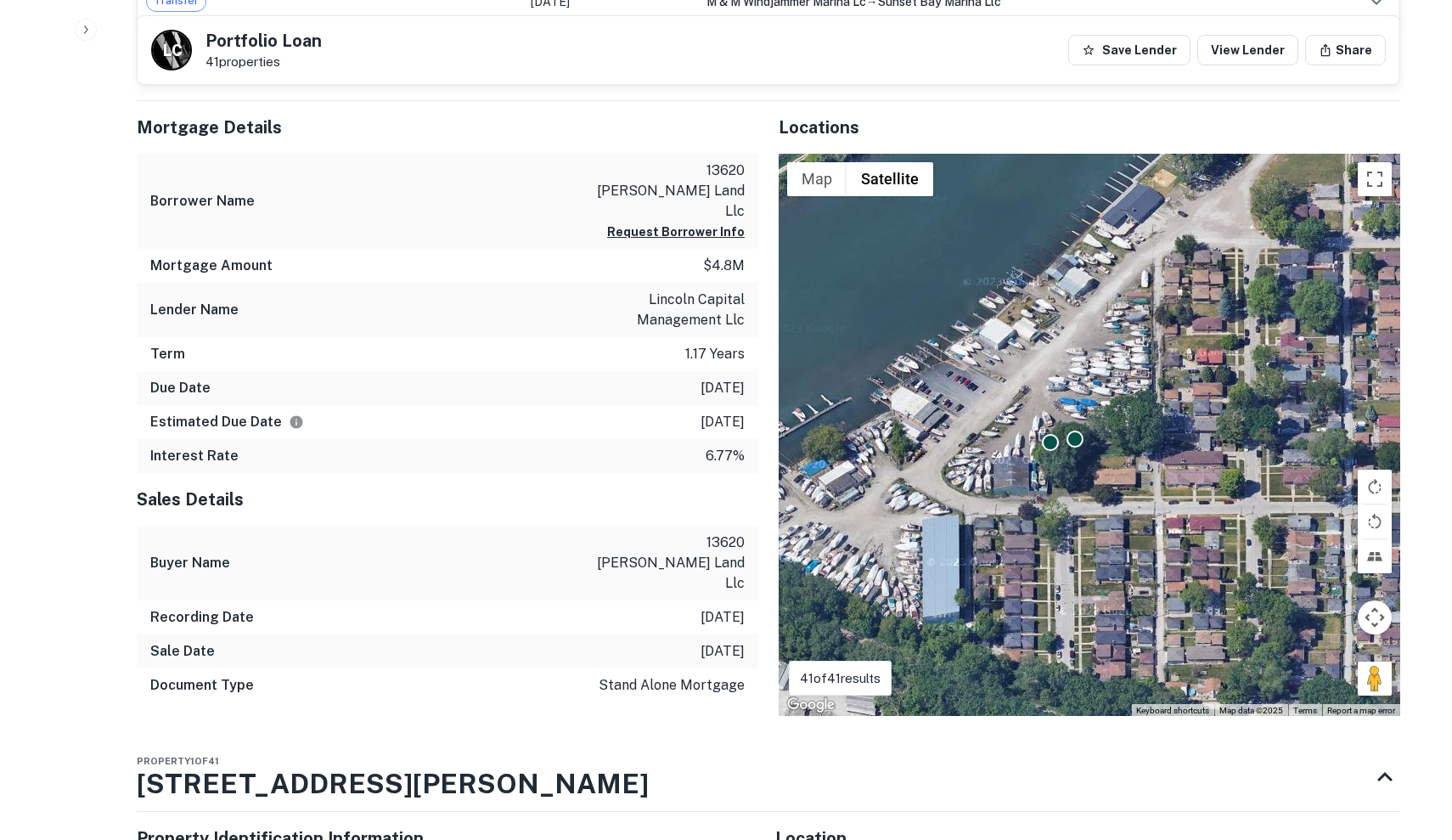
drag, startPoint x: 1070, startPoint y: 521, endPoint x: 1197, endPoint y: 408, distance: 170.0
click at [1197, 408] on div "To activate drag with keyboard, press Alt + Enter. Once in keyboard drag state,…" at bounding box center [1090, 435] width 622 height 563
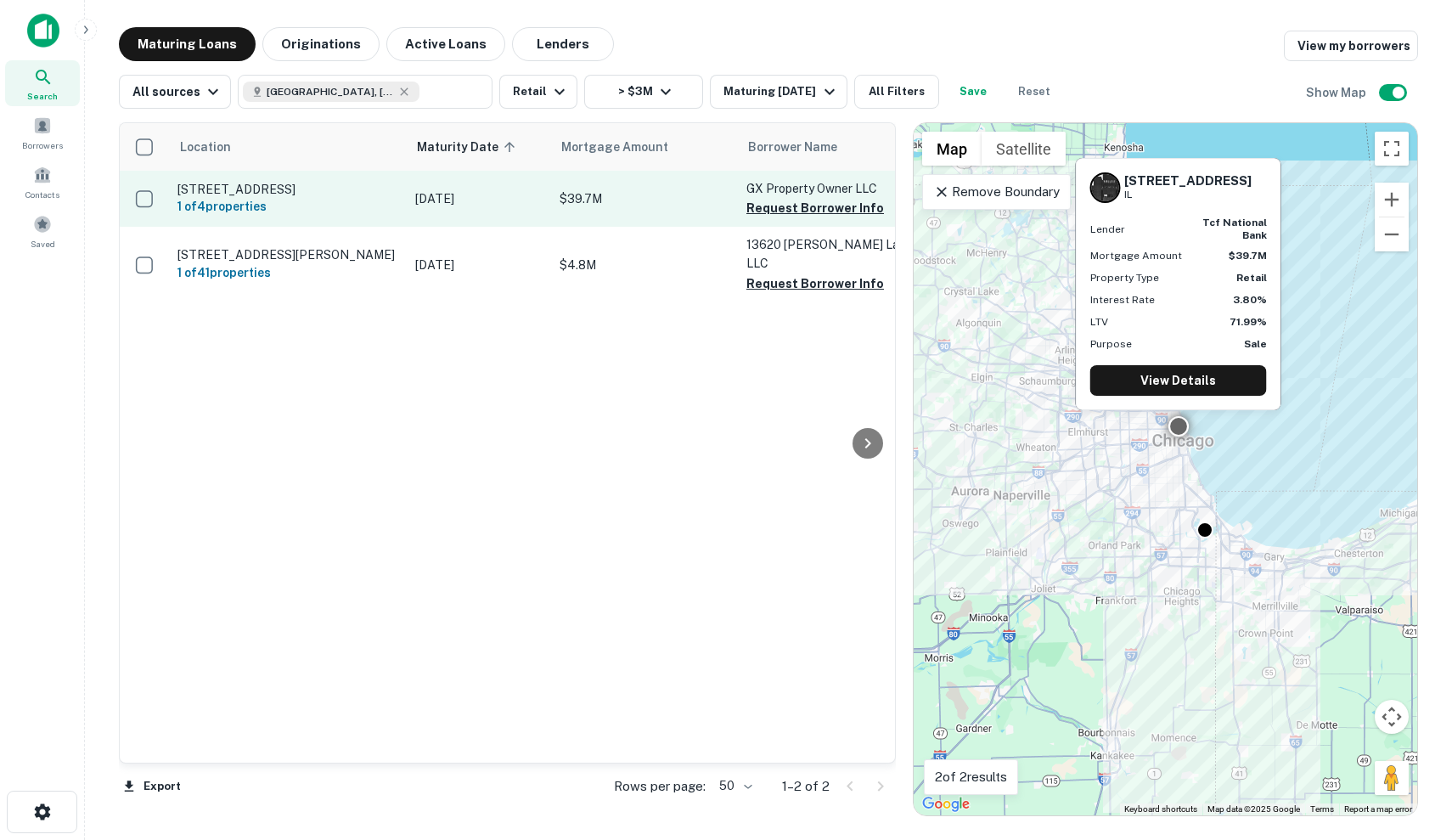
click at [611, 199] on p "$39.7M" at bounding box center [644, 198] width 170 height 18
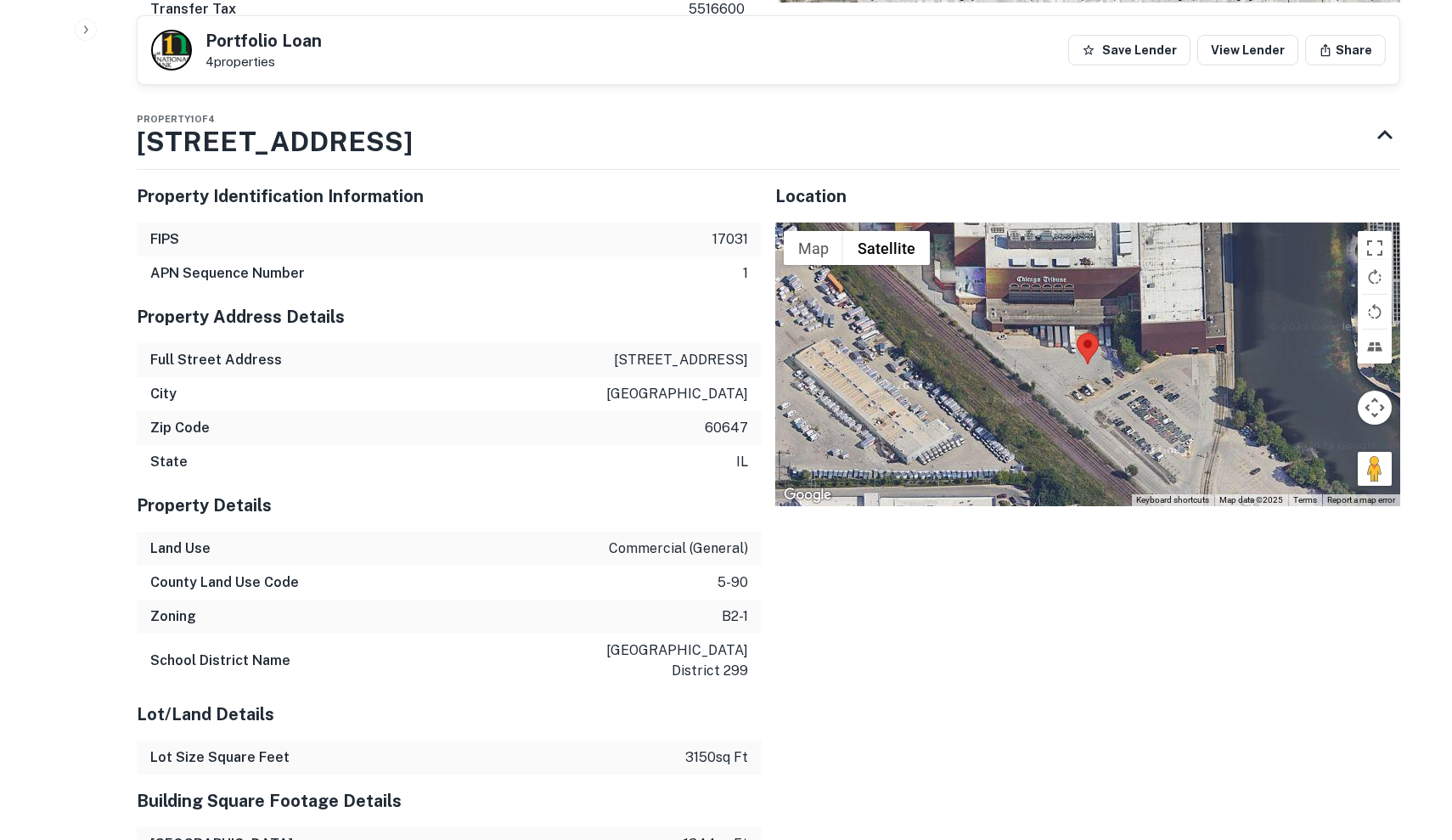
scroll to position [1504, 0]
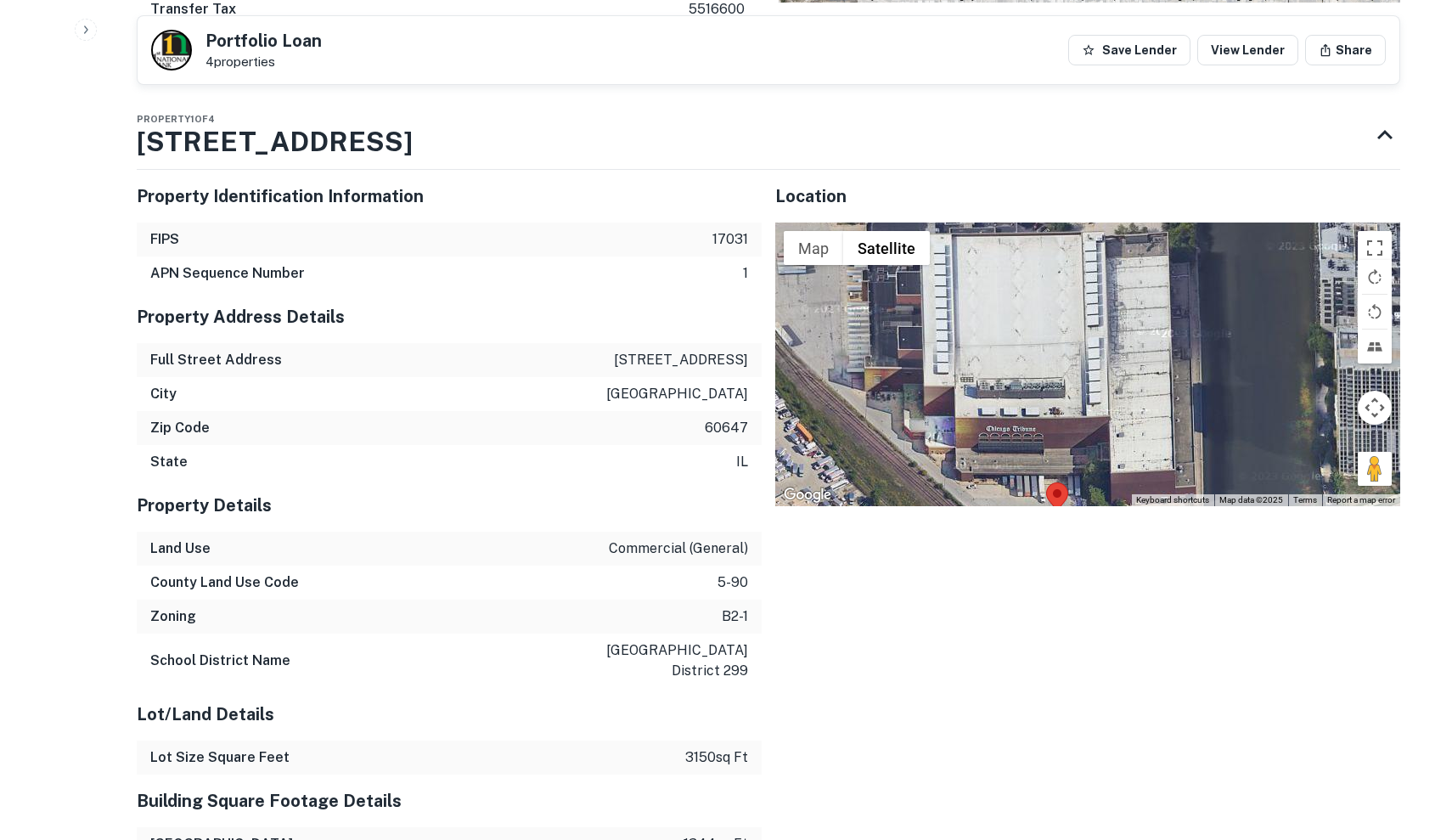
drag, startPoint x: 1126, startPoint y: 420, endPoint x: 1096, endPoint y: 574, distance: 156.9
click at [1096, 575] on div "Location ← Move left → Move right ↑ Move up ↓ Move down + Zoom in - Zoom out Ho…" at bounding box center [1081, 837] width 638 height 1360
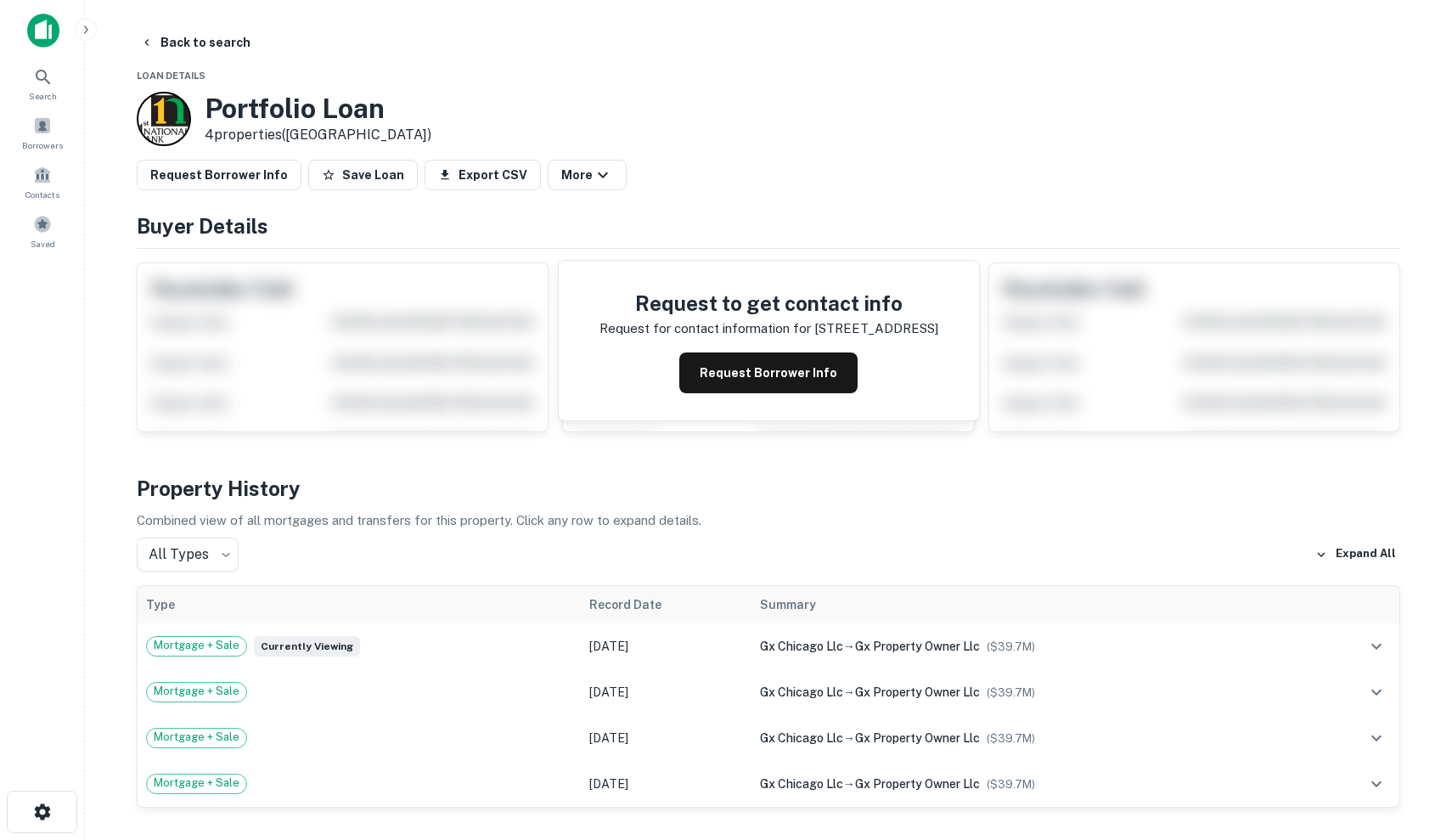
scroll to position [0, 0]
click at [357, 171] on button "Save Loan" at bounding box center [362, 175] width 109 height 31
click at [794, 382] on button "Request Borrower Info" at bounding box center [768, 373] width 178 height 41
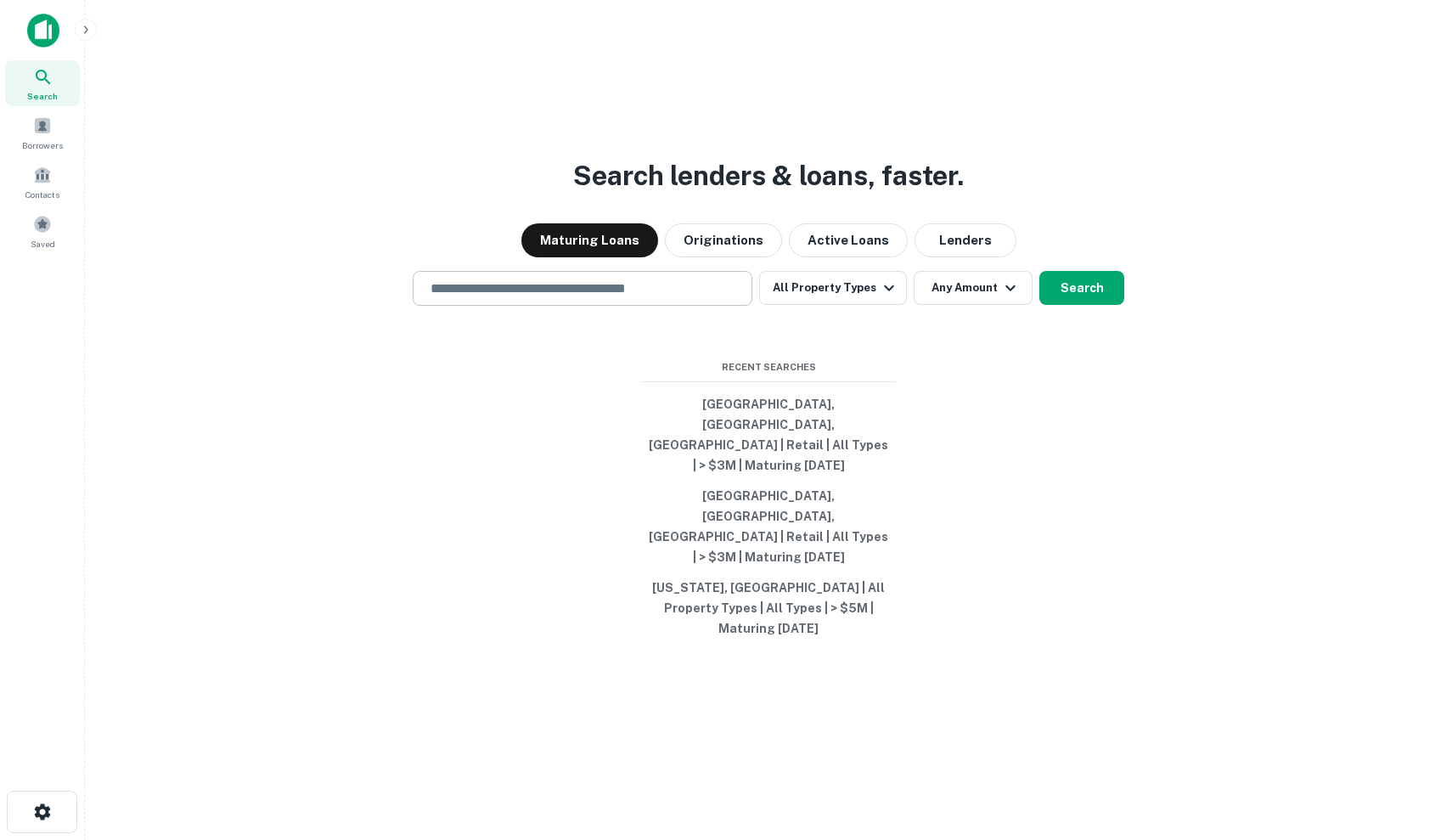
click at [550, 298] on input "text" at bounding box center [582, 288] width 325 height 19
drag, startPoint x: 550, startPoint y: 338, endPoint x: 550, endPoint y: 356, distance: 18.0
click at [550, 298] on input "text" at bounding box center [582, 288] width 325 height 19
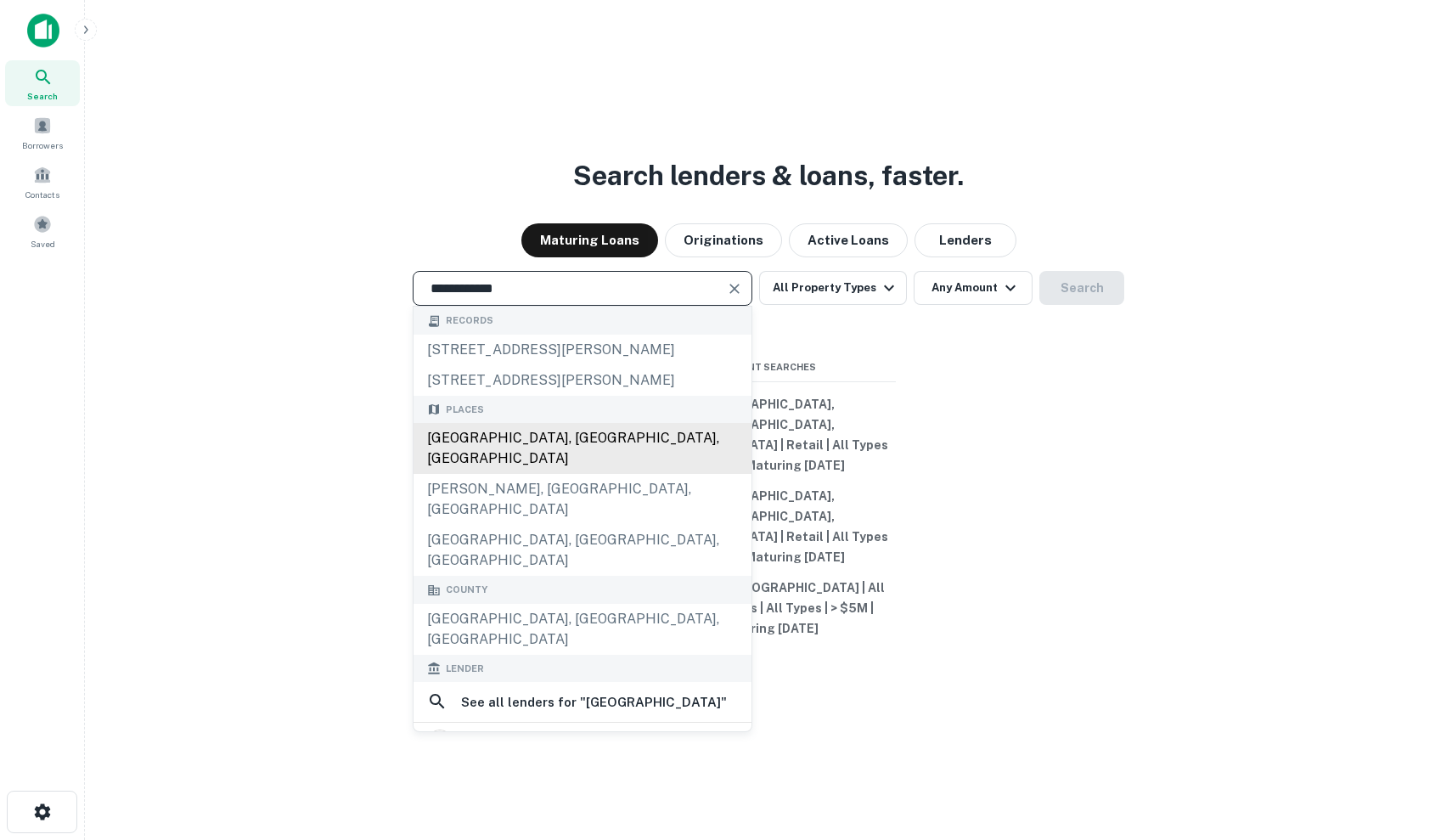
type input "**********"
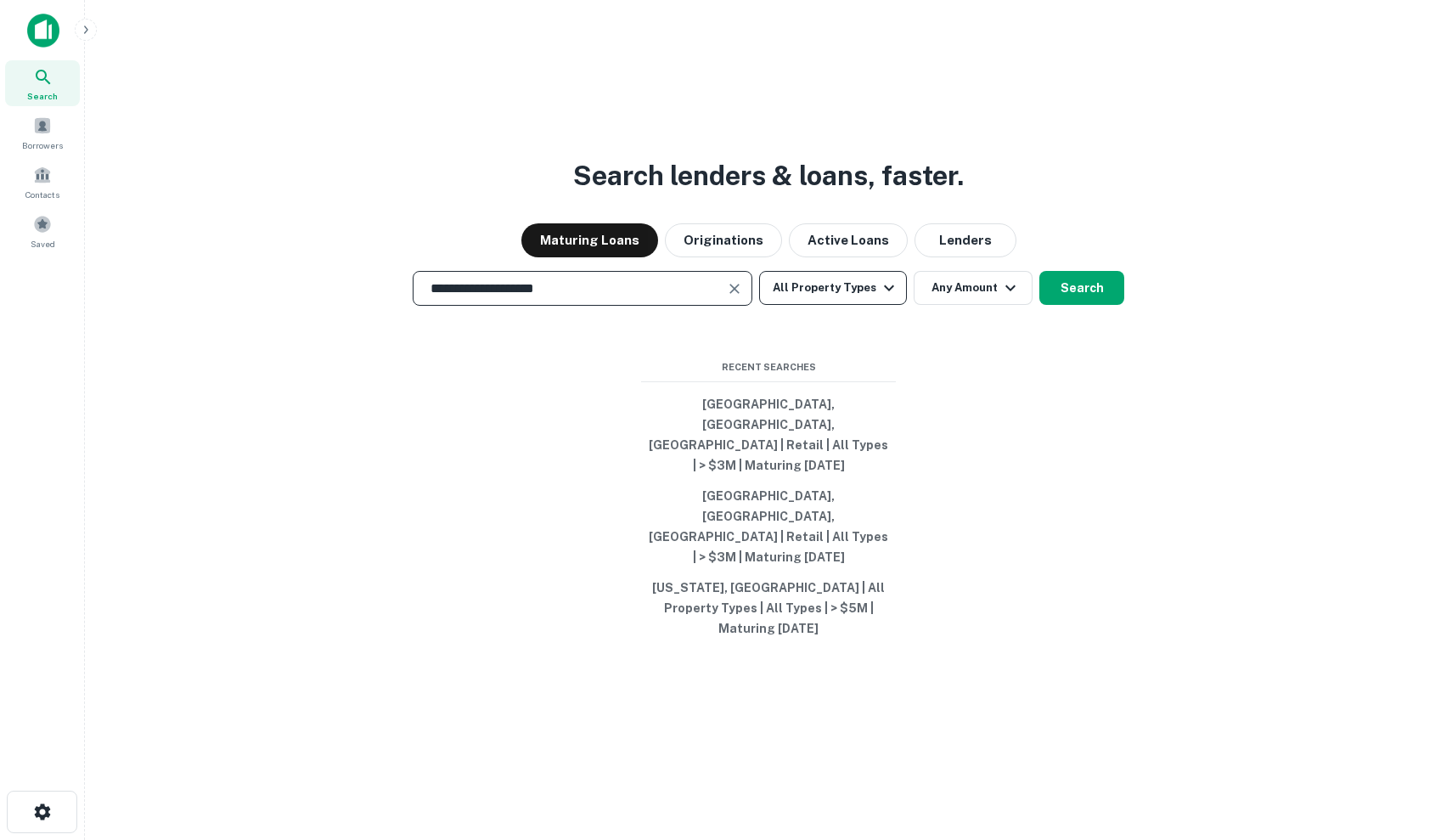
click at [879, 298] on icon "button" at bounding box center [889, 287] width 20 height 20
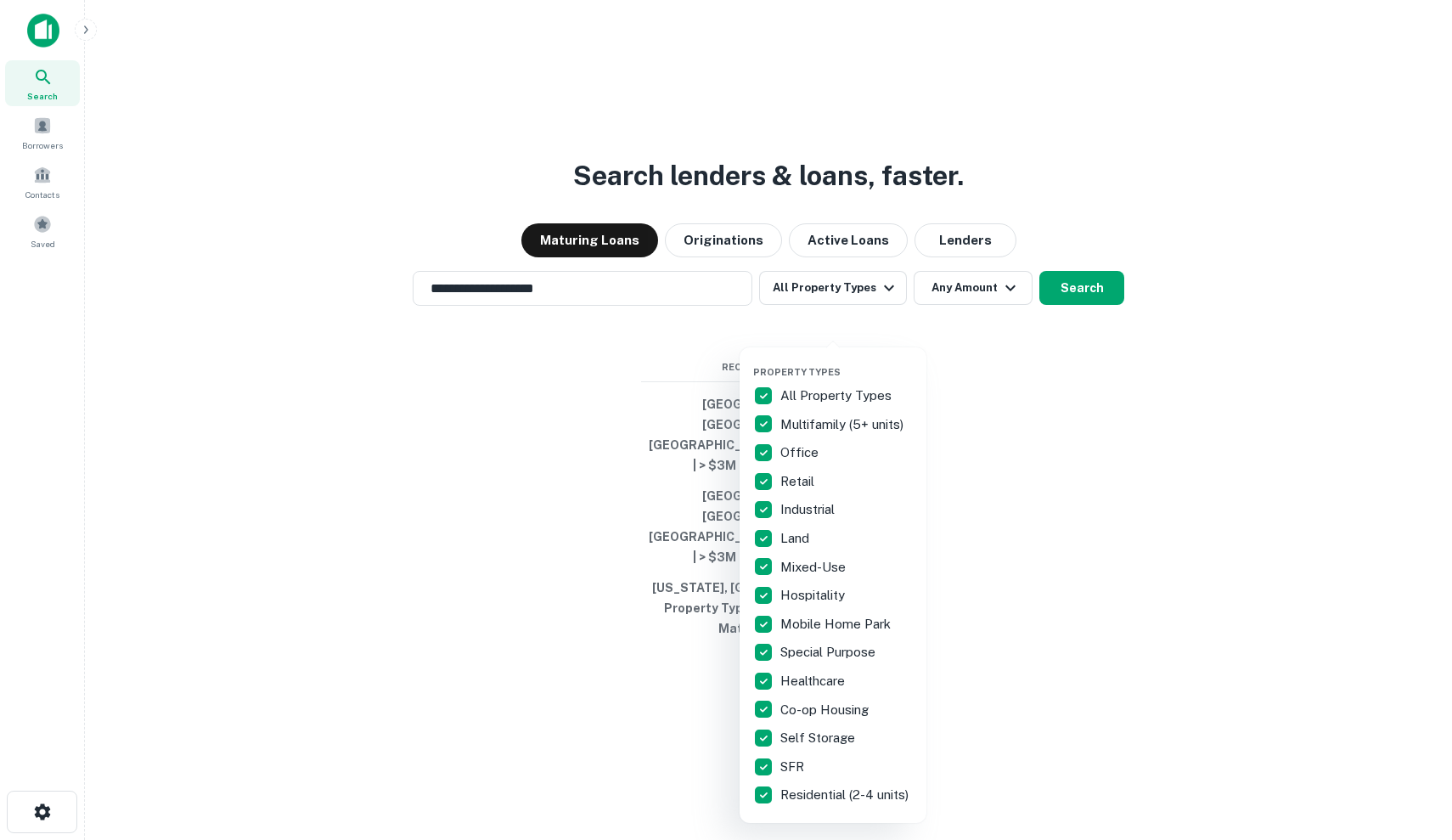
click at [155, 123] on div at bounding box center [726, 420] width 1452 height 840
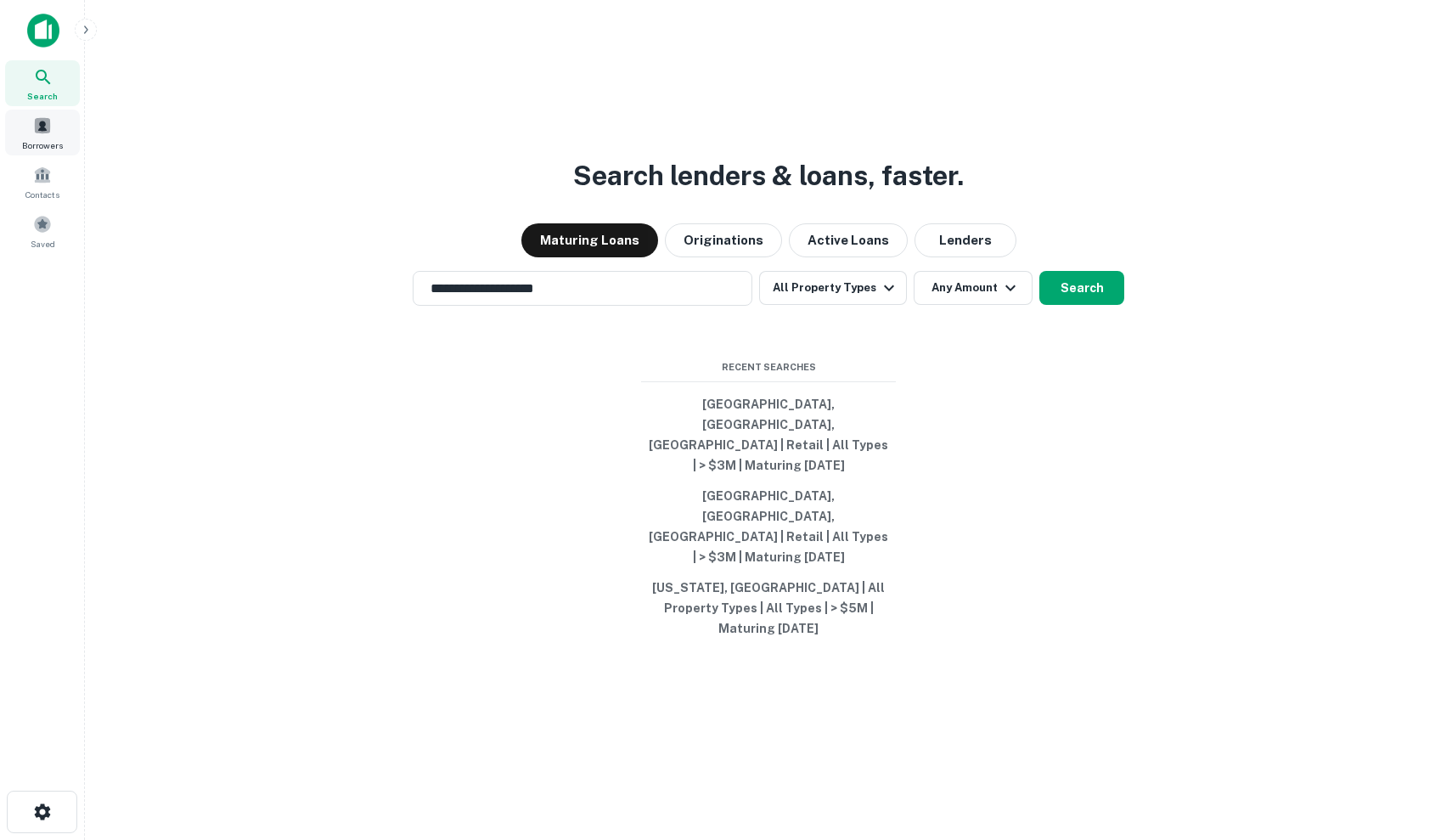
click at [59, 129] on div "Borrowers" at bounding box center [43, 132] width 75 height 46
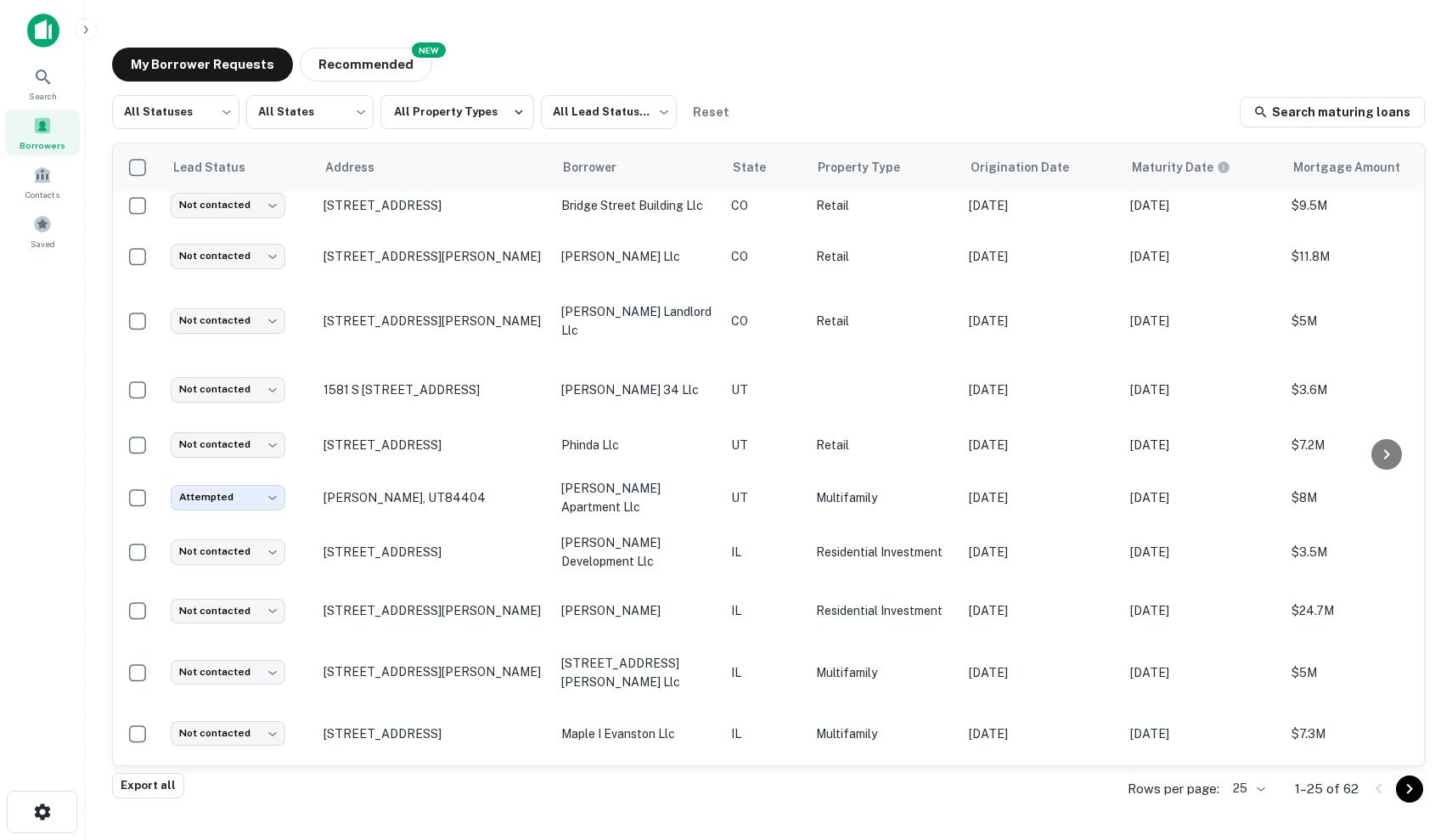
scroll to position [860, 0]
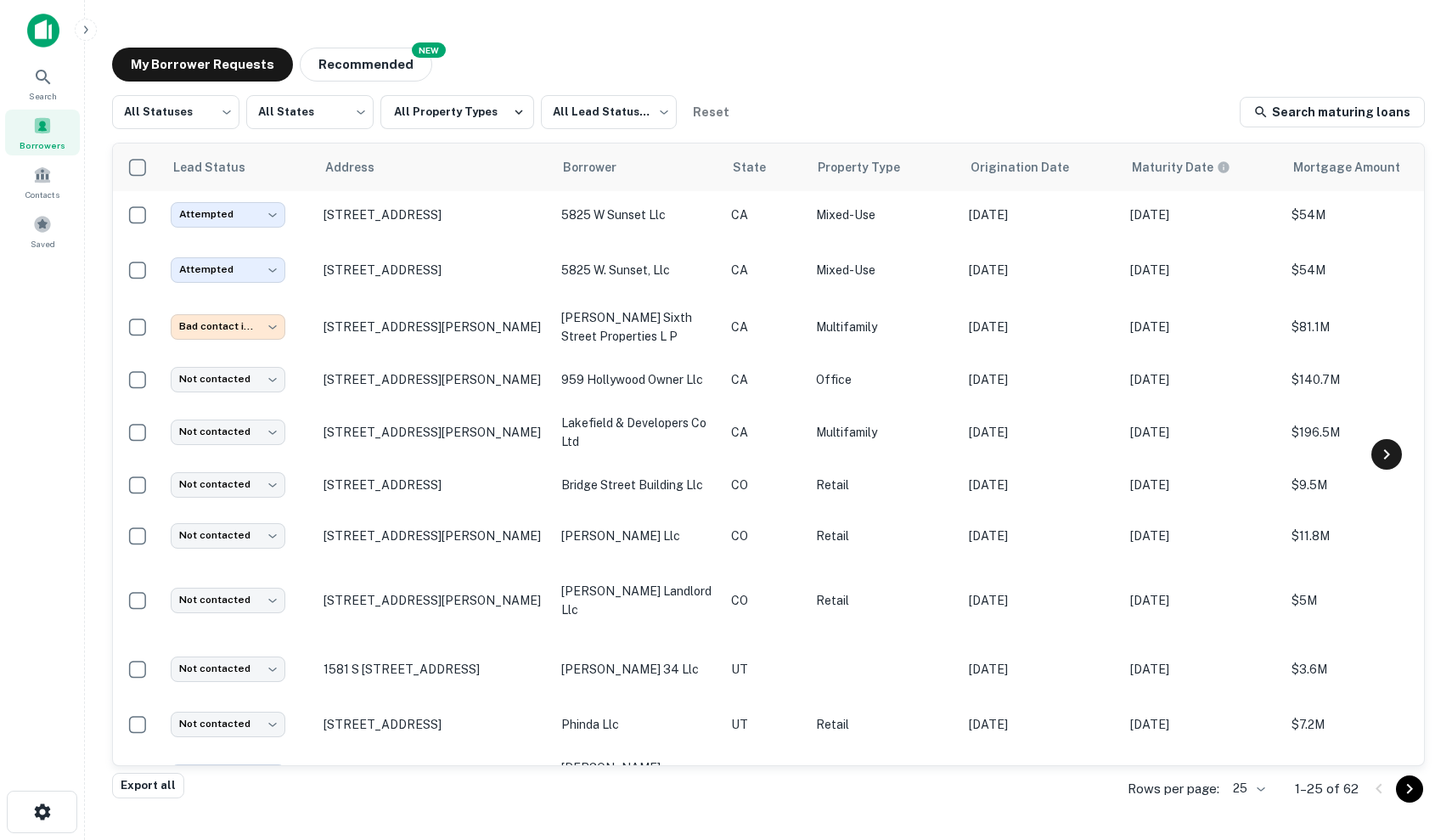
click at [1391, 451] on icon at bounding box center [1387, 454] width 20 height 20
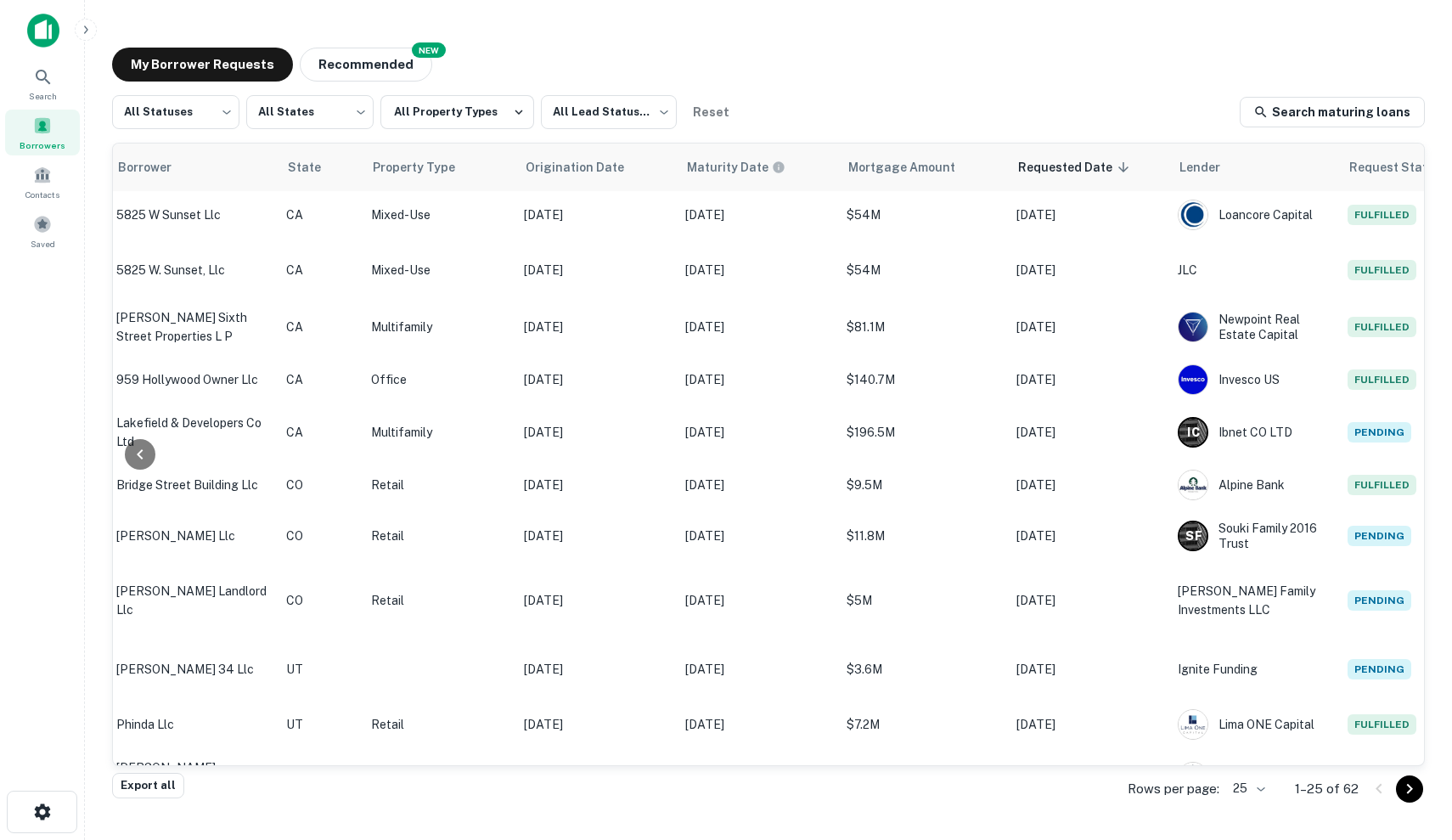
scroll to position [530, 513]
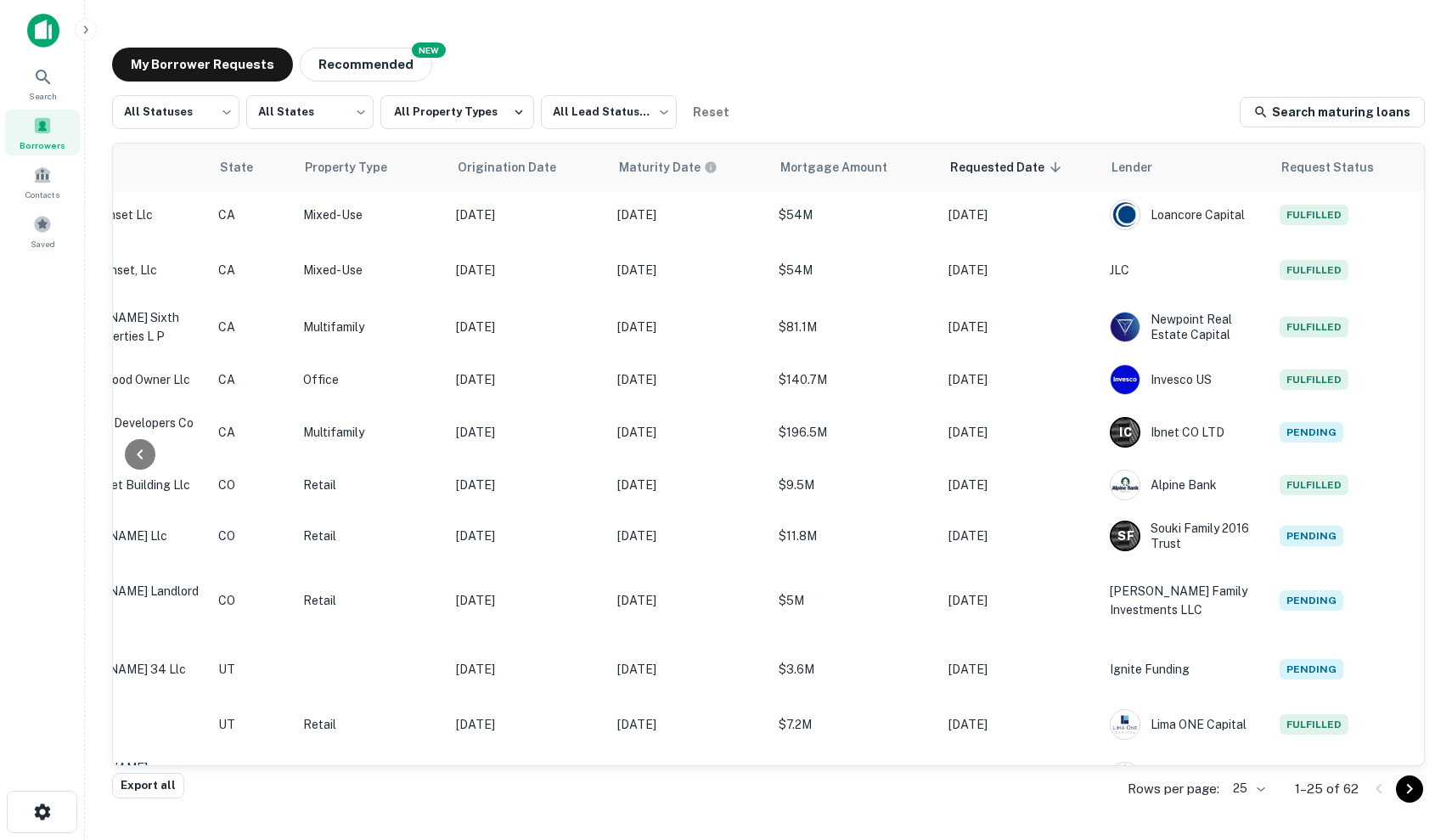
click at [1409, 782] on icon "Go to next page" at bounding box center [1409, 788] width 20 height 20
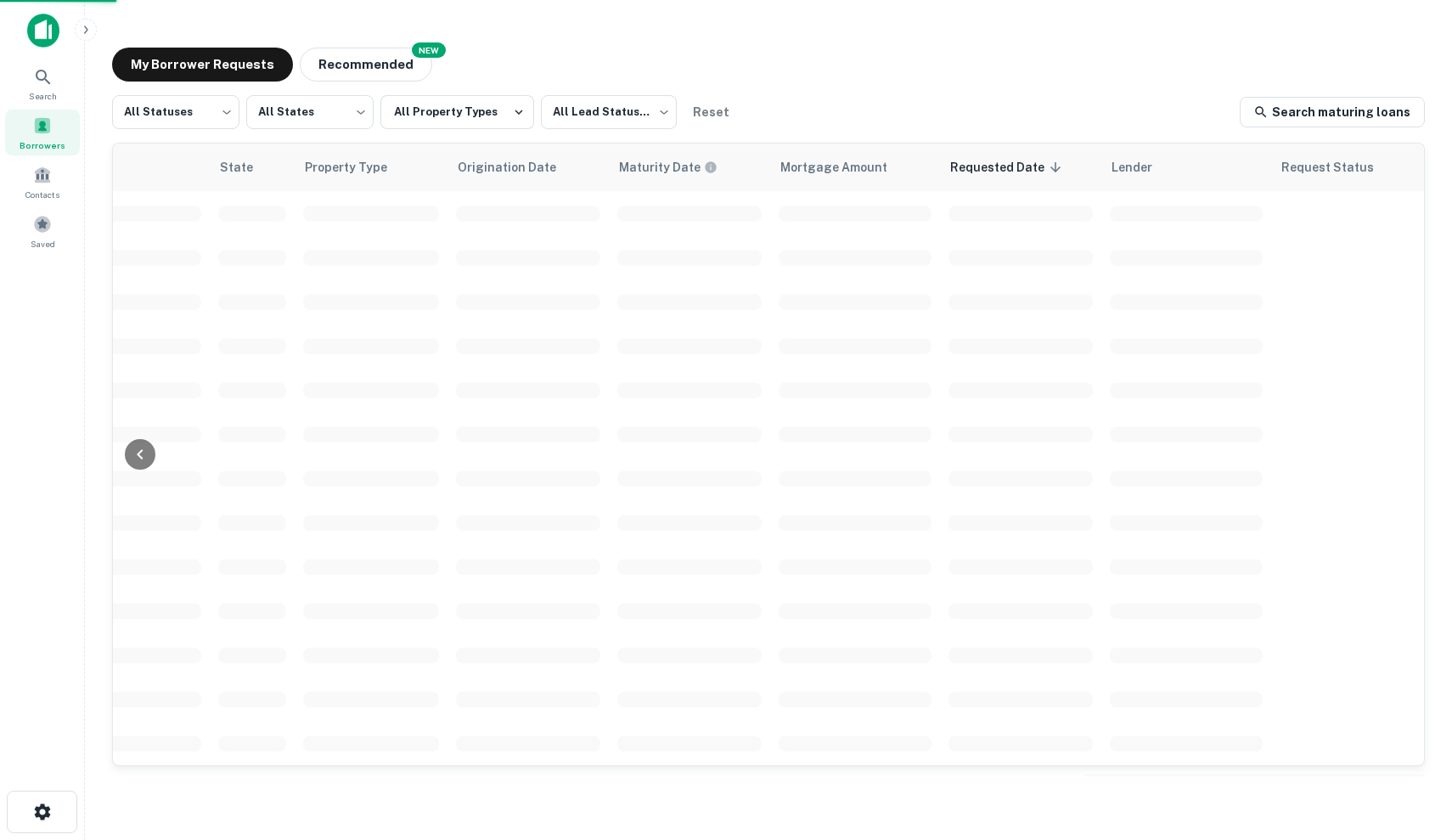
scroll to position [530, 512]
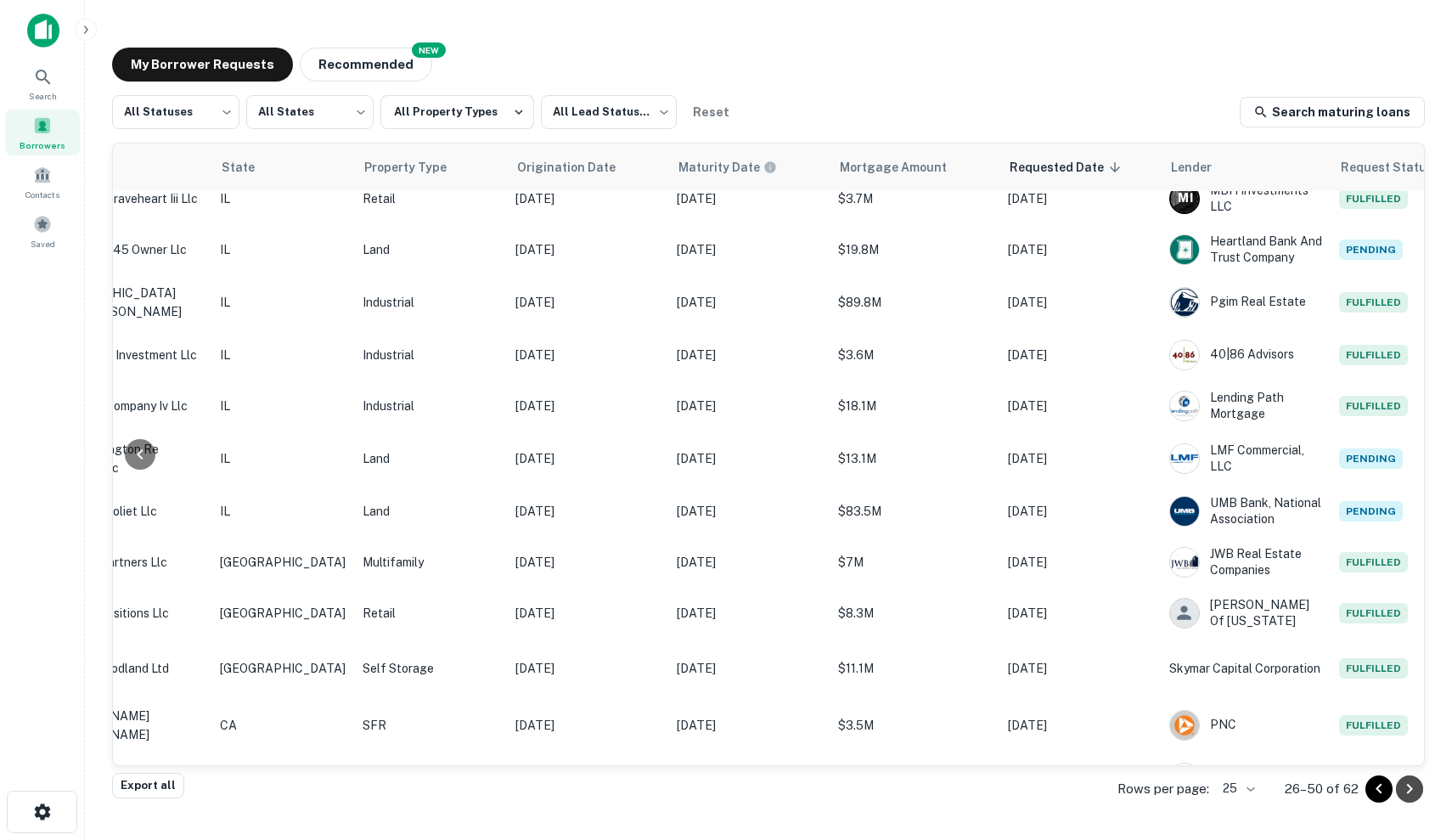
click at [1407, 790] on icon "Go to next page" at bounding box center [1409, 788] width 20 height 20
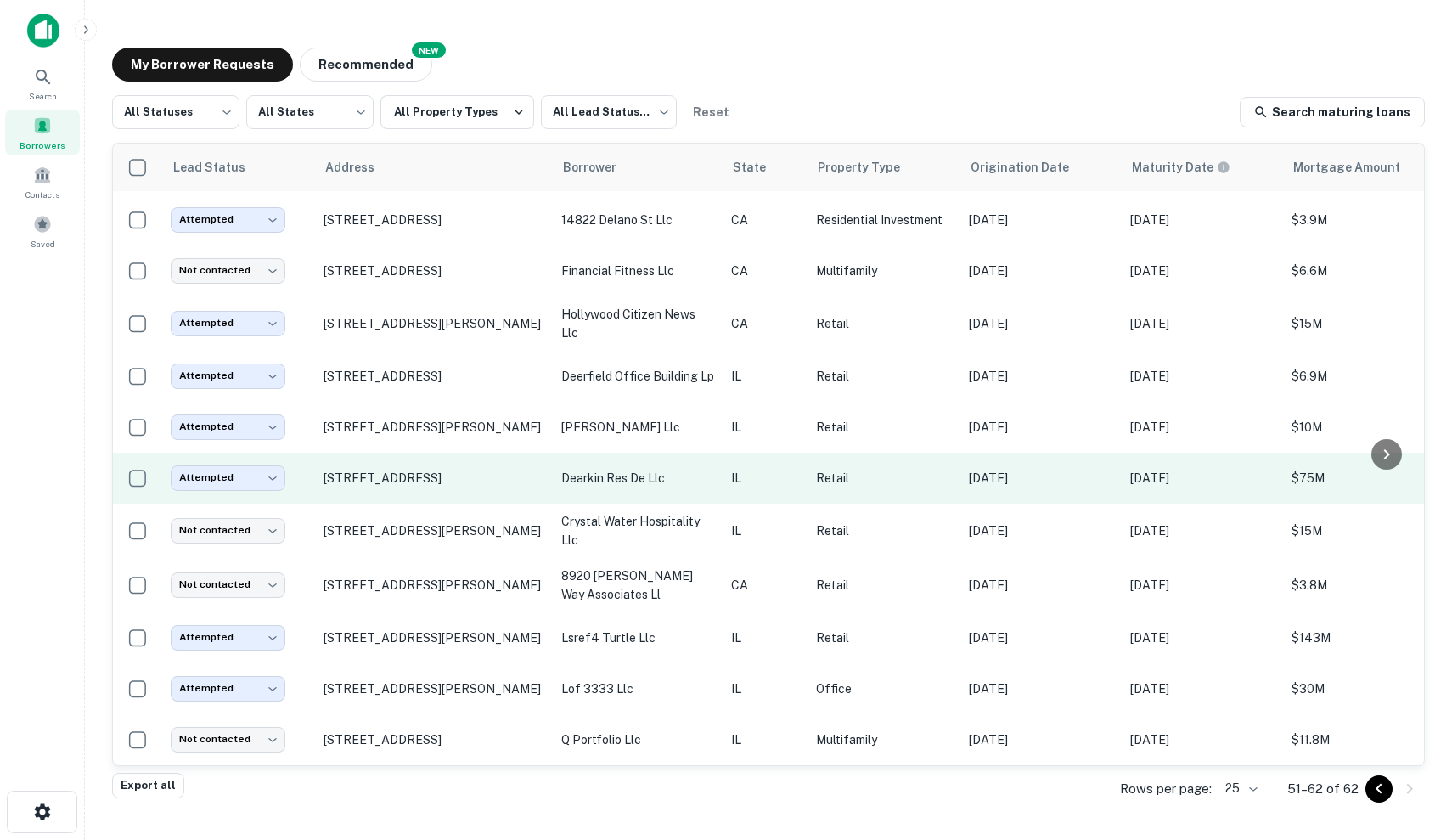
scroll to position [47, 0]
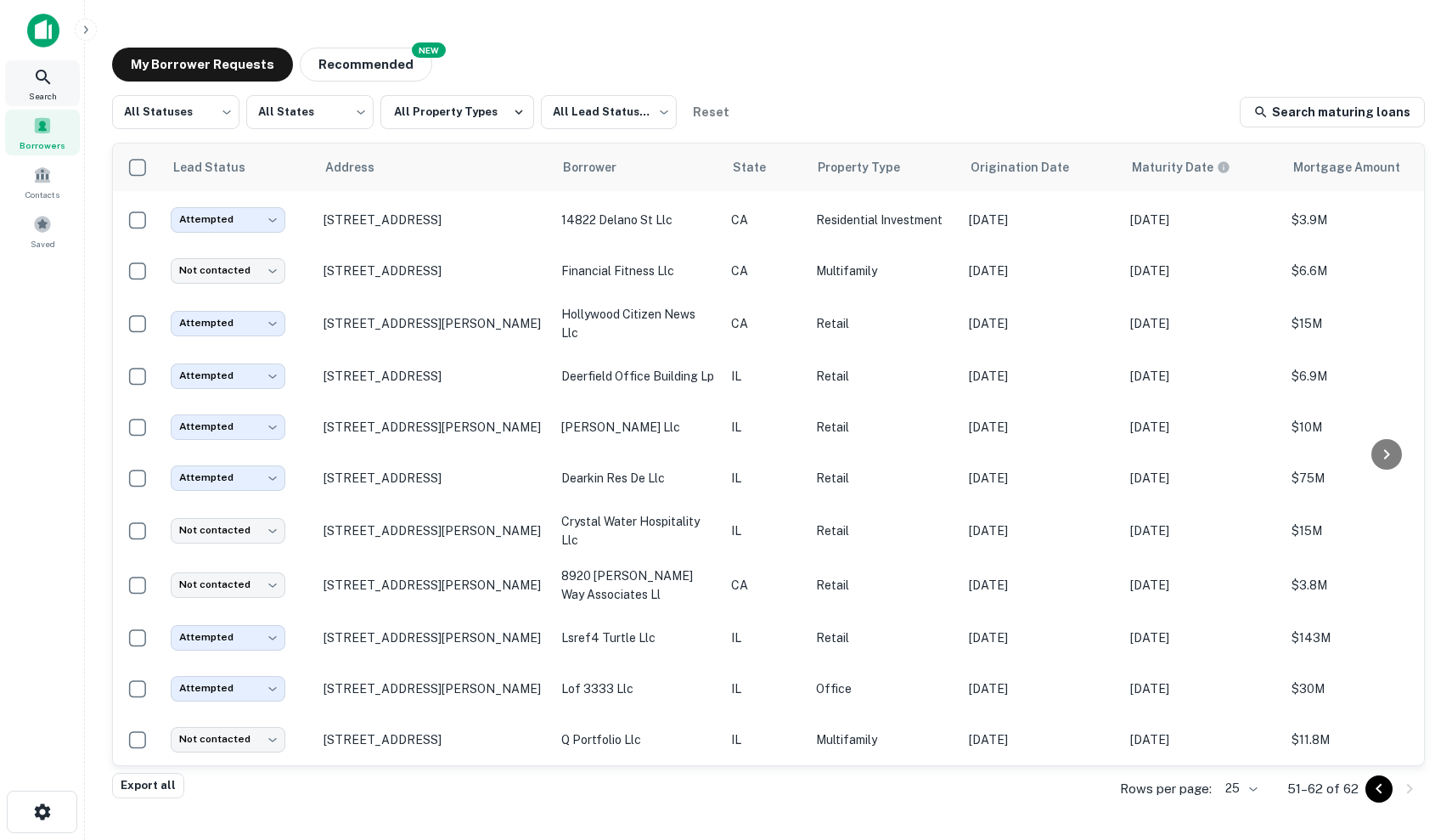
click at [45, 83] on icon at bounding box center [43, 77] width 20 height 20
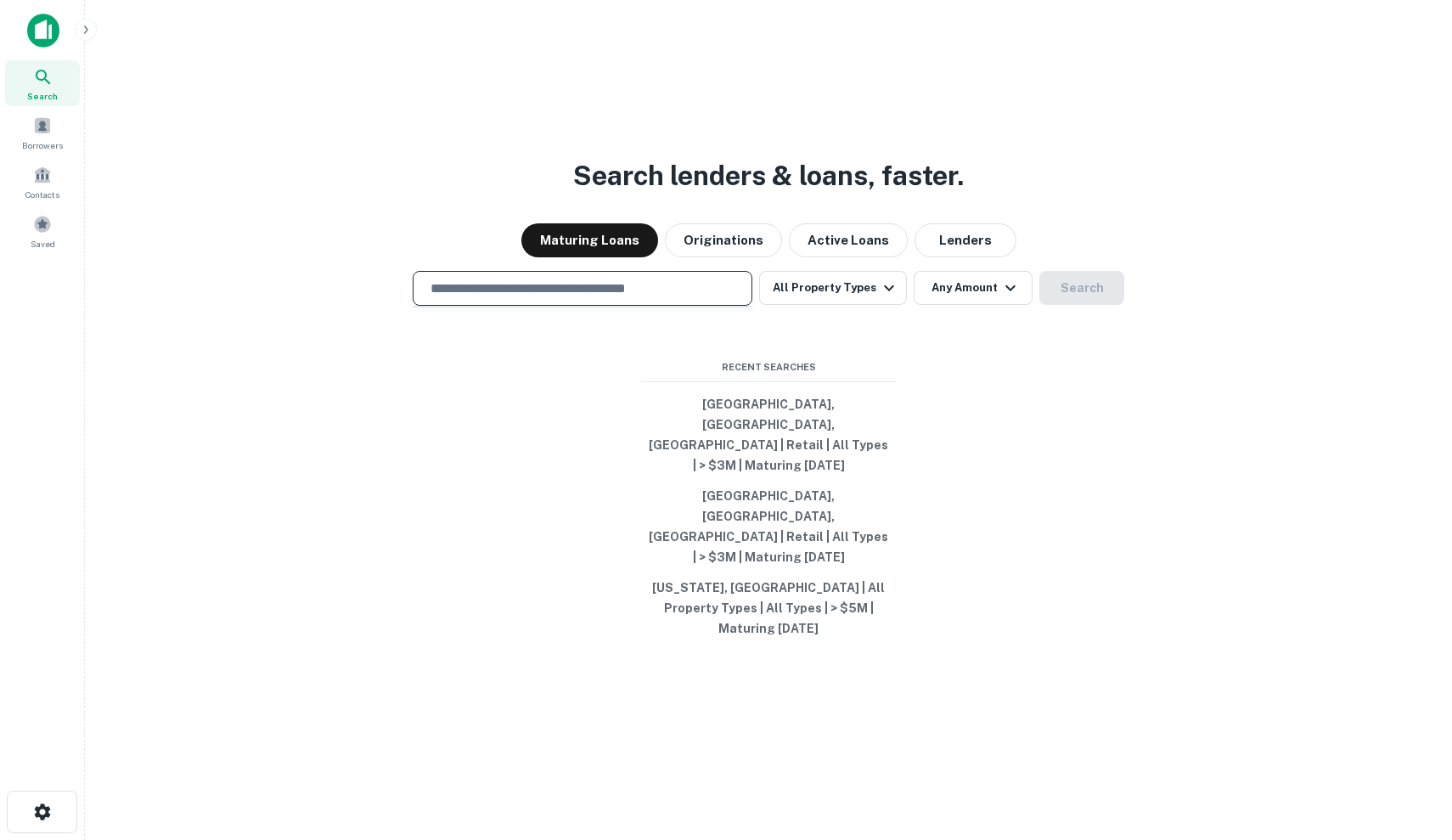
click at [659, 298] on input "text" at bounding box center [582, 288] width 325 height 19
type input "*"
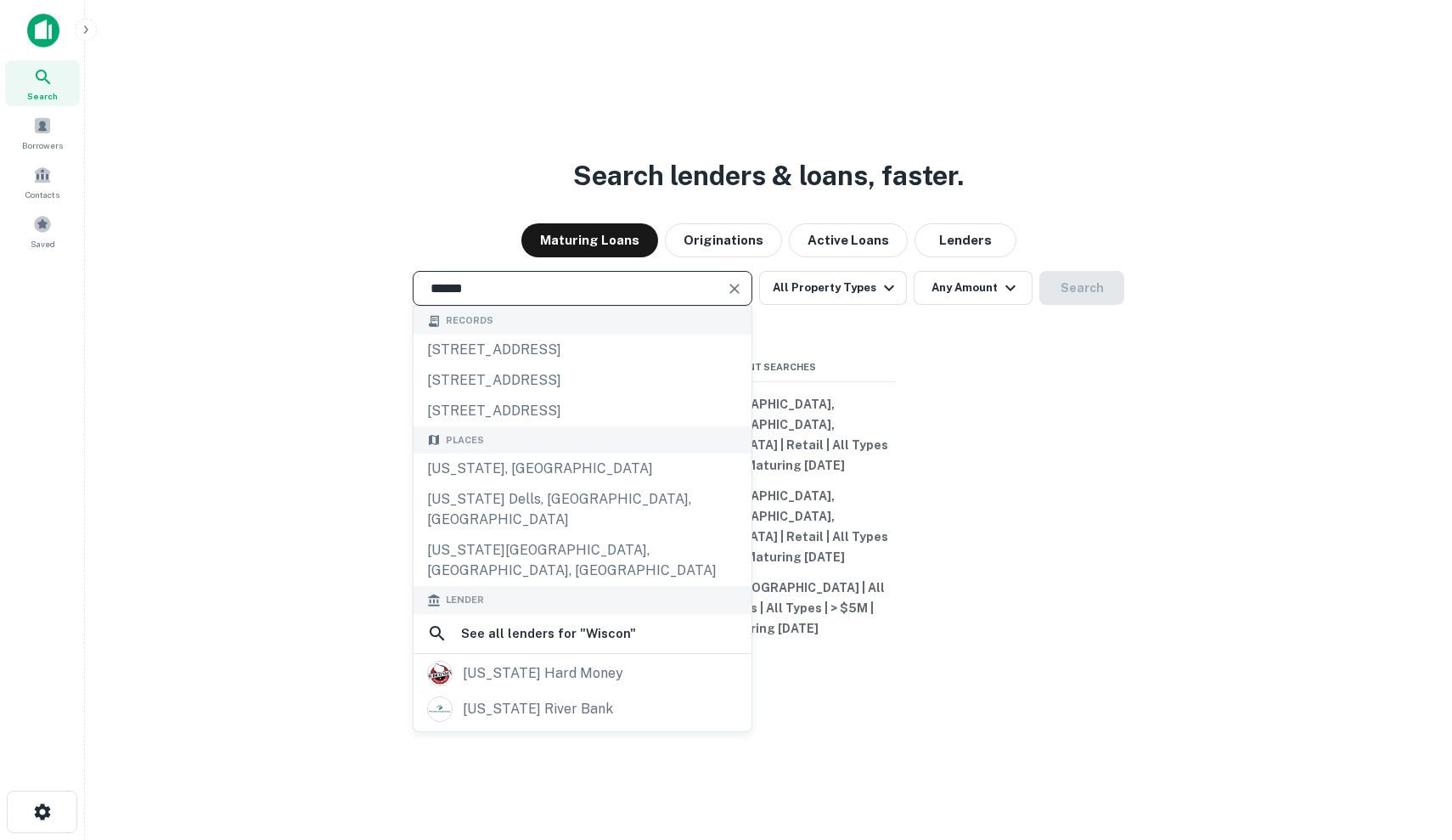
click at [533, 454] on div "Places" at bounding box center [582, 440] width 338 height 28
click at [531, 484] on div "Wisconsin, USA" at bounding box center [582, 468] width 338 height 31
type input "**********"
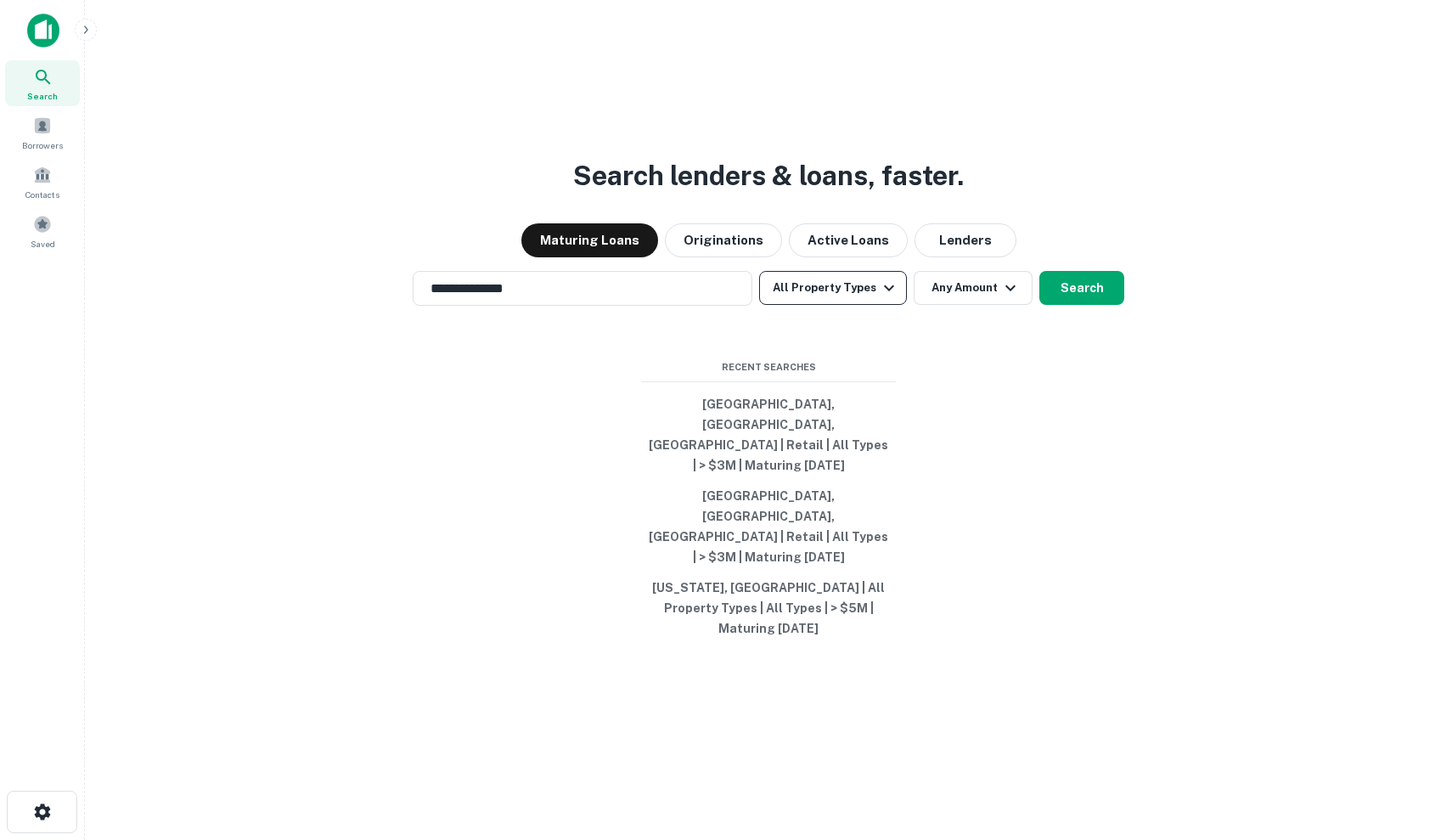
click at [852, 305] on button "All Property Types" at bounding box center [833, 287] width 148 height 34
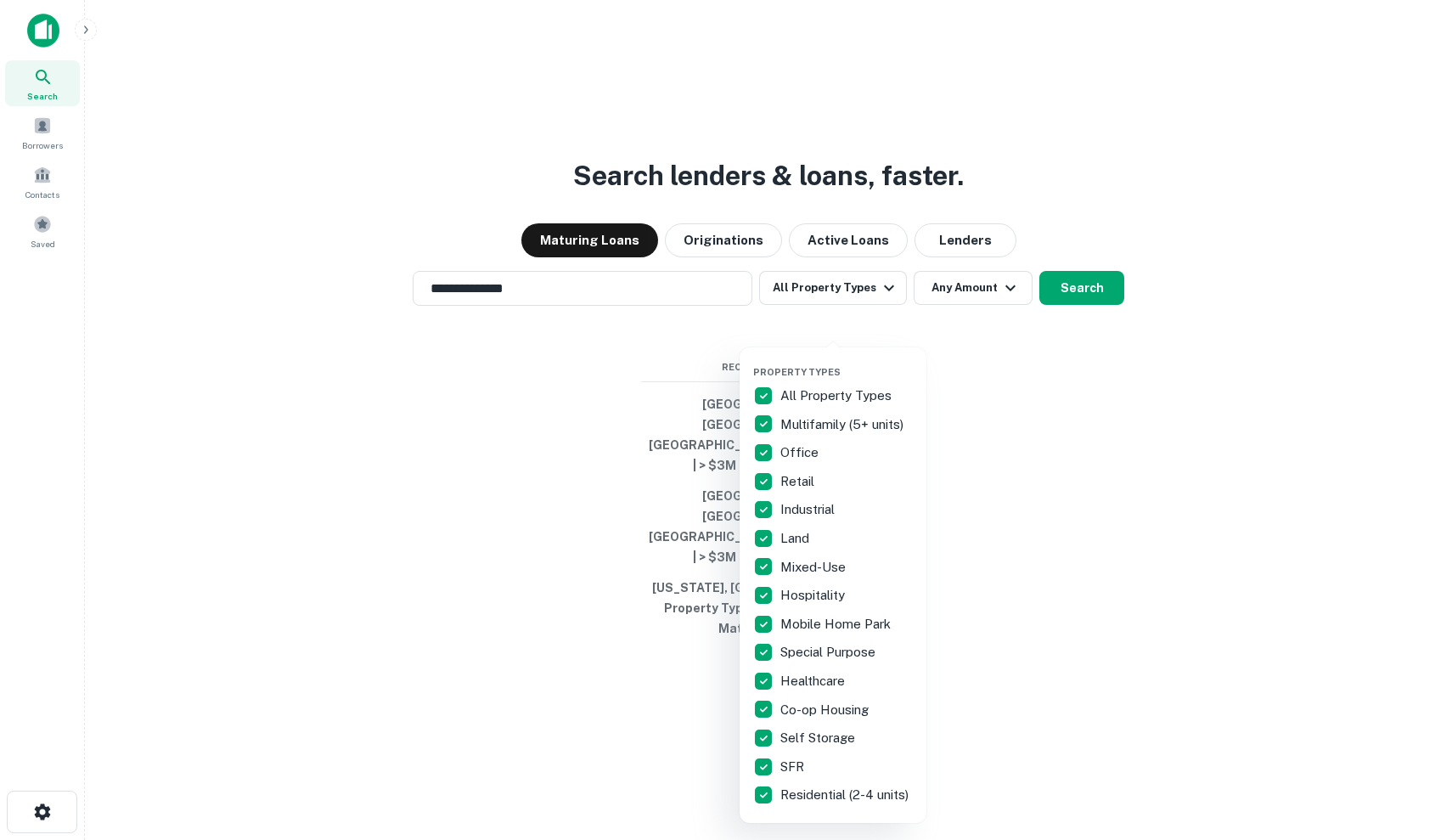
click at [1044, 195] on div at bounding box center [726, 420] width 1452 height 840
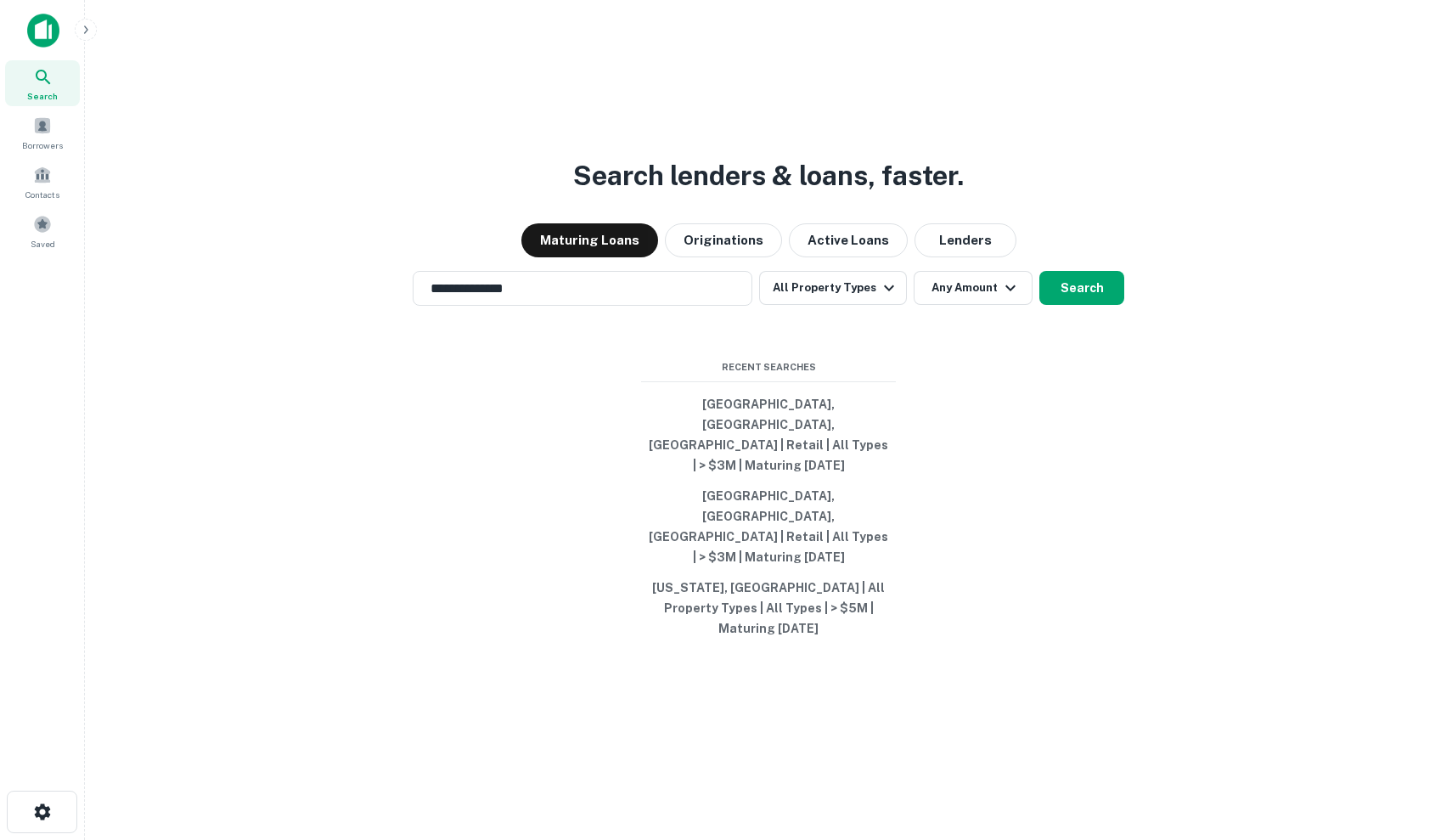
click at [938, 362] on div "**********" at bounding box center [768, 461] width 1340 height 840
click at [886, 305] on button "All Property Types" at bounding box center [833, 287] width 148 height 34
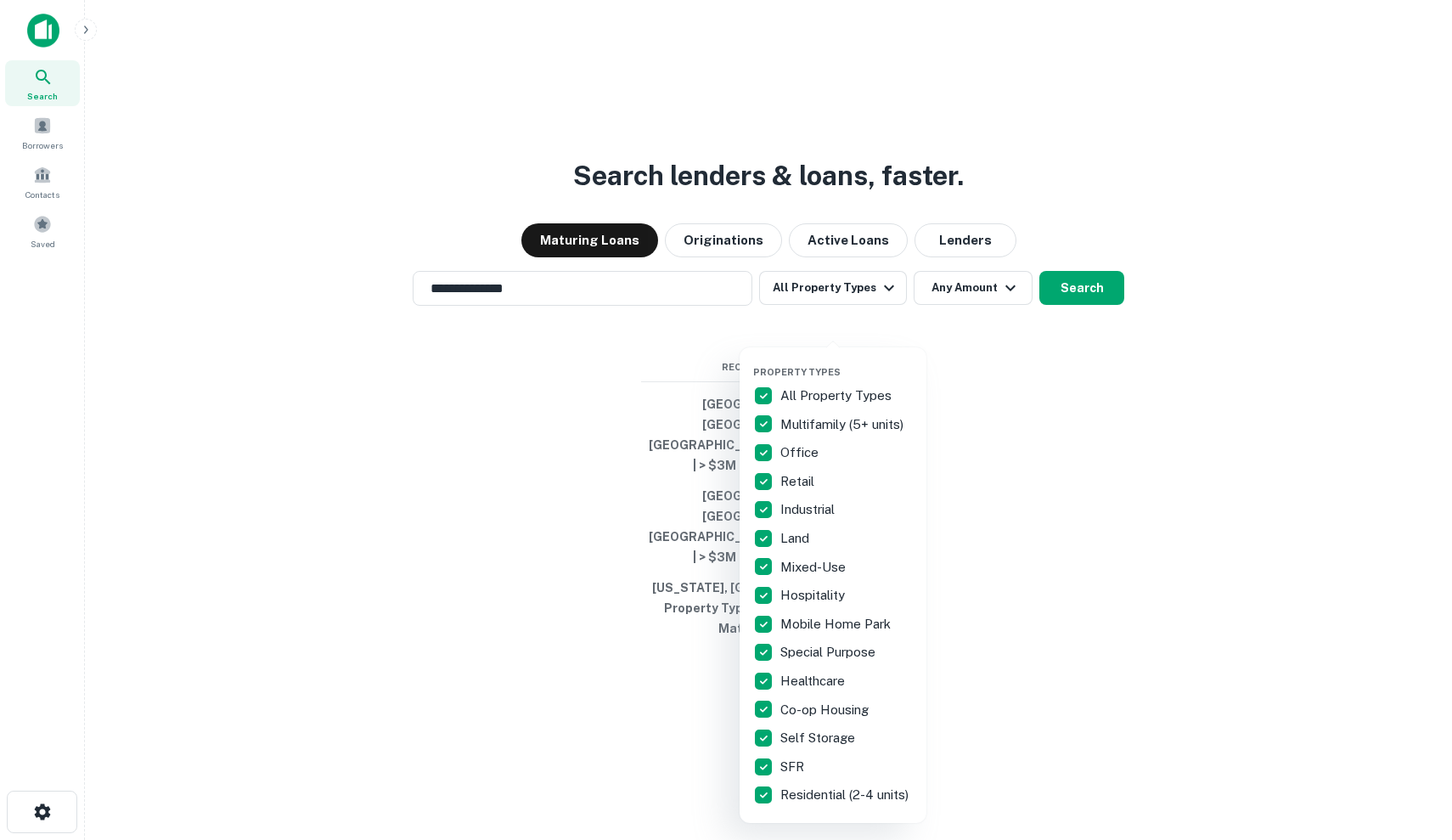
click at [630, 443] on div at bounding box center [726, 420] width 1452 height 840
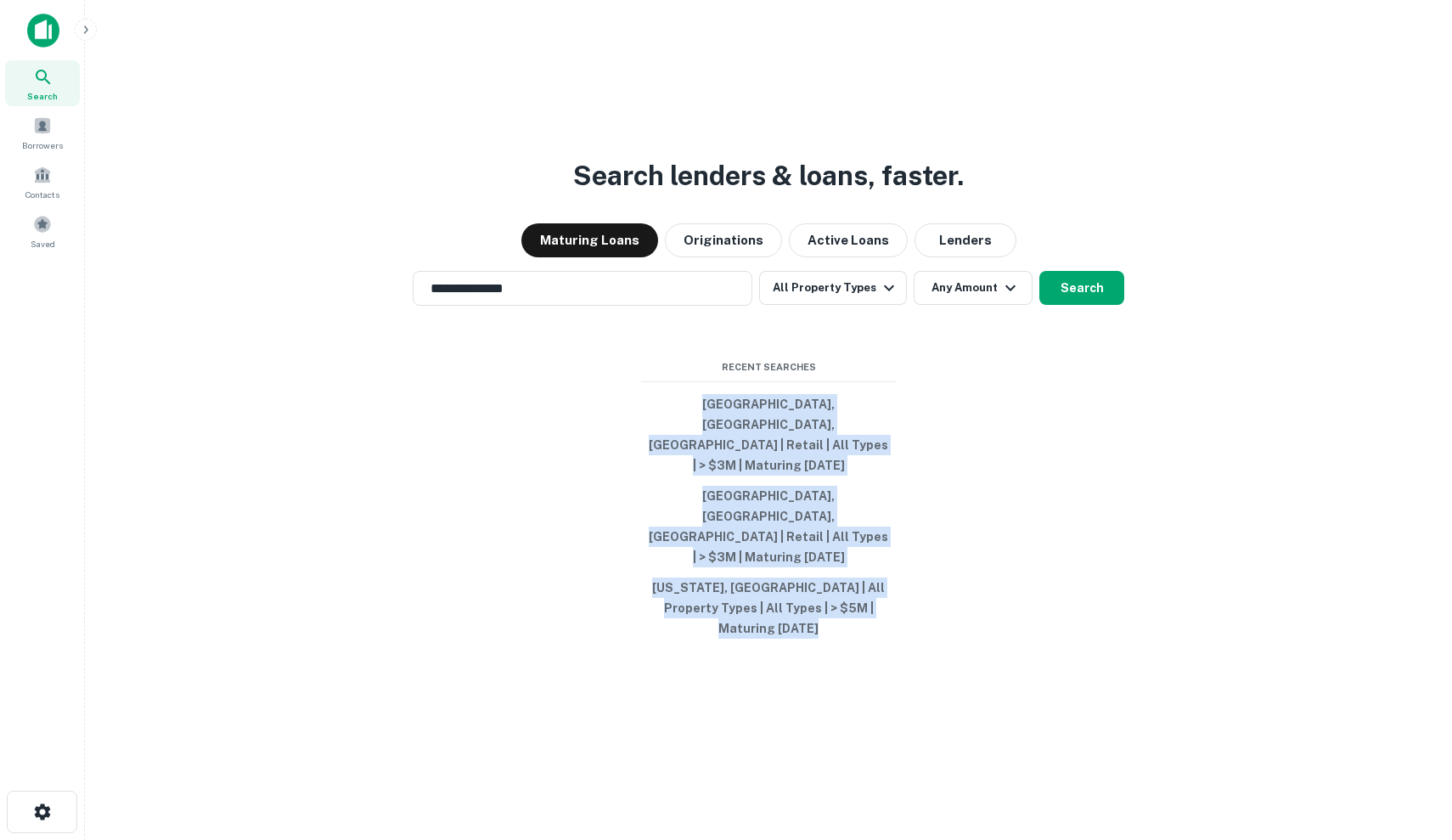
drag, startPoint x: 631, startPoint y: 439, endPoint x: 920, endPoint y: 615, distance: 338.4
click at [920, 615] on div "**********" at bounding box center [768, 461] width 1340 height 840
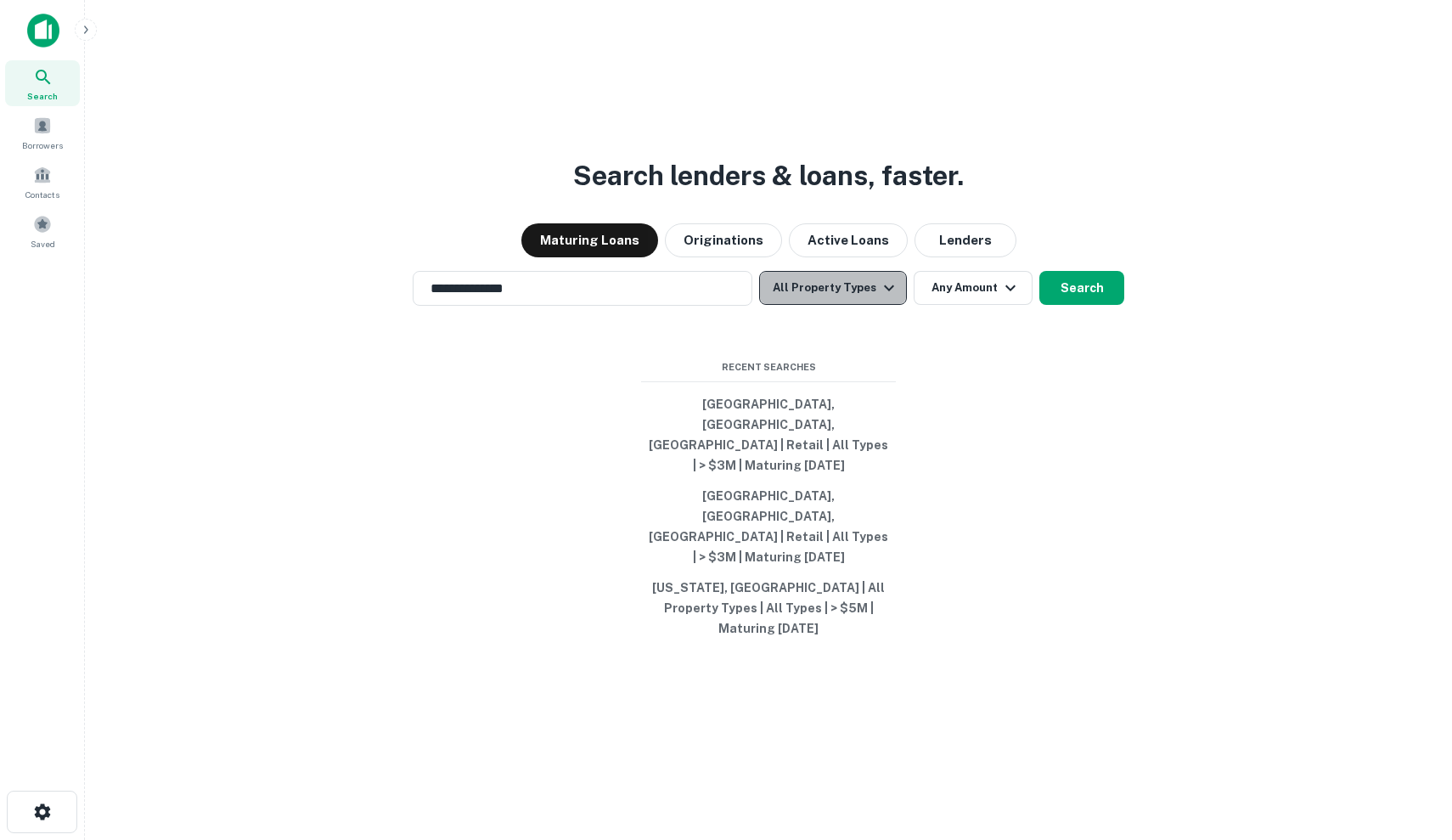
click at [884, 298] on icon "button" at bounding box center [889, 287] width 20 height 20
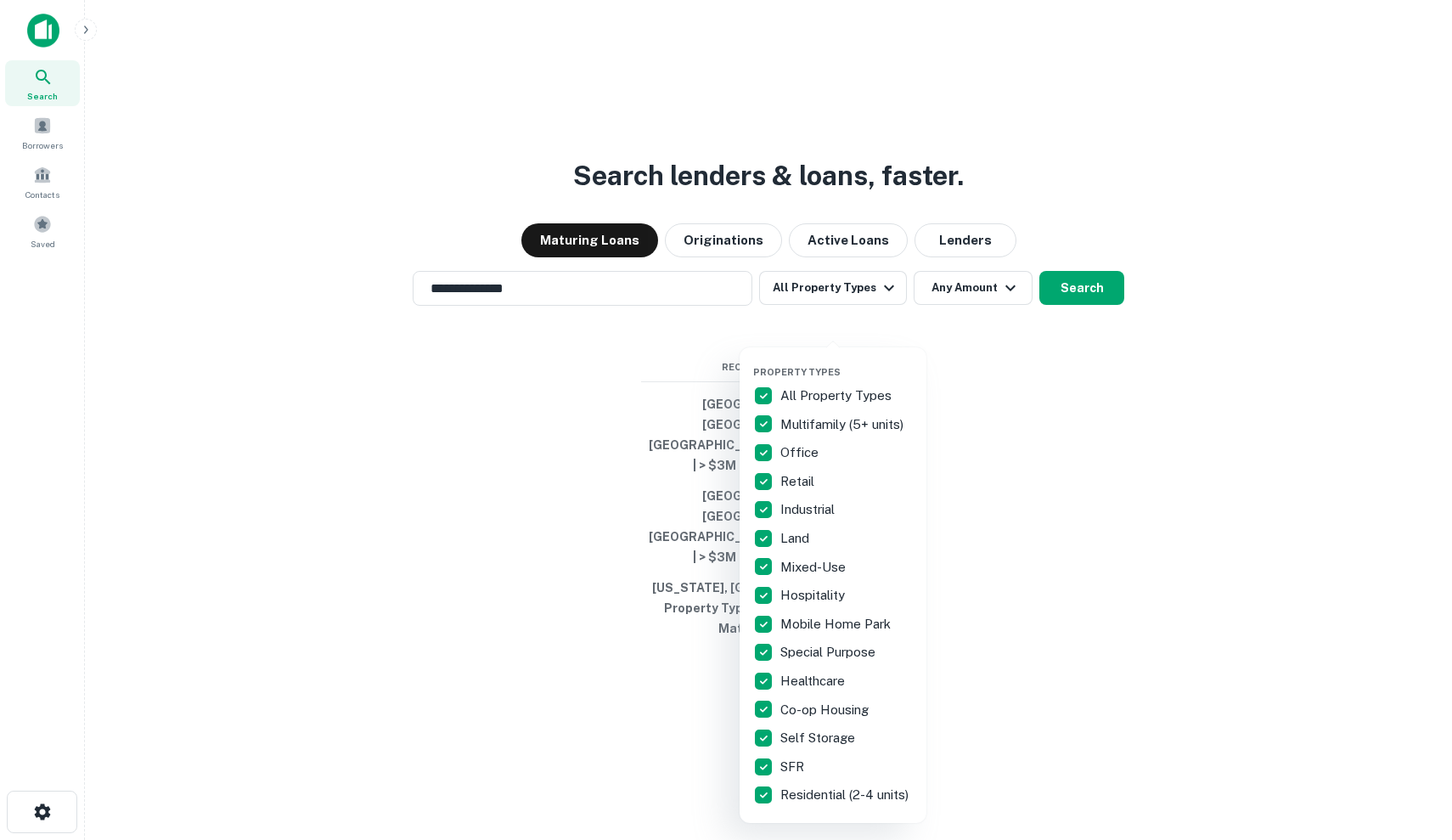
click at [623, 398] on div at bounding box center [726, 420] width 1452 height 840
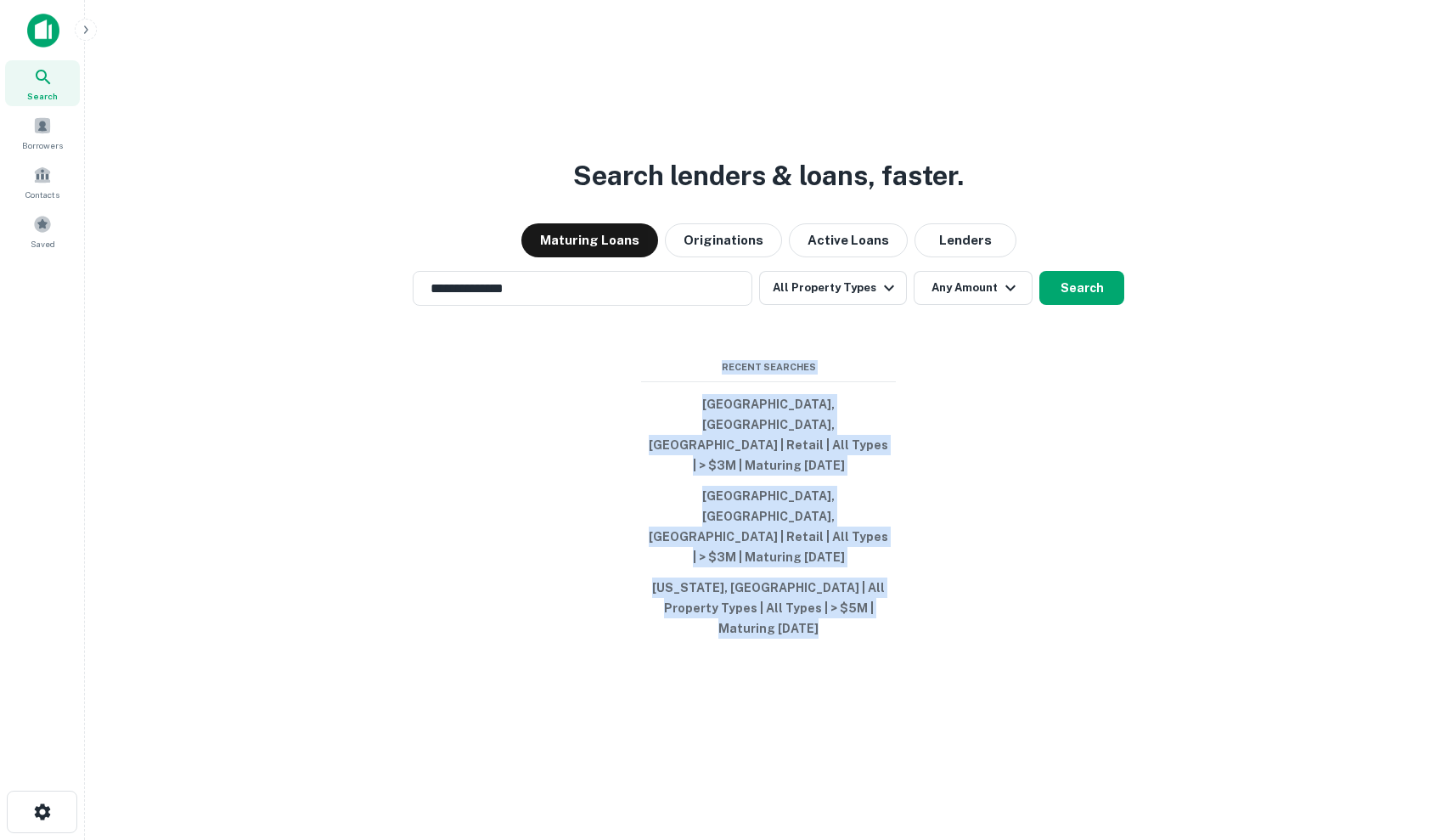
drag, startPoint x: 627, startPoint y: 398, endPoint x: 905, endPoint y: 590, distance: 337.9
click at [905, 591] on div "**********" at bounding box center [768, 461] width 1340 height 840
click at [905, 590] on div "**********" at bounding box center [768, 461] width 1340 height 840
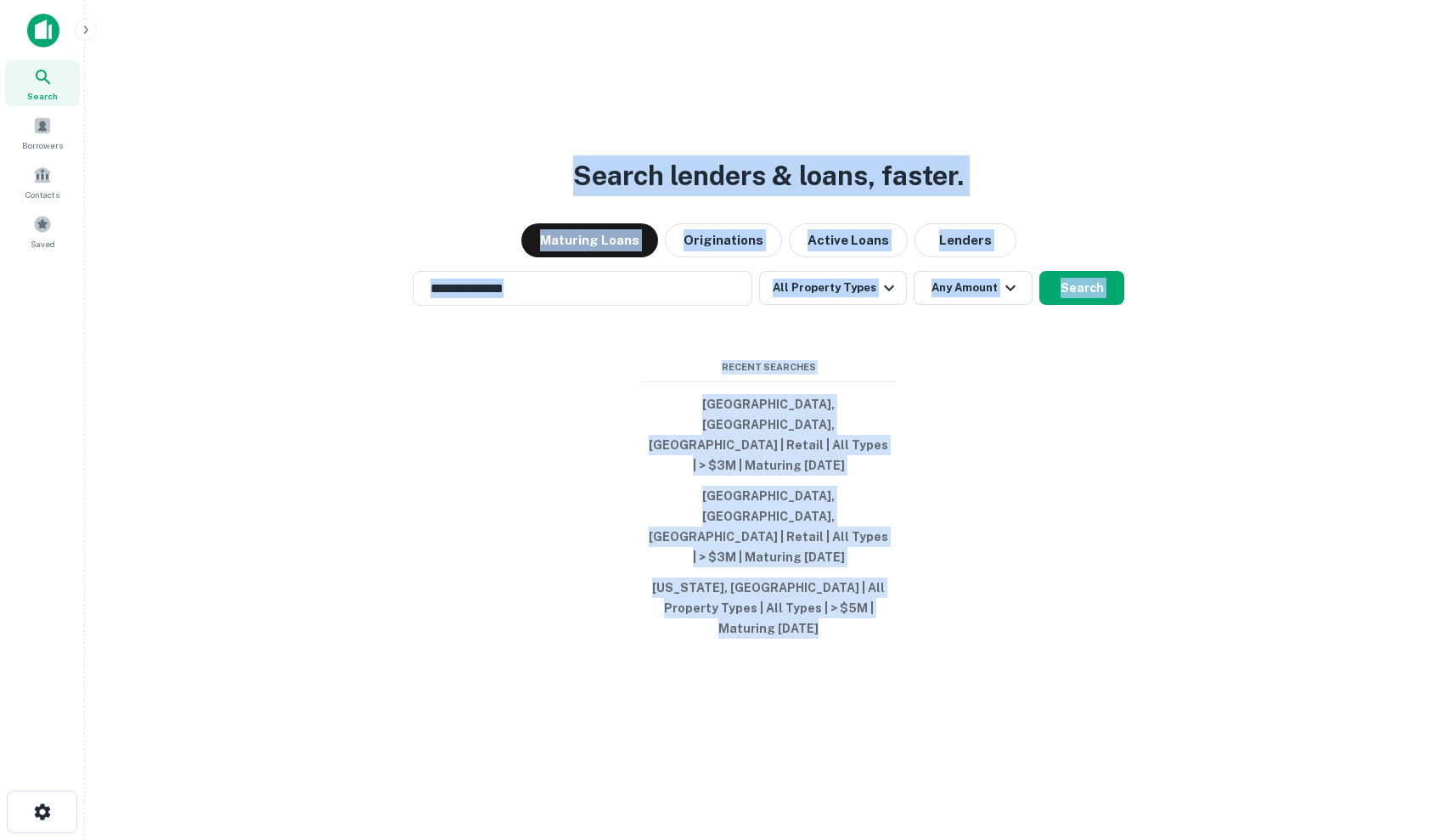
drag, startPoint x: 905, startPoint y: 590, endPoint x: 662, endPoint y: 181, distance: 475.7
click at [662, 181] on div "**********" at bounding box center [768, 461] width 1340 height 840
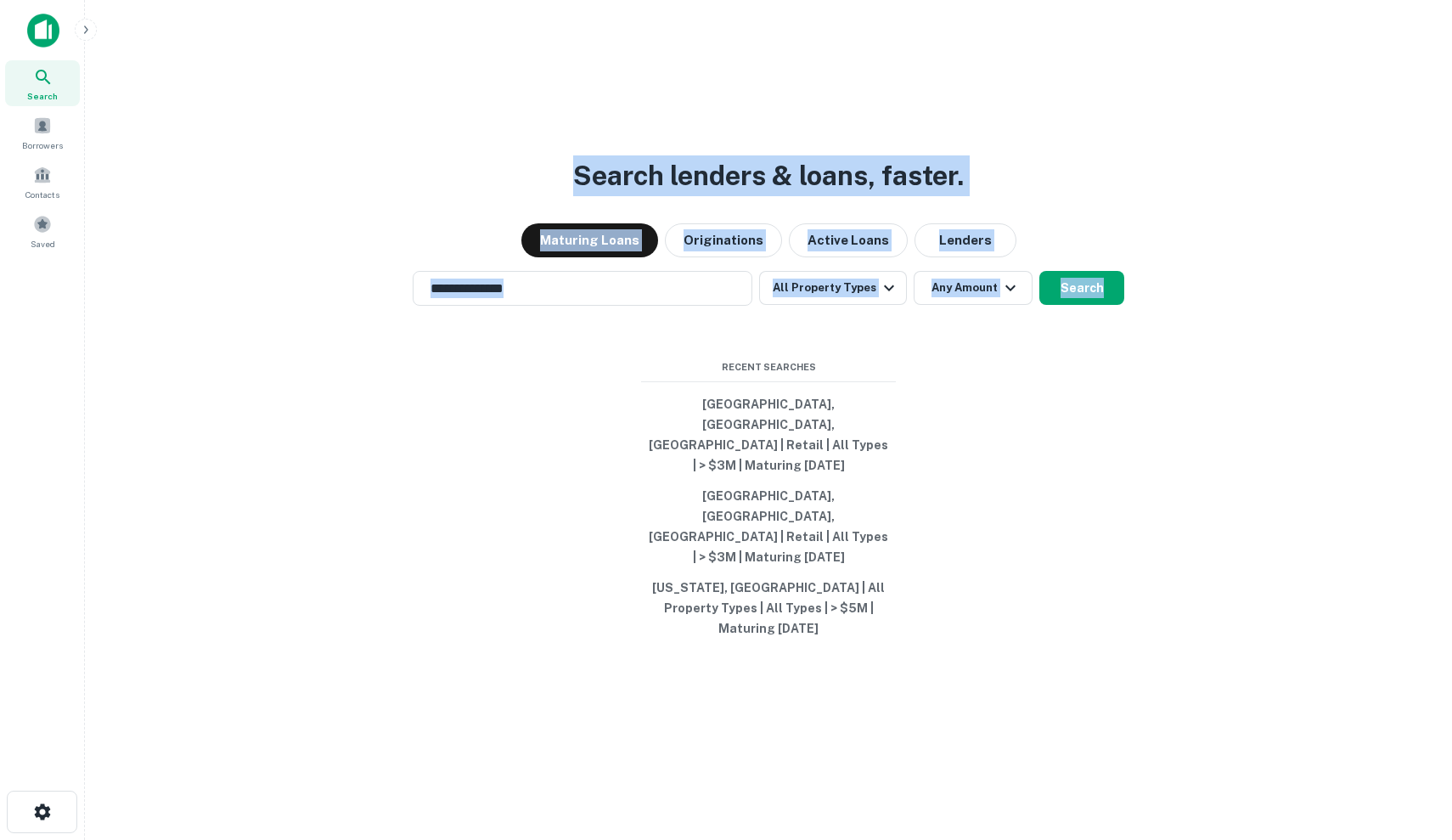
drag, startPoint x: 545, startPoint y: 193, endPoint x: 1187, endPoint y: 448, distance: 690.8
click at [1187, 448] on div "**********" at bounding box center [768, 461] width 1340 height 840
drag, startPoint x: 1146, startPoint y: 393, endPoint x: 655, endPoint y: 148, distance: 548.7
click at [655, 148] on div "**********" at bounding box center [768, 461] width 1340 height 840
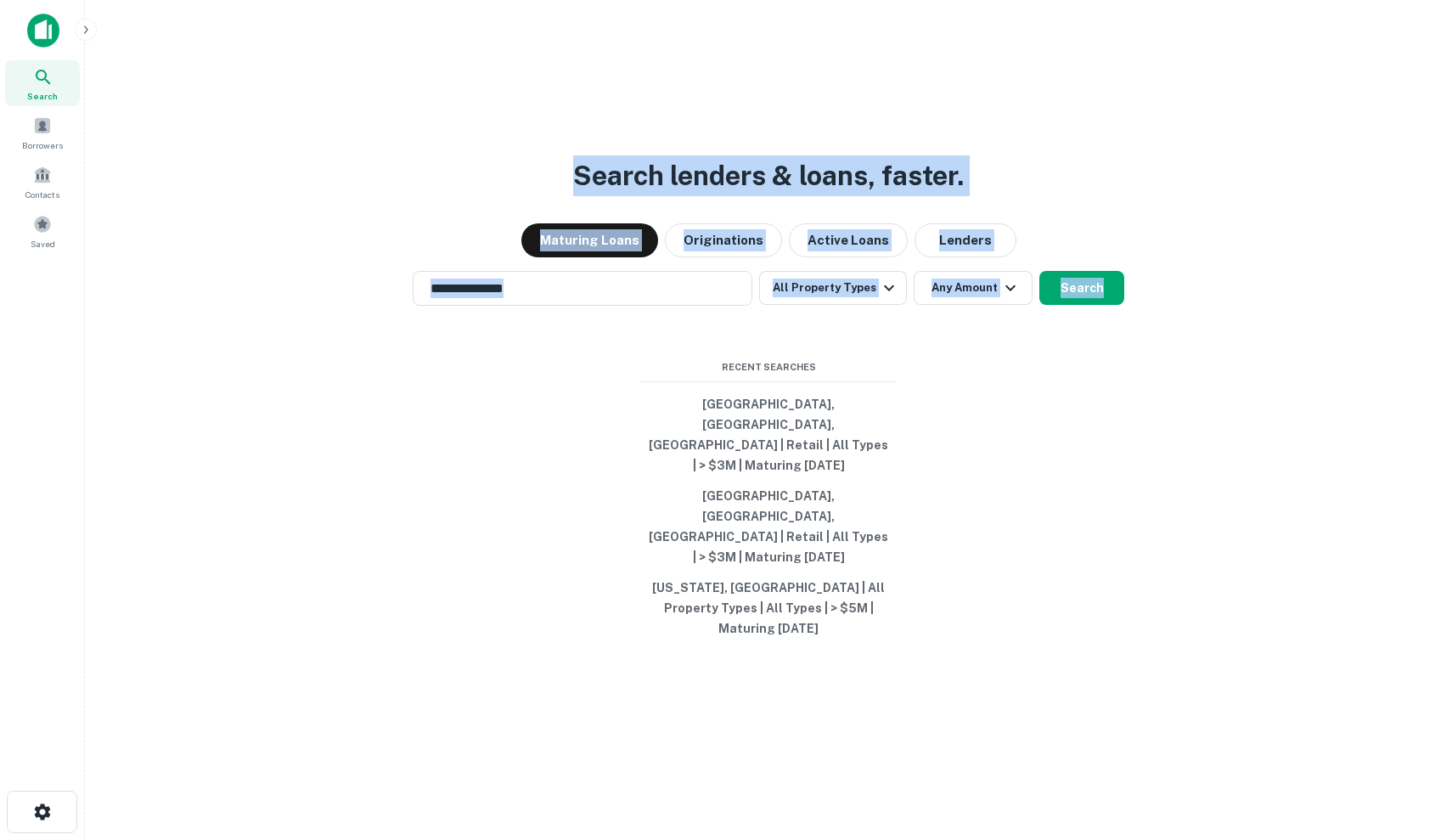
click at [653, 148] on div "**********" at bounding box center [768, 461] width 1340 height 840
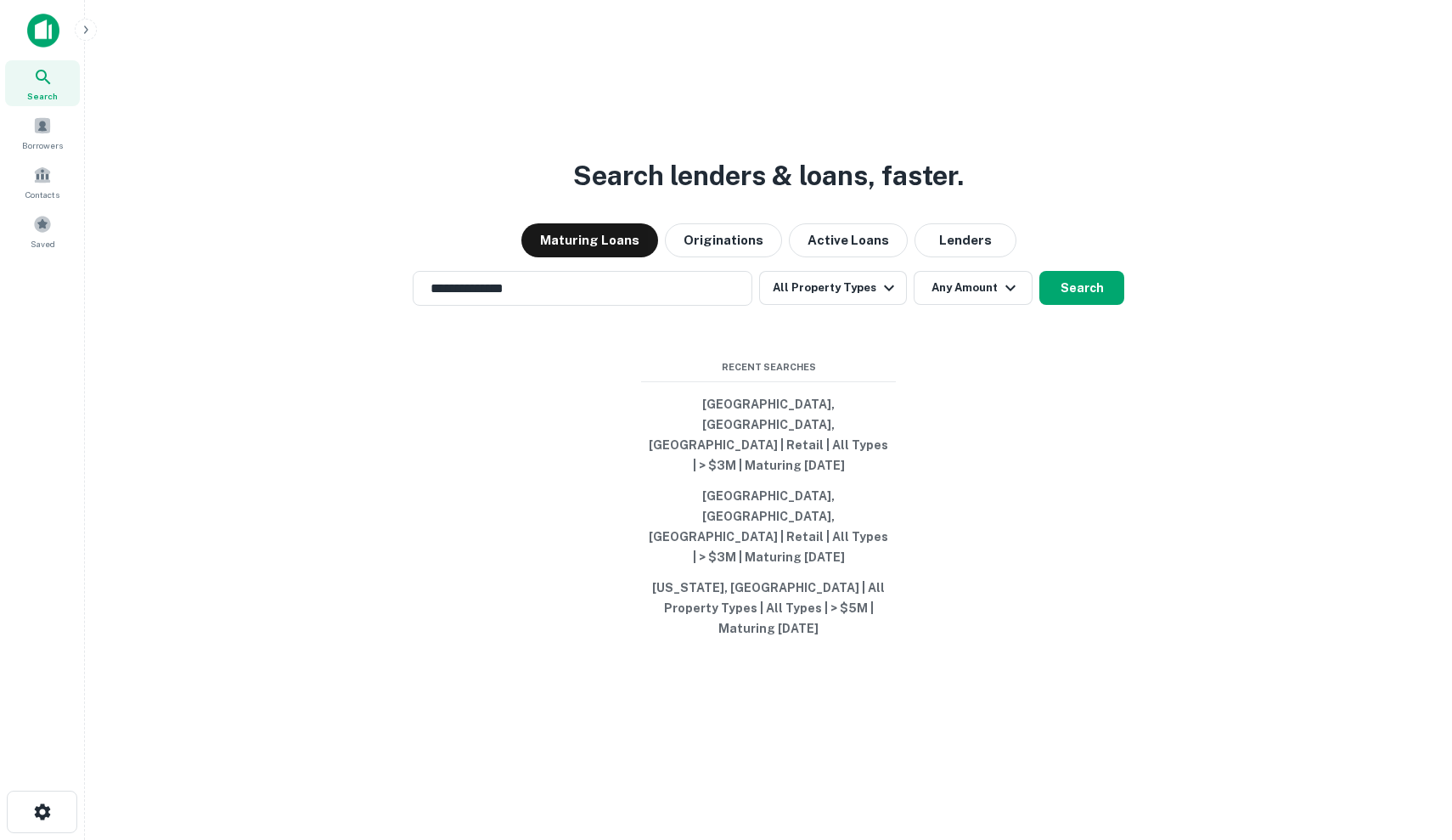
click at [645, 149] on div "**********" at bounding box center [768, 461] width 1340 height 840
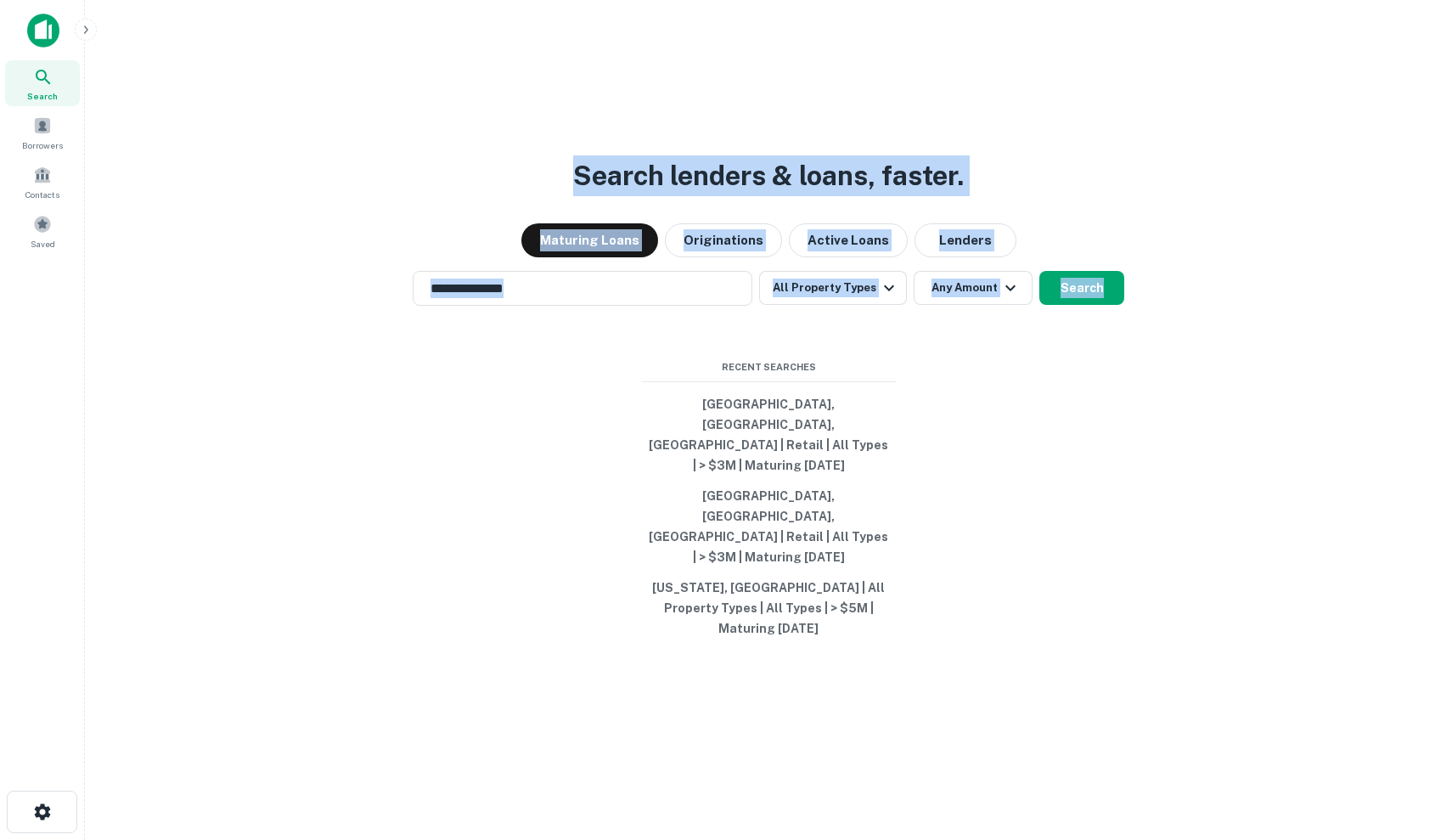
drag, startPoint x: 554, startPoint y: 149, endPoint x: 1202, endPoint y: 509, distance: 741.3
click at [1202, 509] on div "**********" at bounding box center [768, 461] width 1340 height 840
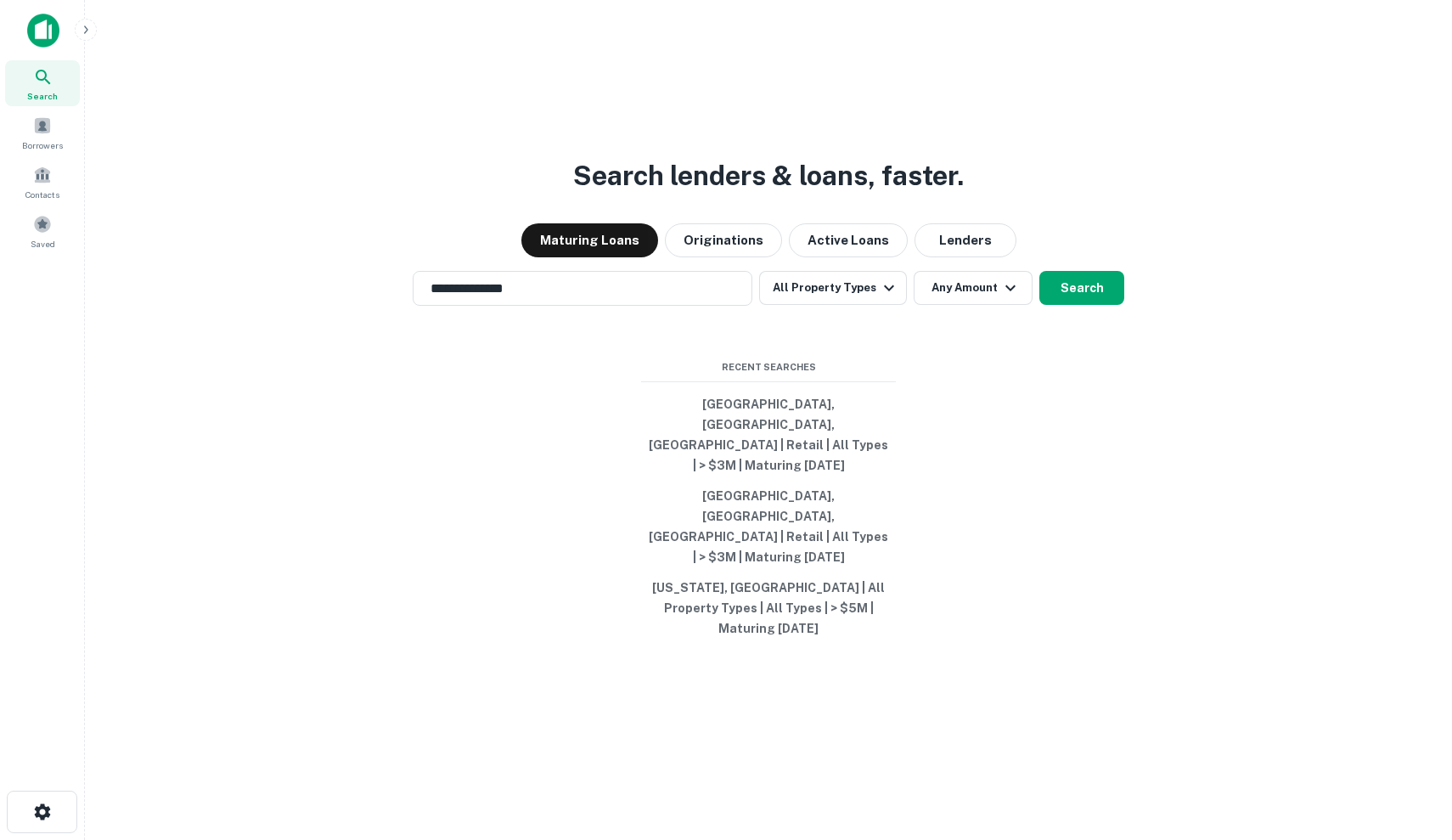
click at [946, 357] on div "**********" at bounding box center [768, 461] width 1340 height 840
click at [945, 305] on button "Any Amount" at bounding box center [974, 287] width 119 height 34
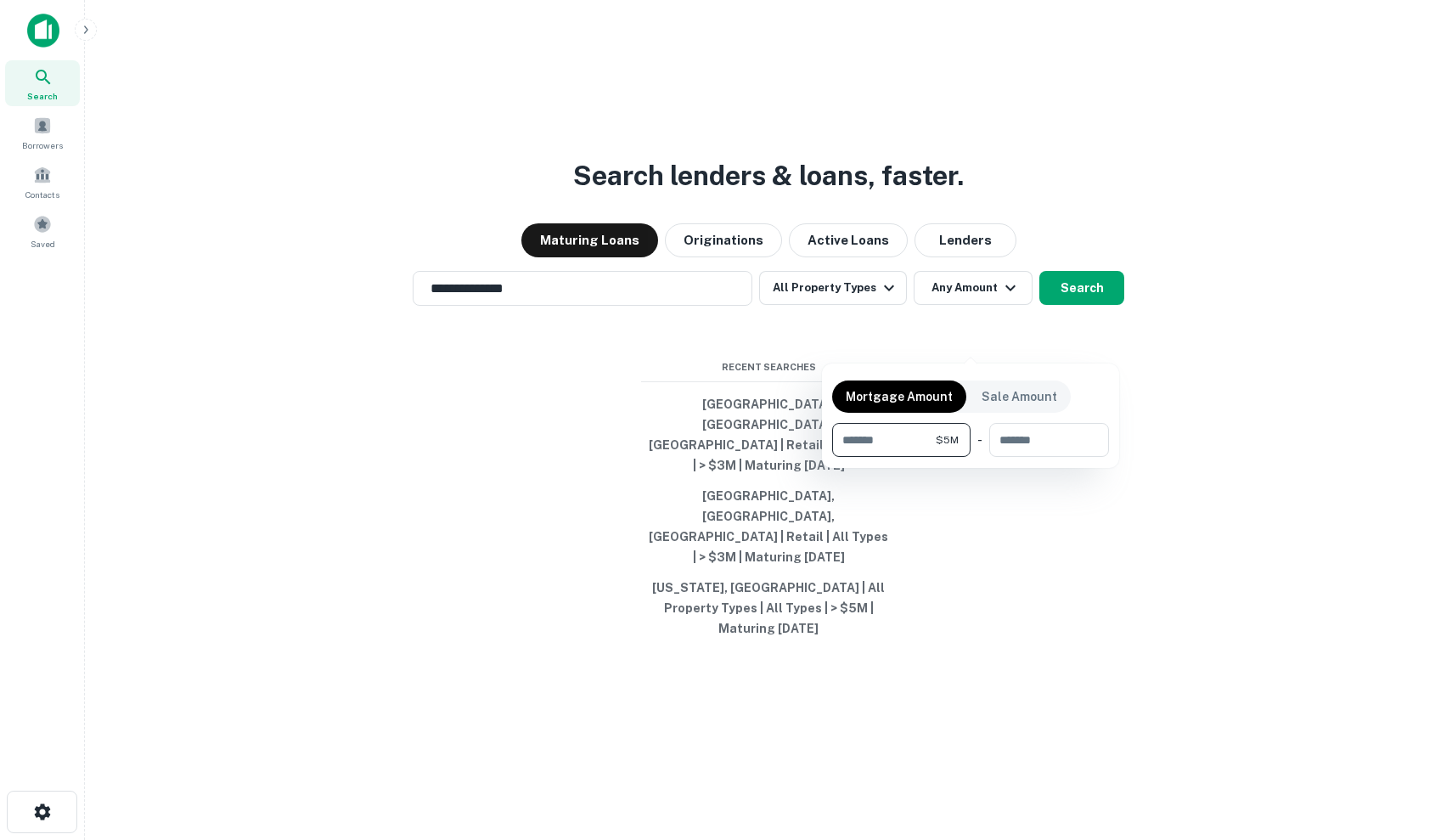
type input "*******"
click at [829, 327] on div at bounding box center [726, 420] width 1452 height 840
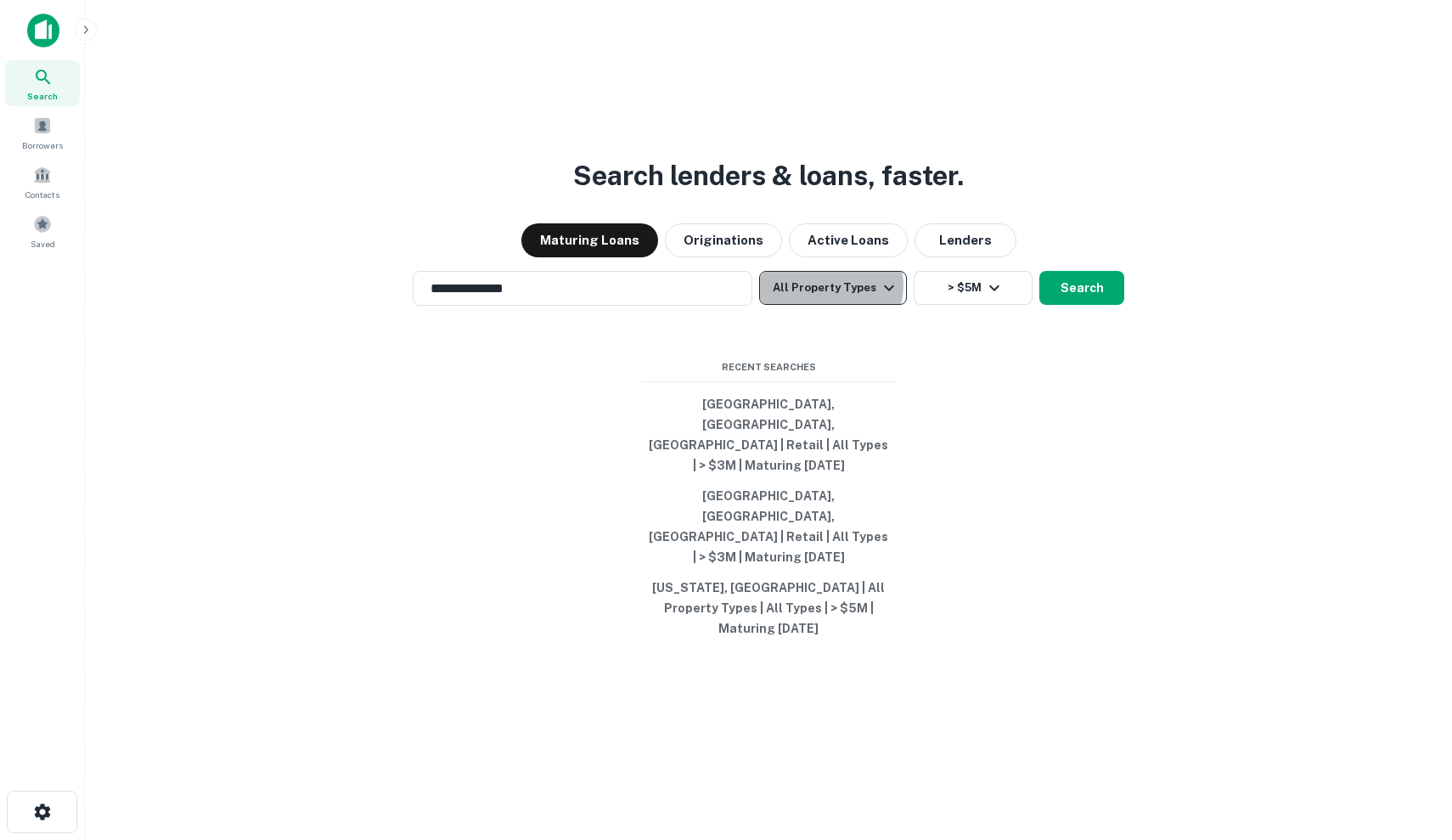
click at [830, 305] on button "All Property Types" at bounding box center [833, 287] width 148 height 34
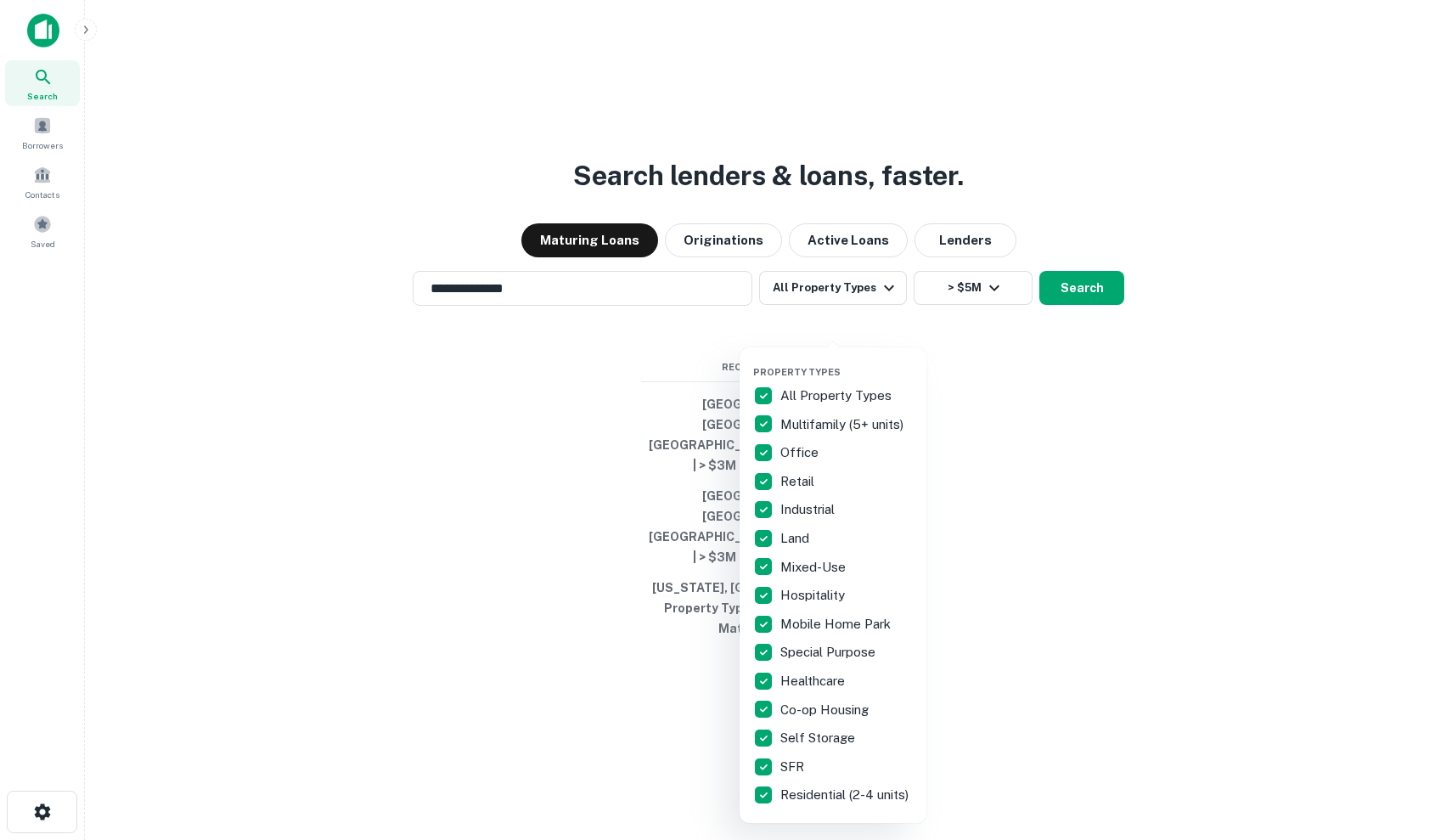
click at [602, 399] on div at bounding box center [726, 420] width 1452 height 840
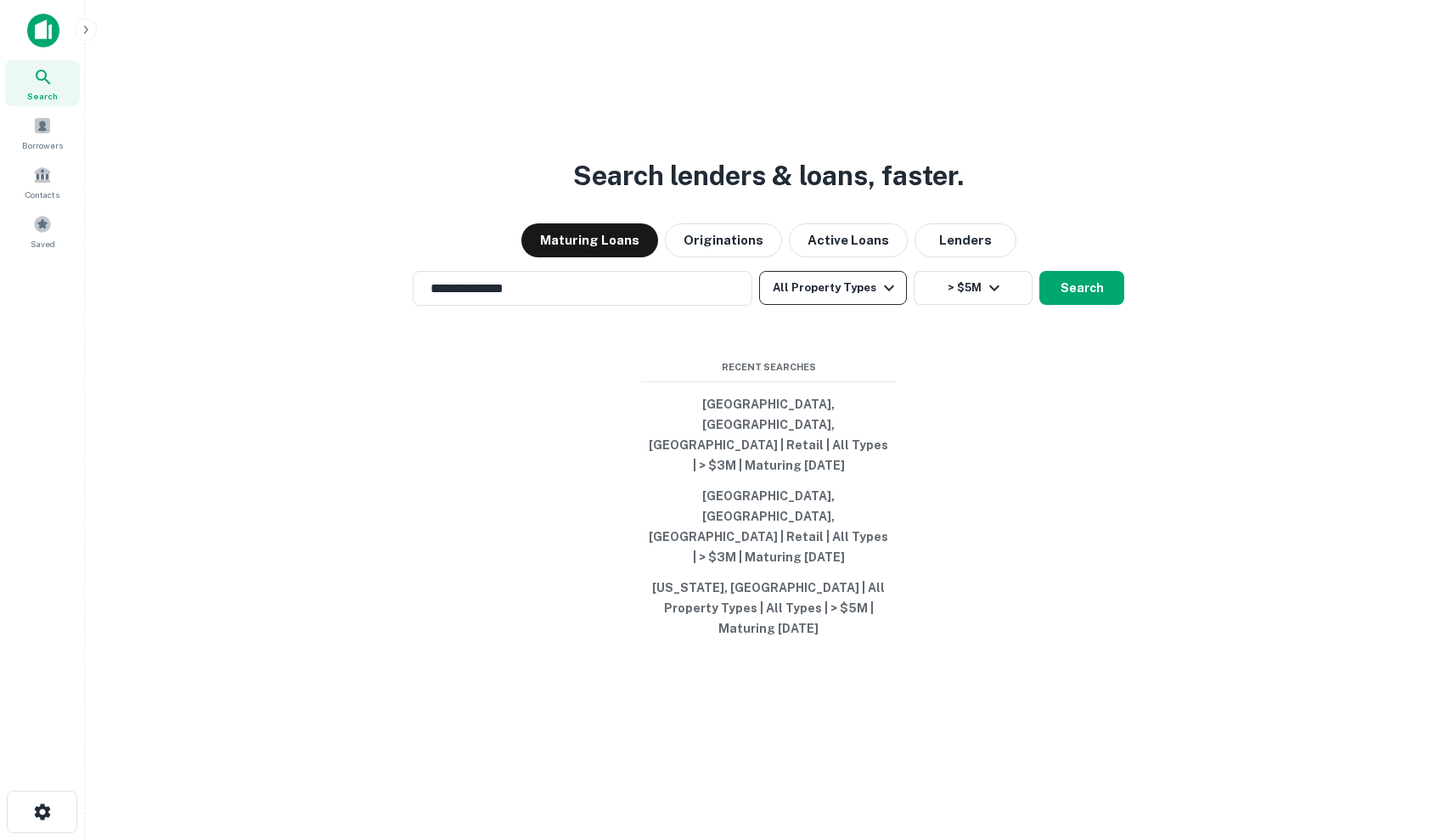
click at [879, 298] on icon "button" at bounding box center [889, 287] width 20 height 20
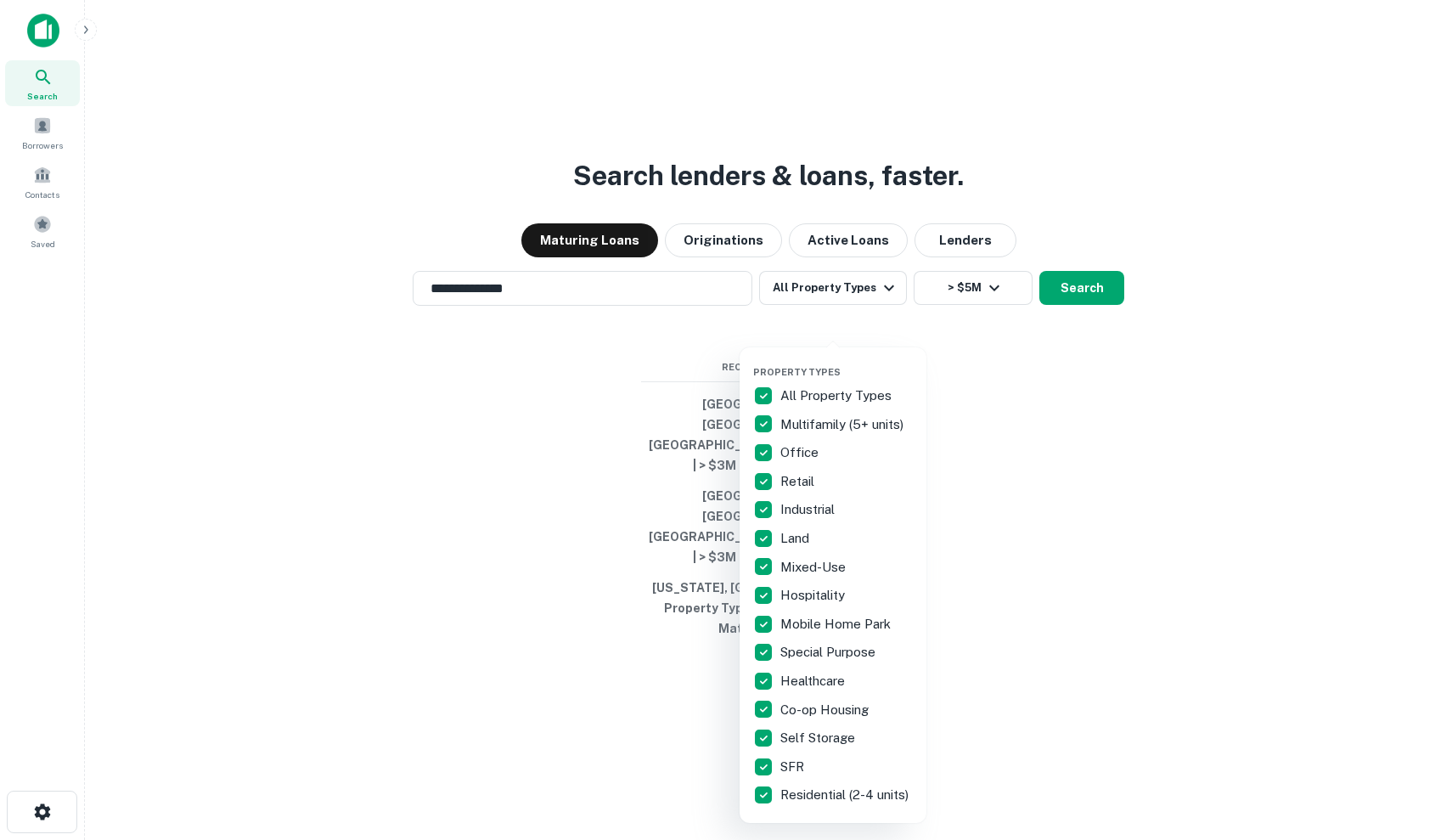
click at [808, 451] on p "Office" at bounding box center [802, 452] width 42 height 20
click at [809, 403] on p "All Property Types" at bounding box center [837, 396] width 114 height 20
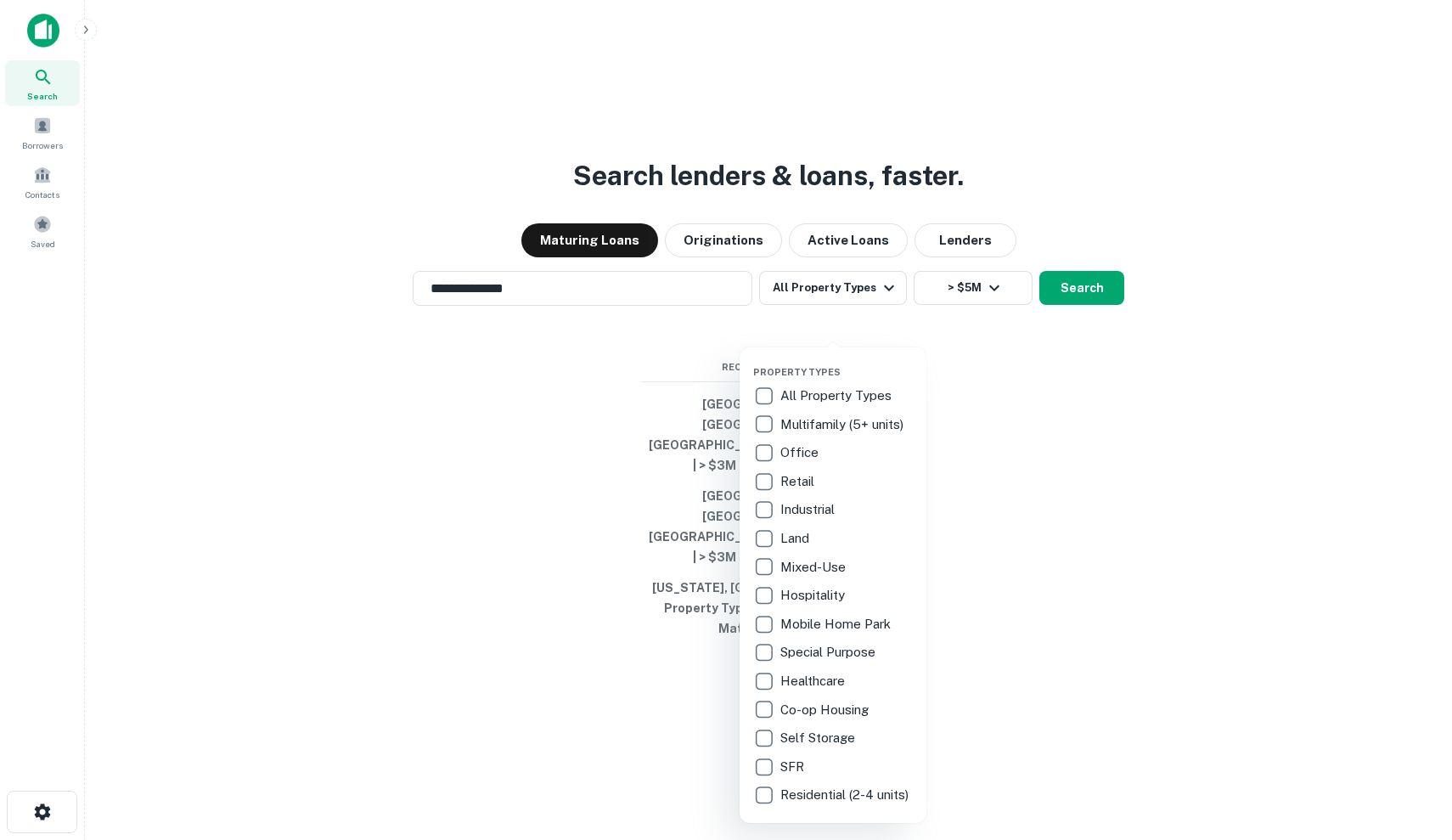
click at [795, 451] on p "Office" at bounding box center [802, 452] width 42 height 20
click at [535, 524] on div at bounding box center [726, 420] width 1452 height 840
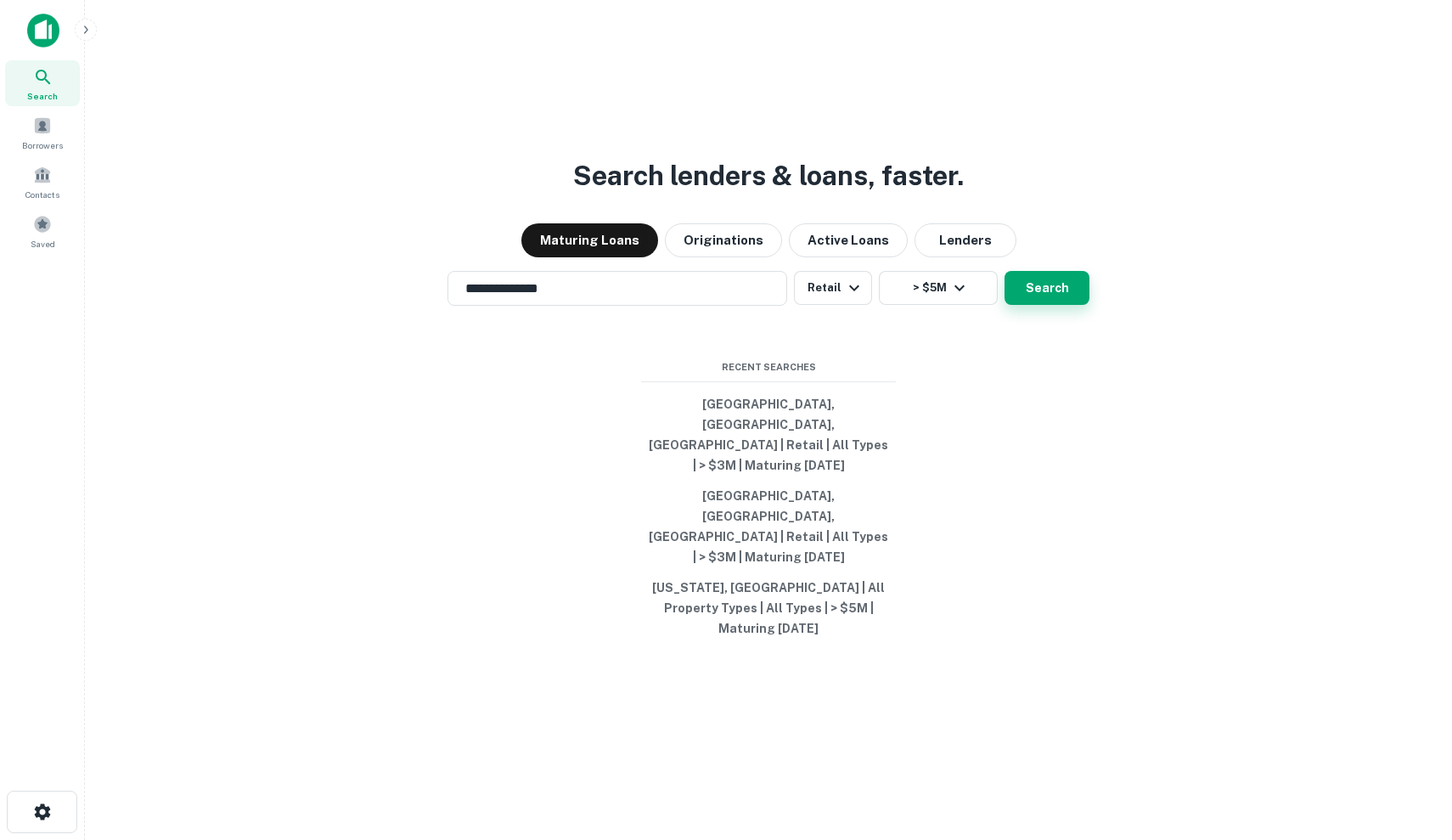
click at [1043, 305] on button "Search" at bounding box center [1047, 287] width 85 height 34
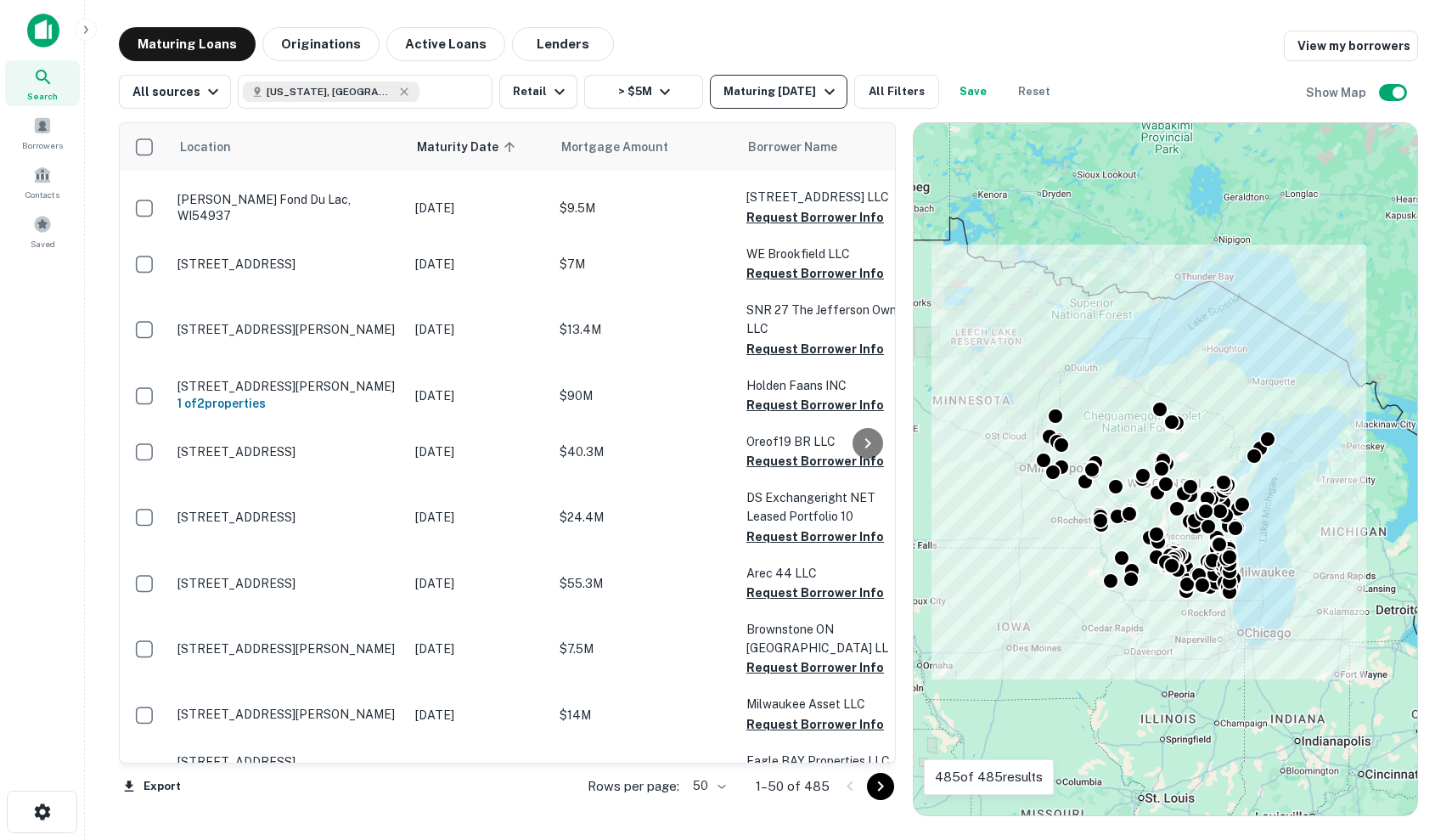
scroll to position [47, 0]
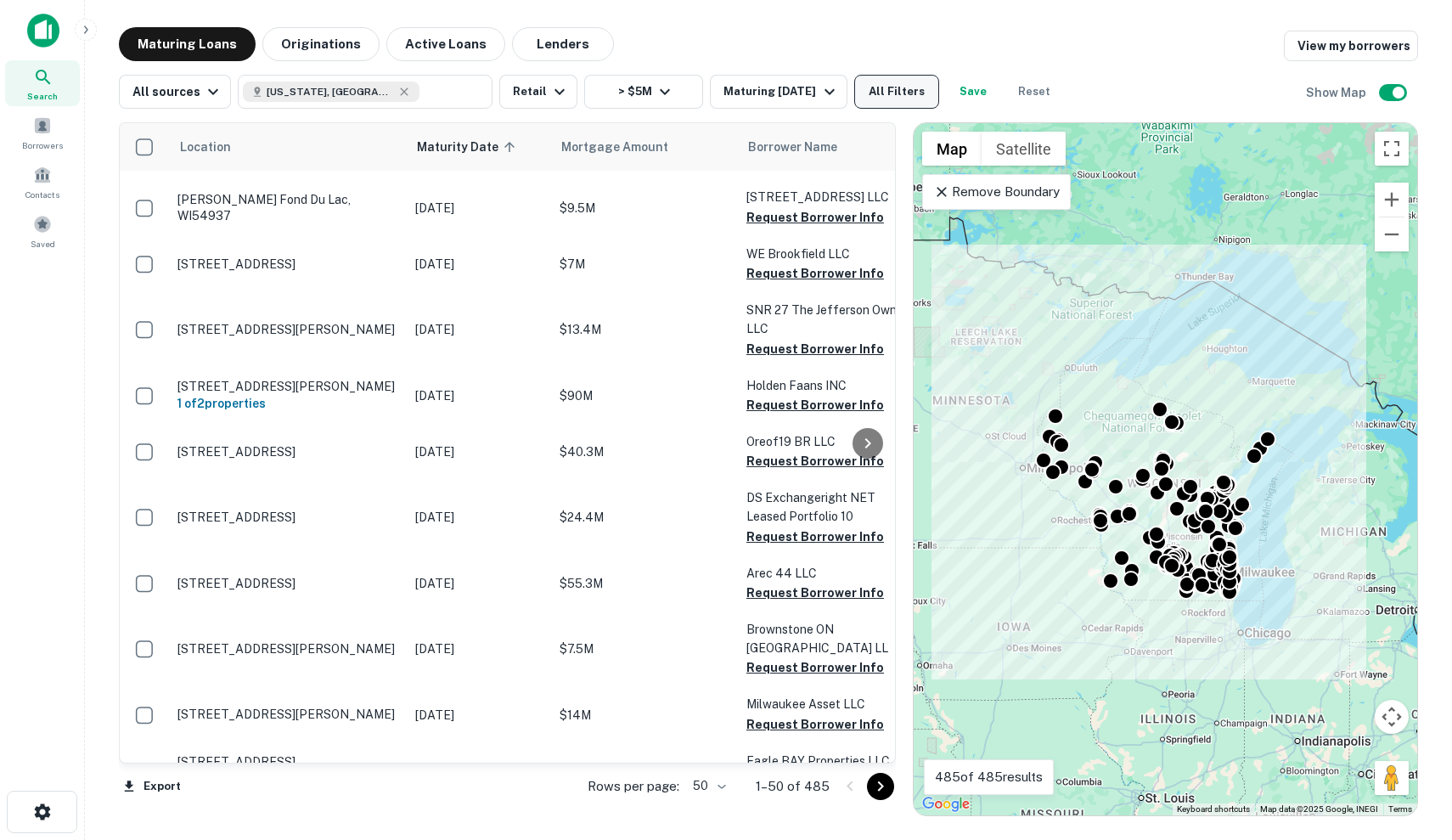
click at [887, 93] on button "All Filters" at bounding box center [897, 92] width 85 height 34
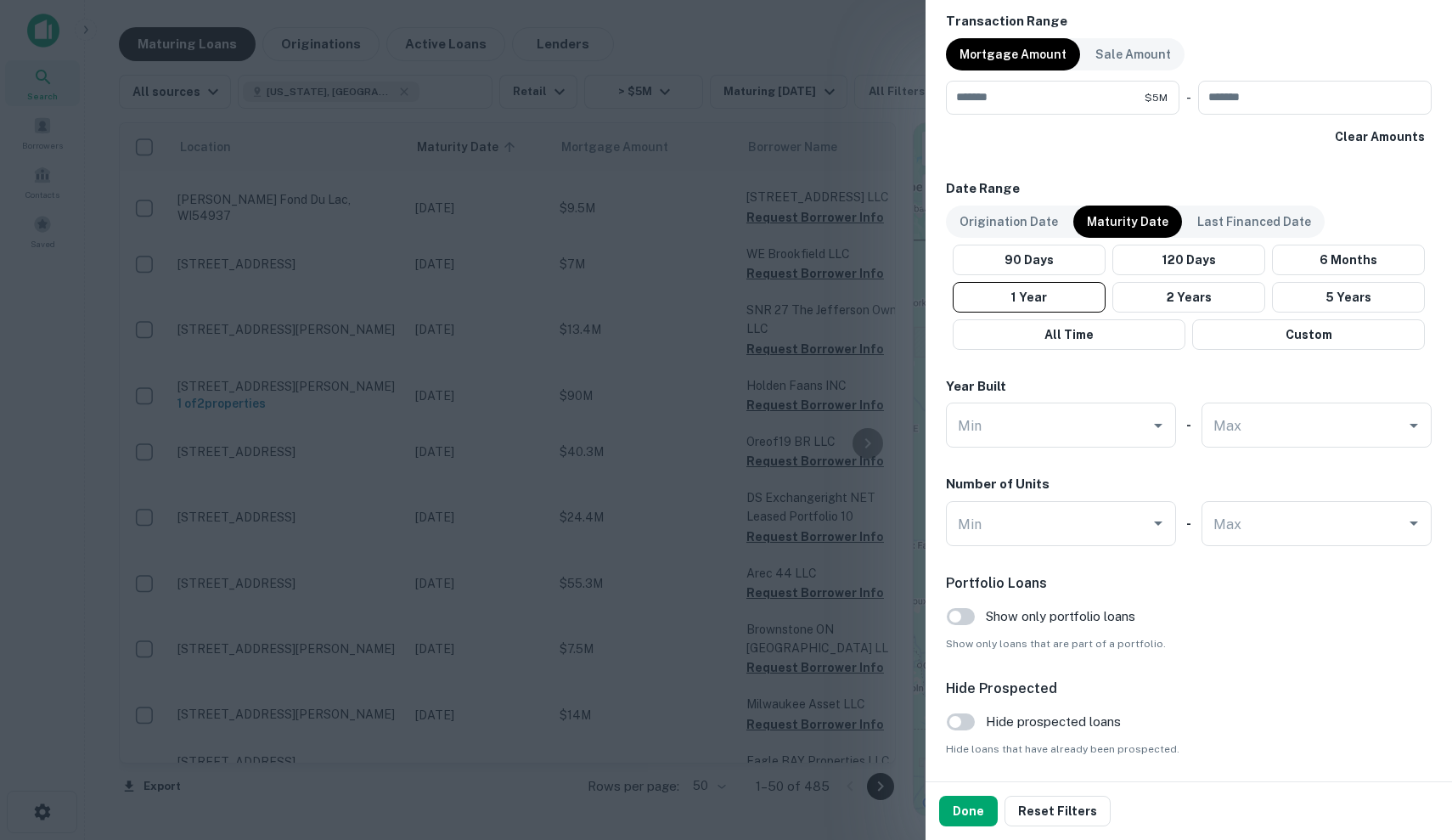
scroll to position [877, 0]
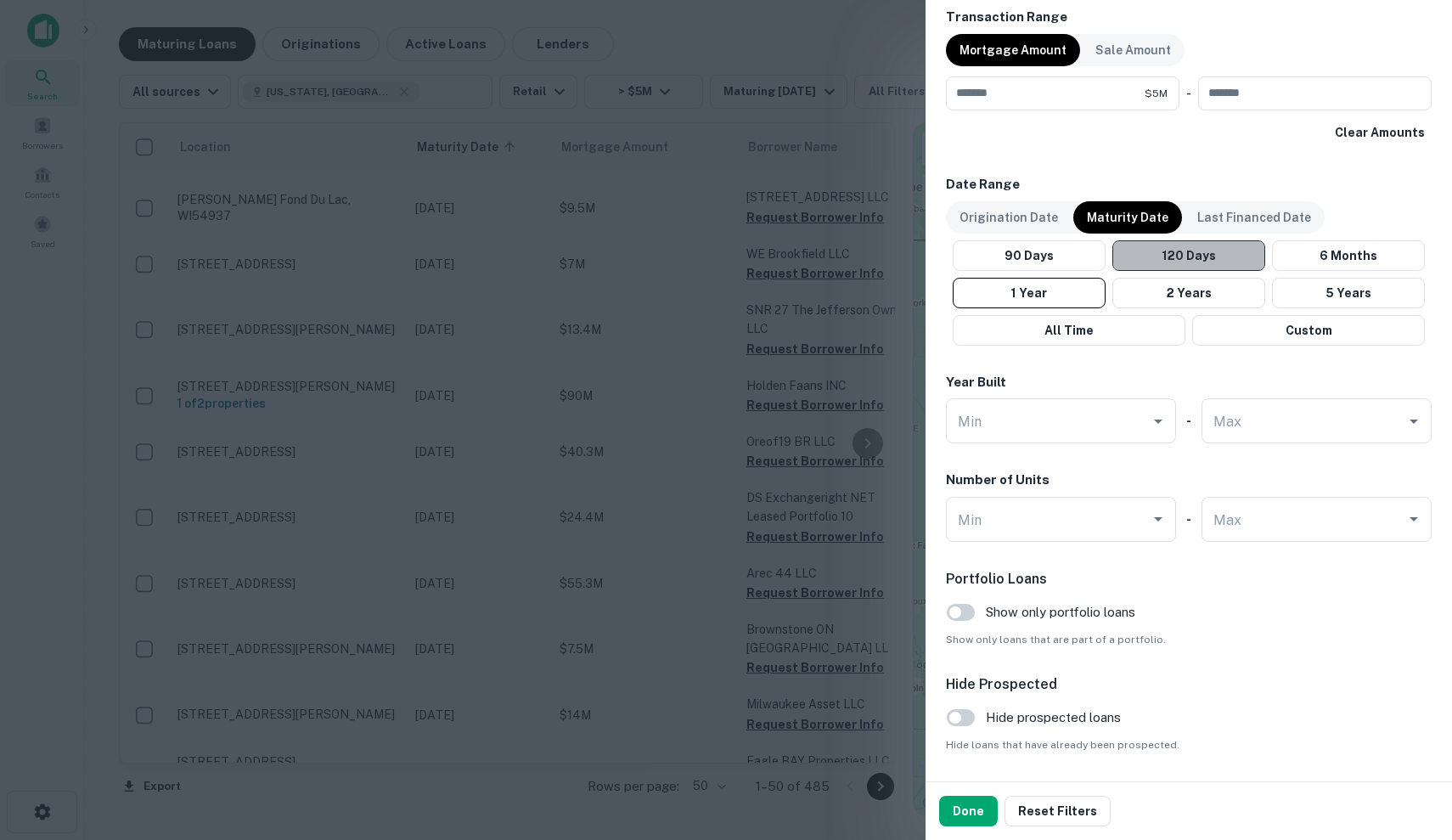
click at [1196, 260] on button "120 Days" at bounding box center [1188, 255] width 153 height 31
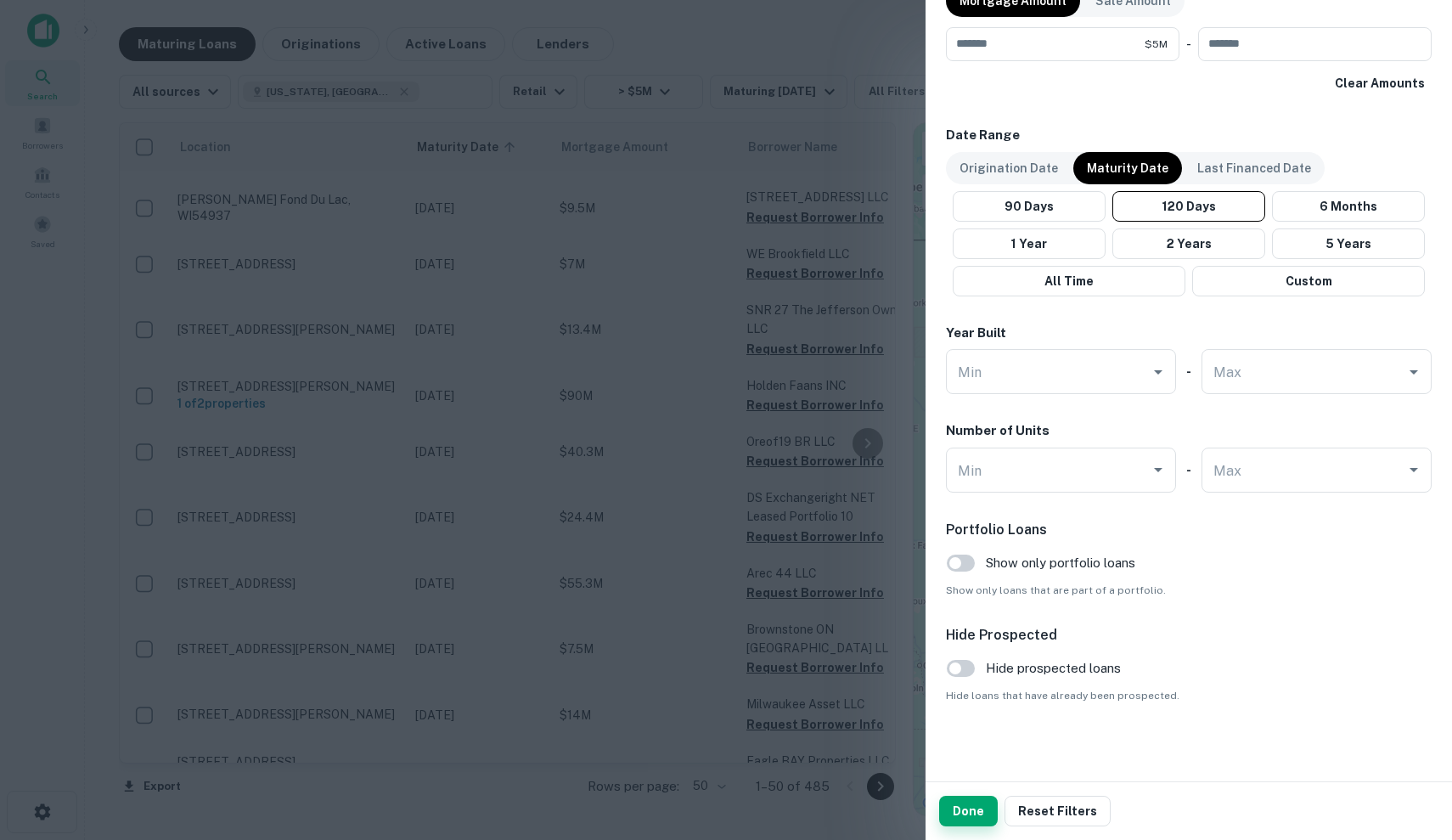
scroll to position [925, 0]
click at [1242, 475] on input "Max" at bounding box center [1304, 471] width 189 height 30
type input "*"
click at [1227, 426] on div "Number of Units" at bounding box center [1189, 431] width 485 height 19
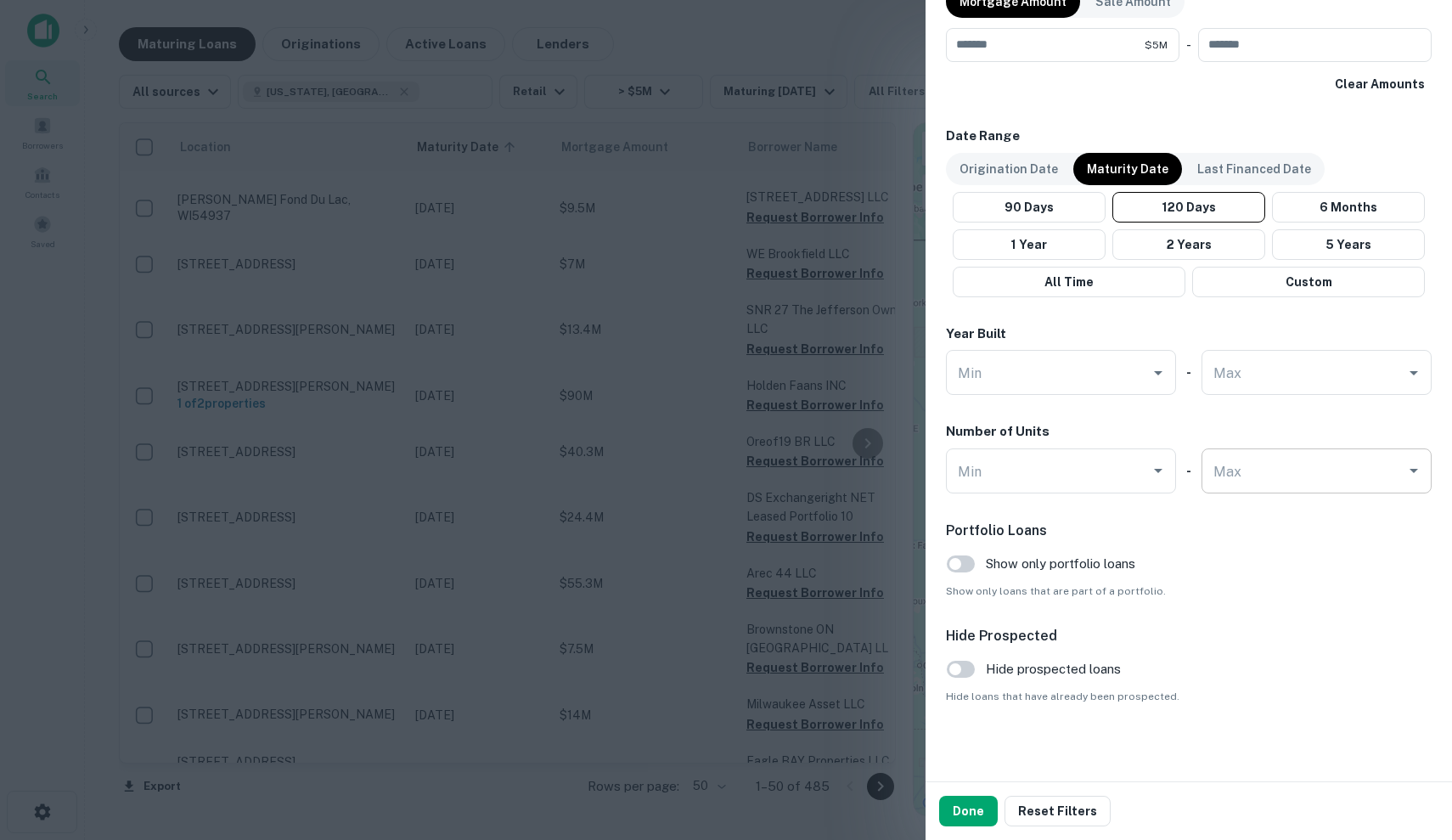
click at [1249, 467] on input "Max" at bounding box center [1304, 471] width 189 height 30
click at [1240, 504] on li "1" at bounding box center [1317, 510] width 217 height 31
type input "*"
click at [1086, 477] on input "Min" at bounding box center [1048, 471] width 189 height 30
click at [1196, 658] on div "Hide Prospected Hide prospected loans Hide loans that have already been prospec…" at bounding box center [1189, 664] width 485 height 78
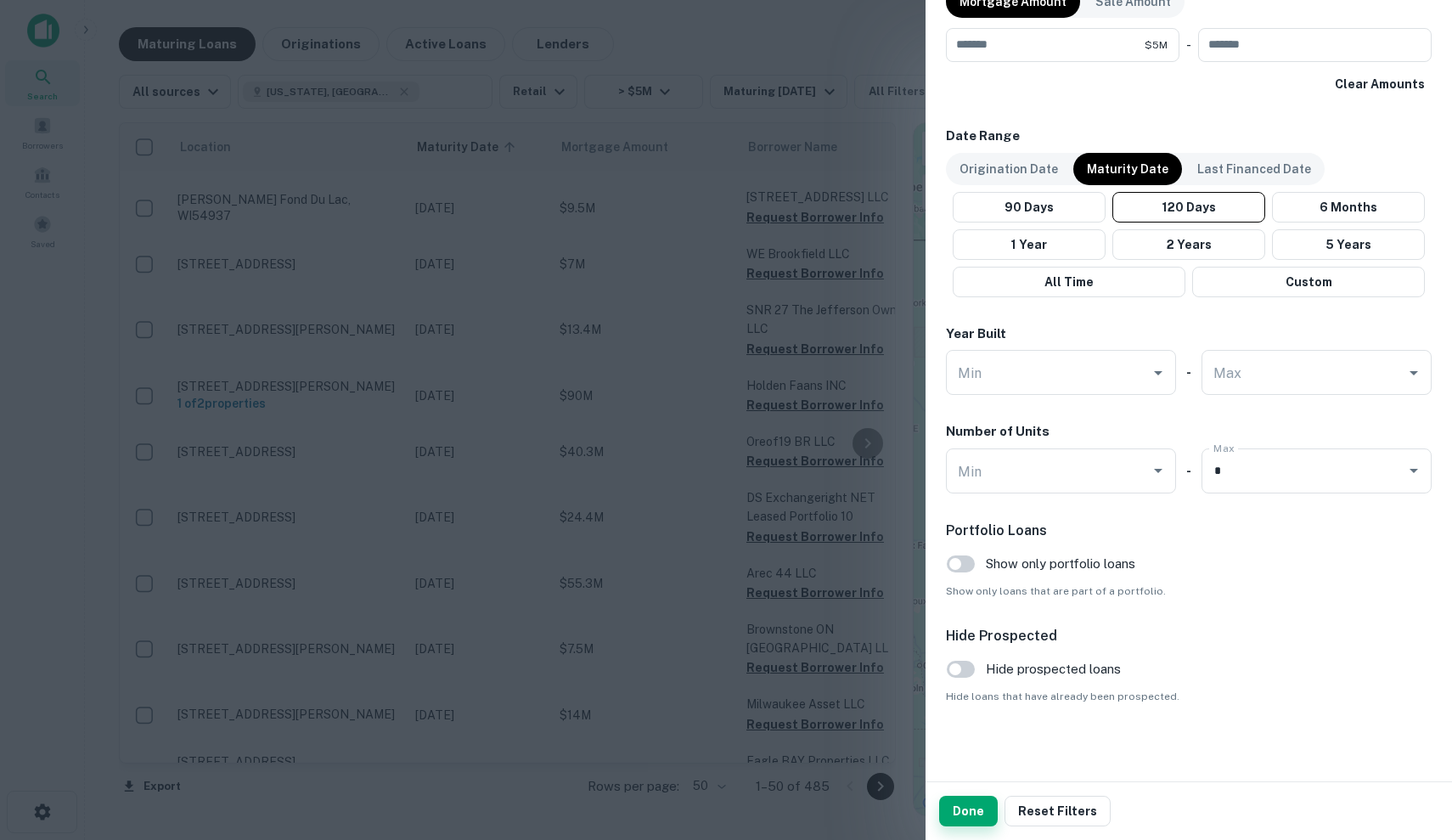
click at [972, 812] on button "Done" at bounding box center [968, 810] width 58 height 31
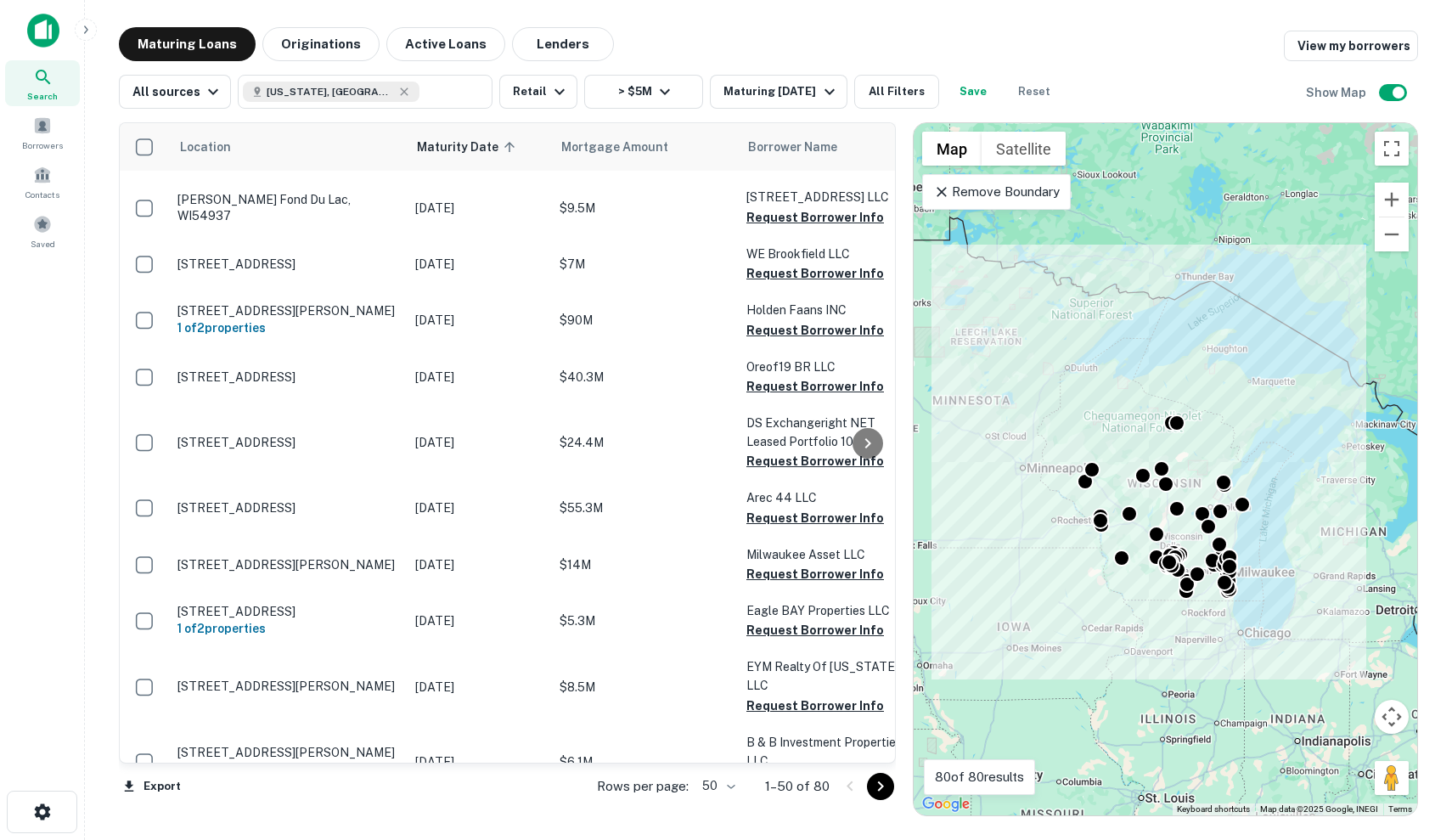
drag, startPoint x: 1049, startPoint y: 458, endPoint x: 716, endPoint y: 34, distance: 539.1
click at [716, 34] on div "Maturing Loans Originations Active Loans Lenders View my borrowers" at bounding box center [768, 44] width 1299 height 34
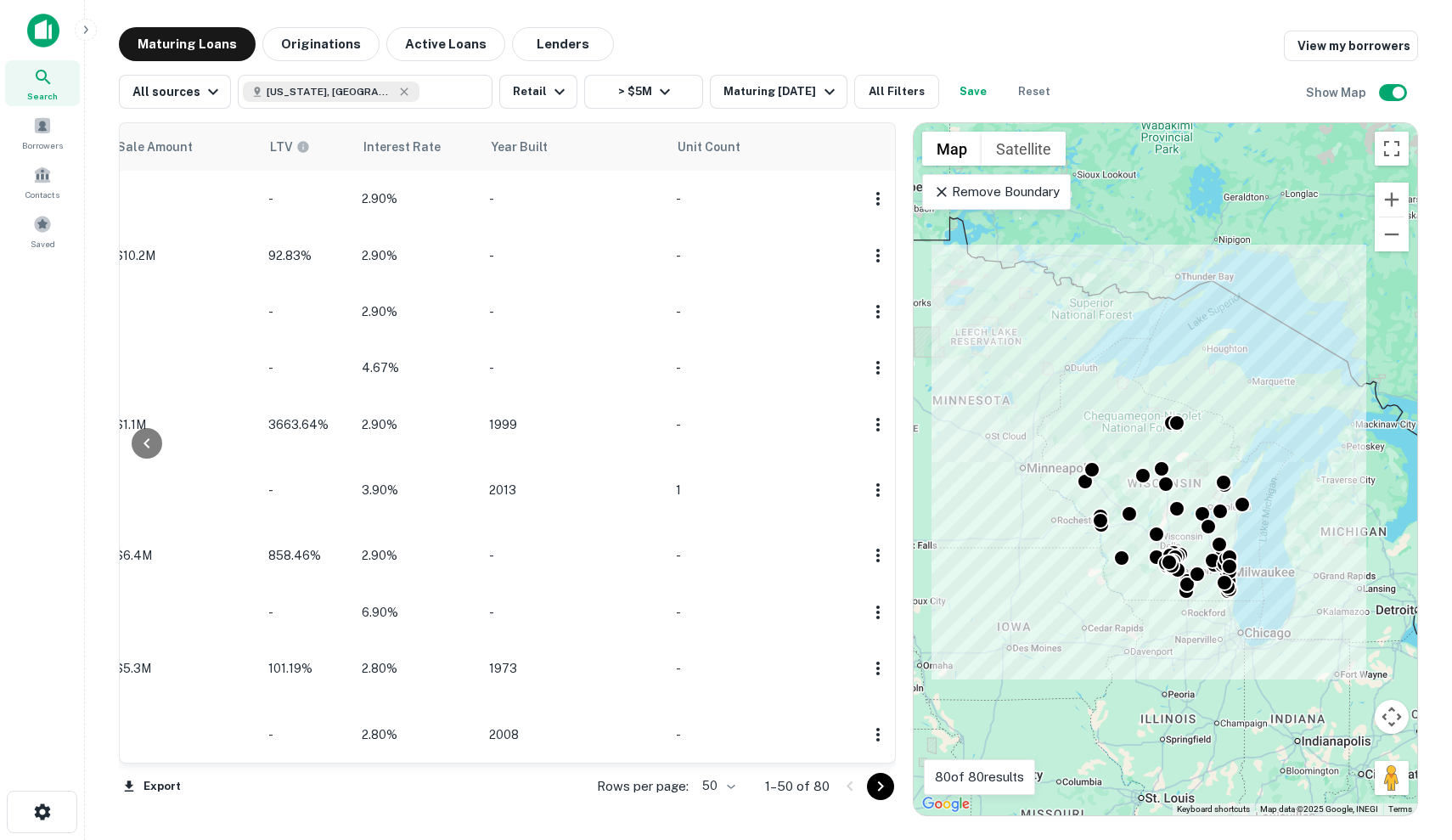
scroll to position [0, 1523]
click at [895, 83] on button "All Filters" at bounding box center [897, 92] width 85 height 34
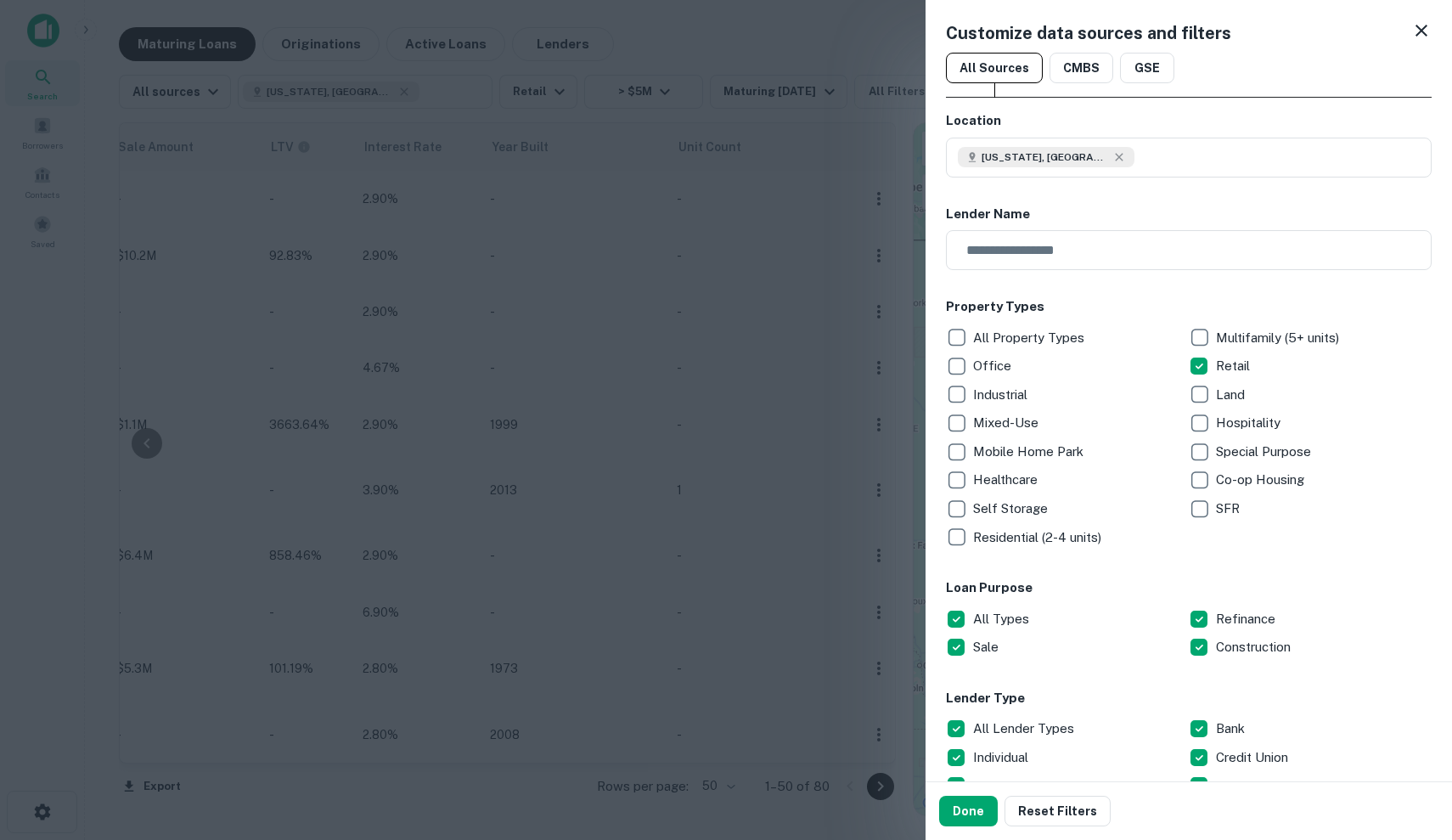
type input "*"
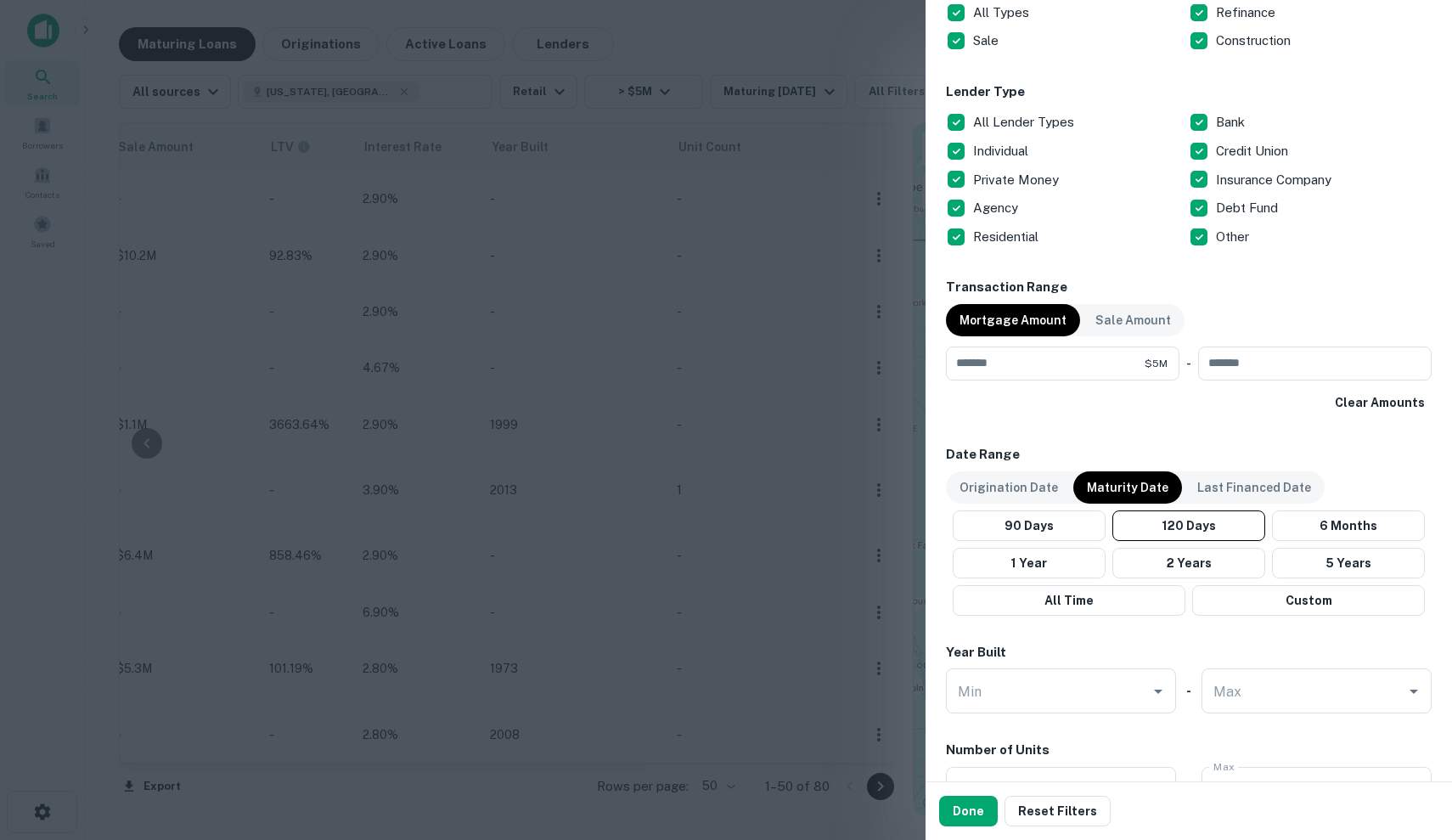
scroll to position [607, 0]
click at [960, 823] on button "Done" at bounding box center [968, 810] width 58 height 31
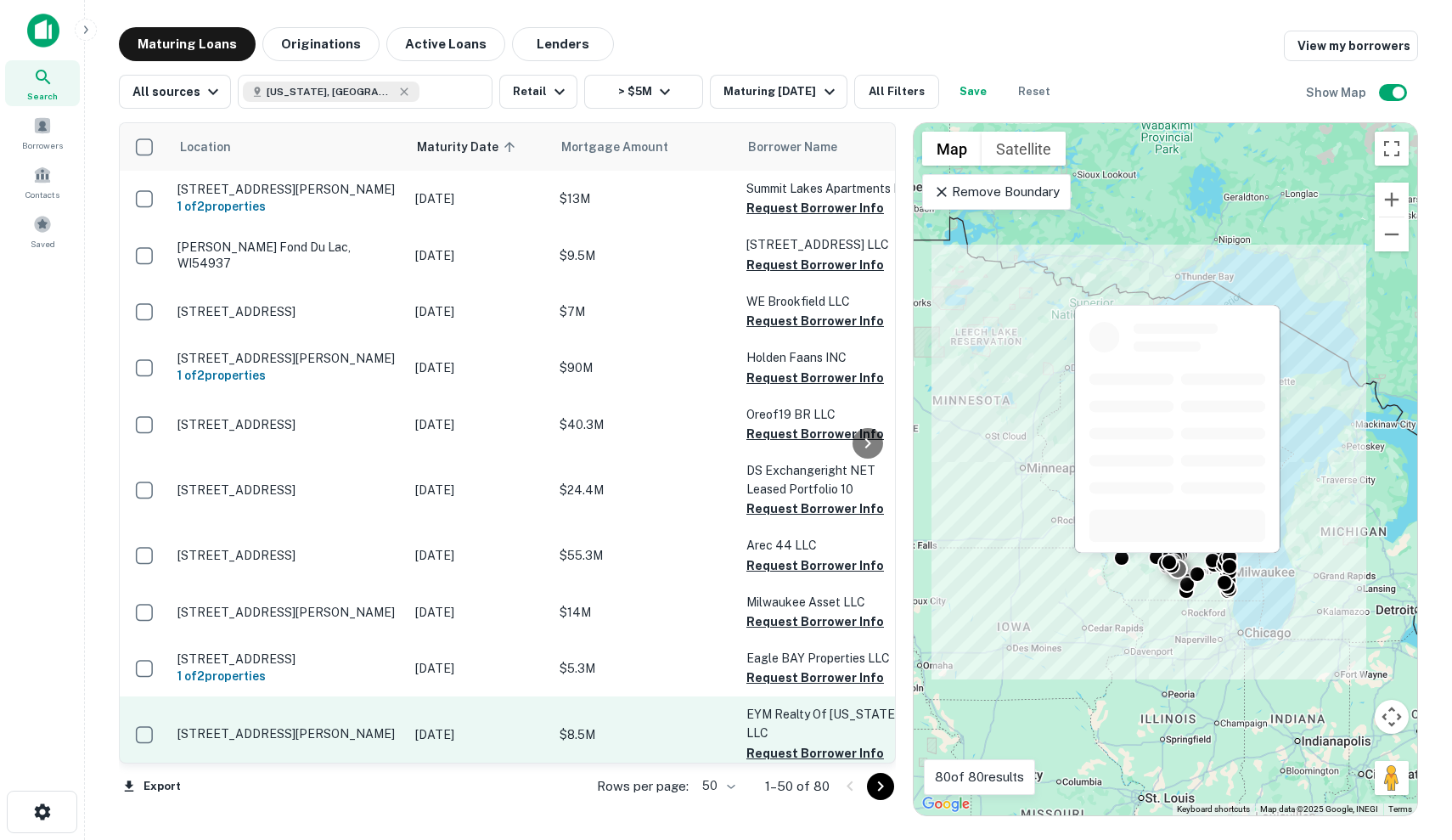
click at [821, 738] on p "EYM Realty Of Wisconsin LLC" at bounding box center [831, 723] width 170 height 38
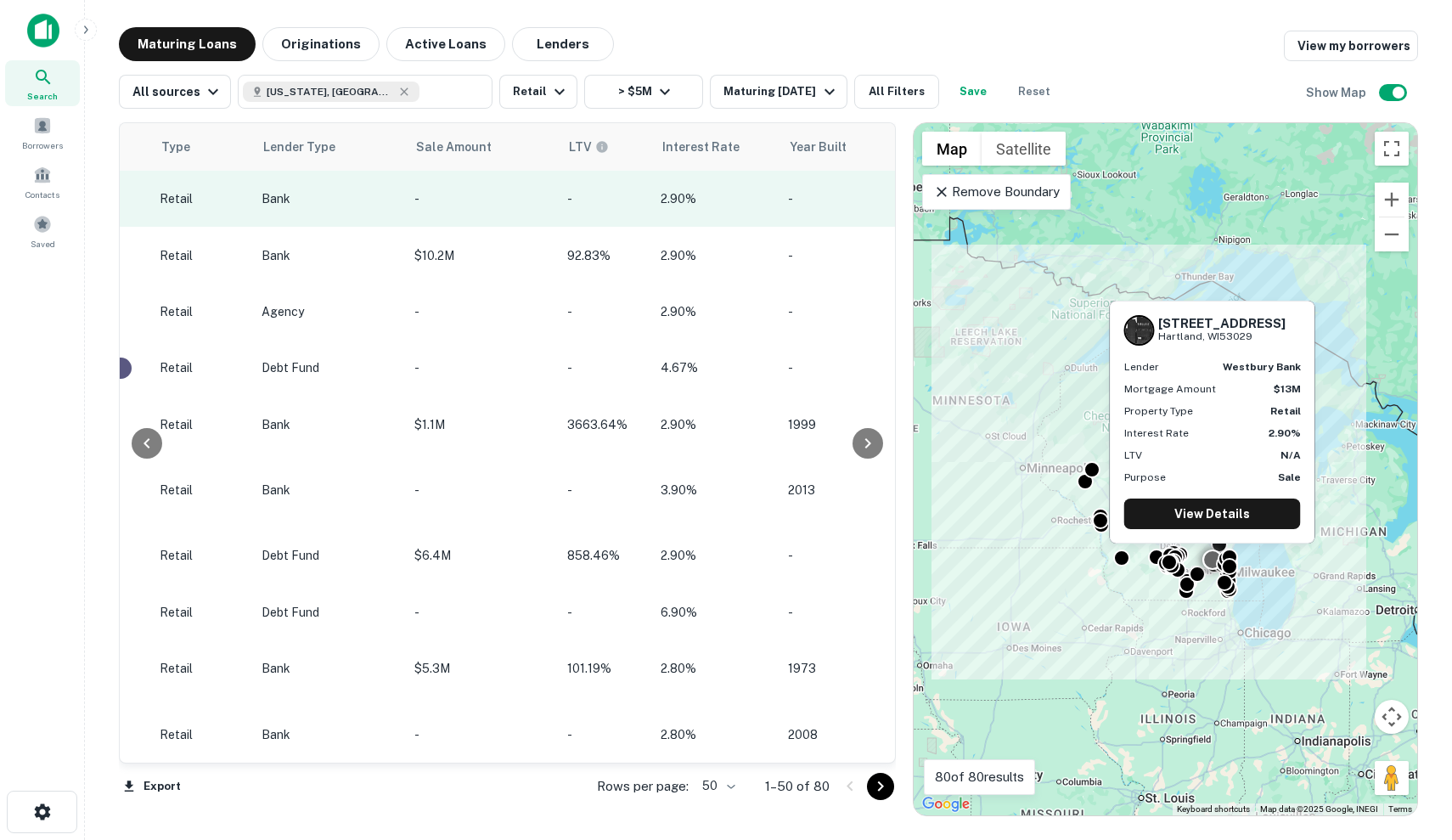
scroll to position [0, 601]
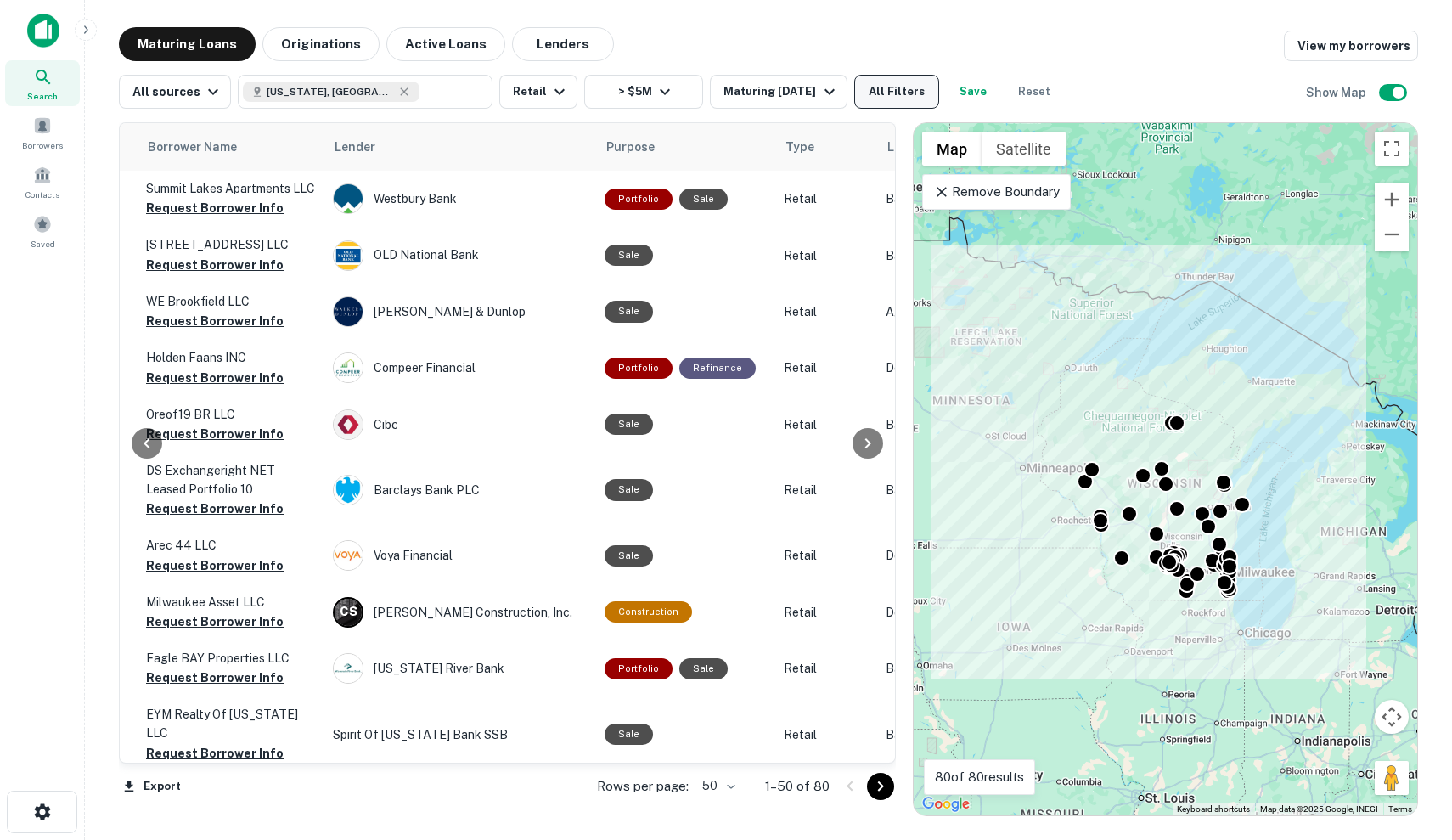
click at [902, 93] on button "All Filters" at bounding box center [897, 92] width 85 height 34
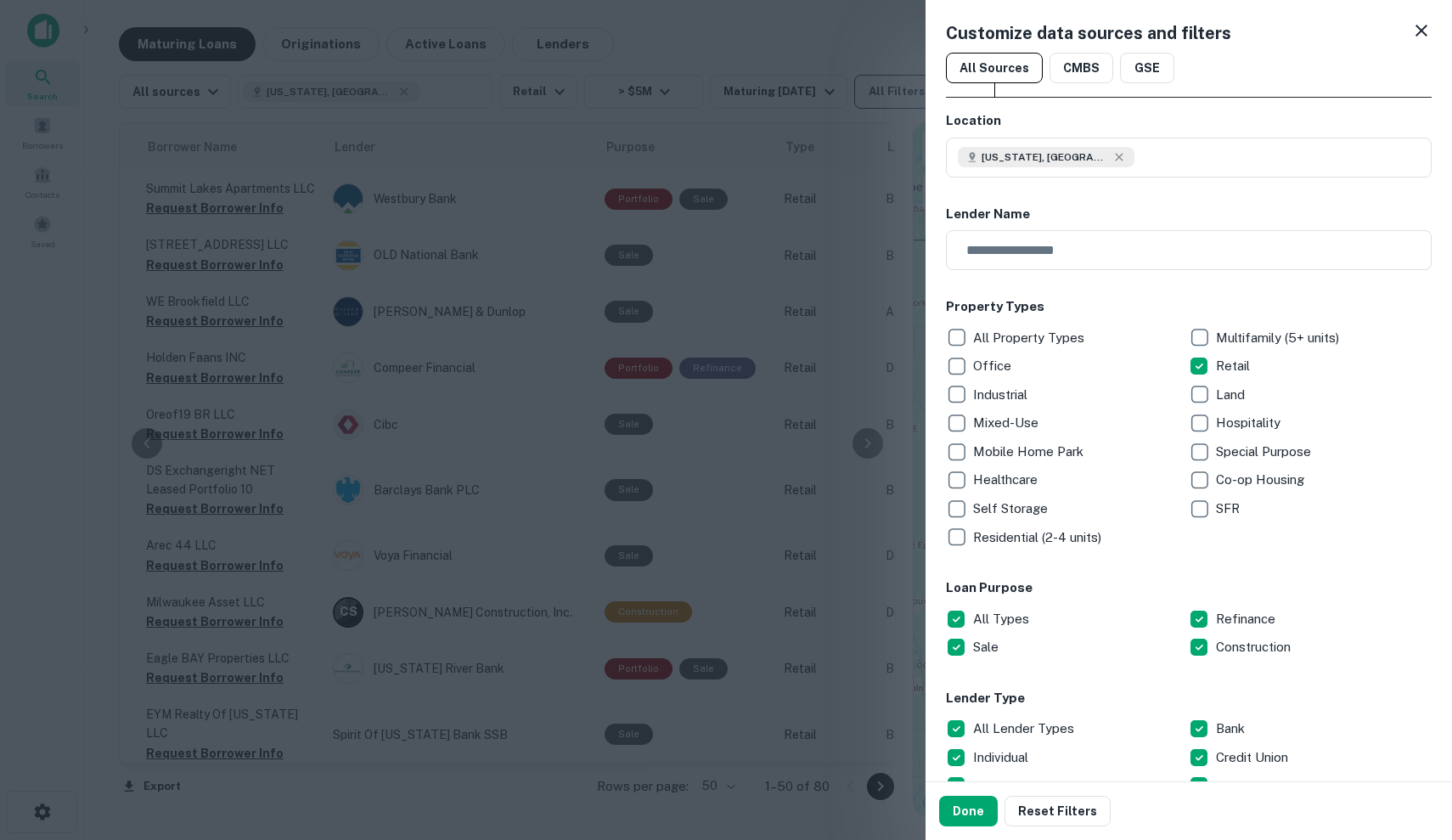
type input "*"
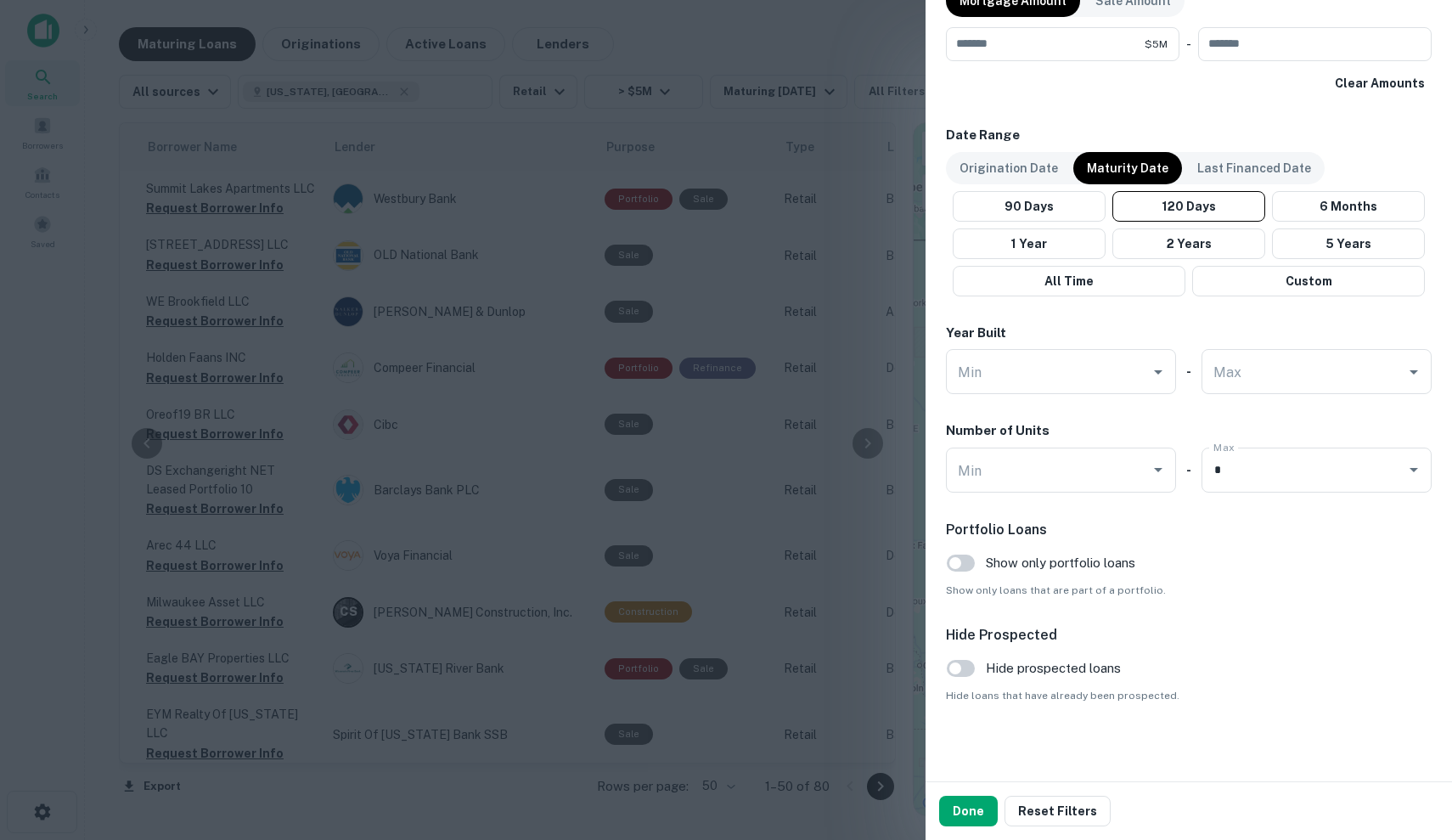
scroll to position [925, 0]
click at [958, 810] on button "Done" at bounding box center [968, 810] width 58 height 31
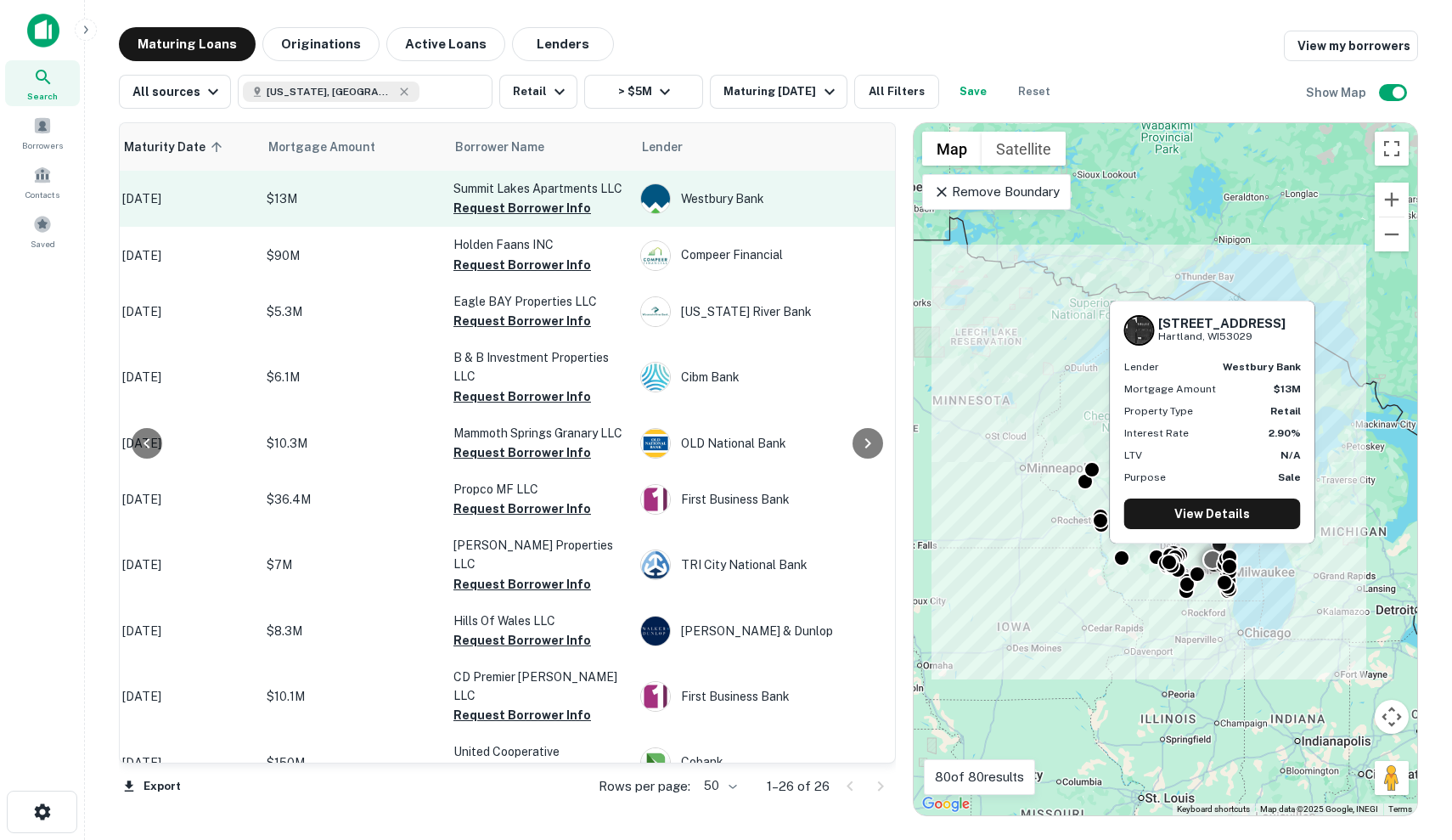
scroll to position [0, 288]
click at [384, 199] on p "$13M" at bounding box center [356, 198] width 170 height 18
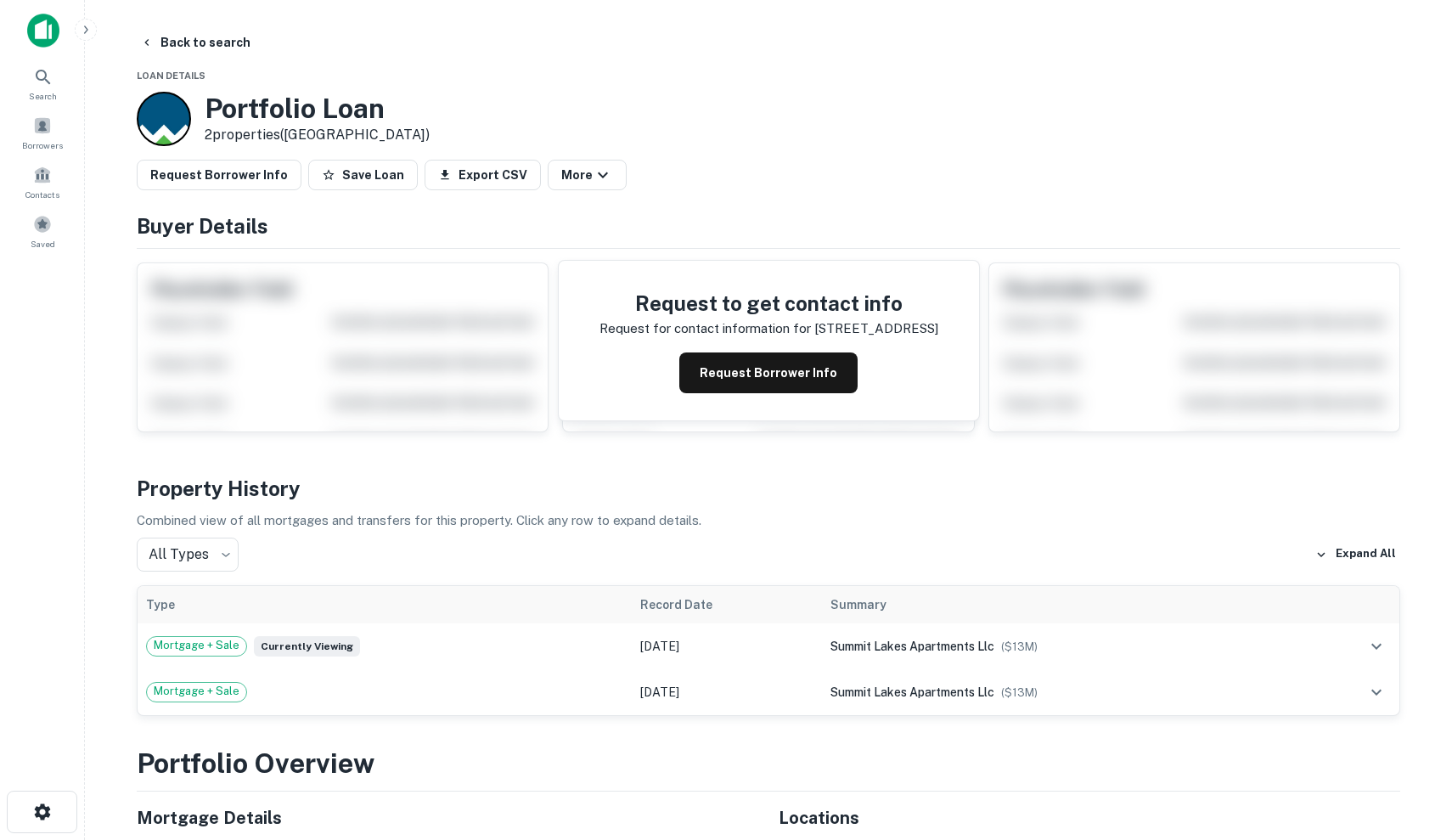
scroll to position [384, 0]
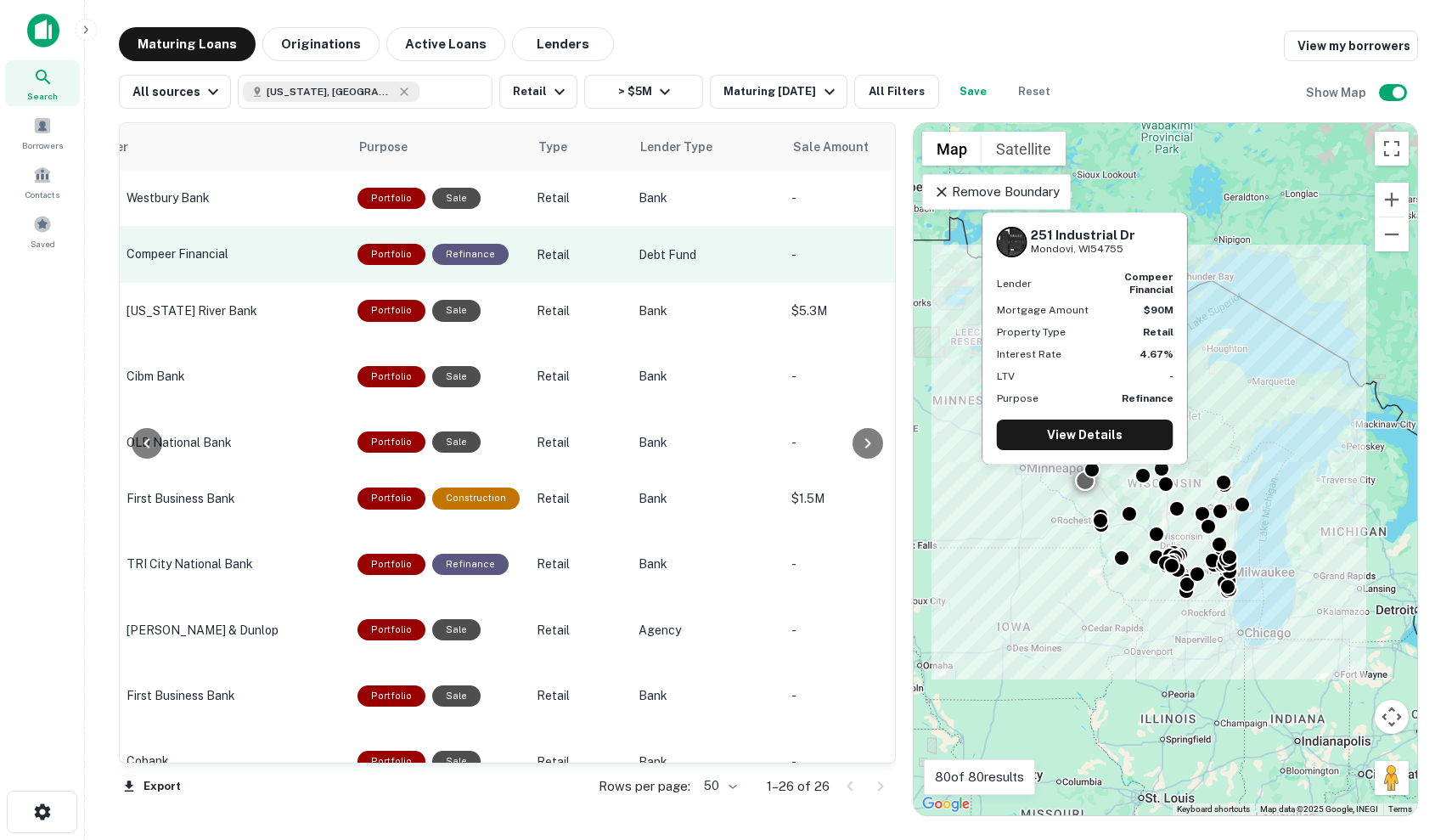
scroll to position [1, 871]
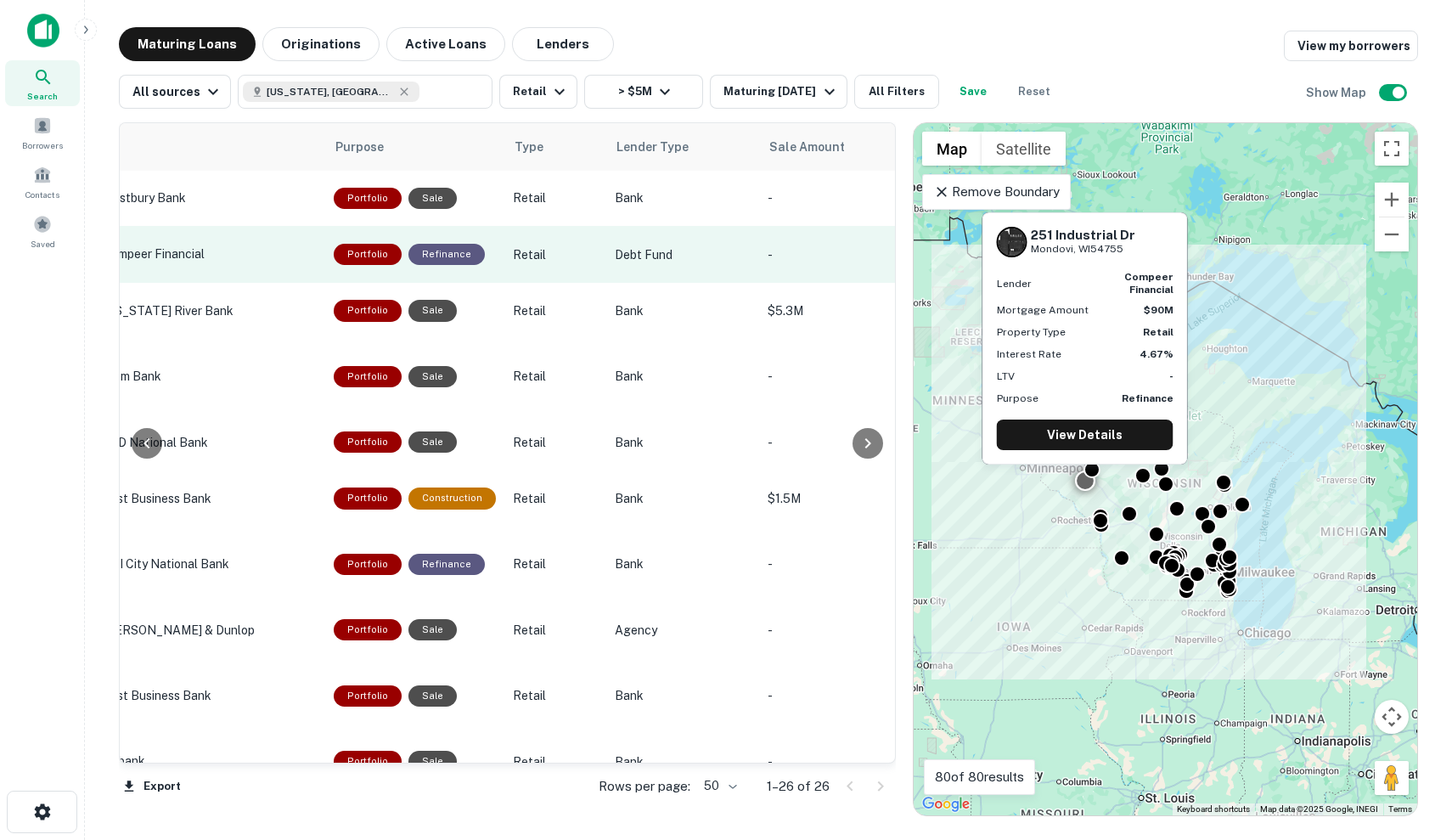
click at [562, 282] on td "Retail" at bounding box center [555, 254] width 102 height 56
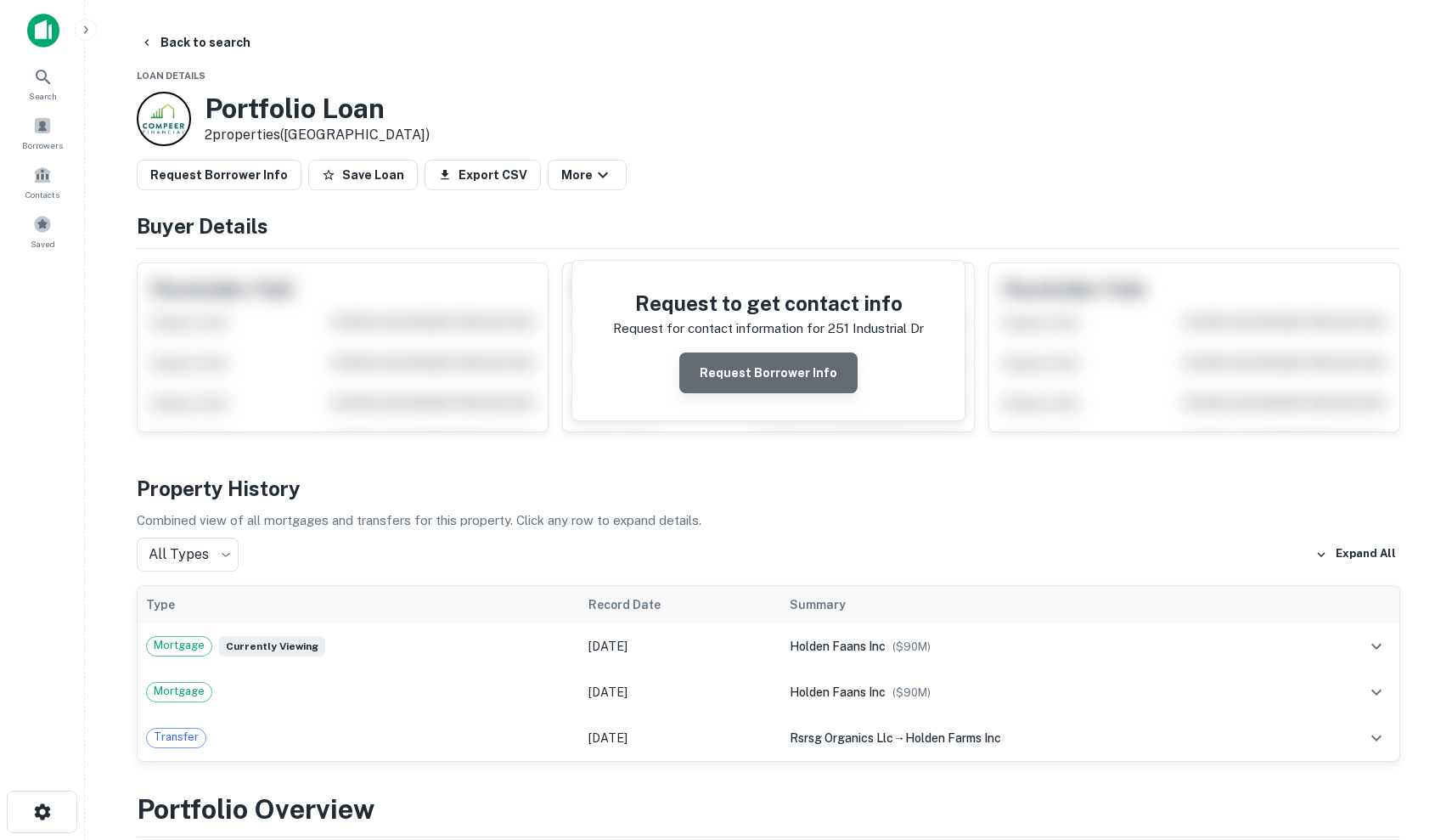
click at [780, 367] on button "Request Borrower Info" at bounding box center [768, 373] width 178 height 41
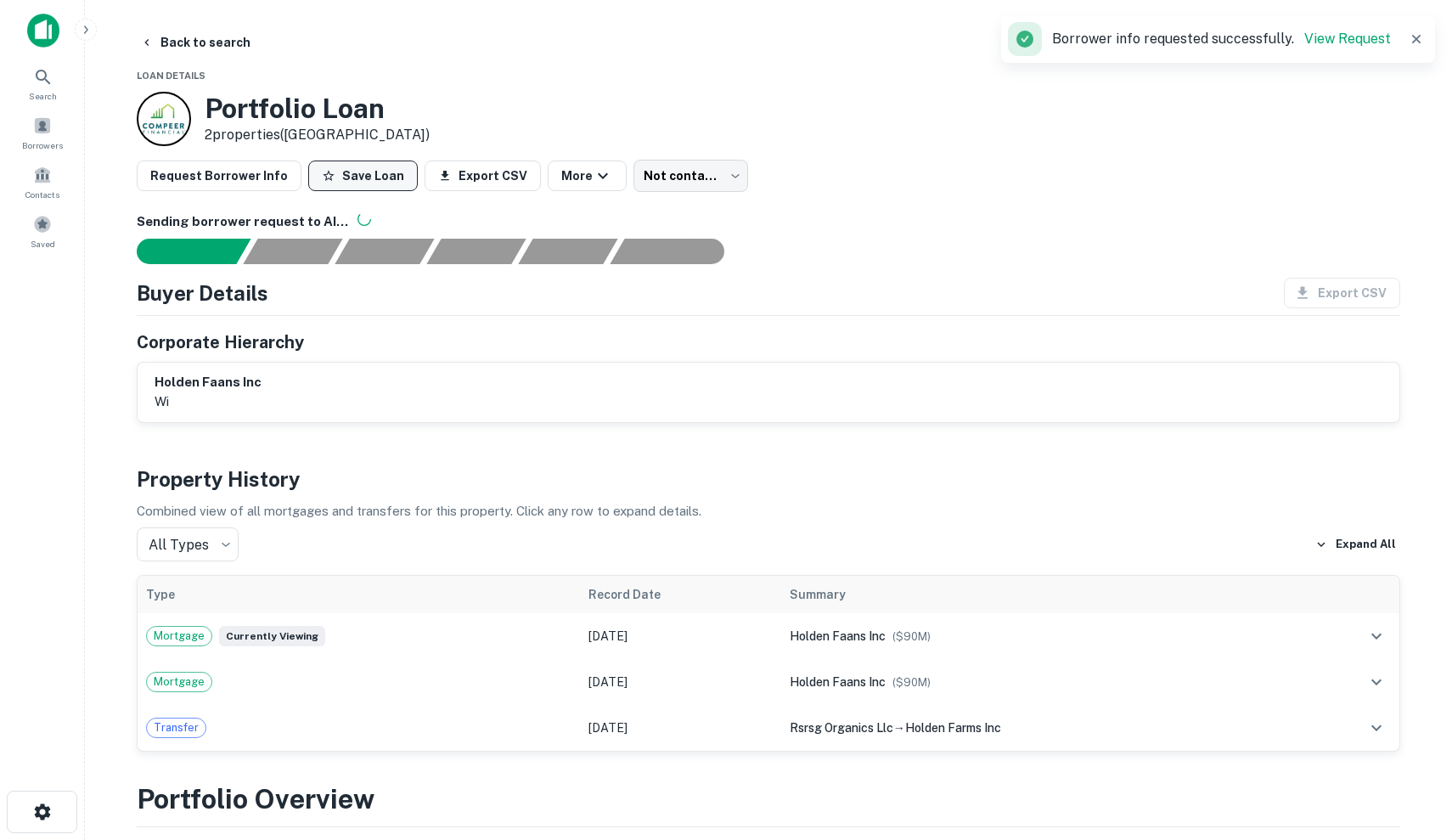
click at [344, 181] on button "Save Loan" at bounding box center [362, 176] width 109 height 31
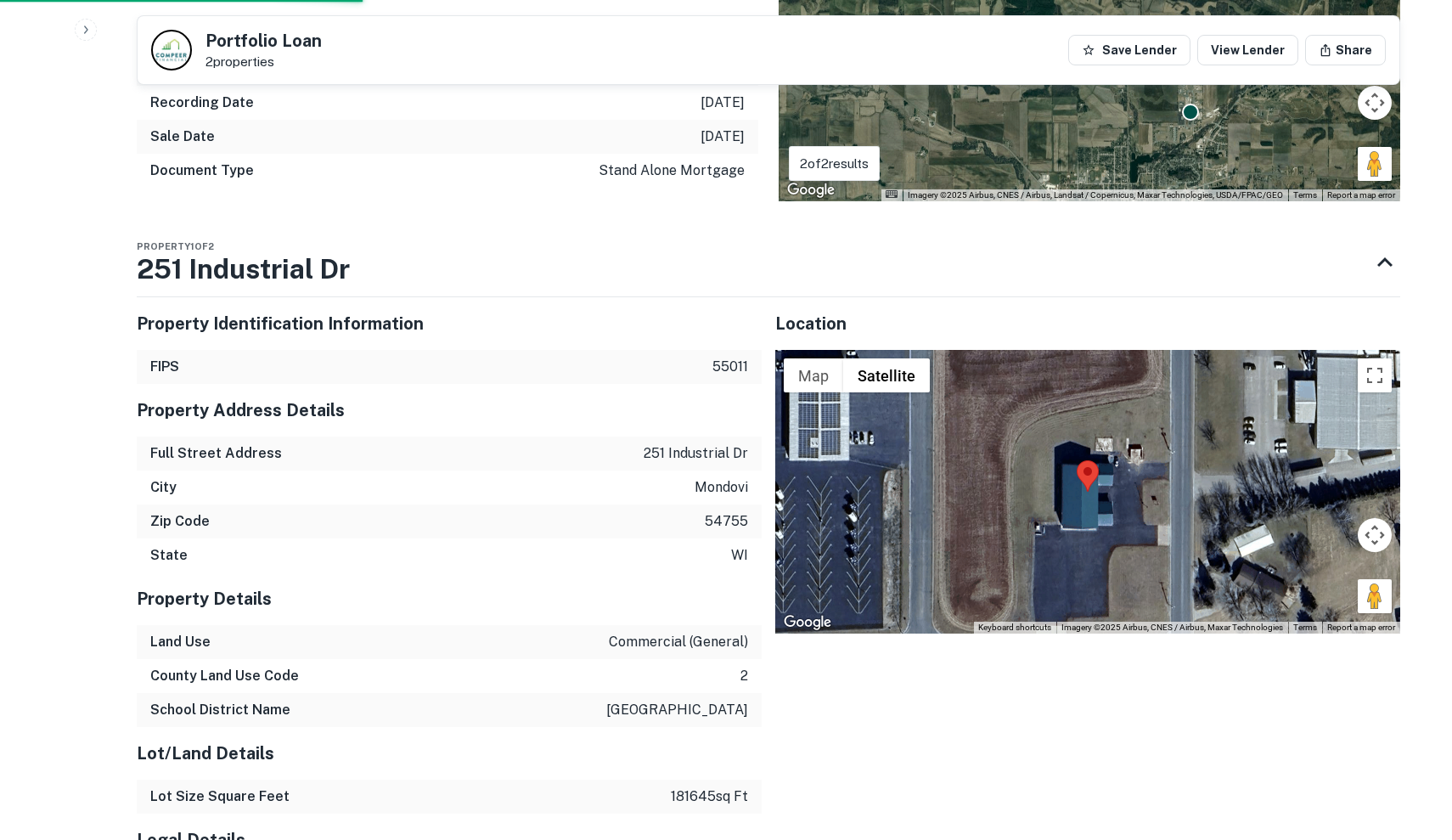
scroll to position [1226, 0]
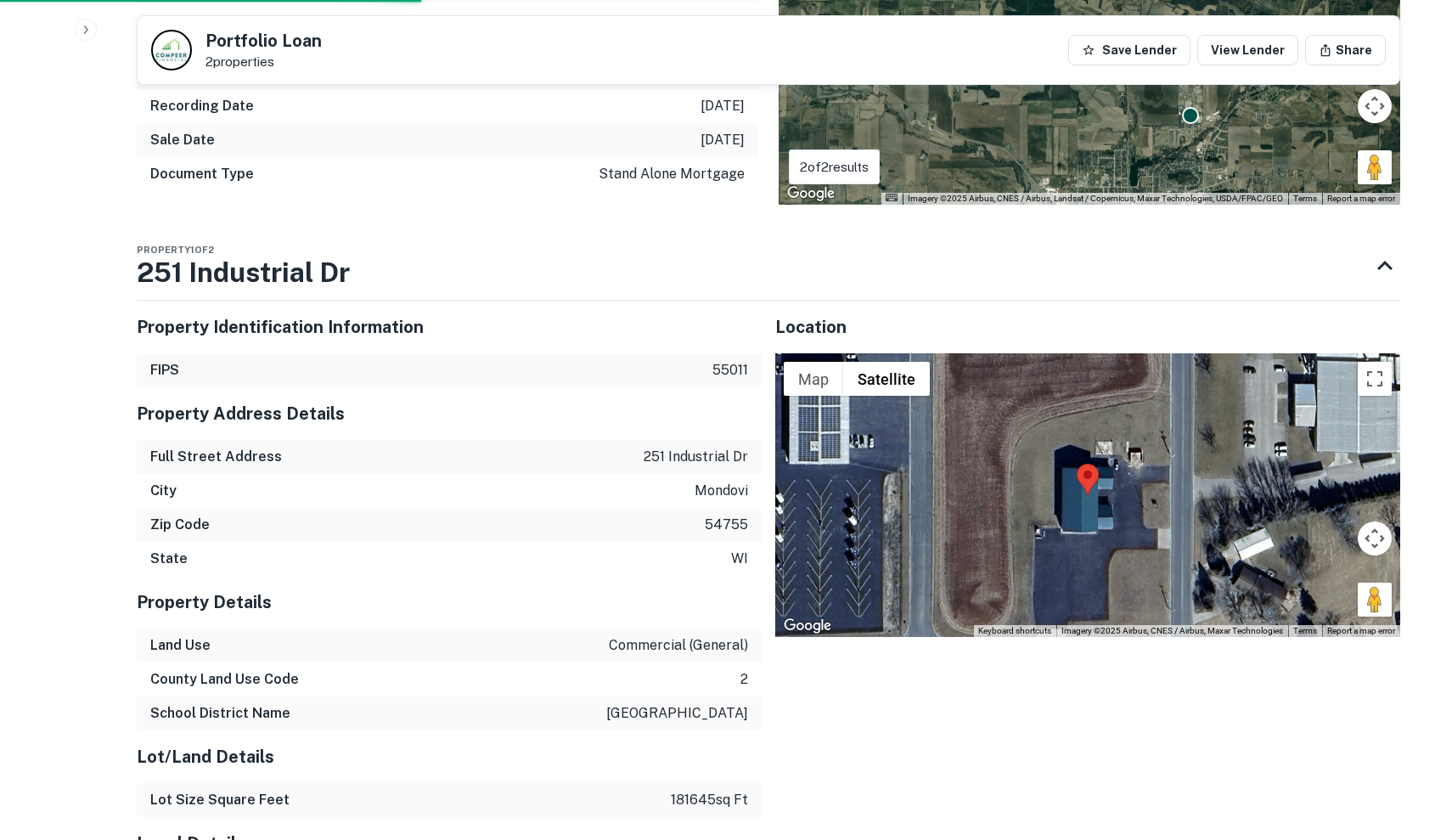
click at [1137, 444] on div at bounding box center [1088, 495] width 625 height 284
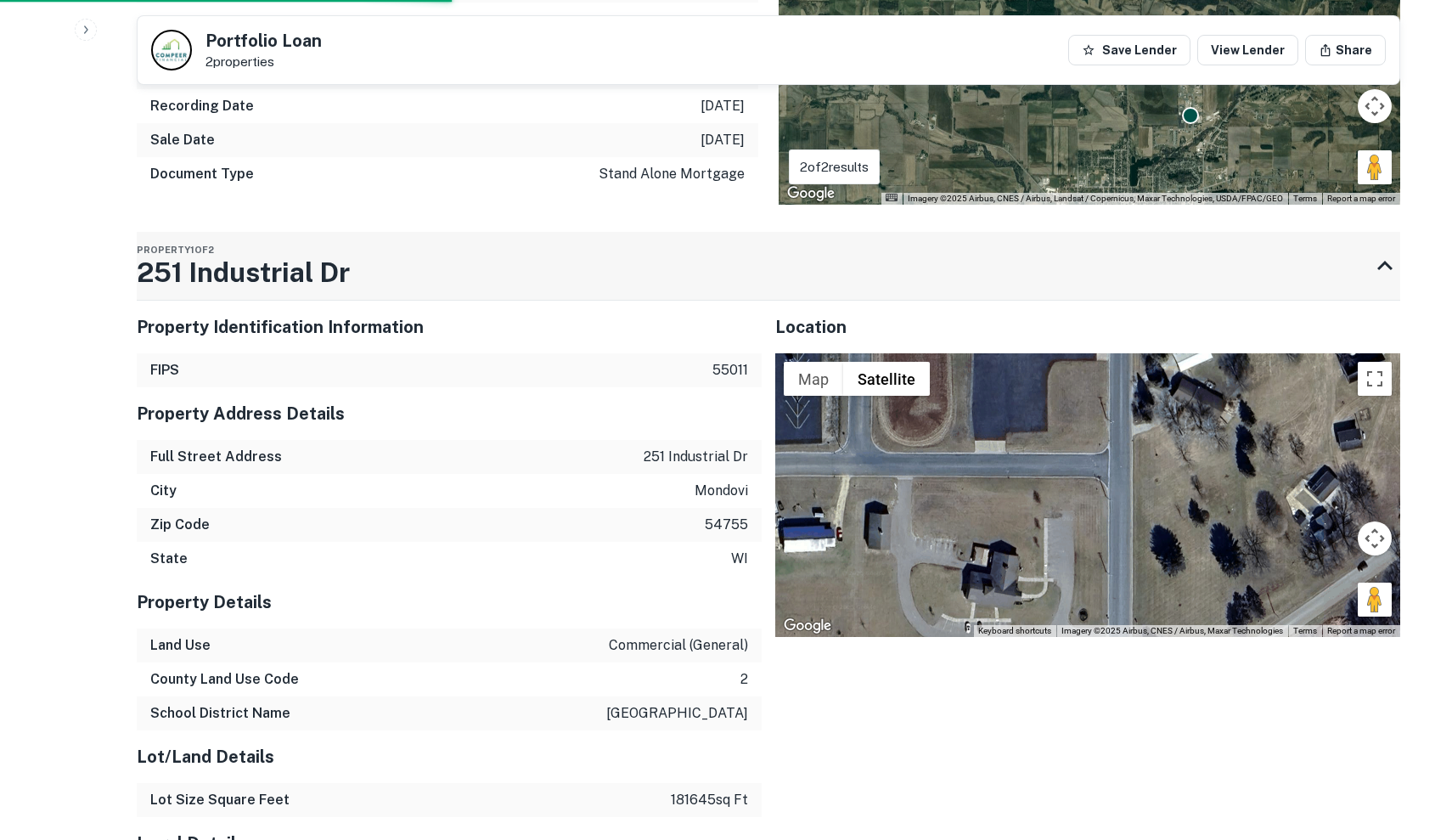
drag, startPoint x: 1137, startPoint y: 444, endPoint x: 1074, endPoint y: 255, distance: 199.2
click at [1074, 254] on div "Property 1 of 2 251 Industrial Dr Property Identification Information FIPS 5501…" at bounding box center [768, 589] width 1263 height 713
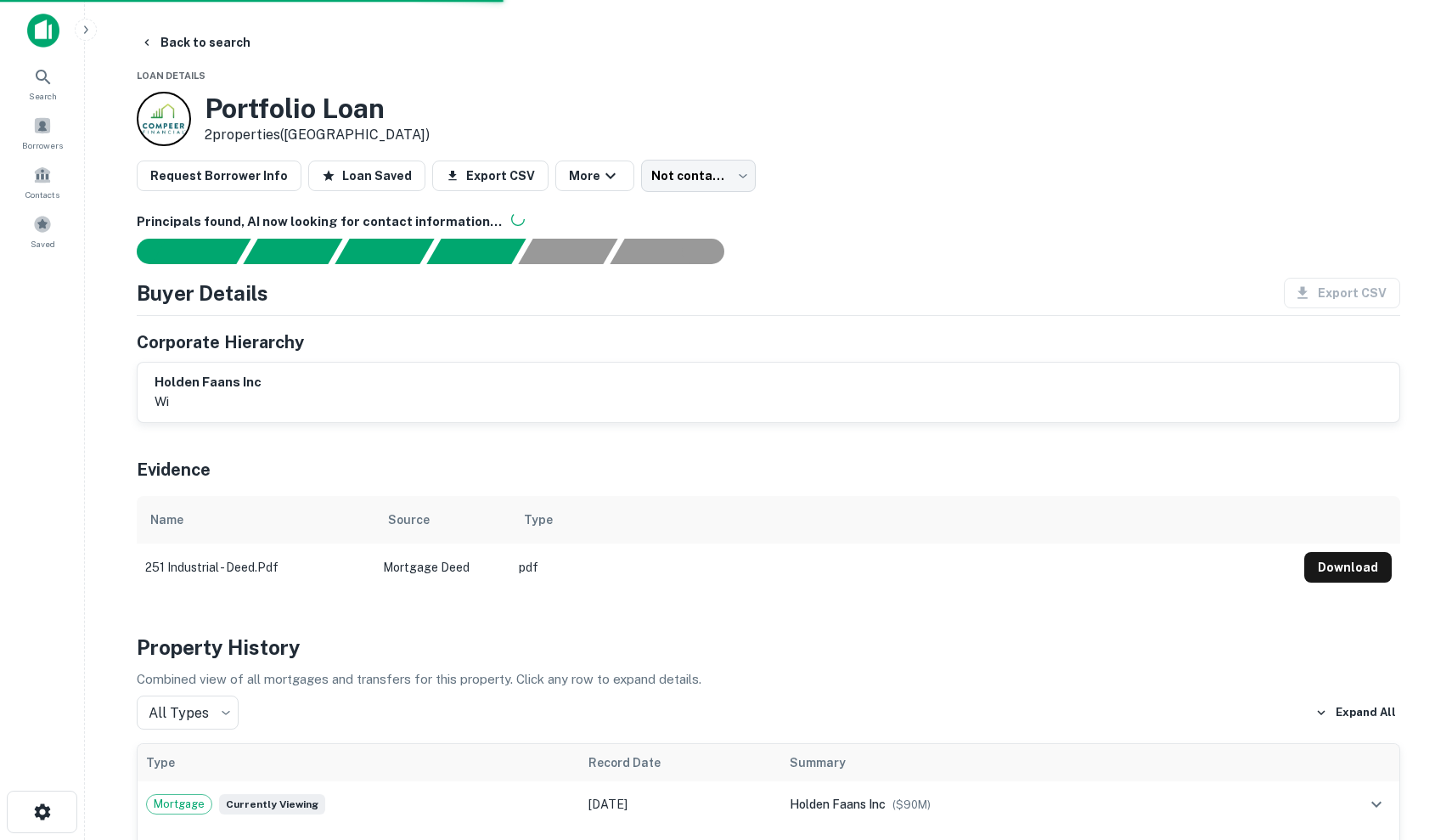
scroll to position [0, 0]
click at [169, 40] on button "Back to search" at bounding box center [196, 42] width 124 height 31
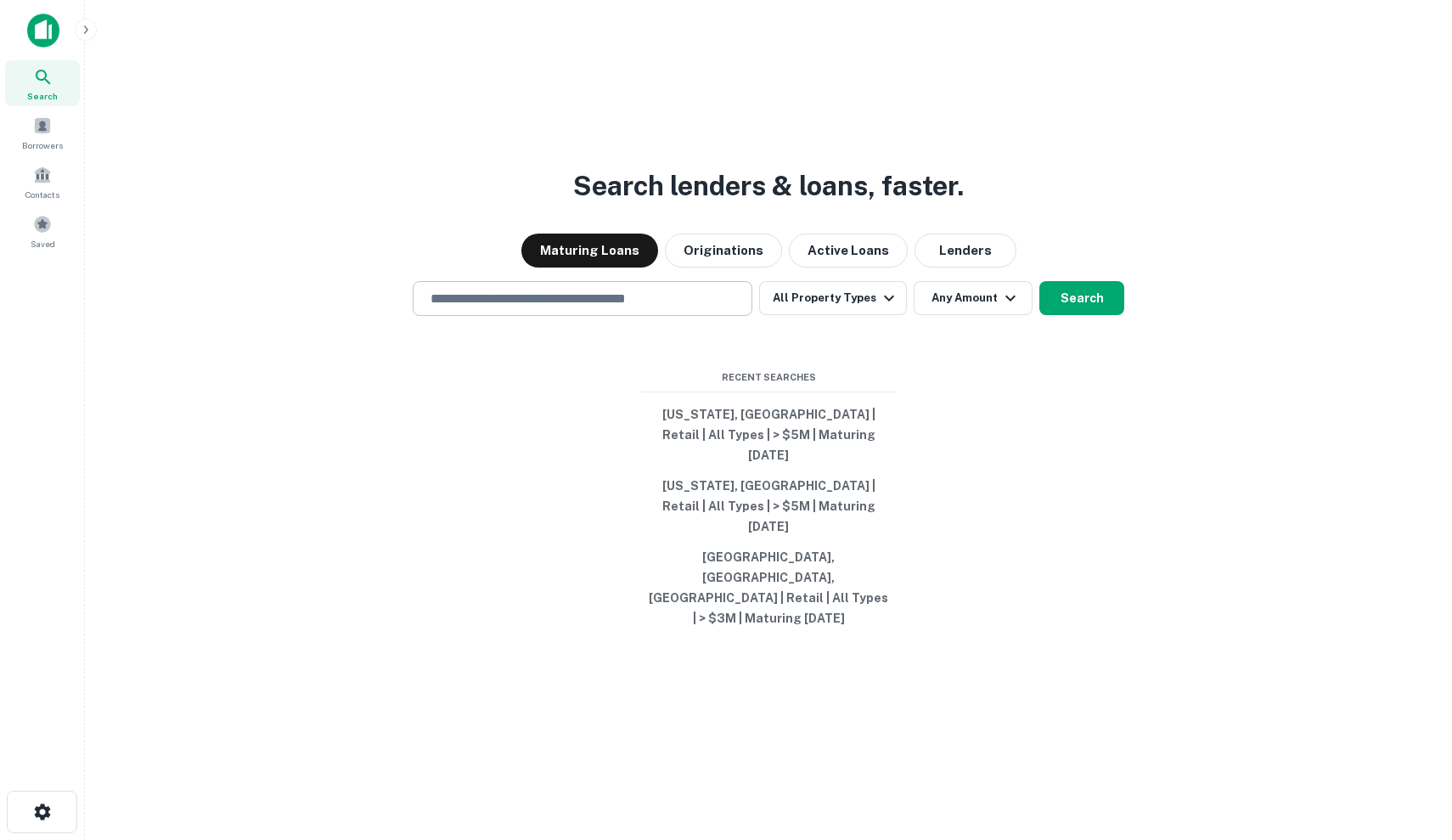
click at [617, 308] on input "text" at bounding box center [582, 299] width 325 height 19
type input "*"
